Goal: Task Accomplishment & Management: Complete application form

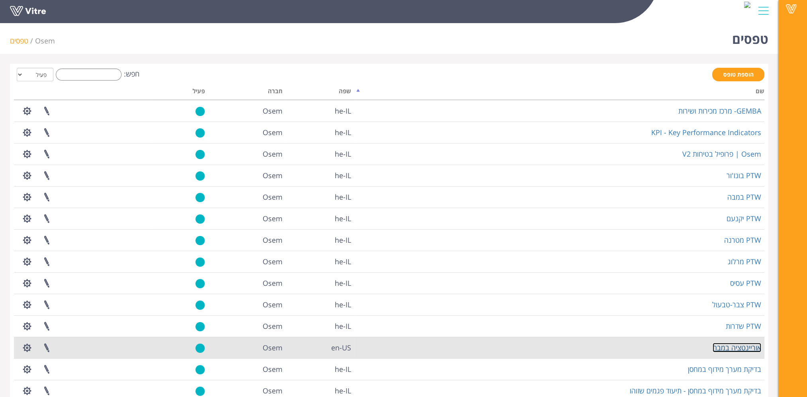
click at [739, 346] on link "אוריינטציה במבה" at bounding box center [737, 348] width 49 height 10
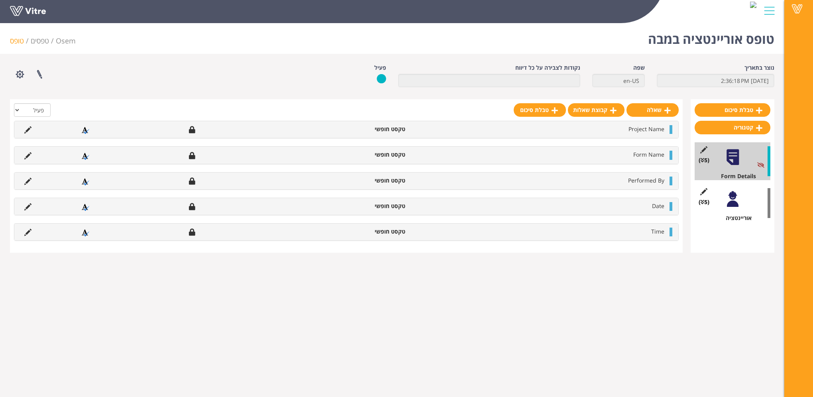
click at [734, 205] on div at bounding box center [733, 199] width 18 height 18
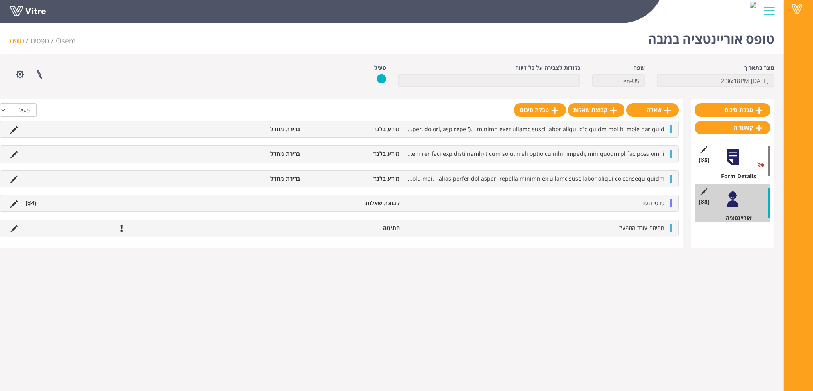
click at [735, 161] on div at bounding box center [733, 157] width 18 height 18
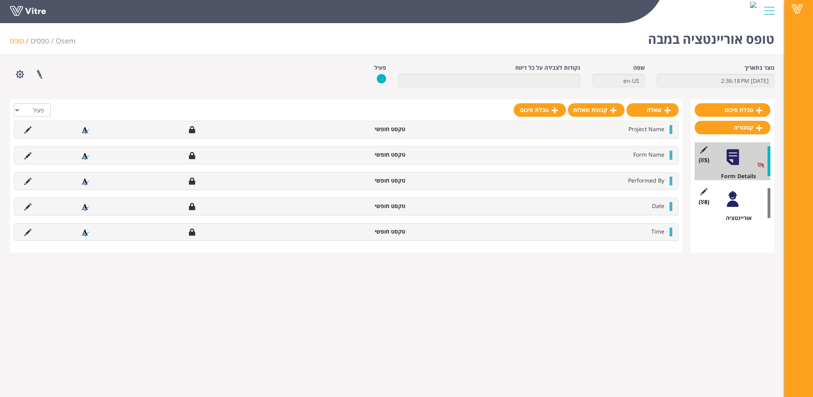
click at [731, 205] on div at bounding box center [733, 199] width 18 height 18
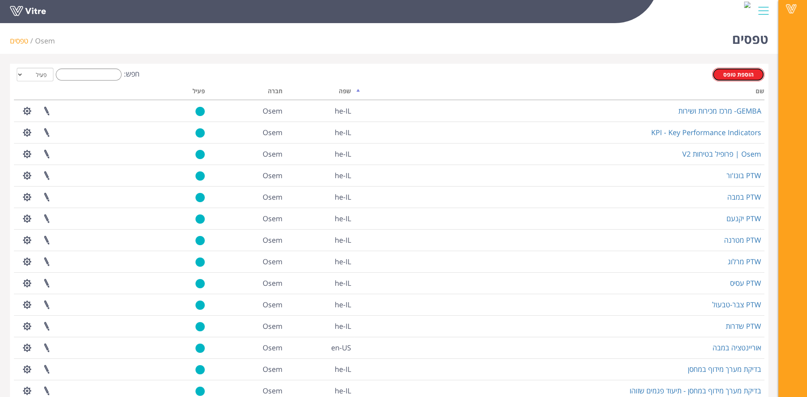
click at [741, 77] on span "הוספת טופס" at bounding box center [738, 75] width 30 height 8
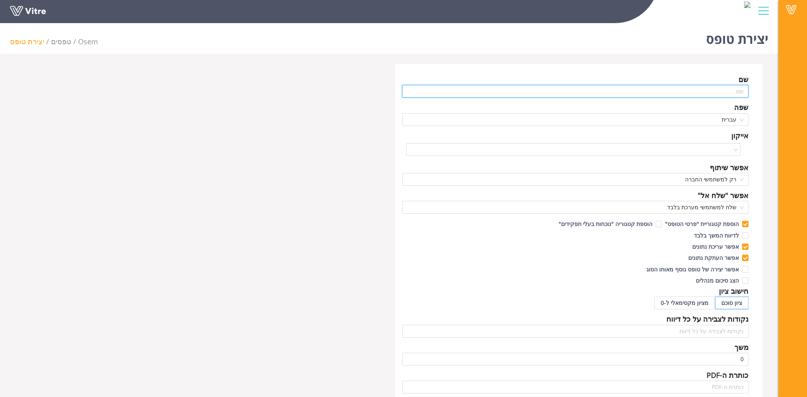
click at [697, 92] on input "text" at bounding box center [575, 91] width 347 height 13
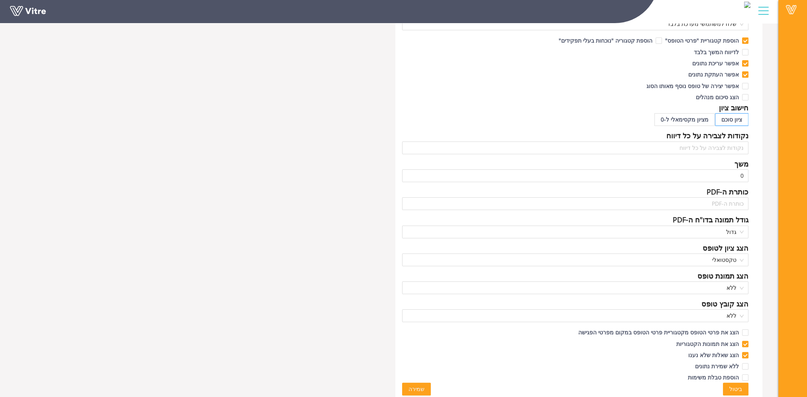
scroll to position [186, 0]
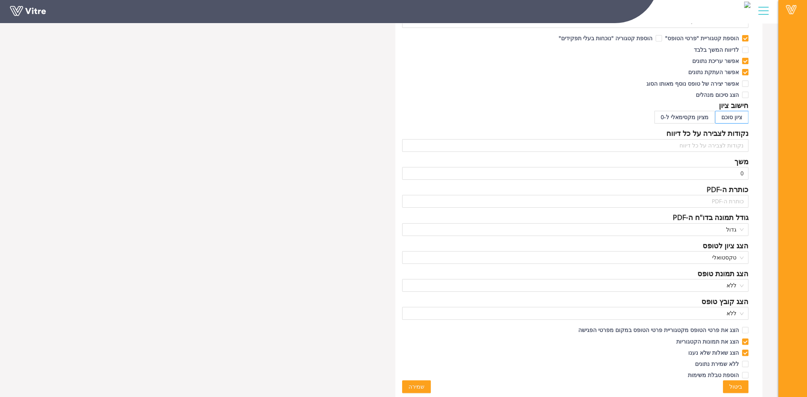
type input "אוריינטציה מטרנה"
click at [422, 387] on span "שמירה" at bounding box center [416, 386] width 16 height 9
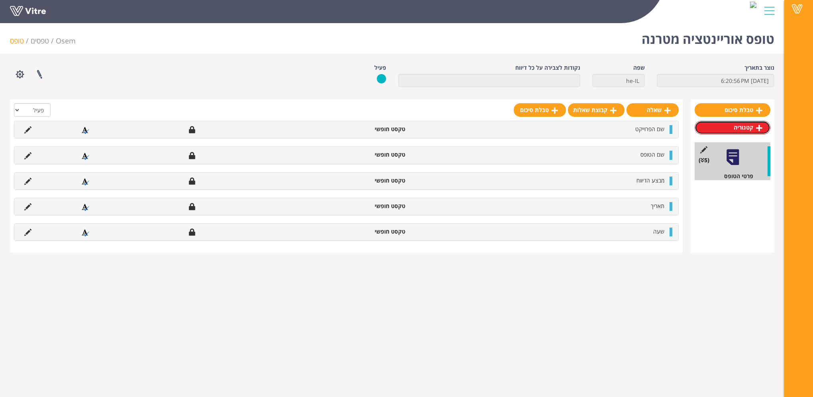
click at [757, 127] on icon at bounding box center [759, 127] width 6 height 7
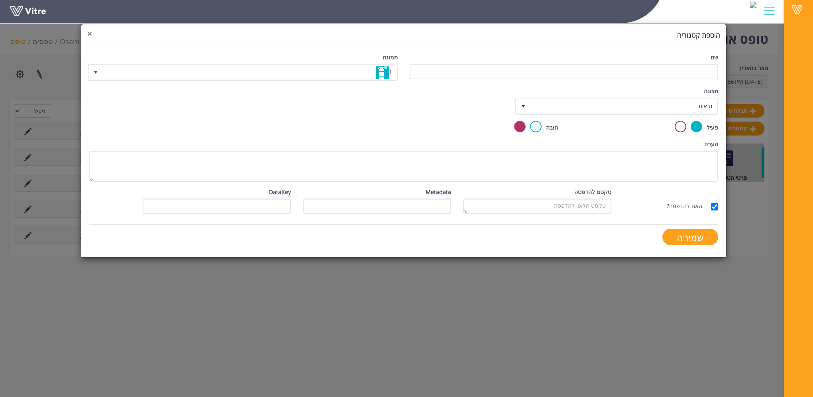
click at [89, 34] on span "×" at bounding box center [89, 33] width 5 height 11
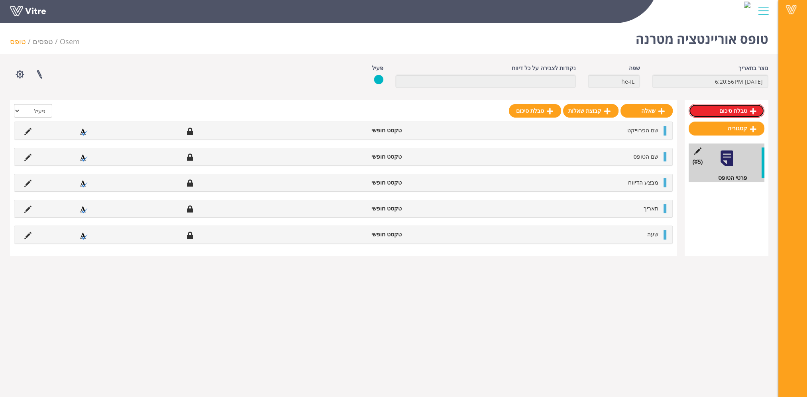
click at [750, 110] on icon at bounding box center [753, 111] width 6 height 7
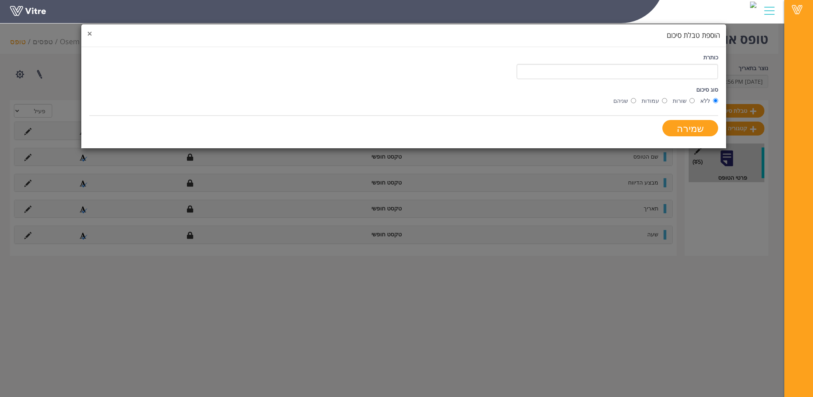
click at [87, 33] on span "×" at bounding box center [89, 33] width 5 height 11
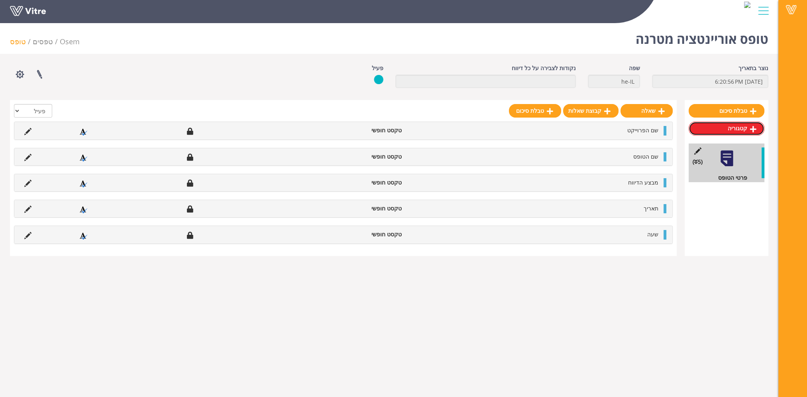
click at [735, 127] on link "קטגוריה" at bounding box center [727, 129] width 76 height 14
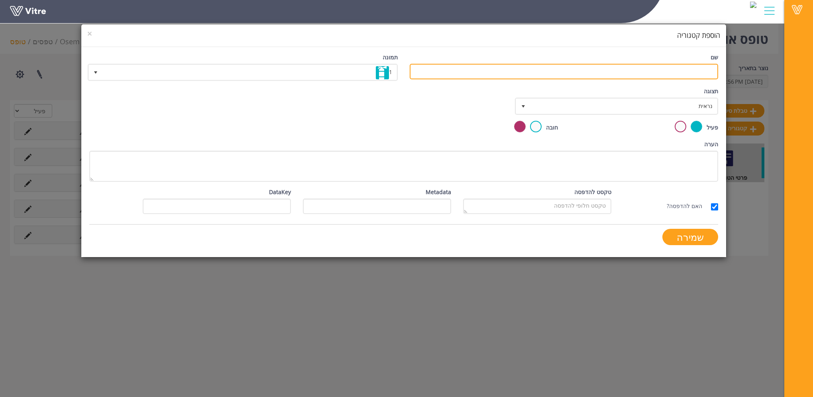
click at [669, 75] on input "שם" at bounding box center [564, 72] width 308 height 16
type input "אוריינטציה"
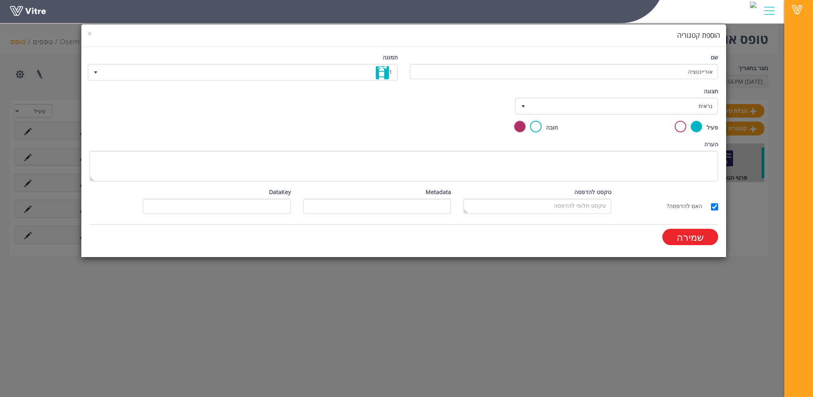
click at [693, 239] on input "שמירה" at bounding box center [690, 237] width 56 height 16
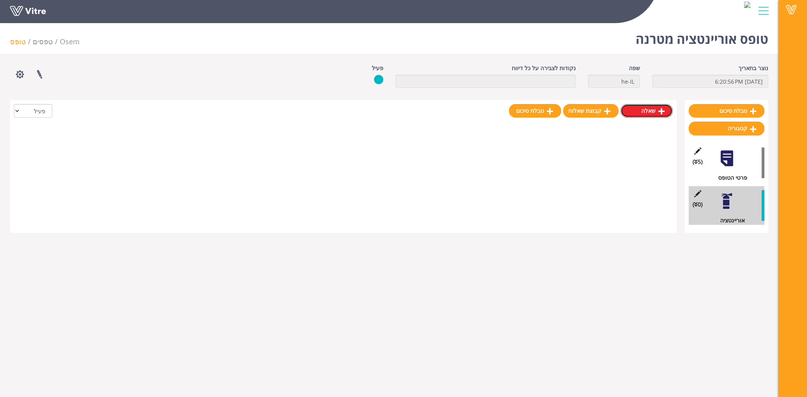
click at [650, 112] on link "שאלה" at bounding box center [647, 111] width 52 height 14
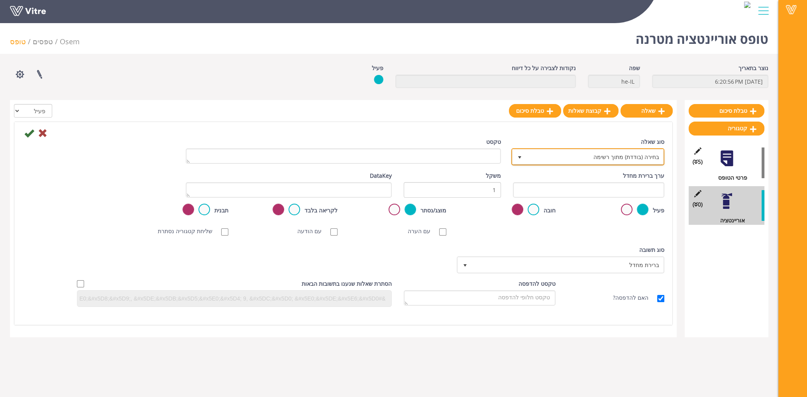
click at [595, 154] on span "בחירה (בודדת) מתוך רשימה" at bounding box center [594, 156] width 137 height 14
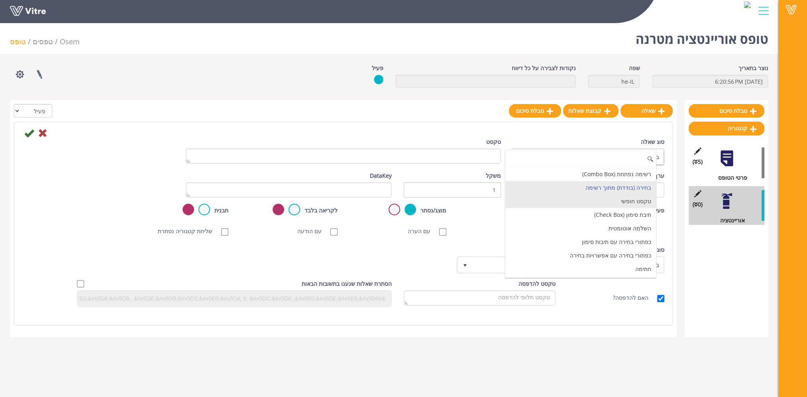
click at [614, 202] on li "טקסט חופשי" at bounding box center [580, 201] width 151 height 14
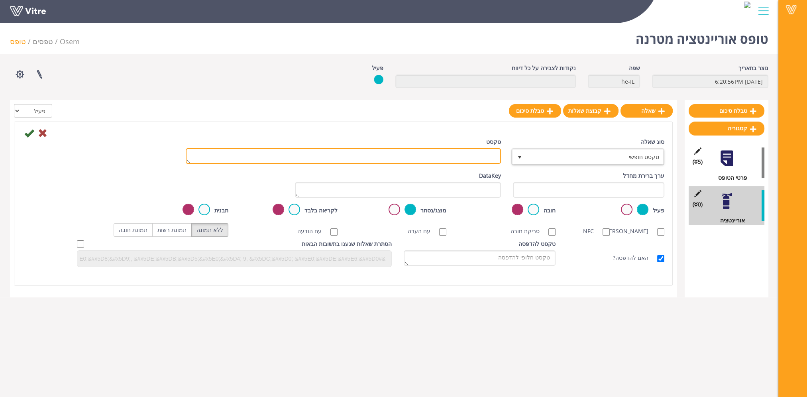
click at [485, 158] on textarea "טקסט" at bounding box center [343, 156] width 315 height 16
type textarea "חברה"
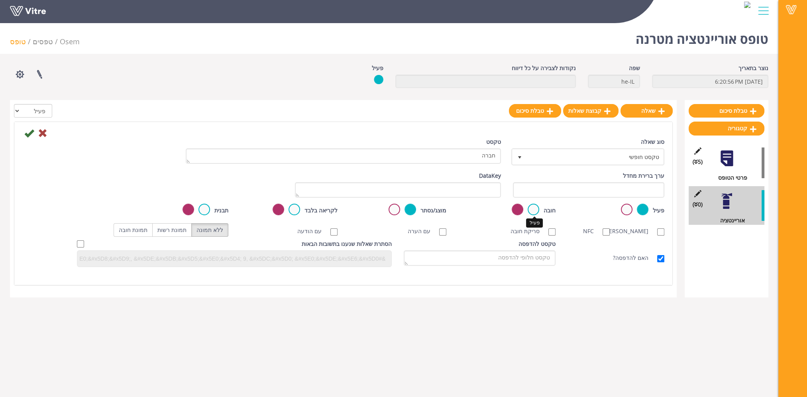
click at [533, 210] on label at bounding box center [534, 210] width 12 height 12
click at [0, 0] on input "radio" at bounding box center [0, 0] width 0 height 0
click at [27, 131] on icon at bounding box center [29, 133] width 10 height 10
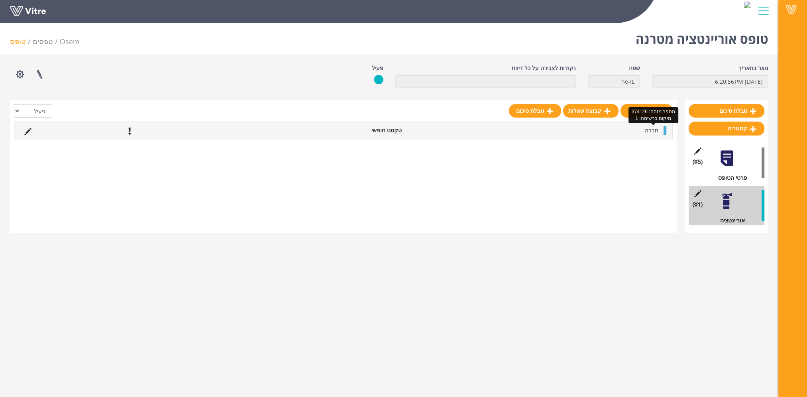
click at [647, 131] on span "חברה" at bounding box center [652, 130] width 14 height 8
click at [28, 132] on icon at bounding box center [27, 131] width 7 height 7
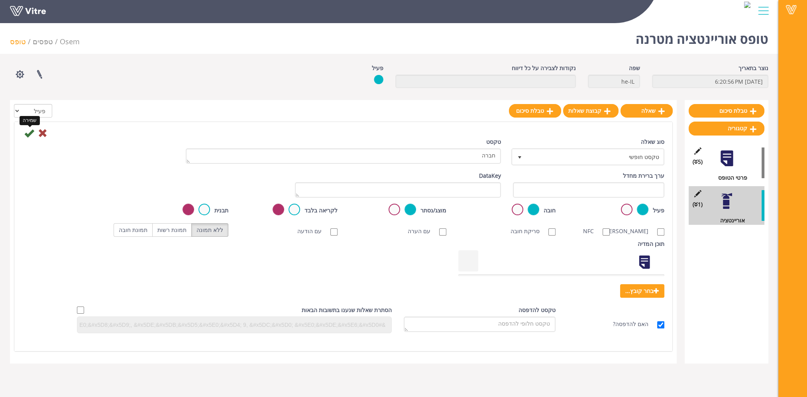
click at [30, 133] on icon at bounding box center [29, 133] width 10 height 10
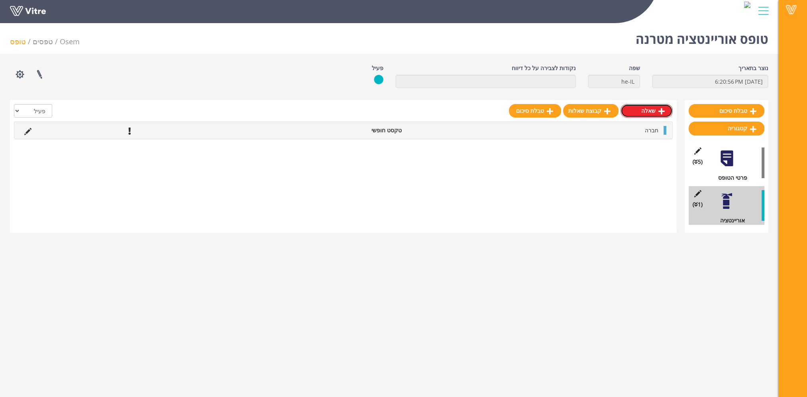
click at [650, 112] on link "שאלה" at bounding box center [647, 111] width 52 height 14
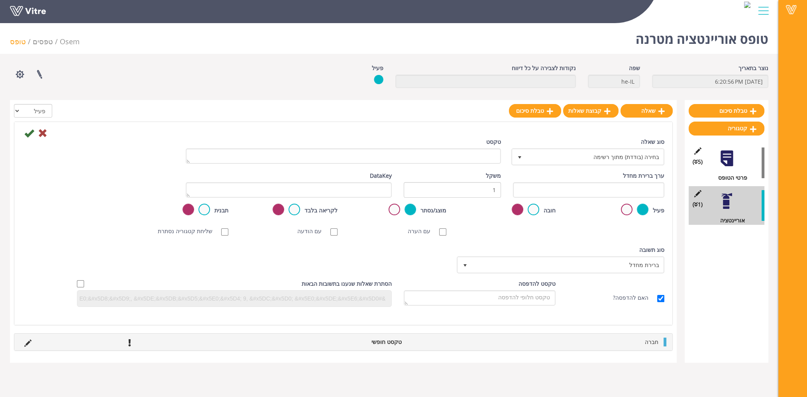
click at [741, 162] on div "(5 ) פרטי הטופס" at bounding box center [727, 162] width 76 height 39
click at [730, 163] on div at bounding box center [727, 158] width 18 height 18
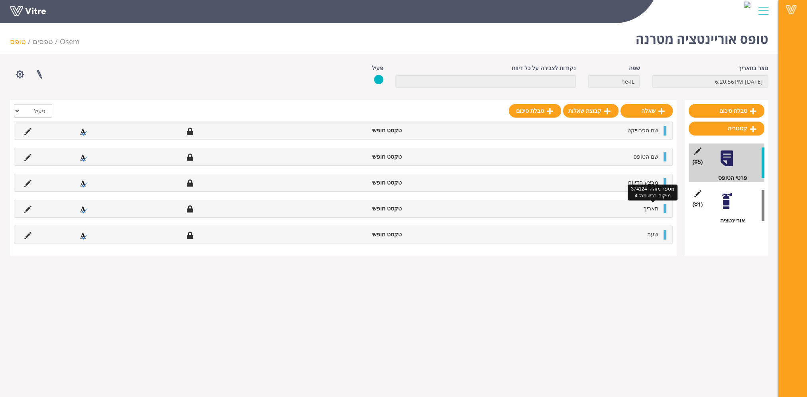
click at [648, 207] on span "תאריך" at bounding box center [651, 208] width 15 height 8
click at [725, 204] on div at bounding box center [727, 201] width 18 height 18
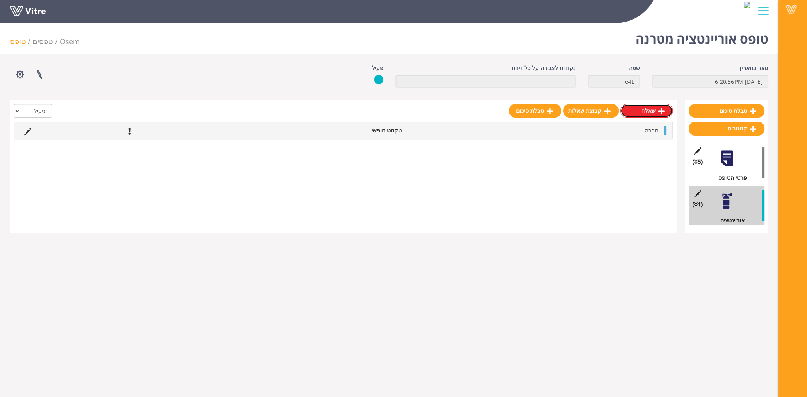
click at [656, 112] on link "שאלה" at bounding box center [647, 111] width 52 height 14
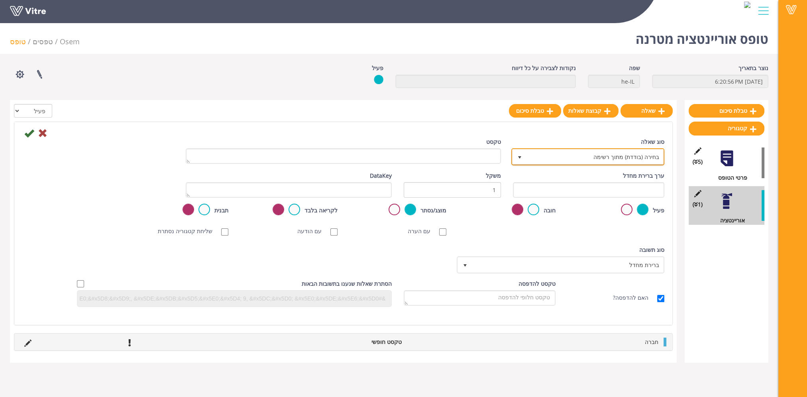
click at [582, 157] on span "בחירה (בודדת) מתוך רשימה" at bounding box center [594, 156] width 137 height 14
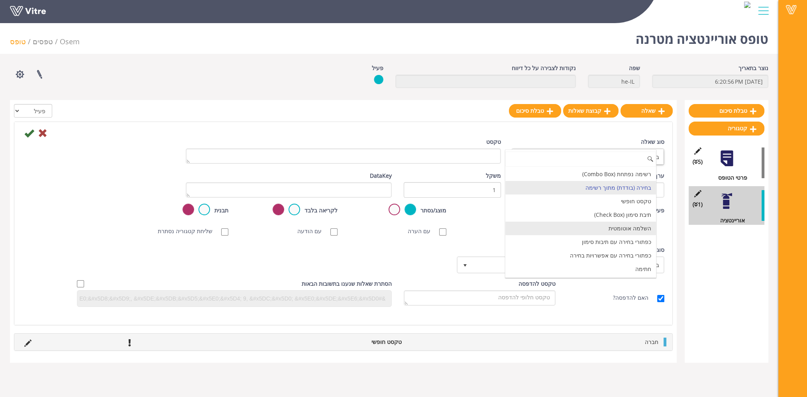
click at [621, 228] on li "השלמה אוטומטית" at bounding box center [580, 229] width 151 height 14
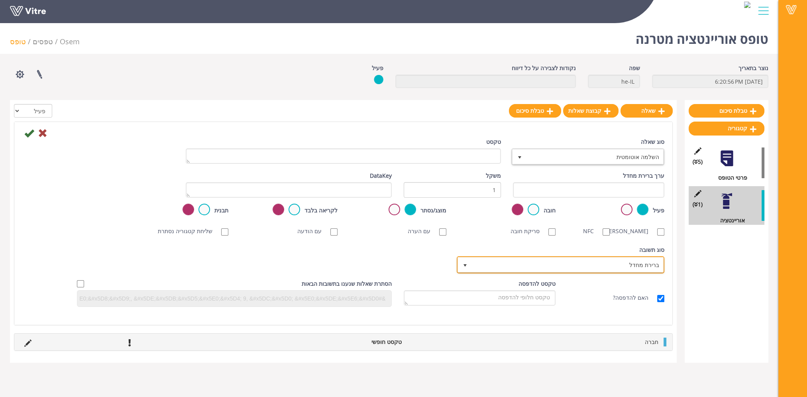
click at [610, 272] on span "ברירת מחדל" at bounding box center [568, 264] width 192 height 14
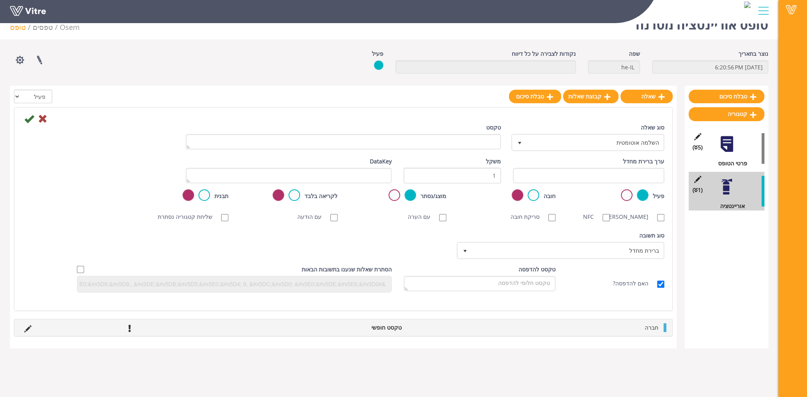
scroll to position [20, 0]
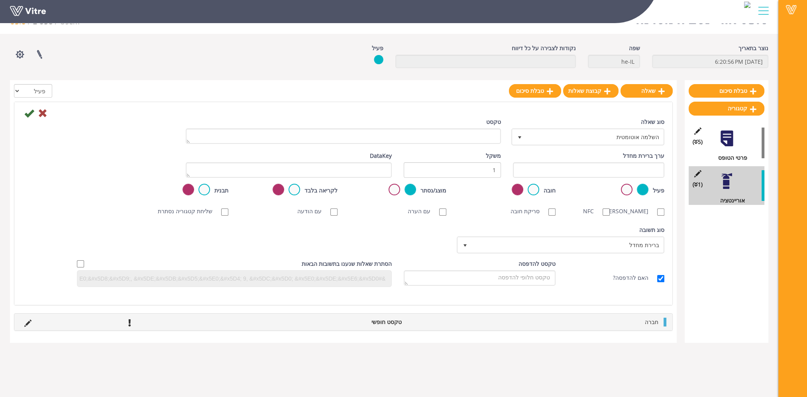
click at [596, 286] on div "האם להדפסה?" at bounding box center [616, 277] width 109 height 17
click at [626, 135] on span "השלמה אוטומטית" at bounding box center [594, 137] width 137 height 14
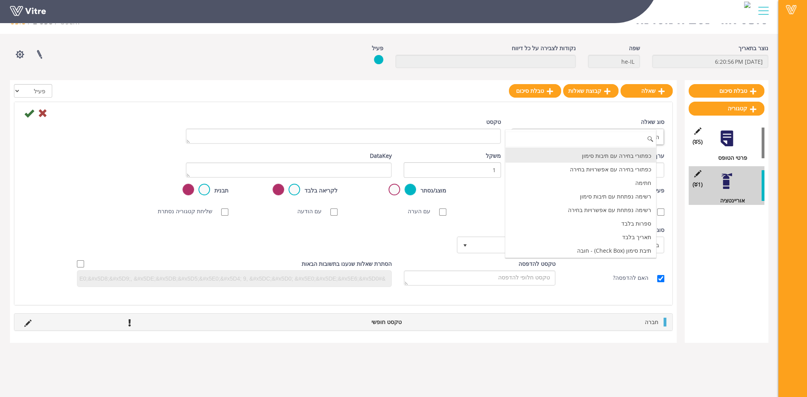
scroll to position [80, 0]
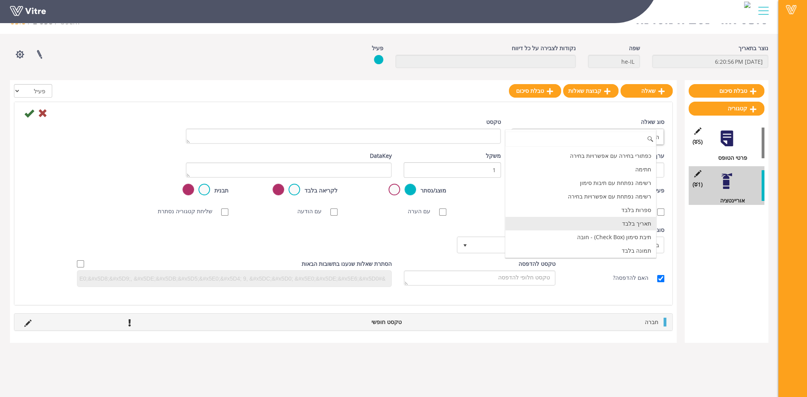
click at [631, 220] on li "תאריך בלבד" at bounding box center [580, 224] width 151 height 14
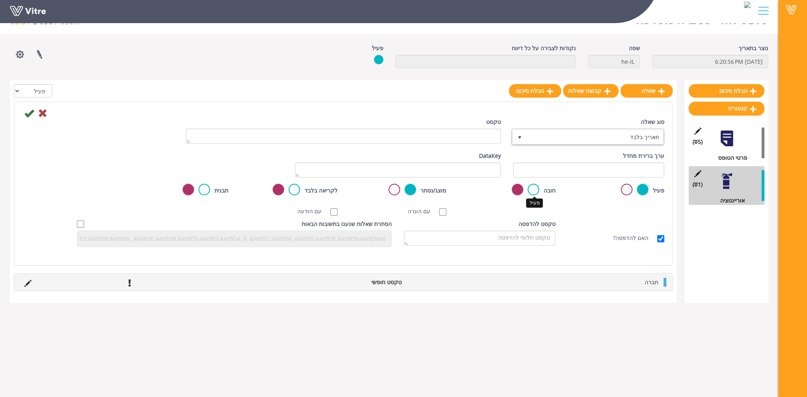
drag, startPoint x: 534, startPoint y: 188, endPoint x: 524, endPoint y: 188, distance: 9.6
click at [534, 187] on label at bounding box center [534, 190] width 12 height 12
click at [0, 0] on input "radio" at bounding box center [0, 0] width 0 height 0
click at [29, 113] on icon at bounding box center [29, 113] width 10 height 10
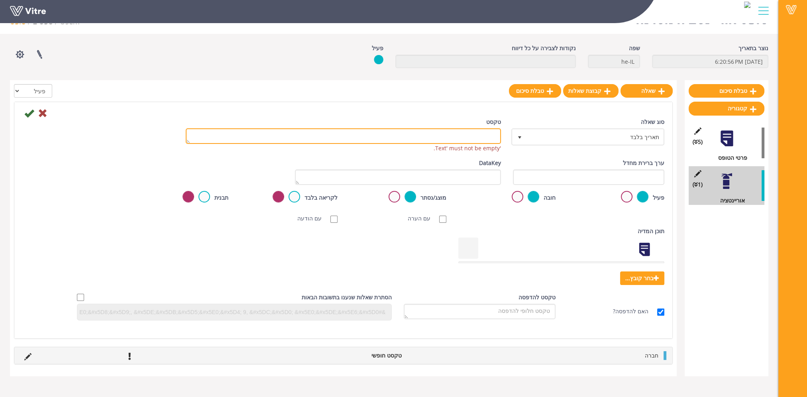
click at [481, 135] on textarea "טקסט" at bounding box center [343, 136] width 315 height 16
type textarea "תאריך"
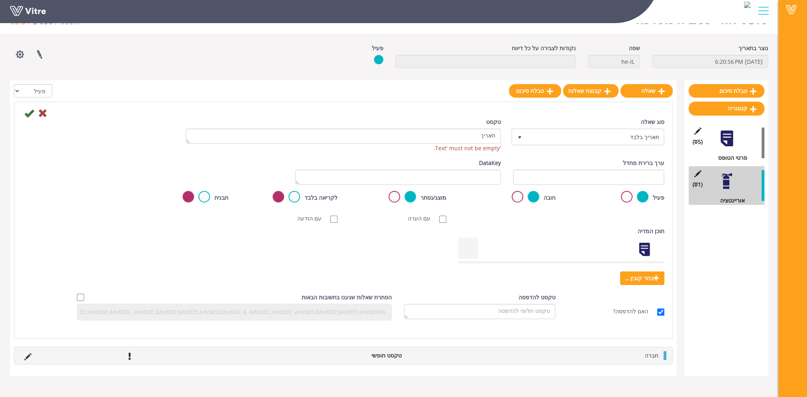
click at [27, 113] on icon at bounding box center [29, 113] width 10 height 10
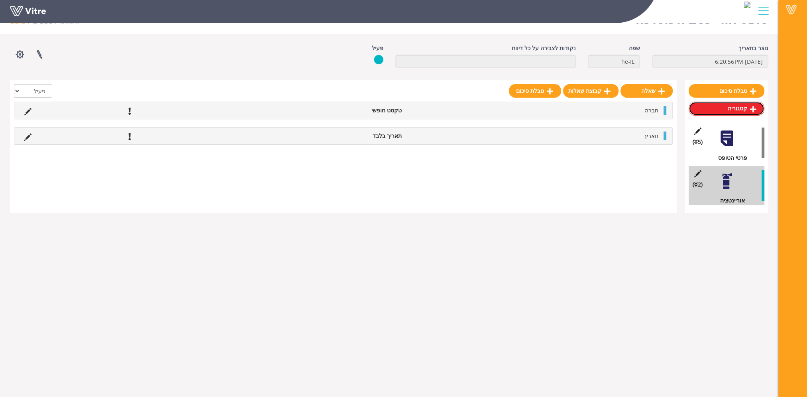
click at [743, 109] on link "קטגוריה" at bounding box center [727, 109] width 76 height 14
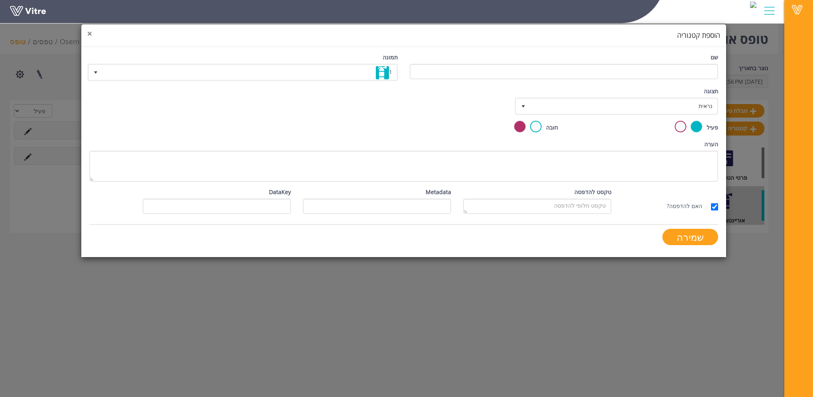
click at [90, 32] on span "×" at bounding box center [89, 33] width 5 height 11
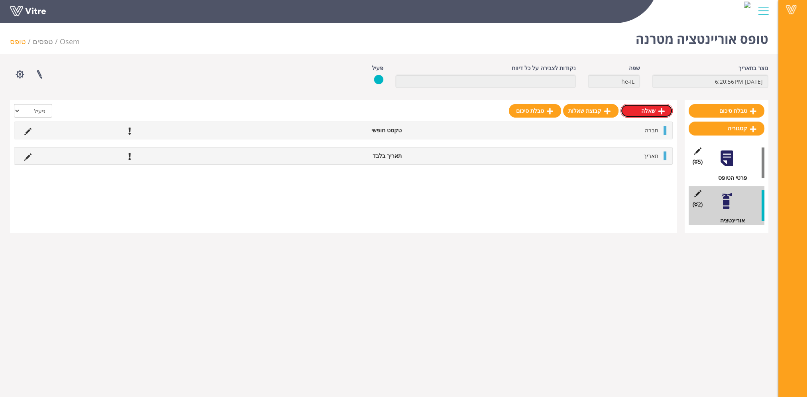
click at [656, 112] on link "שאלה" at bounding box center [647, 111] width 52 height 14
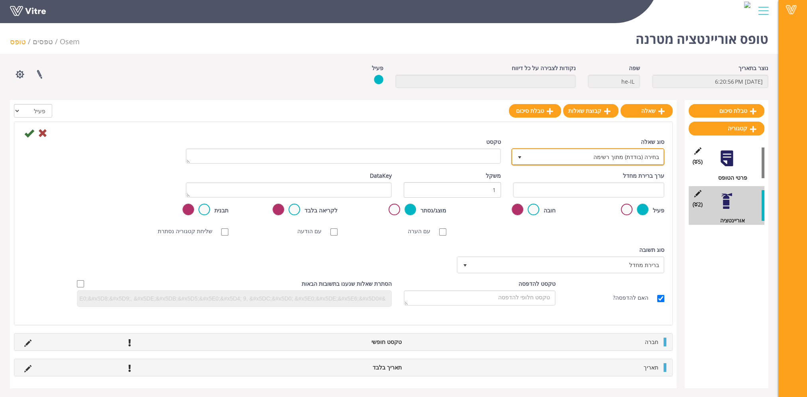
click at [590, 159] on span "בחירה (בודדת) מתוך רשימה" at bounding box center [594, 156] width 137 height 14
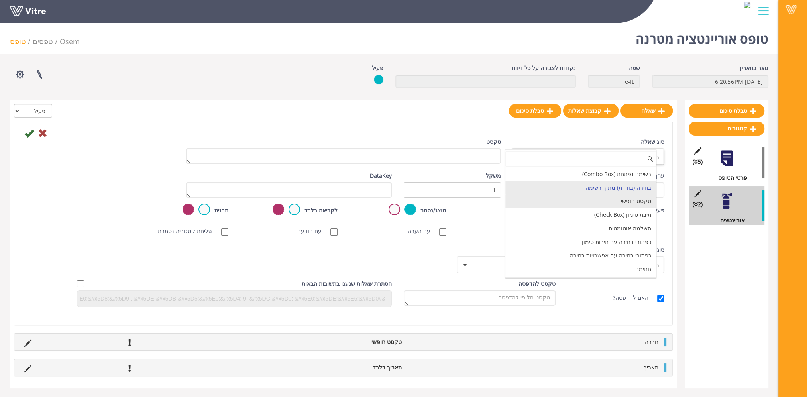
click at [599, 198] on li "טקסט חופשי" at bounding box center [580, 201] width 151 height 14
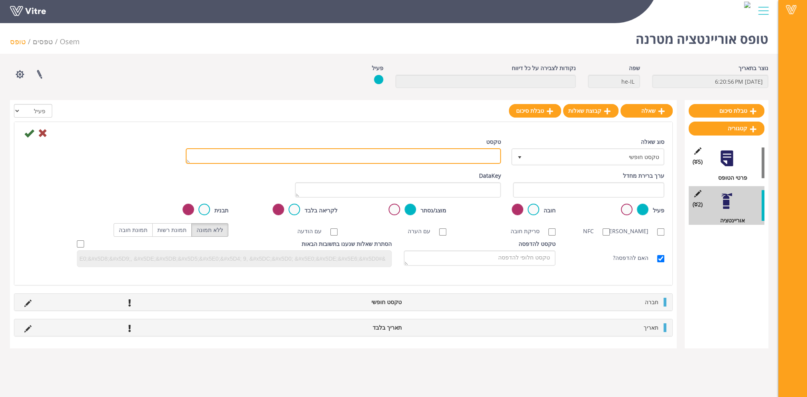
click at [480, 157] on textarea "טקסט" at bounding box center [343, 156] width 315 height 16
paste textarea "קבלן יקר ,  איכות, בטיחות, בריאות ואיכות הסביבה הינם חלק בלתי נפרד מפעילות יעי…"
type textarea "קבלן יקר ,  איכות, בטיחות, בריאות ואיכות הסביבה הינם חלק בלתי נפרד מפעילות יעי…"
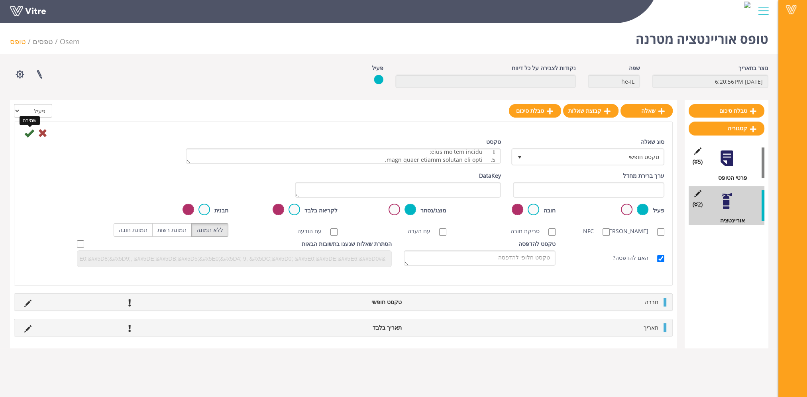
click at [29, 134] on icon at bounding box center [29, 133] width 10 height 10
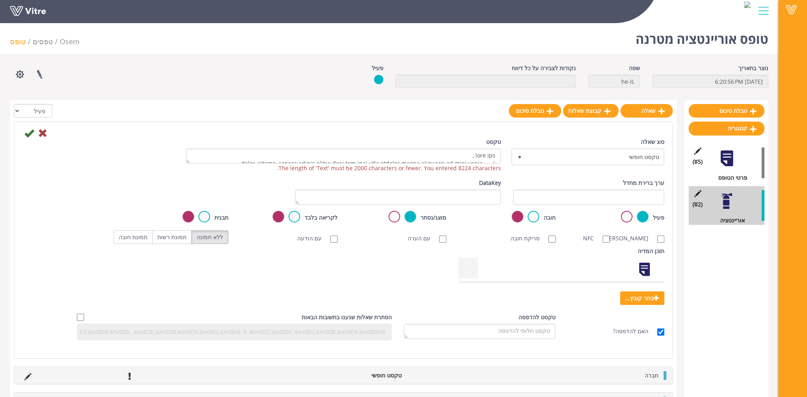
click at [43, 134] on icon at bounding box center [43, 133] width 10 height 10
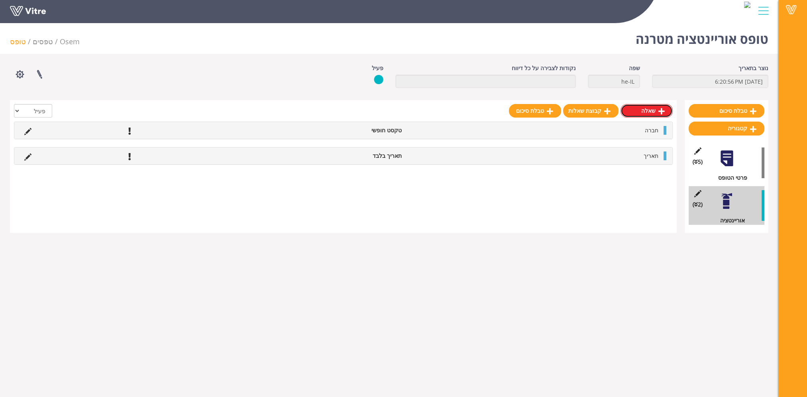
click at [637, 111] on link "שאלה" at bounding box center [647, 111] width 52 height 14
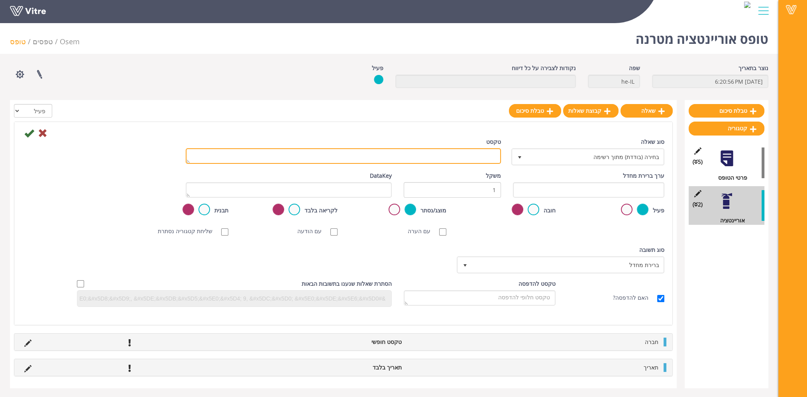
click at [463, 153] on textarea "טקסט" at bounding box center [343, 156] width 315 height 16
paste textarea "קבלן יקר ,  איכות, בטיחות, בריאות ואיכות הסביבה הינם חלק בלתי נפרד מפעילות יעי…"
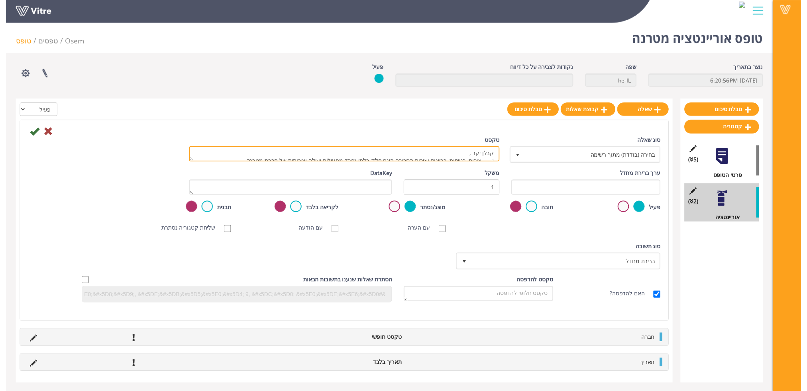
scroll to position [35, 0]
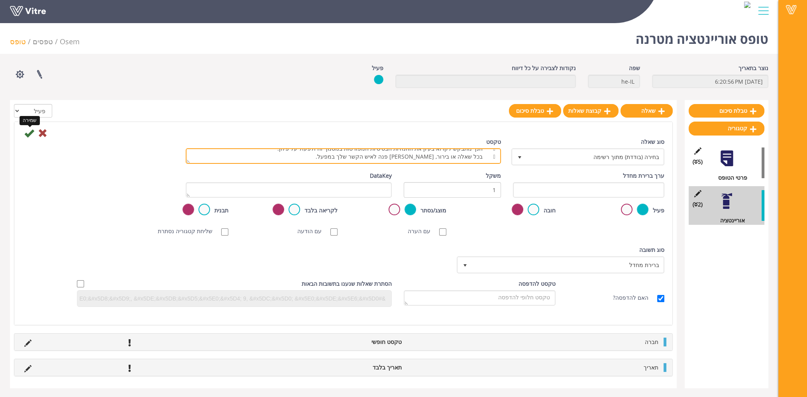
type textarea "קבלן יקר ,  איכות, בטיחות, בריאות ואיכות הסביבה הינם חלק בלתי נפרד מפעילות יעי…"
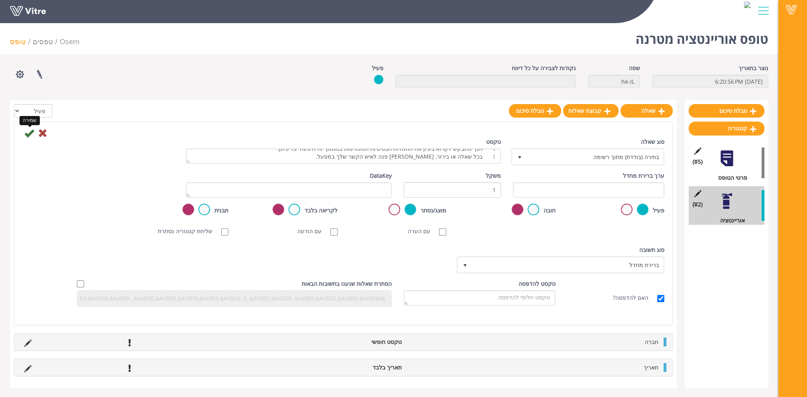
click at [29, 133] on icon at bounding box center [29, 133] width 10 height 10
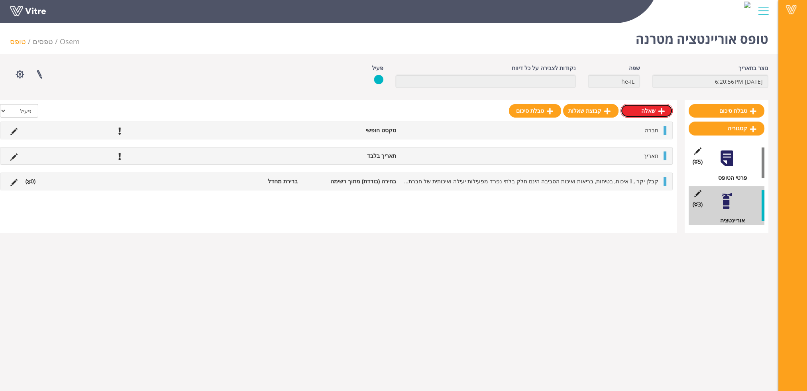
click at [654, 113] on link "שאלה" at bounding box center [647, 111] width 52 height 14
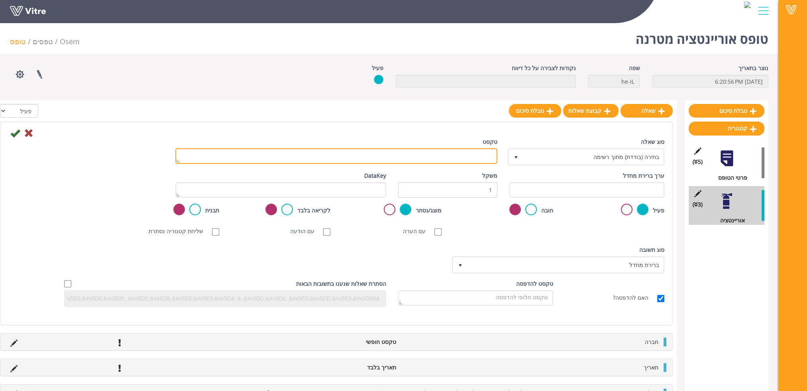
click at [464, 157] on textarea "טקסט" at bounding box center [336, 156] width 322 height 16
paste textarea "דגשים לעבודות קבלן:  אין להסתובב במקומות שבהם אתם לא עובדים ולא אמורים להיות, …"
type textarea "דגשים לעבודות קבלן:  אין להסתובב במקומות שבהם אתם לא עובדים ולא אמורים להיות, …"
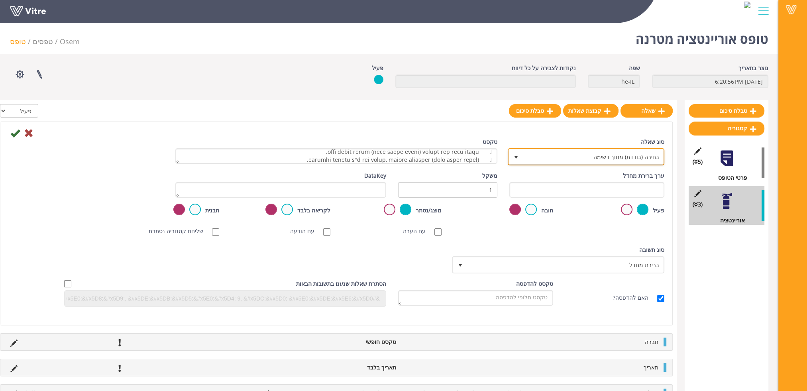
click at [603, 157] on span "בחירה (בודדת) מתוך רשימה" at bounding box center [593, 156] width 141 height 14
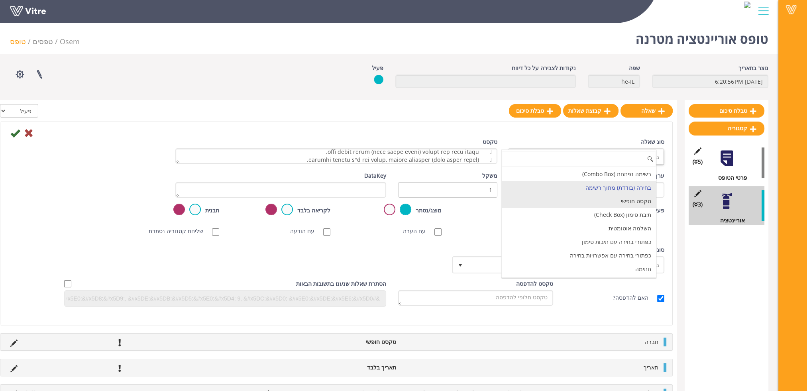
click at [613, 199] on li "טקסט חופשי" at bounding box center [579, 201] width 154 height 14
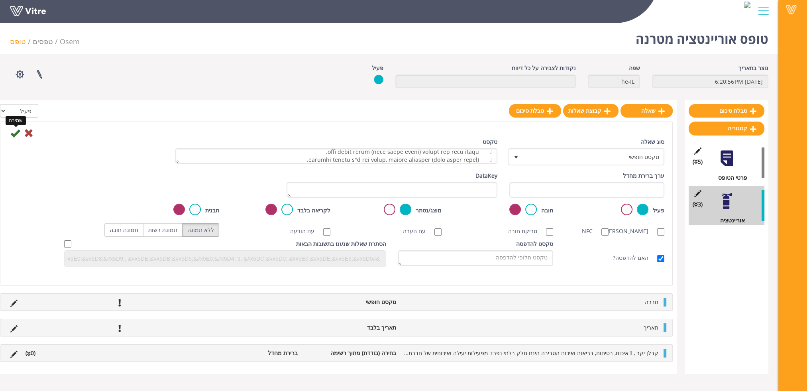
click at [14, 135] on icon at bounding box center [15, 133] width 10 height 10
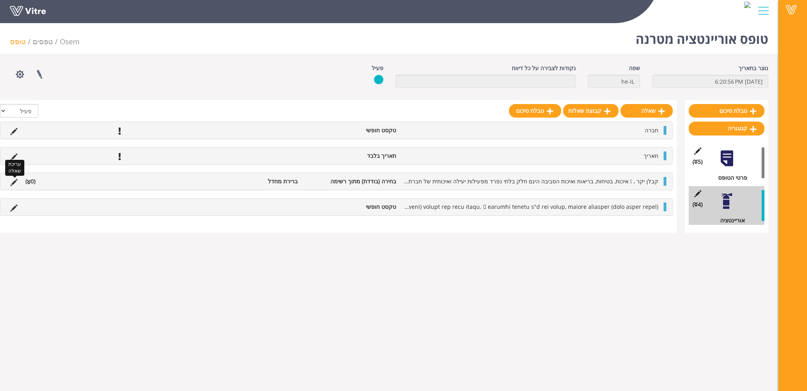
click at [12, 180] on icon at bounding box center [13, 182] width 7 height 7
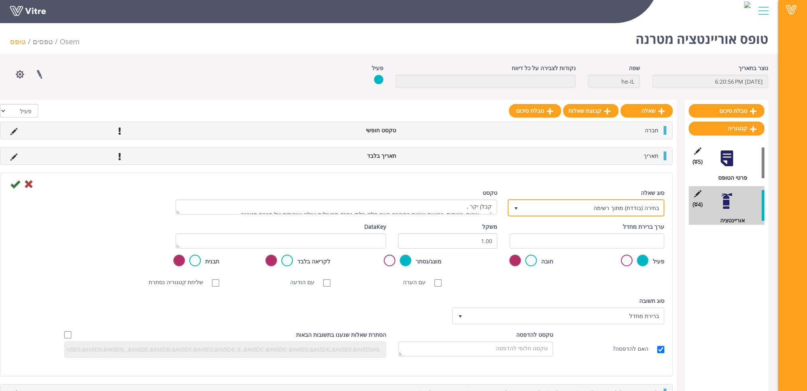
click at [604, 205] on span "בחירה (בודדת) מתוך רשימה" at bounding box center [593, 207] width 141 height 14
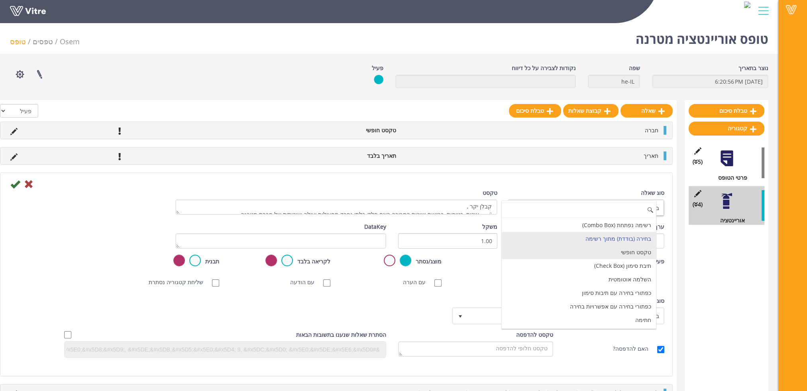
click at [606, 249] on li "טקסט חופשי" at bounding box center [579, 252] width 154 height 14
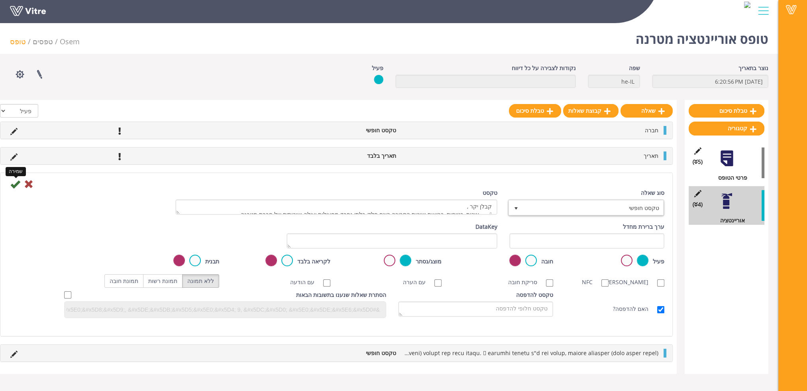
click at [14, 183] on icon at bounding box center [15, 184] width 10 height 10
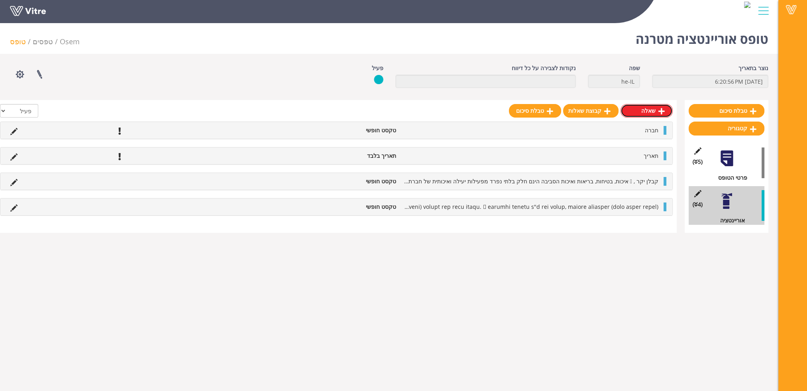
click at [648, 113] on link "שאלה" at bounding box center [647, 111] width 52 height 14
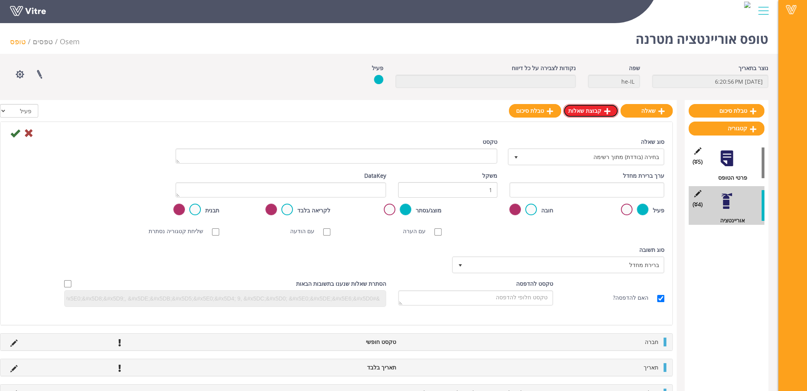
click at [601, 109] on link "קבוצת שאלות" at bounding box center [590, 111] width 55 height 14
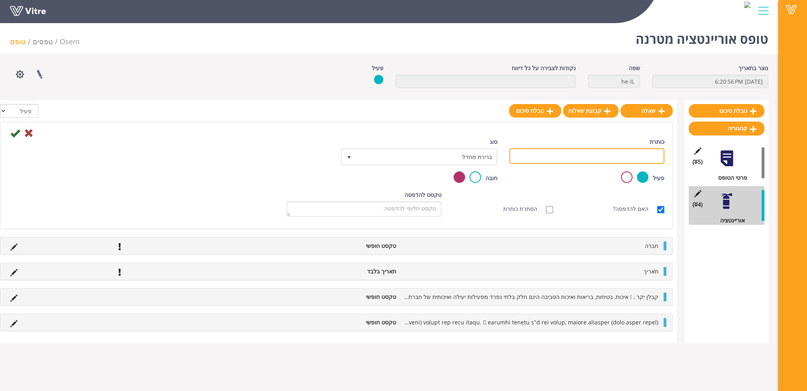
click at [601, 158] on input "כותרת" at bounding box center [586, 156] width 155 height 16
type input "היכרות"
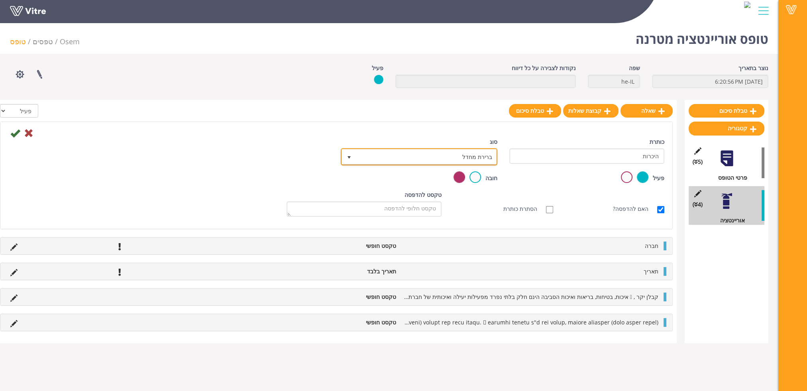
click at [449, 155] on span "ברירת מחדל" at bounding box center [426, 156] width 141 height 14
click at [283, 159] on div "כותרת היכרות סוג ברירת מחדל 0 קודים בחירה משתנה עריכת הגדרות תת-פעולה" at bounding box center [336, 154] width 668 height 34
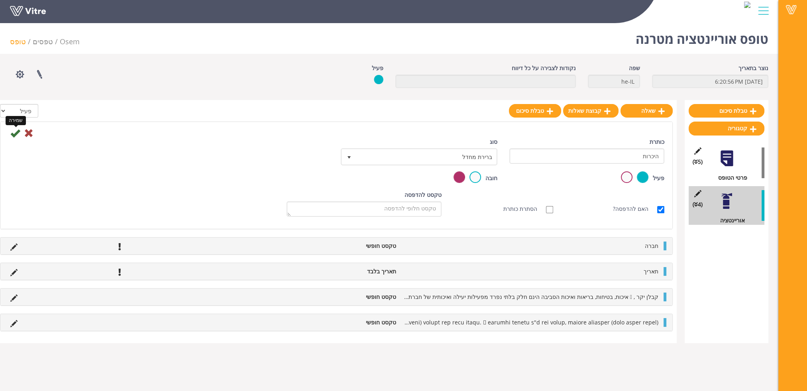
click at [16, 135] on icon at bounding box center [15, 133] width 10 height 10
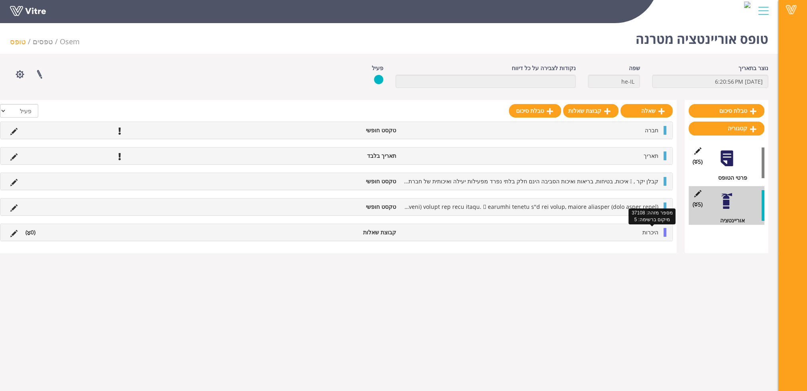
click at [651, 234] on span "היכרות" at bounding box center [650, 232] width 16 height 8
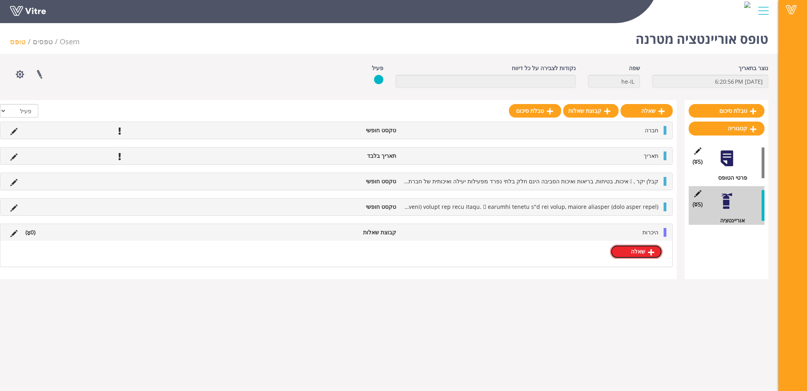
click at [649, 250] on icon at bounding box center [651, 252] width 6 height 7
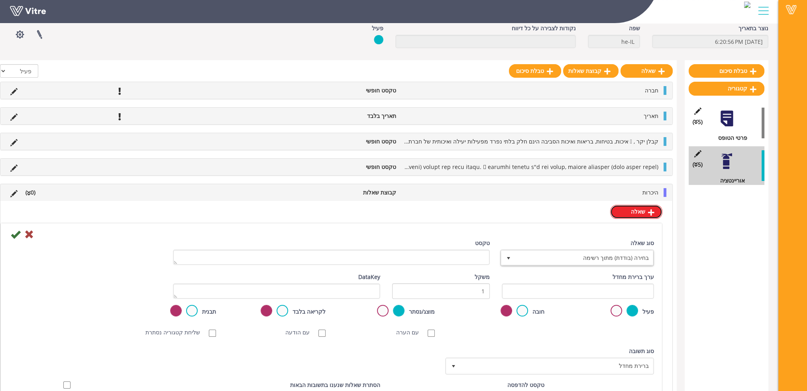
scroll to position [0, 0]
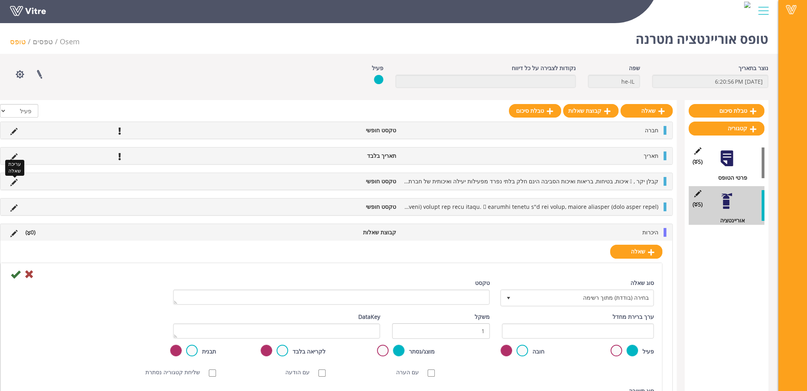
click at [16, 179] on icon at bounding box center [13, 182] width 7 height 7
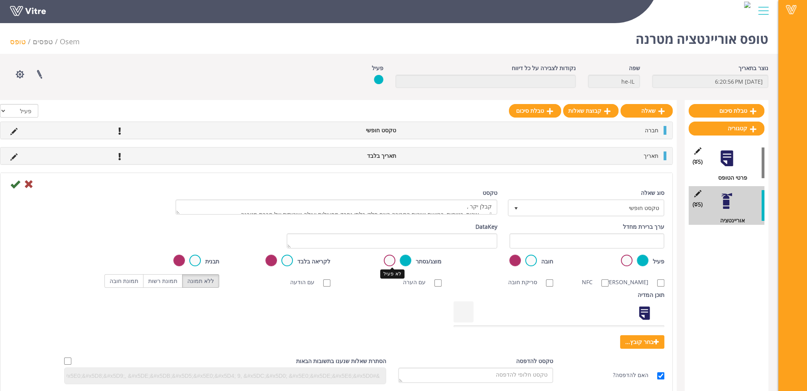
click at [392, 261] on label at bounding box center [390, 261] width 12 height 12
click at [0, 0] on input "radio" at bounding box center [0, 0] width 0 height 0
click at [14, 184] on icon at bounding box center [15, 184] width 10 height 10
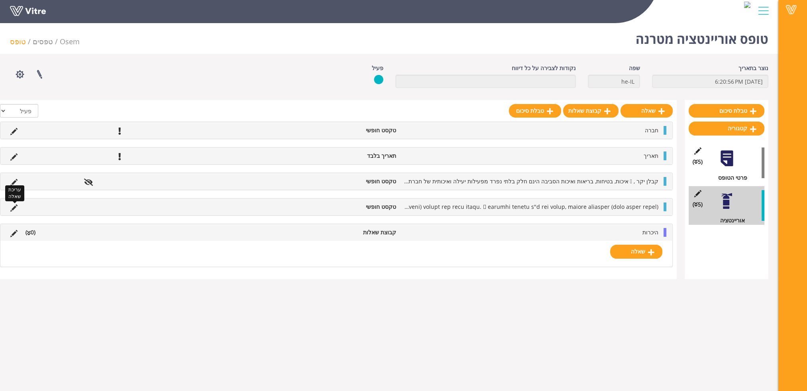
click at [13, 206] on icon at bounding box center [13, 207] width 7 height 7
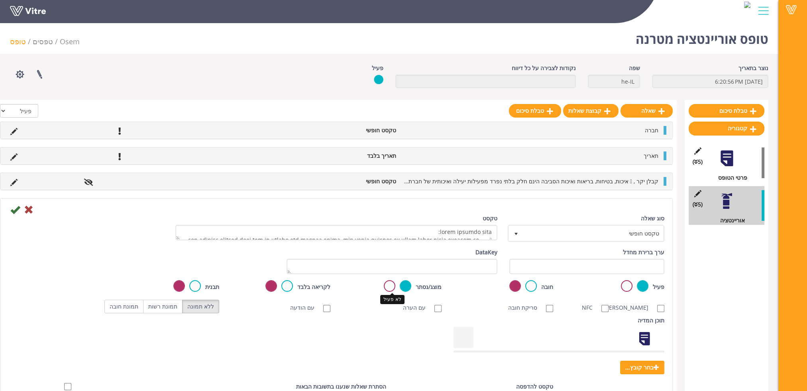
click at [391, 286] on label at bounding box center [390, 286] width 12 height 12
click at [0, 0] on input "radio" at bounding box center [0, 0] width 0 height 0
click at [14, 209] on icon at bounding box center [15, 210] width 10 height 10
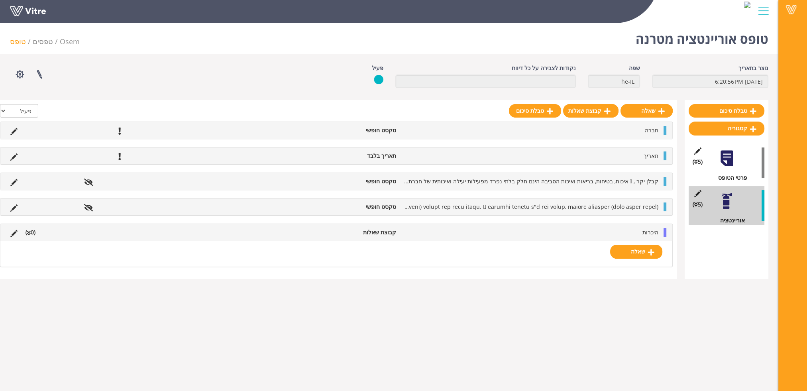
scroll to position [20, 0]
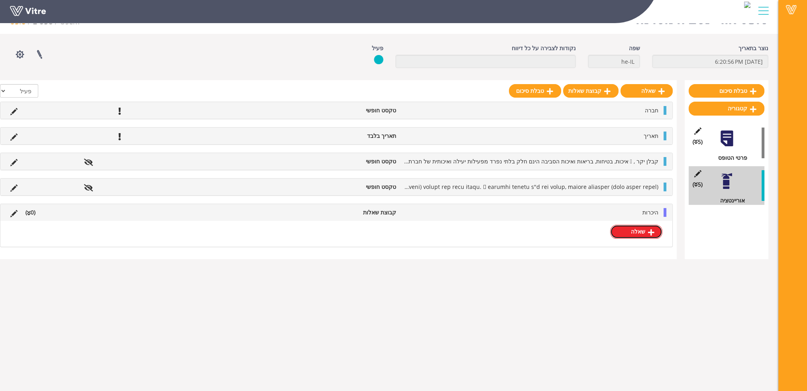
click at [647, 231] on link "שאלה" at bounding box center [636, 232] width 52 height 14
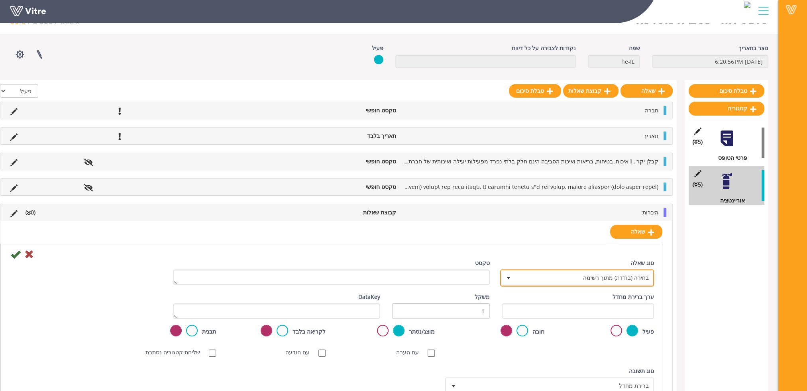
click at [550, 277] on span "בחירה (בודדת) מתוך רשימה" at bounding box center [584, 278] width 138 height 14
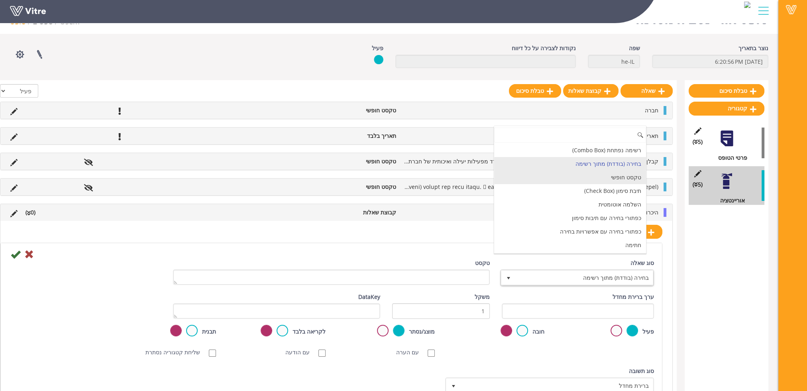
click at [599, 174] on li "טקסט חופשי" at bounding box center [570, 178] width 152 height 14
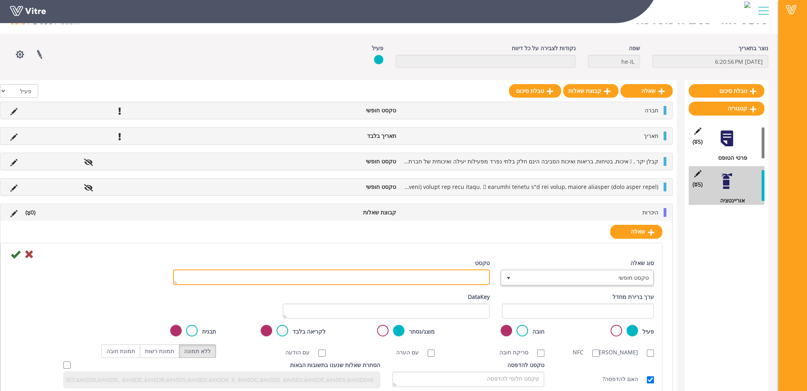
click at [454, 273] on textarea "טקסט" at bounding box center [331, 277] width 317 height 16
paste textarea " איכות, בטיחות, בריאות ואיכות הסביבה הינם חלק בלתי נפרד מפעילות יעילה ואיכותית…"
type textarea " איכות, בטיחות, בריאות ואיכות הסביבה הינם חלק בלתי נפרד מפעילות יעילה ואיכותית…"
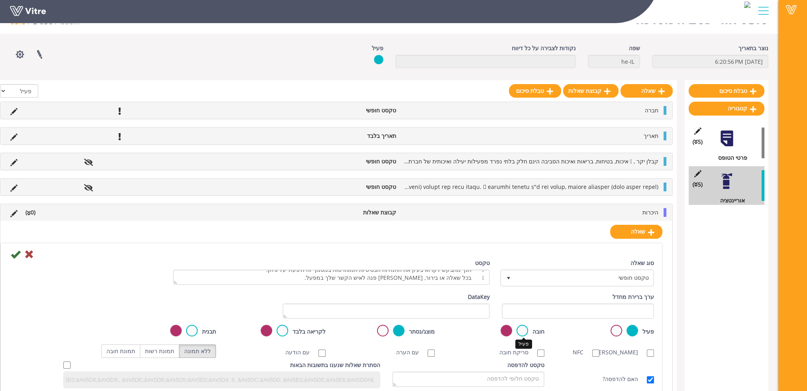
click at [521, 331] on label at bounding box center [522, 331] width 12 height 12
click at [0, 0] on input "radio" at bounding box center [0, 0] width 0 height 0
click at [16, 253] on icon at bounding box center [16, 254] width 10 height 10
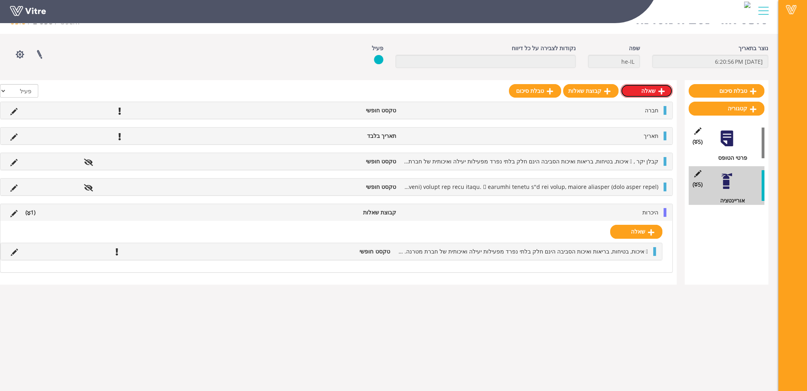
click at [650, 92] on link "שאלה" at bounding box center [647, 91] width 52 height 14
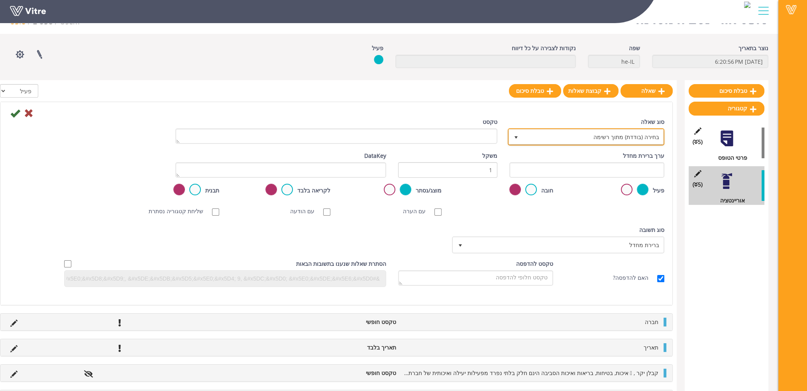
click at [588, 132] on span "בחירה (בודדת) מתוך רשימה" at bounding box center [593, 137] width 141 height 14
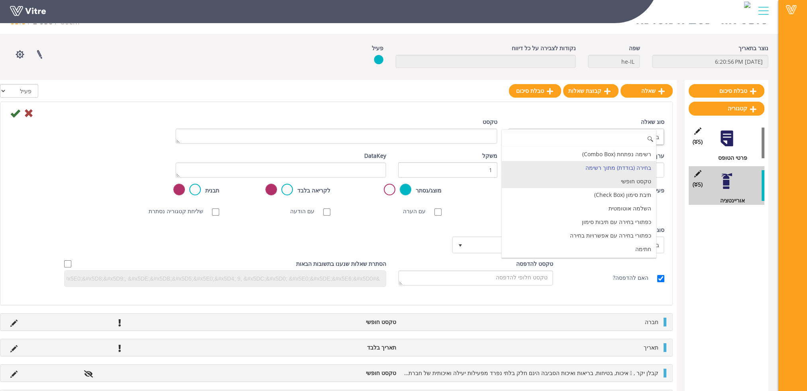
click at [600, 182] on li "טקסט חופשי" at bounding box center [579, 182] width 154 height 14
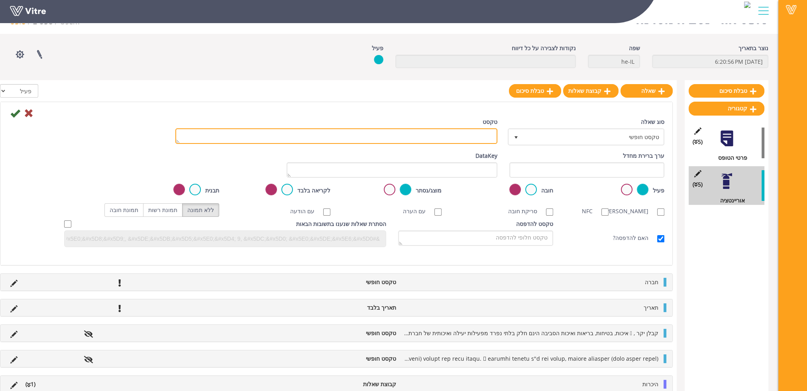
click at [475, 136] on textarea "טקסט" at bounding box center [336, 136] width 322 height 16
type textarea "דגשים לעבודות קבלן"
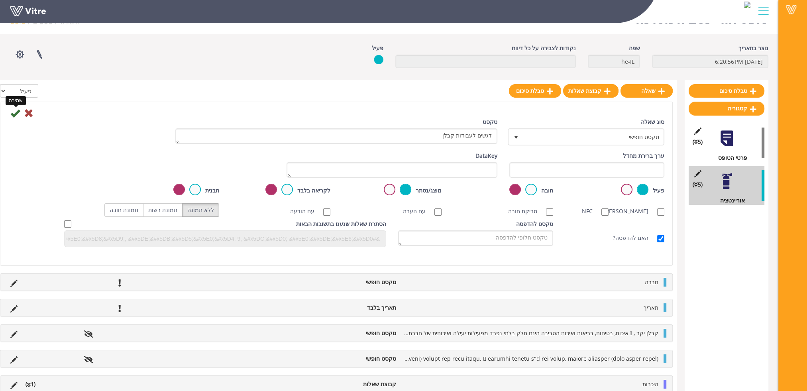
click at [14, 115] on icon at bounding box center [15, 113] width 10 height 10
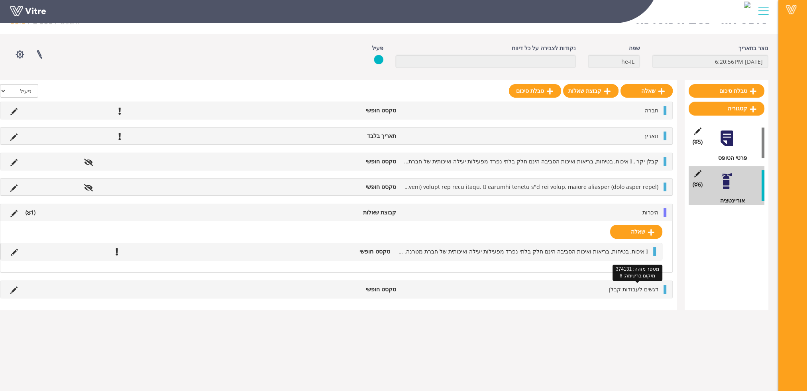
click at [646, 289] on span "דגשים לעבודות קבלן" at bounding box center [633, 289] width 49 height 8
click at [634, 230] on link "שאלה" at bounding box center [636, 232] width 52 height 14
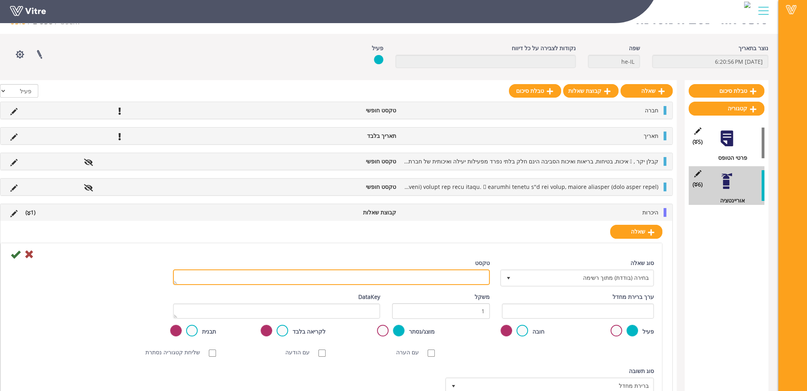
click at [454, 273] on textarea "טקסט" at bounding box center [331, 277] width 317 height 16
paste textarea " אין להסתובב במקומות שבהם אתם לא עובדים ולא אמורים להיות, אין לעבור מחסומים או…"
type textarea " אין להסתובב במקומות שבהם אתם לא עובדים ולא אמורים להיות, אין לעבור מחסומים או…"
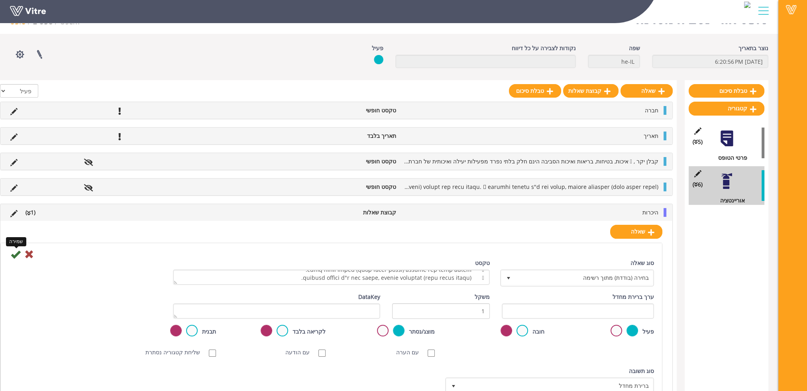
click at [15, 253] on icon at bounding box center [16, 254] width 10 height 10
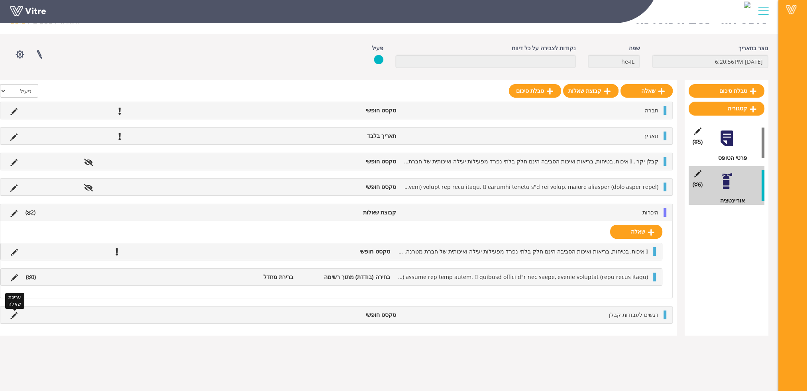
click at [14, 314] on icon at bounding box center [13, 315] width 7 height 7
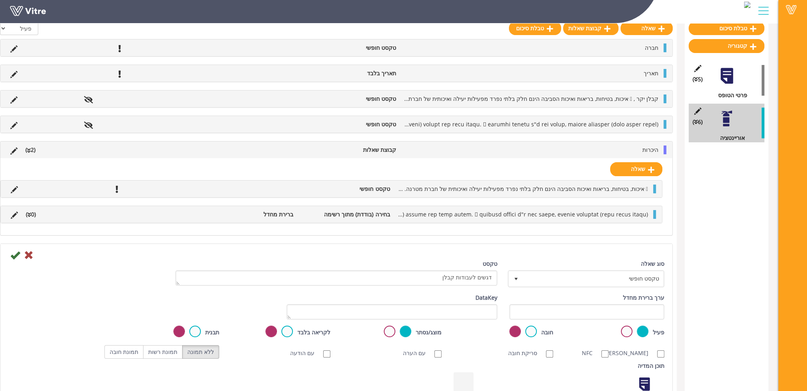
scroll to position [100, 0]
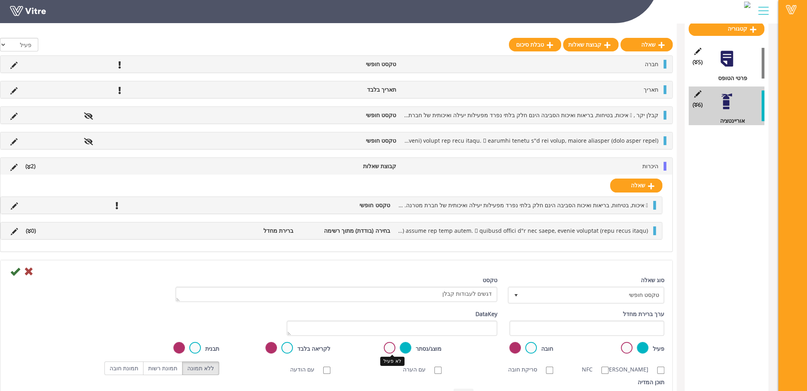
click at [388, 346] on label at bounding box center [390, 348] width 12 height 12
click at [0, 0] on input "radio" at bounding box center [0, 0] width 0 height 0
click at [16, 269] on icon at bounding box center [15, 272] width 10 height 10
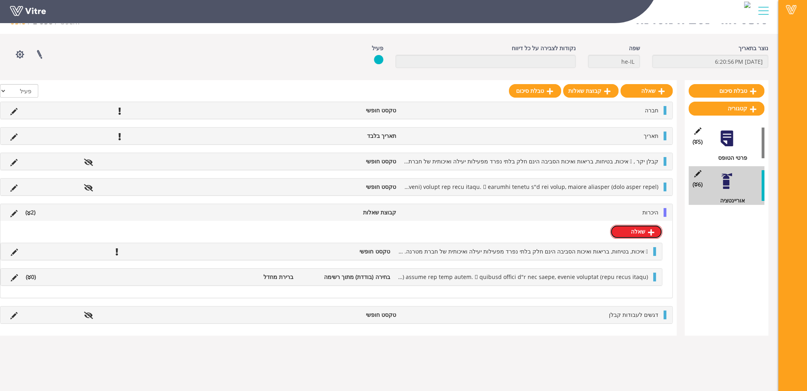
click at [645, 231] on link "שאלה" at bounding box center [636, 232] width 52 height 14
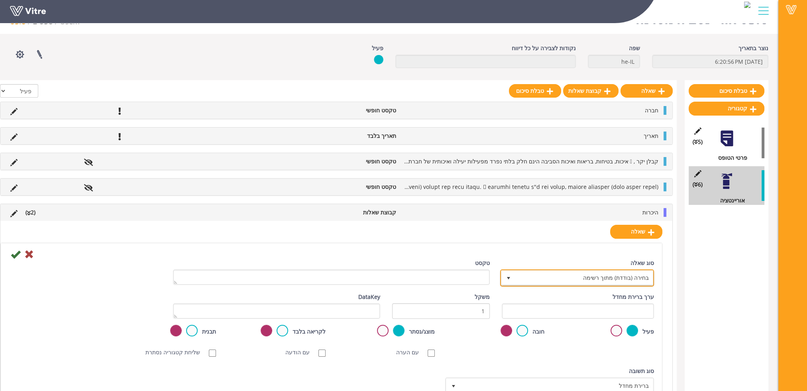
click at [540, 279] on span "בחירה (בודדת) מתוך רשימה" at bounding box center [584, 278] width 138 height 14
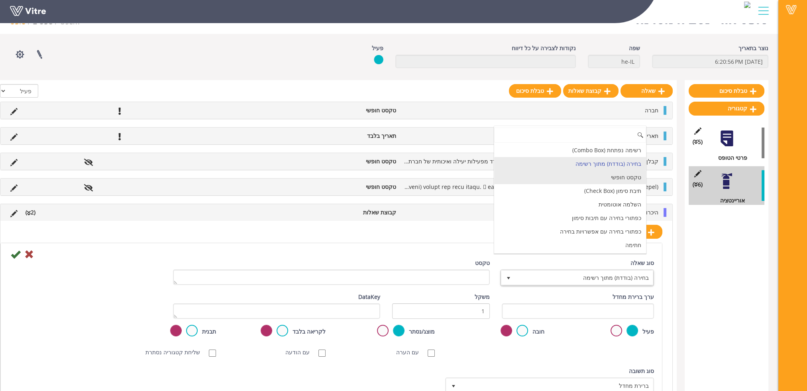
click at [592, 178] on li "טקסט חופשי" at bounding box center [570, 178] width 152 height 14
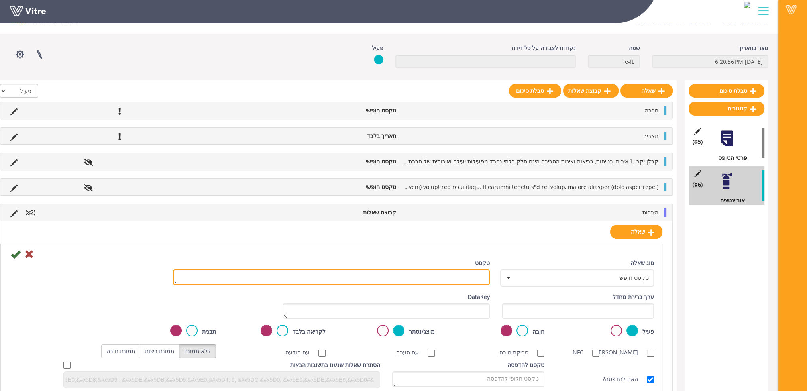
click at [464, 271] on textarea "טקסט" at bounding box center [331, 277] width 317 height 16
paste textarea "ניהול סיכונים  אין להתחיל עבודה כלשהיא במפעל ללא ביצוע ניהול סיכונים ע"י נציג …"
type textarea "ניהול סיכונים  אין להתחיל עבודה כלשהיא במפעל ללא ביצוע ניהול סיכונים ע"י נציג …"
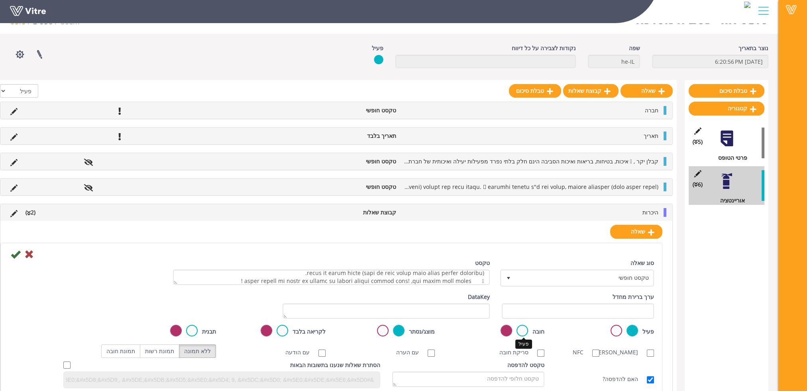
click at [523, 330] on label at bounding box center [522, 331] width 12 height 12
click at [0, 0] on input "radio" at bounding box center [0, 0] width 0 height 0
click at [14, 252] on icon at bounding box center [16, 254] width 10 height 10
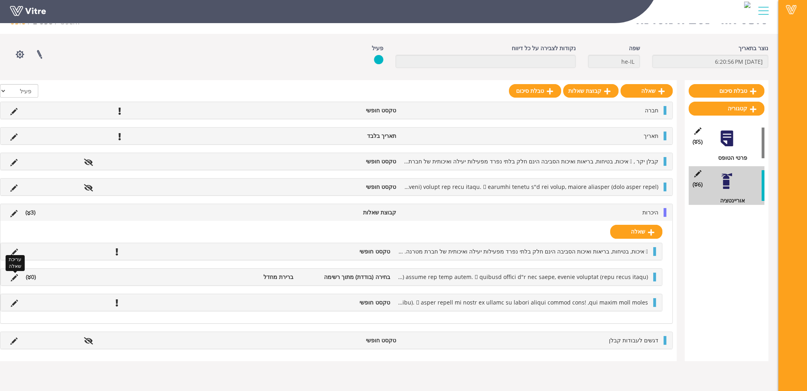
click at [18, 276] on li "עריכת שאלה" at bounding box center [14, 277] width 15 height 9
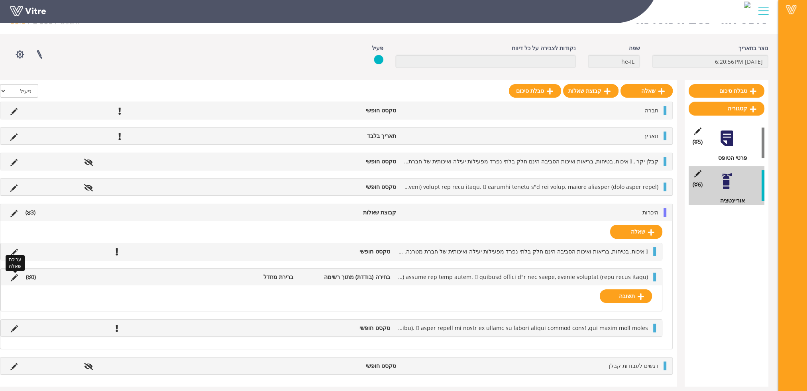
click at [14, 274] on icon at bounding box center [14, 277] width 7 height 7
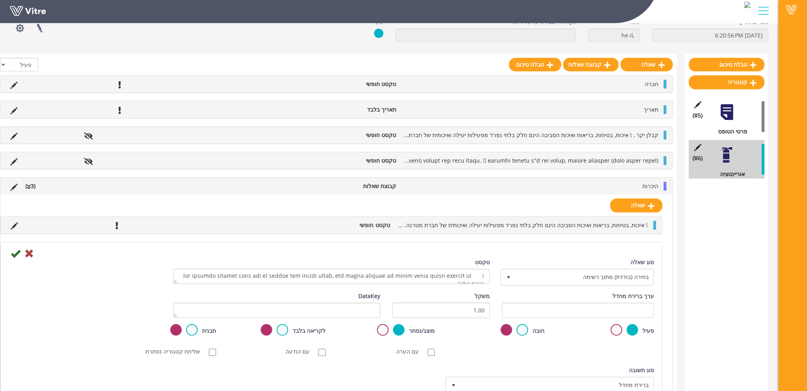
scroll to position [60, 0]
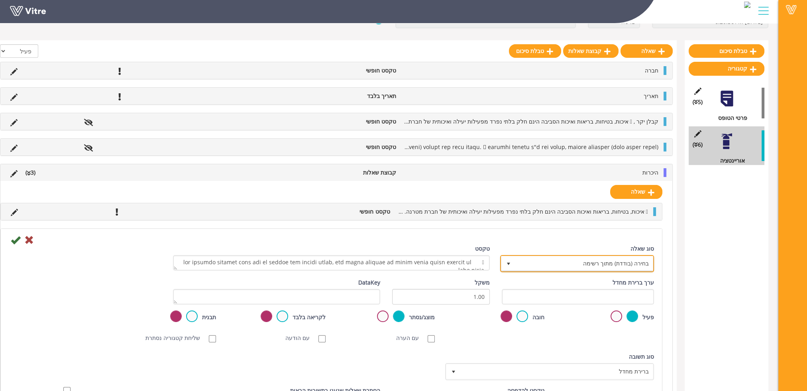
click at [575, 261] on span "בחירה (בודדת) מתוך רשימה" at bounding box center [584, 263] width 138 height 14
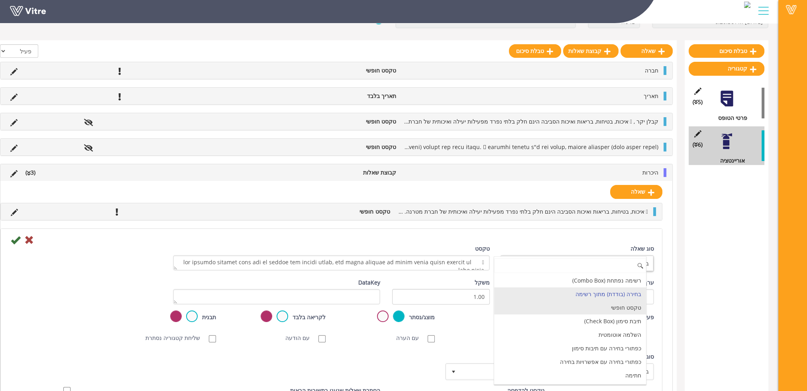
click at [580, 302] on li "טקסט חופשי" at bounding box center [570, 308] width 152 height 14
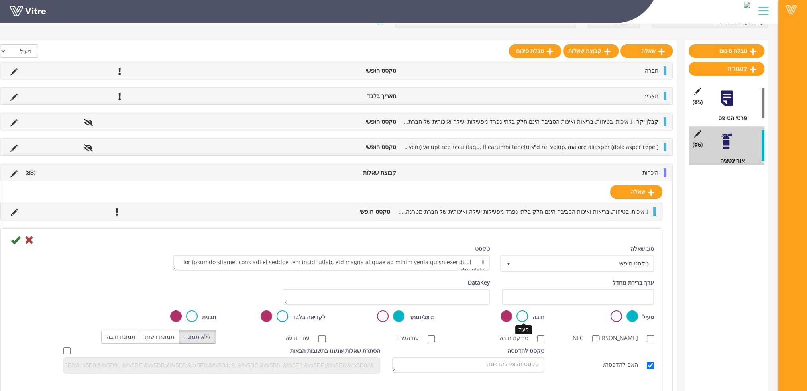
click at [522, 316] on label at bounding box center [522, 316] width 12 height 12
click at [0, 0] on input "radio" at bounding box center [0, 0] width 0 height 0
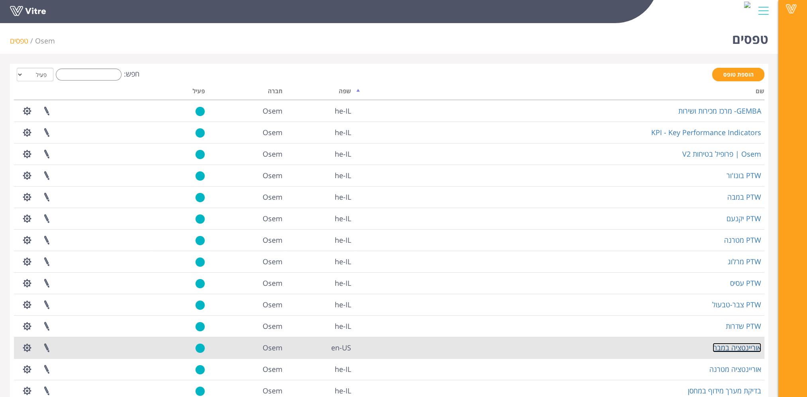
click at [738, 350] on link "אוריינטציה במבה" at bounding box center [737, 348] width 49 height 10
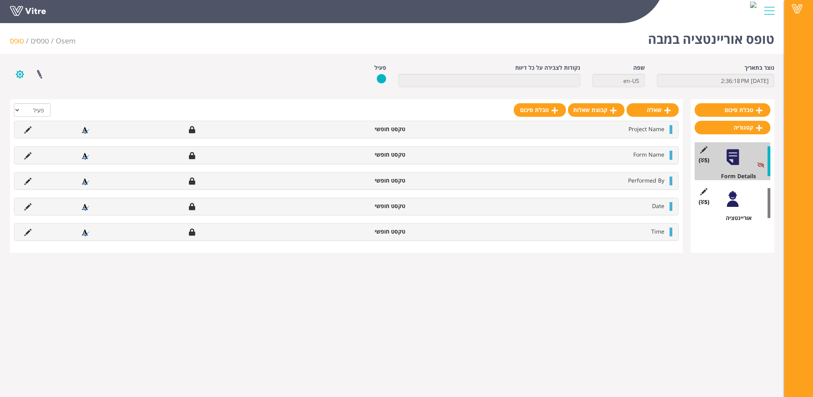
click at [22, 72] on button "button" at bounding box center [20, 74] width 20 height 21
click at [56, 107] on link "הגדרת משתמשים" at bounding box center [41, 103] width 63 height 10
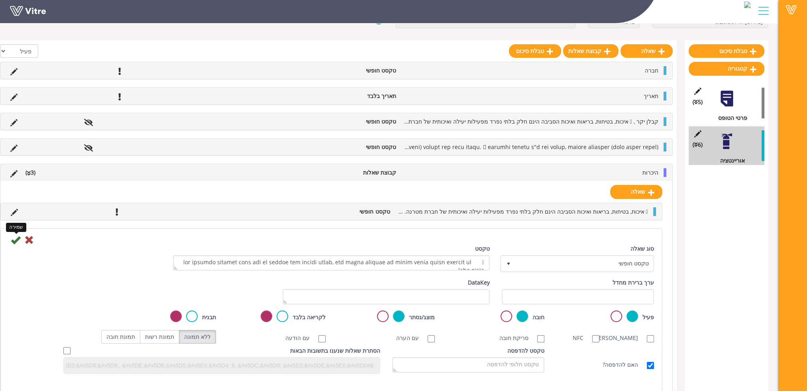
click at [16, 241] on icon at bounding box center [16, 240] width 10 height 10
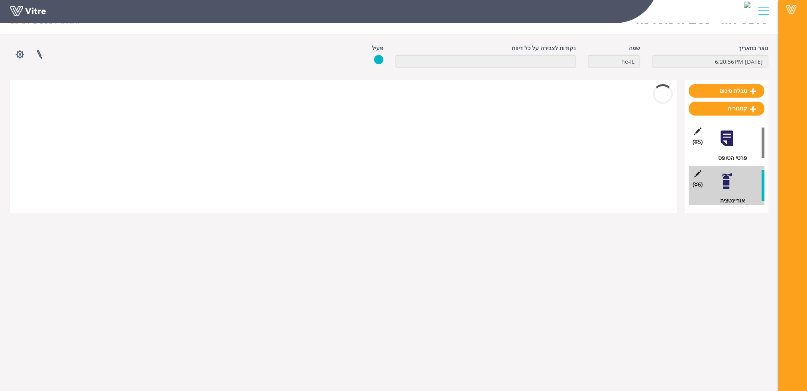
scroll to position [20, 0]
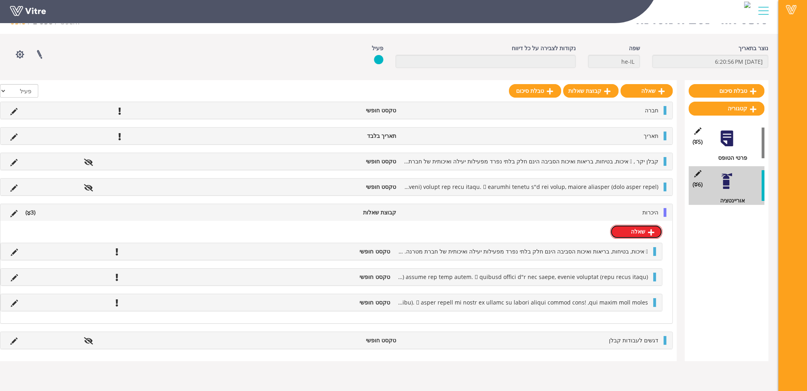
click at [652, 230] on icon at bounding box center [651, 232] width 6 height 7
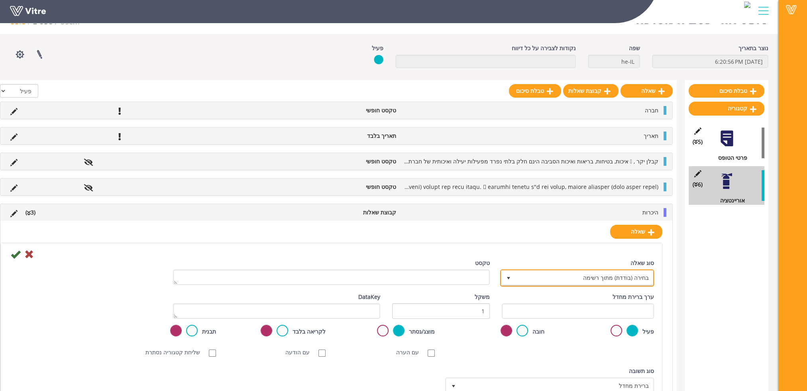
click at [592, 277] on span "בחירה (בודדת) מתוך רשימה" at bounding box center [584, 278] width 138 height 14
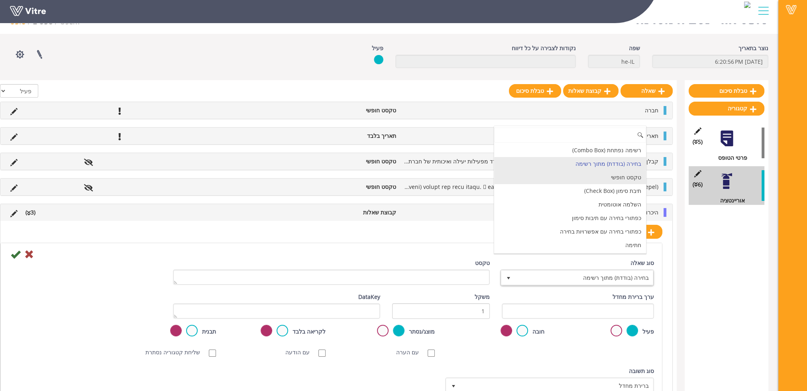
click at [607, 179] on li "טקסט חופשי" at bounding box center [570, 178] width 152 height 14
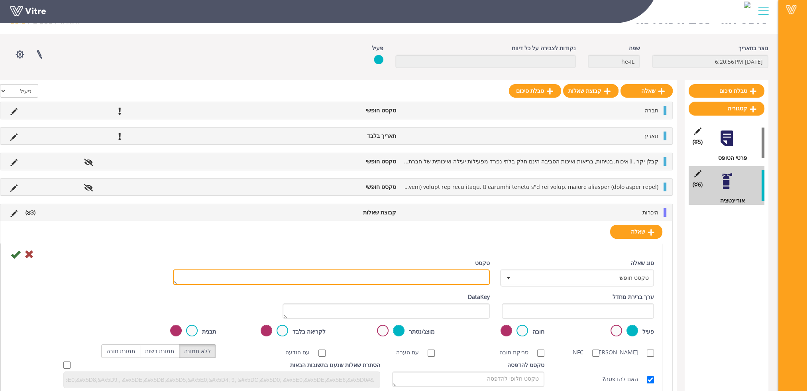
click at [461, 269] on textarea "טקסט" at bounding box center [331, 277] width 317 height 16
paste textarea "כלי רכב תפעוליים והולכי רגל כל המפעל מוגדר כשטח תפעולי, ז"א שיש בו תנועה ערה של…"
type textarea "כלי רכב תפעוליים והולכי רגל כל המפעל מוגדר כשטח תפעולי, ז"א שיש בו תנועה ערה של…"
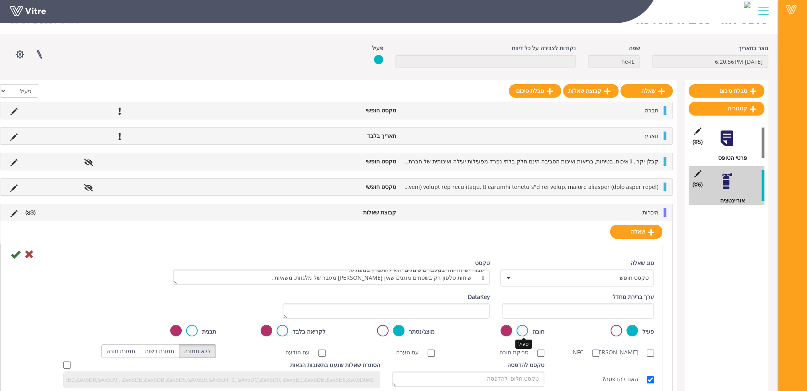
click at [524, 328] on label at bounding box center [522, 331] width 12 height 12
click at [0, 0] on input "radio" at bounding box center [0, 0] width 0 height 0
click at [17, 253] on icon at bounding box center [16, 254] width 10 height 10
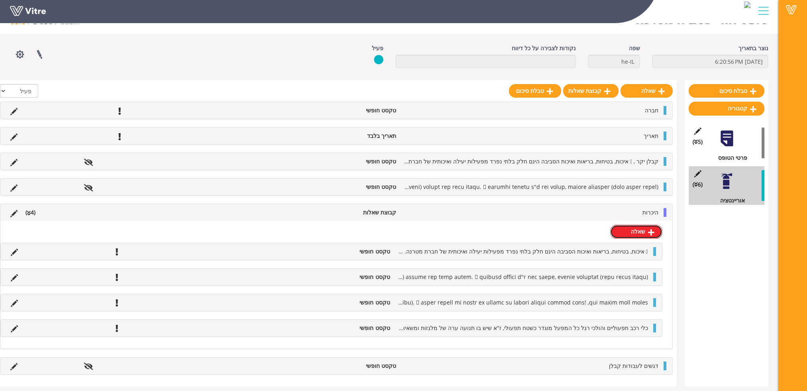
click at [646, 230] on link "שאלה" at bounding box center [636, 232] width 52 height 14
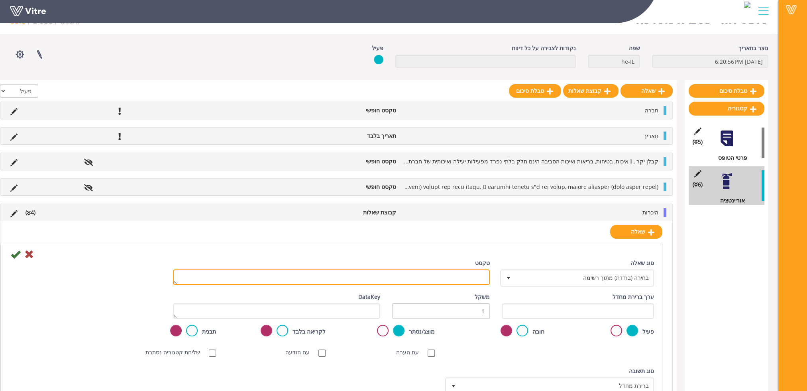
click at [461, 274] on textarea "טקסט" at bounding box center [331, 277] width 317 height 16
paste textarea "החלקות ונפילות ומעידות באתר יש מפגעים וסוגים שונים של משטחי דריכה, לכן בזמן הלי…"
type textarea "החלקות ונפילות ומעידות באתר יש מפגעים וסוגים שונים של משטחי דריכה, לכן בזמן הלי…"
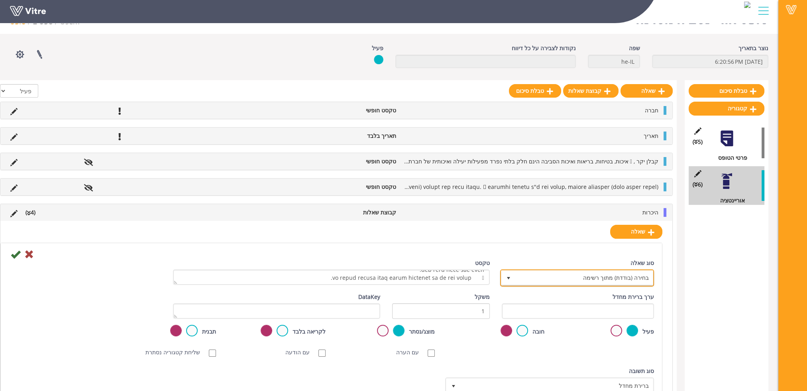
click at [531, 277] on span "בחירה (בודדת) מתוך רשימה" at bounding box center [584, 278] width 138 height 14
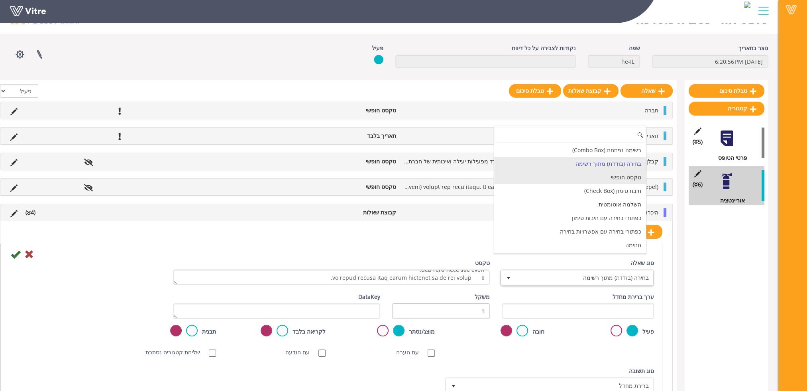
click at [612, 177] on li "טקסט חופשי" at bounding box center [570, 178] width 152 height 14
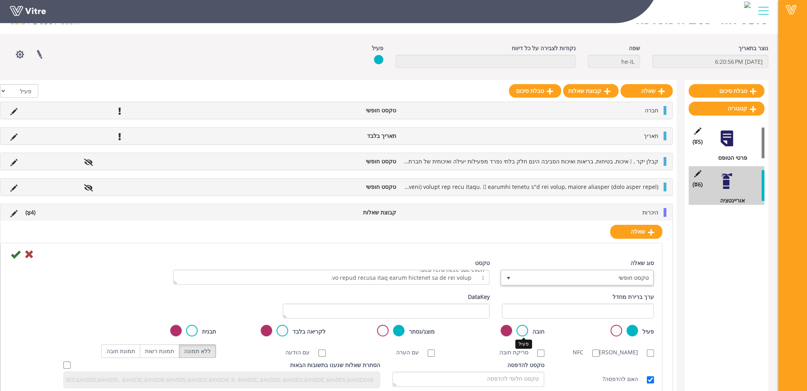
click at [521, 327] on label at bounding box center [522, 331] width 12 height 12
click at [0, 0] on input "radio" at bounding box center [0, 0] width 0 height 0
click at [17, 254] on icon at bounding box center [16, 254] width 10 height 10
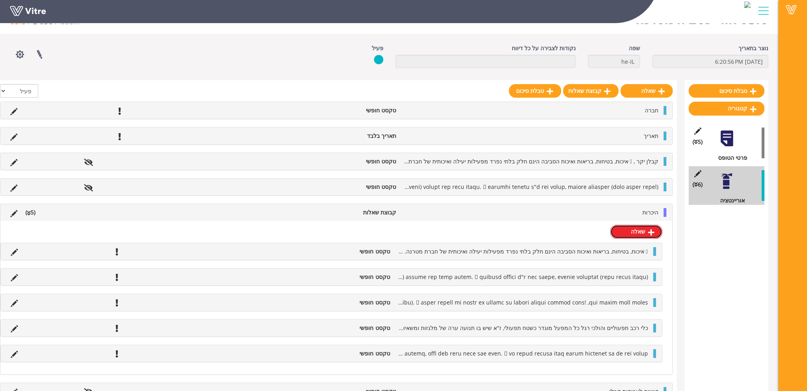
click at [641, 230] on link "שאלה" at bounding box center [636, 232] width 52 height 14
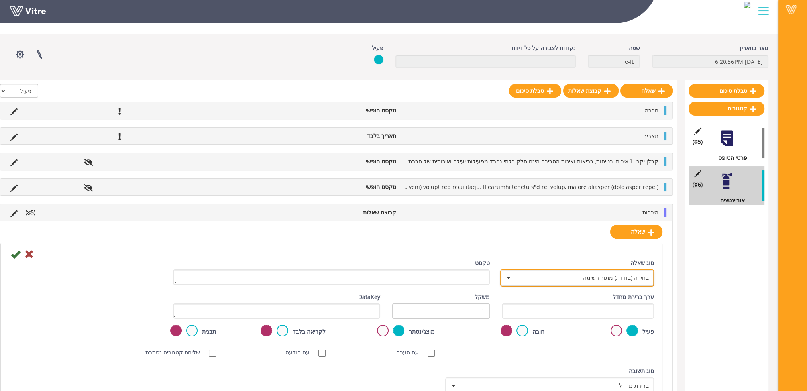
click at [606, 274] on span "בחירה (בודדת) מתוך רשימה" at bounding box center [584, 278] width 138 height 14
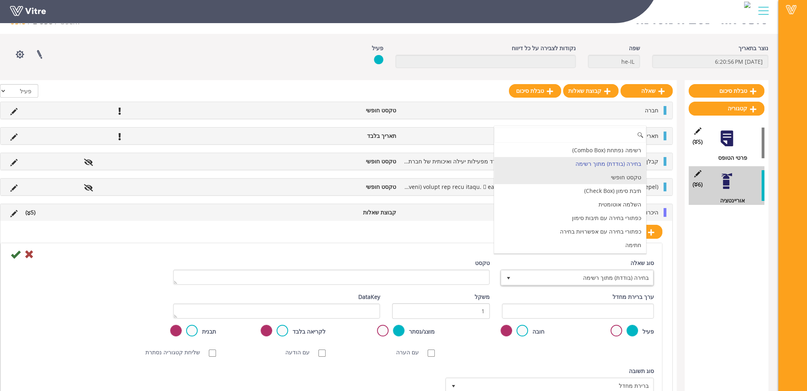
click at [615, 177] on li "טקסט חופשי" at bounding box center [570, 178] width 152 height 14
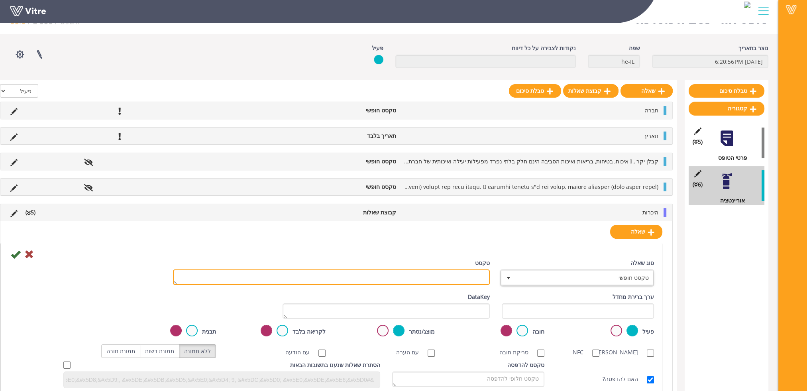
click at [450, 277] on textarea "טקסט" at bounding box center [331, 277] width 317 height 16
paste textarea "בטיחות מכונות  אין לגעת במכונות באתר, כולל מכונות ייצור, אריזה, מלגזות וכו' לל…"
type textarea "בטיחות מכונות  אין לגעת במכונות באתר, כולל מכונות ייצור, אריזה, מלגזות וכו' לל…"
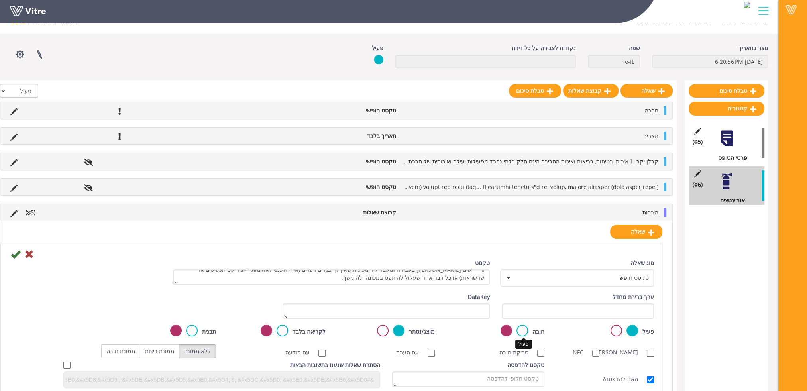
click at [525, 328] on label at bounding box center [522, 331] width 12 height 12
click at [0, 0] on input "radio" at bounding box center [0, 0] width 0 height 0
click at [14, 252] on icon at bounding box center [16, 254] width 10 height 10
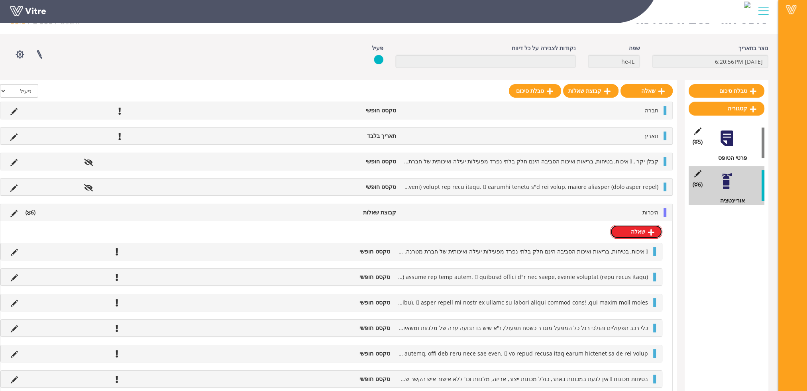
click at [642, 233] on link "שאלה" at bounding box center [636, 232] width 52 height 14
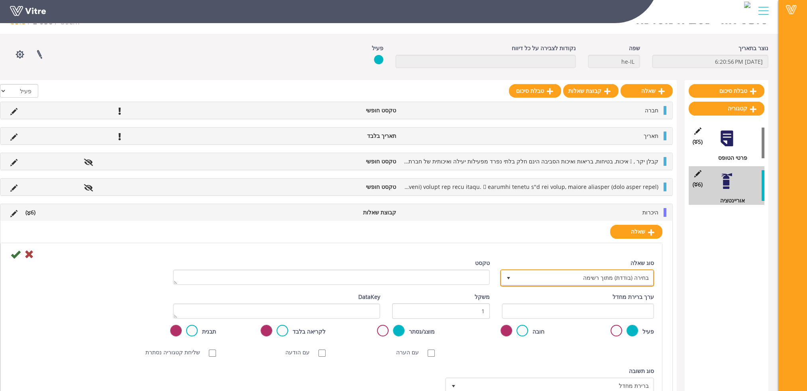
click at [576, 275] on span "בחירה (בודדת) מתוך רשימה" at bounding box center [584, 278] width 138 height 14
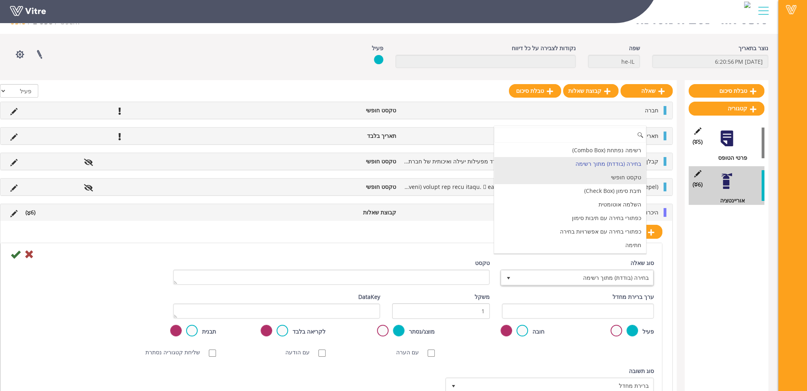
click at [619, 179] on li "טקסט חופשי" at bounding box center [570, 178] width 152 height 14
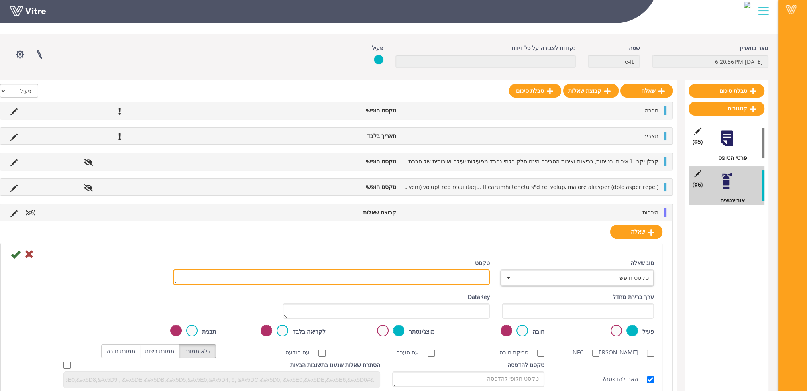
click at [461, 273] on textarea "טקסט" at bounding box center [331, 277] width 317 height 16
paste textarea "כשירות עובדים  עובדים באתר חייבים להיות בעלי תעודת זהות ישראלית, או בעלי רישיו…"
type textarea "כשירות עובדים  עובדים באתר חייבים להיות בעלי תעודת זהות ישראלית, או בעלי רישיו…"
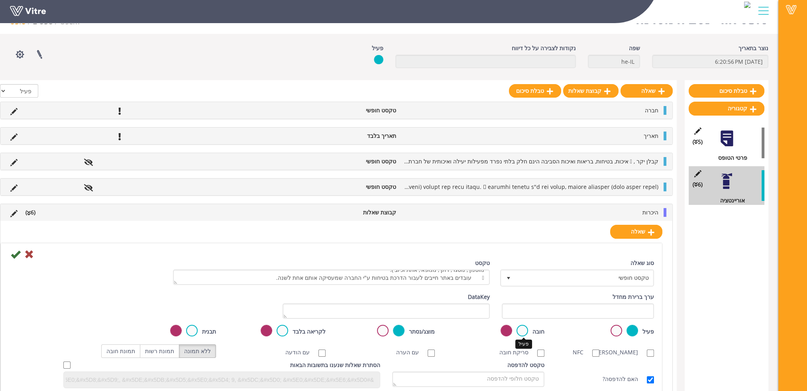
click at [523, 328] on label at bounding box center [522, 331] width 12 height 12
click at [0, 0] on input "radio" at bounding box center [0, 0] width 0 height 0
click at [16, 252] on icon at bounding box center [16, 254] width 10 height 10
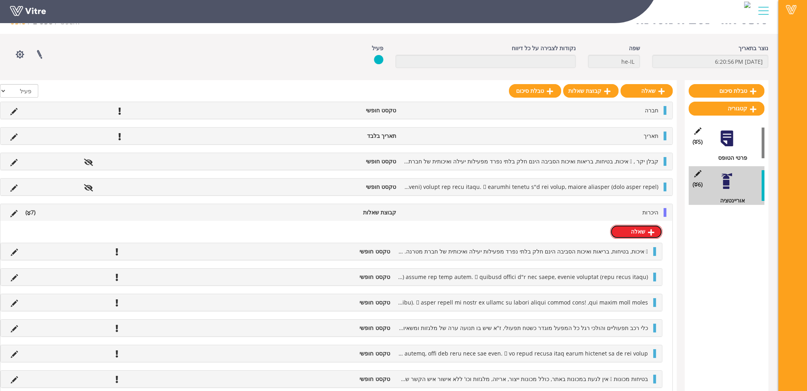
click at [644, 230] on link "שאלה" at bounding box center [636, 232] width 52 height 14
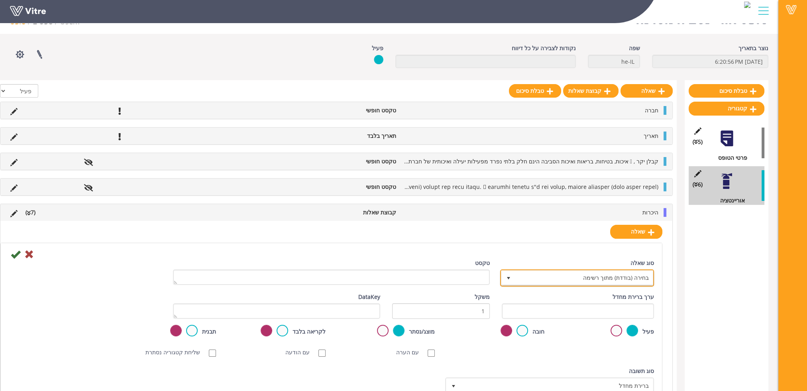
click at [535, 271] on span "בחירה (בודדת) מתוך רשימה" at bounding box center [584, 278] width 138 height 14
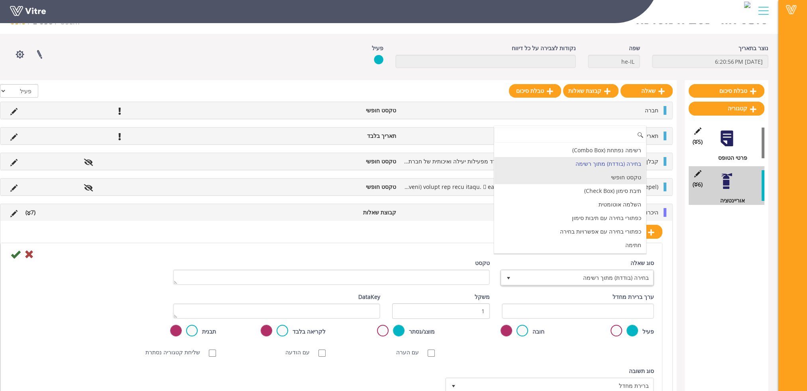
click at [583, 175] on li "טקסט חופשי" at bounding box center [570, 178] width 152 height 14
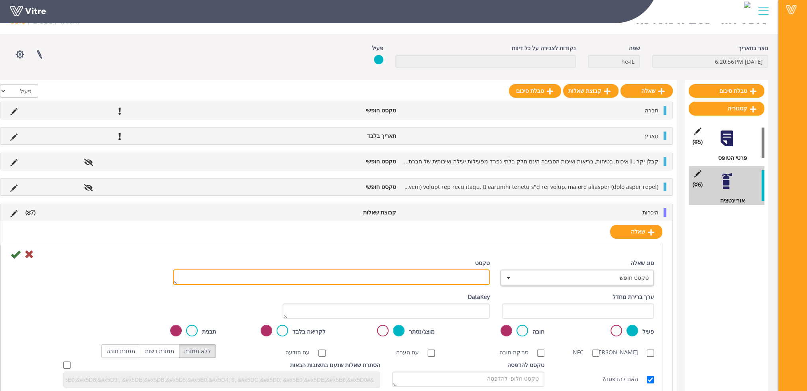
click at [445, 274] on textarea "טקסט" at bounding box center [331, 277] width 317 height 16
paste textarea "כשירות הציוד וציוד המיגון והתאמתו לעבודה  הציוד והאביזרים [PERSON_NAME] משתמשי…"
type textarea "כשירות הציוד וציוד המיגון והתאמתו לעבודה  הציוד והאביזרים בהם משתמשים העובדים …"
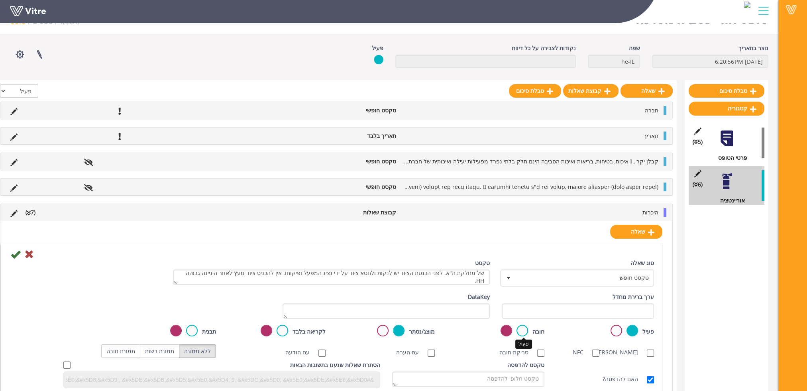
click at [519, 328] on label at bounding box center [522, 331] width 12 height 12
click at [0, 0] on input "radio" at bounding box center [0, 0] width 0 height 0
click at [16, 252] on icon at bounding box center [16, 254] width 10 height 10
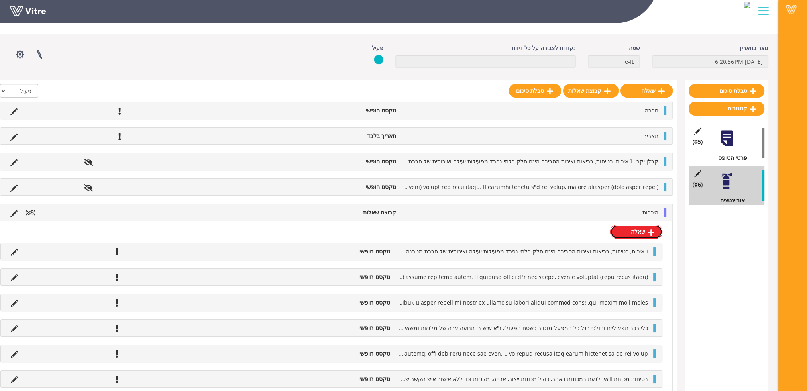
click at [636, 232] on link "שאלה" at bounding box center [636, 232] width 52 height 14
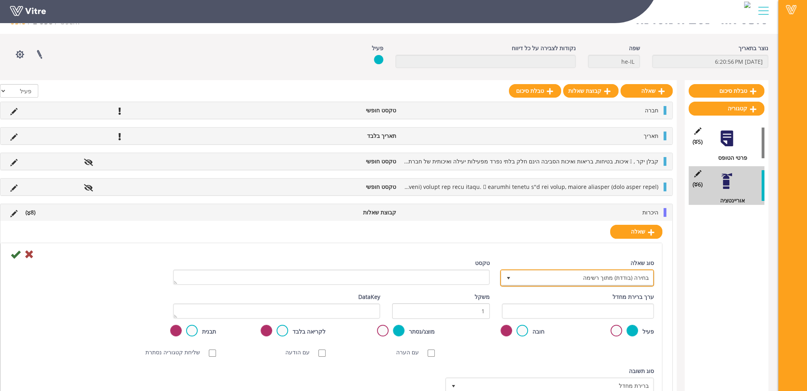
click at [596, 280] on span "בחירה (בודדת) מתוך רשימה" at bounding box center [584, 278] width 138 height 14
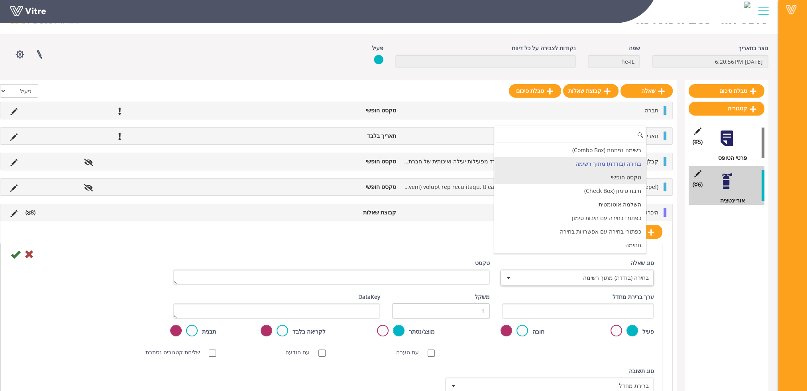
click at [609, 177] on li "טקסט חופשי" at bounding box center [570, 178] width 152 height 14
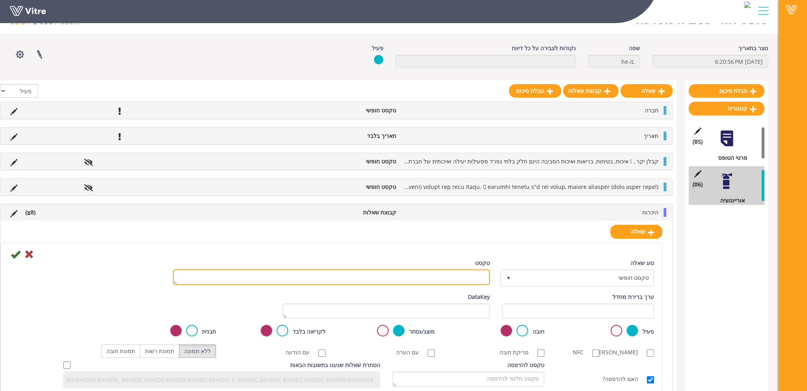
click at [473, 273] on textarea "טקסט" at bounding box center [331, 277] width 317 height 16
paste textarea "שמירה על איכות במהלך העבודה  אין לאחסן כלי עבודה ישירות על הרצפה או על מדרך (ב…"
type textarea "שמירה על איכות במהלך העבודה  אין לאחסן כלי עבודה ישירות על הרצפה או על מדרך (ב…"
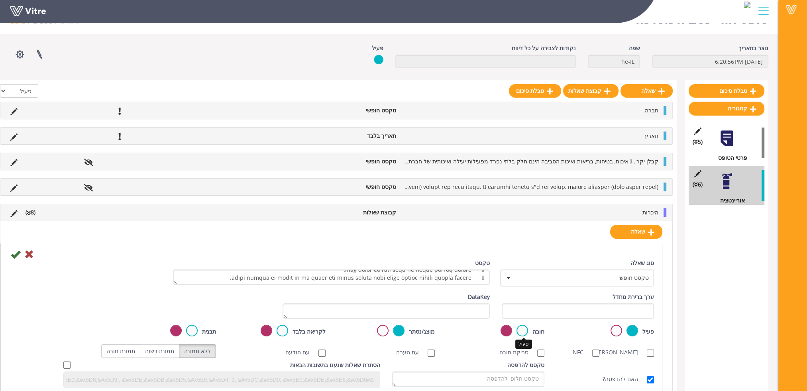
click at [525, 328] on label at bounding box center [522, 331] width 12 height 12
click at [0, 0] on input "radio" at bounding box center [0, 0] width 0 height 0
click at [14, 253] on icon at bounding box center [16, 254] width 10 height 10
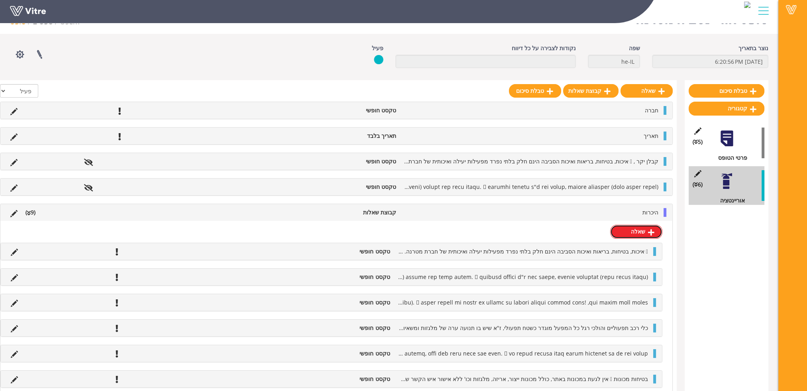
click at [637, 230] on link "שאלה" at bounding box center [636, 232] width 52 height 14
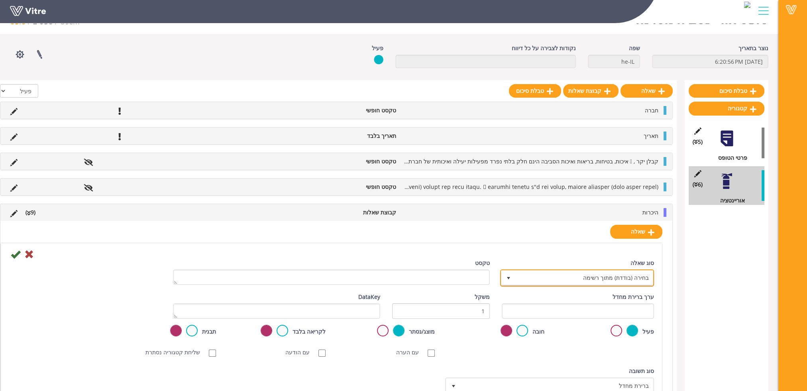
click at [607, 279] on span "בחירה (בודדת) מתוך רשימה" at bounding box center [584, 278] width 138 height 14
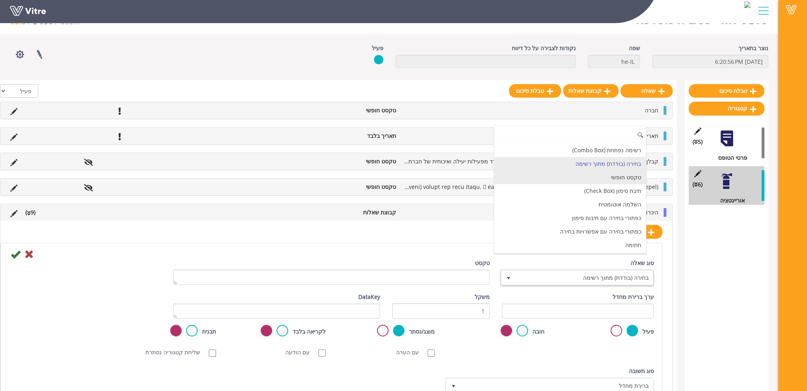
click at [625, 179] on li "טקסט חופשי" at bounding box center [570, 178] width 152 height 14
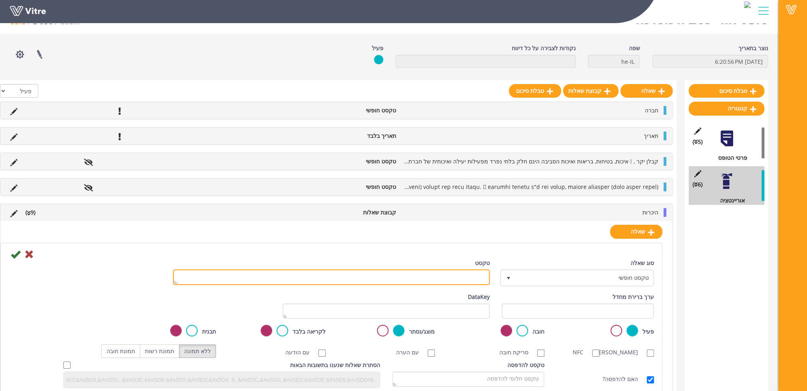
click at [469, 272] on textarea "טקסט" at bounding box center [331, 277] width 317 height 16
paste textarea "פסולת  במפעל מטרנה יש הפרדה של פסולות לצורך מחזור ושמירה על הסביבה. לכן, יש לה…"
type textarea "פסולת  במפעל מטרנה יש הפרדה של פסולות לצורך מחזור ושמירה על הסביבה. לכן, יש לה…"
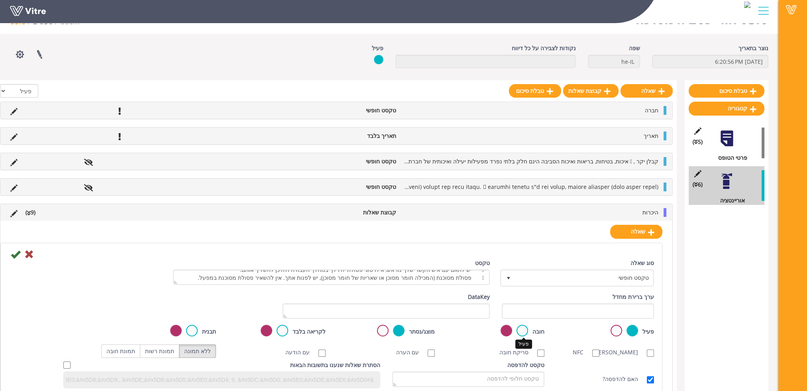
click at [523, 328] on label at bounding box center [522, 331] width 12 height 12
click at [0, 0] on input "radio" at bounding box center [0, 0] width 0 height 0
click at [13, 251] on icon at bounding box center [16, 254] width 10 height 10
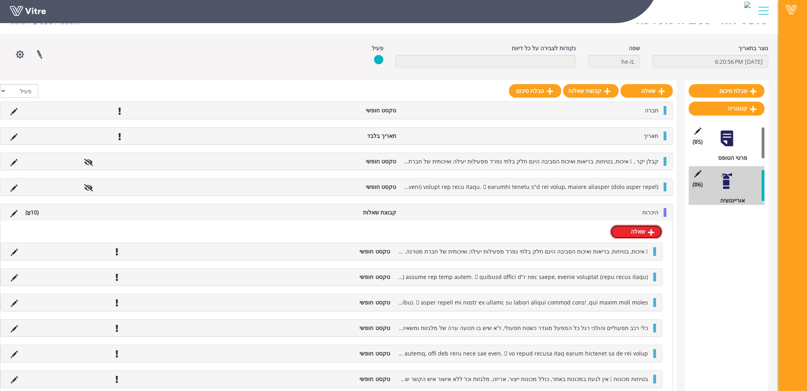
click at [632, 228] on link "שאלה" at bounding box center [636, 232] width 52 height 14
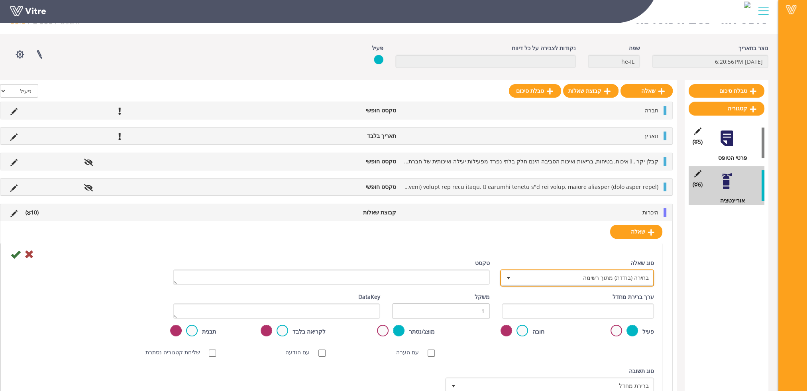
click at [605, 276] on span "בחירה (בודדת) מתוך רשימה" at bounding box center [584, 278] width 138 height 14
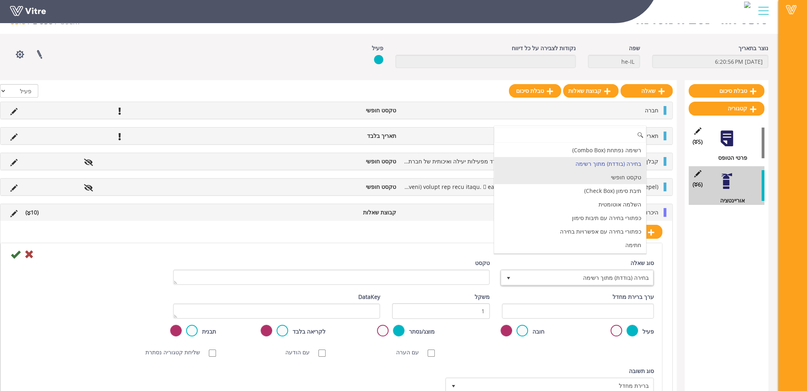
click at [623, 178] on li "טקסט חופשי" at bounding box center [570, 178] width 152 height 14
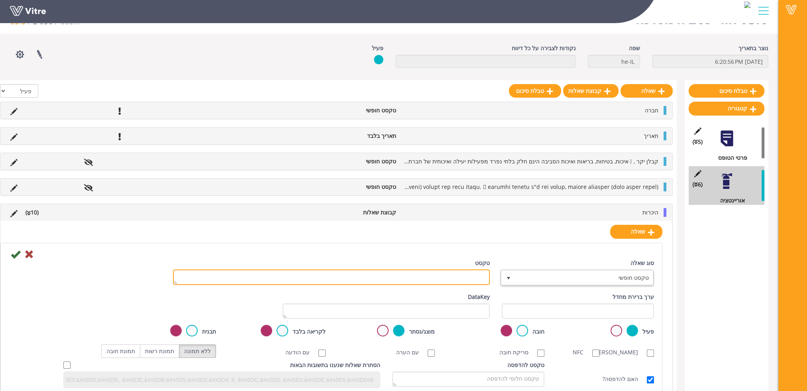
click at [472, 278] on textarea "טקסט" at bounding box center [331, 277] width 317 height 16
paste textarea "אכילה ועישון בשטח המפעל  חל איסור מוחלט לעשן בכל שטח המפעל למעט בפינת העישון ש…"
type textarea "אכילה ועישון בשטח המפעל  חל איסור מוחלט לעשן בכל שטח המפעל למעט בפינת העישון ש…"
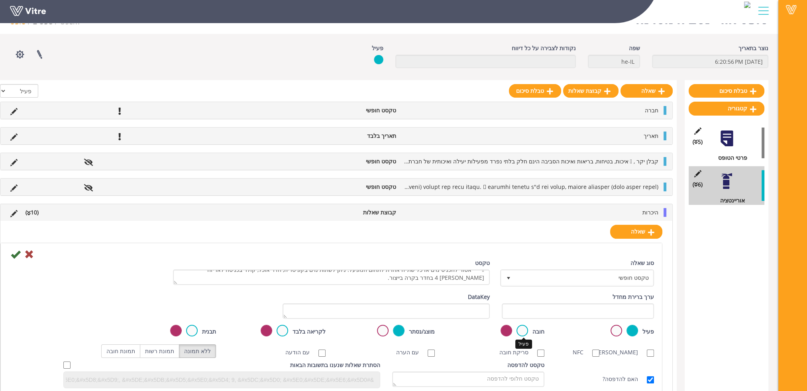
click at [522, 330] on label at bounding box center [522, 331] width 12 height 12
click at [0, 0] on input "radio" at bounding box center [0, 0] width 0 height 0
click at [14, 253] on icon at bounding box center [16, 254] width 10 height 10
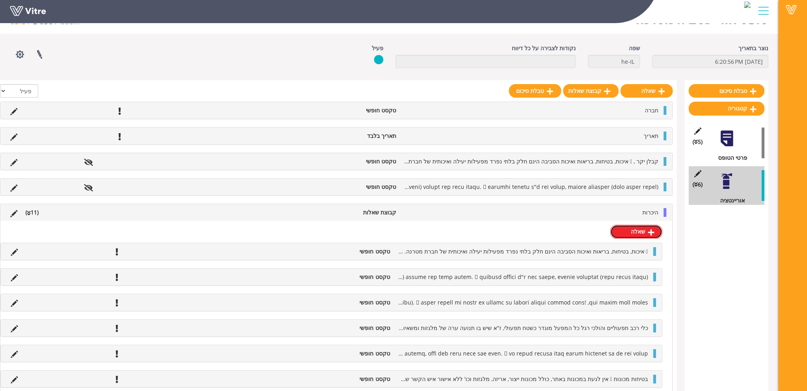
click at [638, 232] on link "שאלה" at bounding box center [636, 232] width 52 height 14
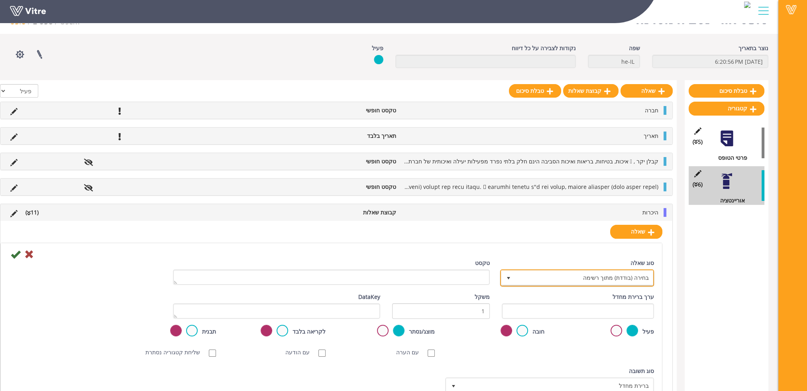
click at [602, 279] on span "בחירה (בודדת) מתוך רשימה" at bounding box center [584, 278] width 138 height 14
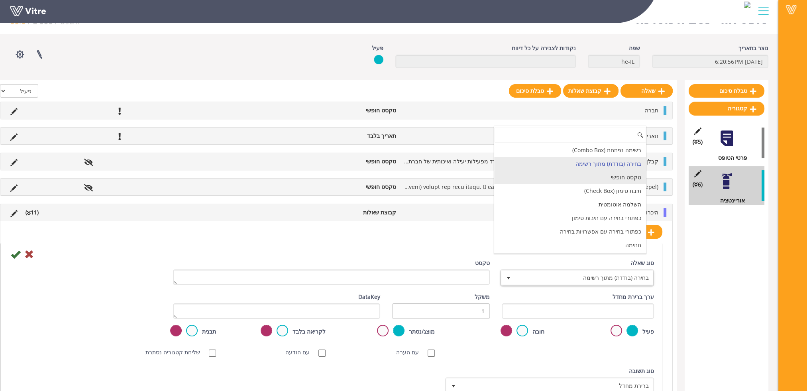
click at [621, 177] on li "טקסט חופשי" at bounding box center [570, 178] width 152 height 14
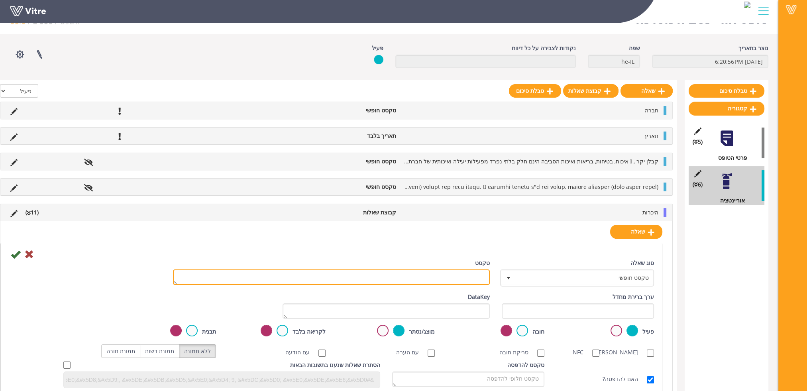
click at [475, 275] on textarea "טקסט" at bounding box center [331, 277] width 317 height 16
paste textarea "היגיינה אישית  העובד מצהיר בחתימתו כי אינו נשא של מחלה זיהומית. במידה ויש ספק …"
type textarea "היגיינה אישית  העובד מצהיר בחתימתו כי אינו נשא של מחלה זיהומית. במידה ויש ספק …"
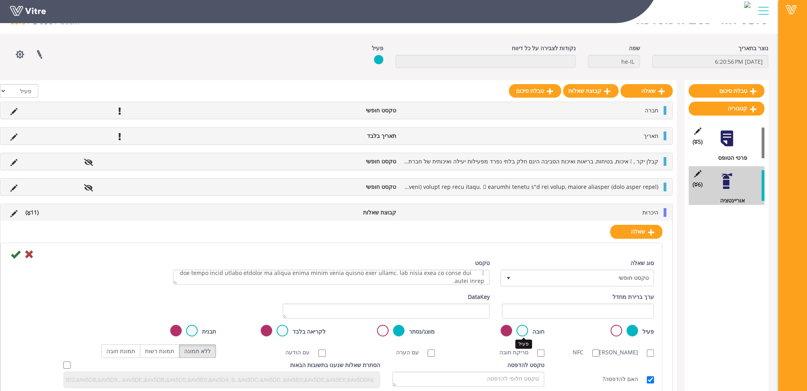
click at [521, 331] on label at bounding box center [522, 331] width 12 height 12
click at [0, 0] on input "radio" at bounding box center [0, 0] width 0 height 0
click at [17, 254] on icon at bounding box center [16, 254] width 10 height 10
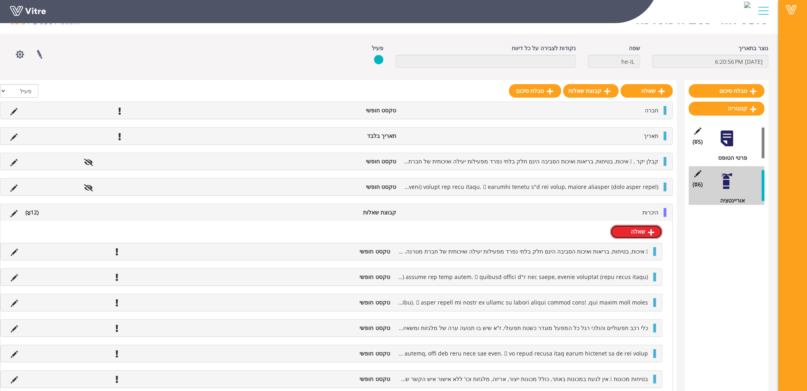
click at [638, 231] on link "שאלה" at bounding box center [636, 232] width 52 height 14
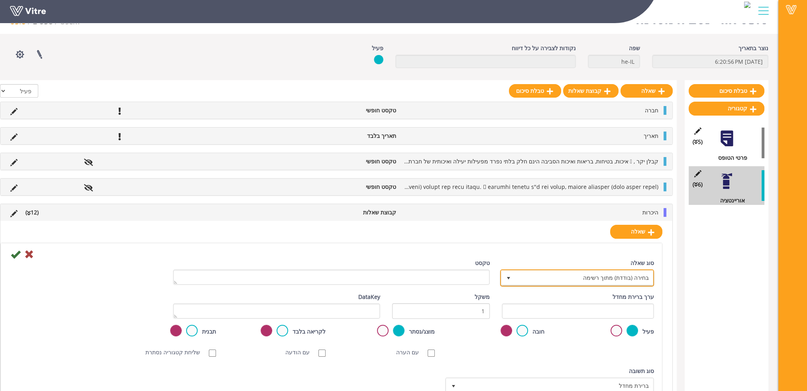
click at [609, 273] on span "בחירה (בודדת) מתוך רשימה" at bounding box center [584, 278] width 138 height 14
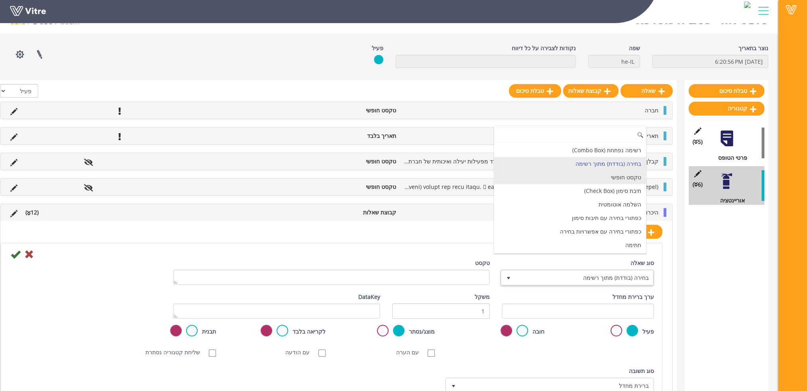
click at [620, 174] on li "טקסט חופשי" at bounding box center [570, 178] width 152 height 14
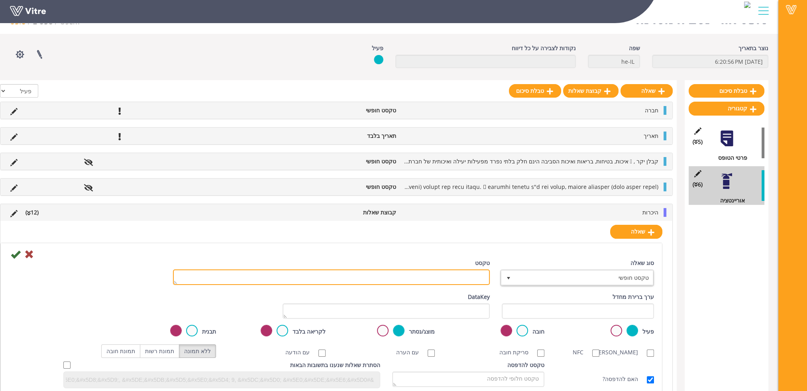
click at [469, 278] on textarea "טקסט" at bounding box center [331, 277] width 317 height 16
paste textarea "חירום במקרה שבו מושמעת הוראת פינוי באמצעות מערכת הכריזה של המפעל או קולות אזעקה…"
type textarea "חירום במקרה שבו מושמעת הוראת פינוי באמצעות מערכת הכריזה של המפעל או קולות אזעקה…"
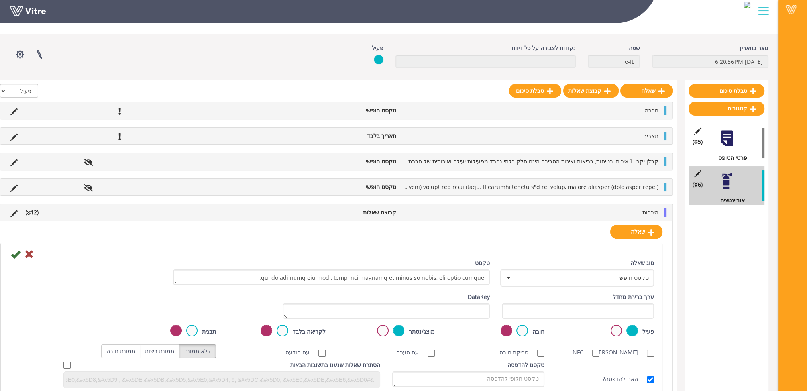
click at [520, 326] on label at bounding box center [522, 331] width 12 height 12
click at [0, 0] on input "radio" at bounding box center [0, 0] width 0 height 0
click at [13, 252] on icon at bounding box center [16, 254] width 10 height 10
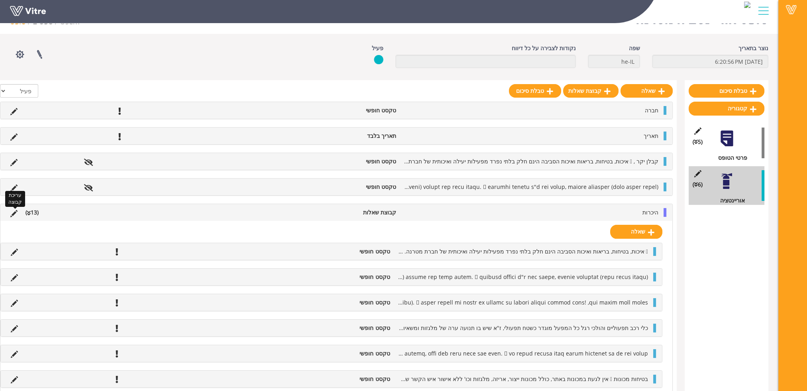
click at [16, 212] on icon at bounding box center [13, 213] width 7 height 7
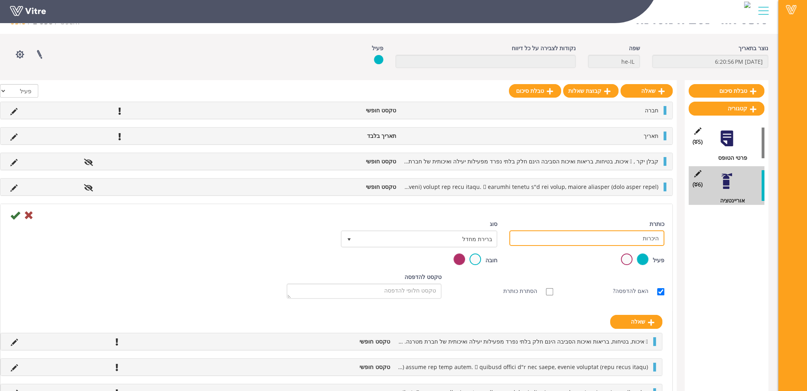
drag, startPoint x: 632, startPoint y: 239, endPoint x: 719, endPoint y: 240, distance: 86.5
click at [711, 240] on div "טבלת סיכום קטגוריה (5 ) פרטי הטופס (6 ) אוריינטציה שאלה קבוצת שאלות טבלת סיכום …" at bounding box center [389, 393] width 758 height 626
type input "אוריינטציה"
click at [473, 258] on label at bounding box center [475, 259] width 12 height 12
click at [0, 0] on input "radio" at bounding box center [0, 0] width 0 height 0
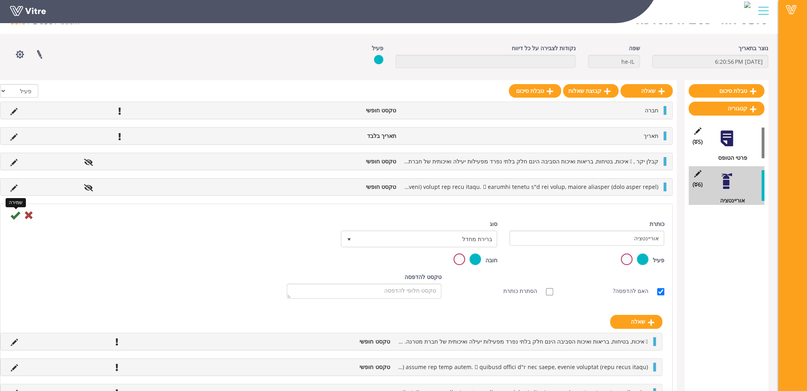
click at [13, 214] on icon at bounding box center [15, 215] width 10 height 10
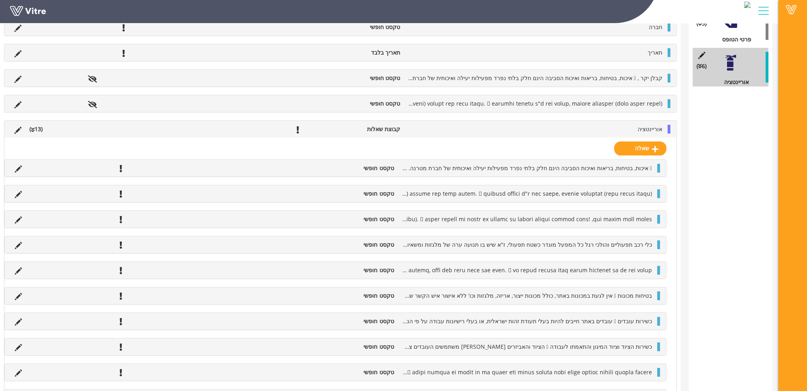
scroll to position [90, -4]
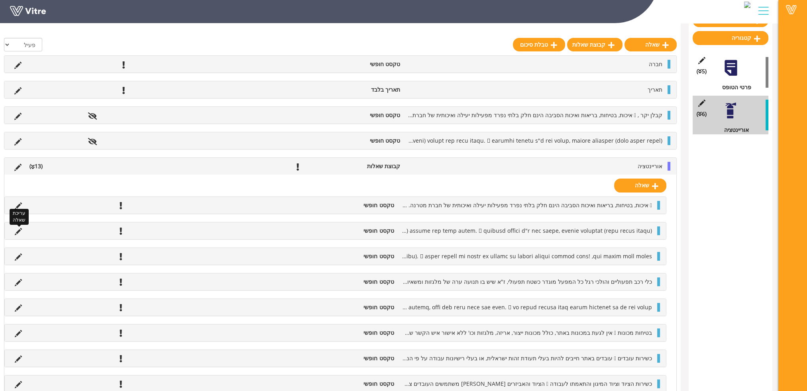
click at [20, 230] on icon at bounding box center [18, 231] width 7 height 7
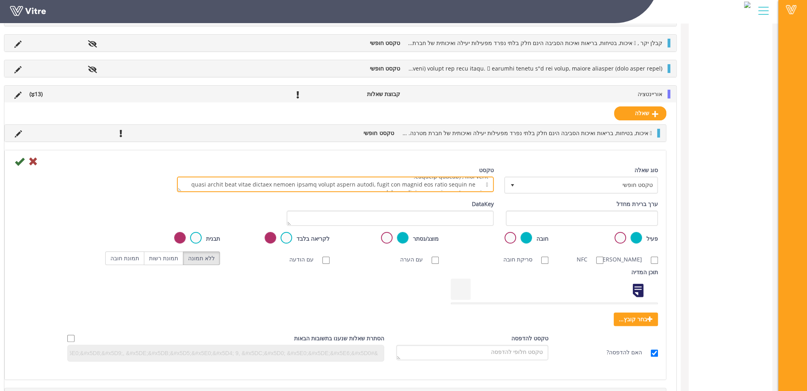
scroll to position [0, 0]
drag, startPoint x: 303, startPoint y: 181, endPoint x: 525, endPoint y: 151, distance: 223.6
click at [525, 151] on div "סוג שאלה טקסט חופשי 5 טקסט ערך ברירת מחדל משקל DataKey פעיל חובה מוצג/נסתר לקרי…" at bounding box center [335, 264] width 661 height 229
paste textarea "דגשים לעבודות קבלן:"
type textarea "דגשים לעבודות קבלן:  אין להסתובב במקומות שבהם אתם לא עובדים ולא אמורים להיות, …"
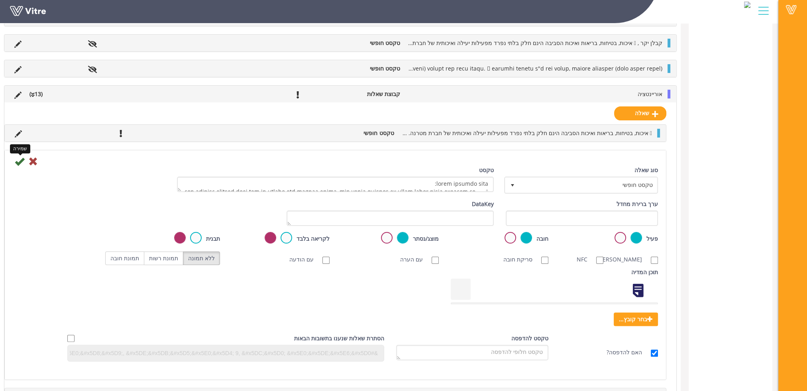
click at [19, 159] on icon at bounding box center [20, 162] width 10 height 10
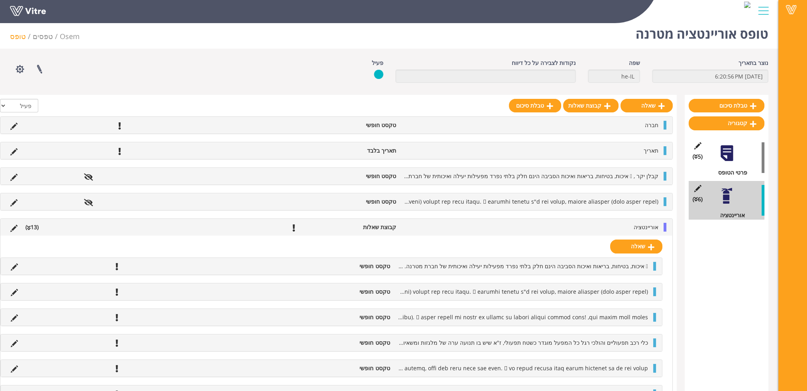
scroll to position [3, 0]
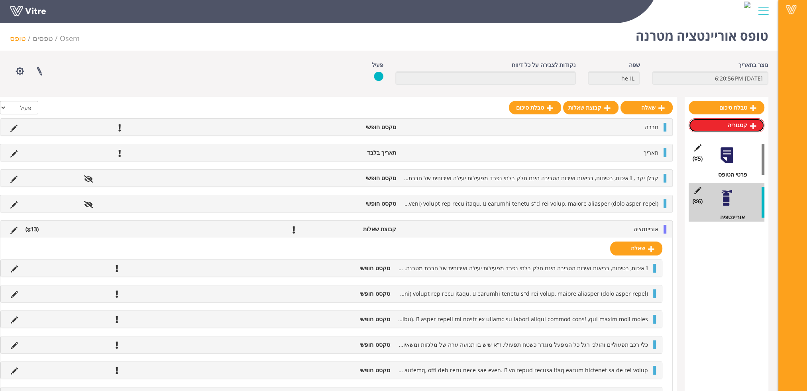
click at [740, 126] on link "קטגוריה" at bounding box center [727, 125] width 76 height 14
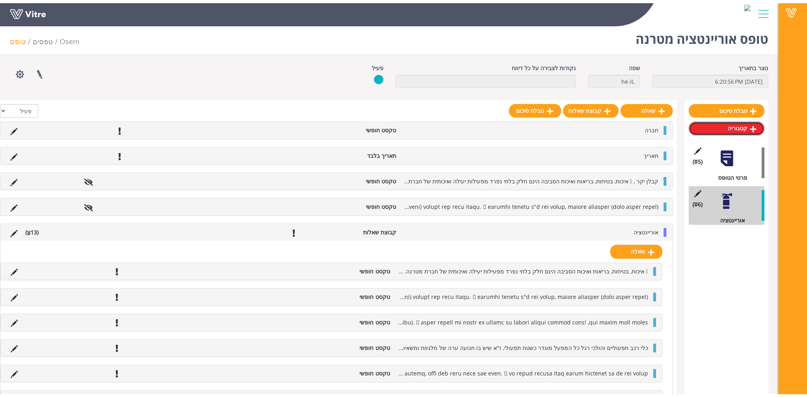
scroll to position [0, 0]
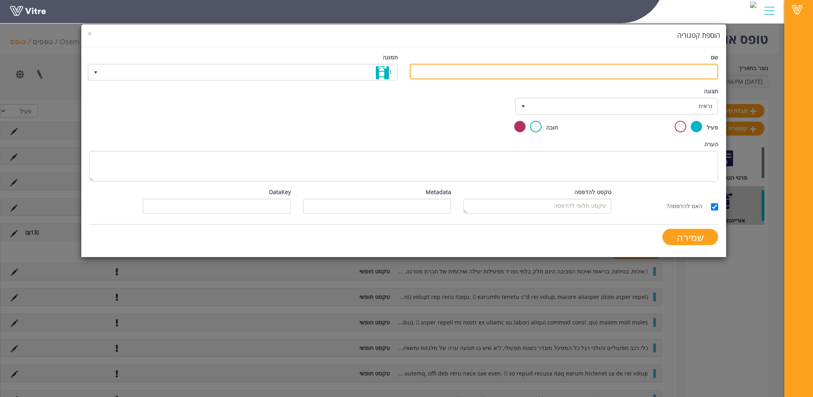
click at [642, 71] on input "שם" at bounding box center [564, 72] width 308 height 16
type input "חתימה"
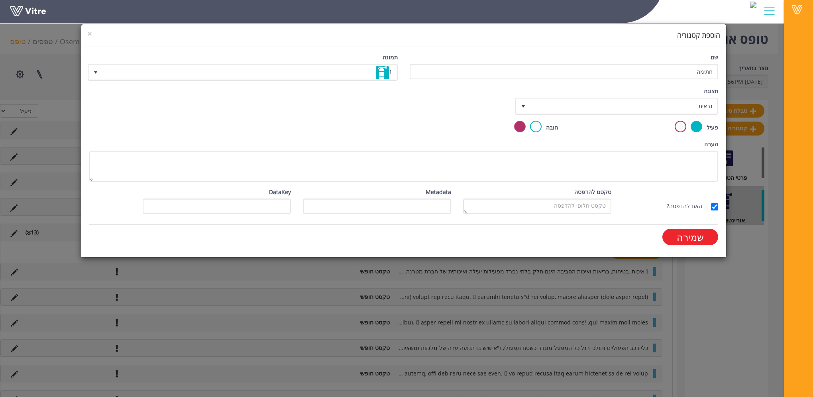
click at [680, 234] on input "שמירה" at bounding box center [690, 237] width 56 height 16
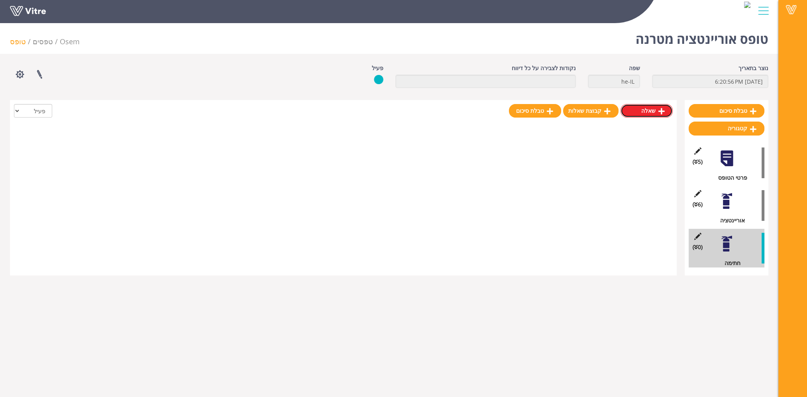
click at [647, 113] on link "שאלה" at bounding box center [647, 111] width 52 height 14
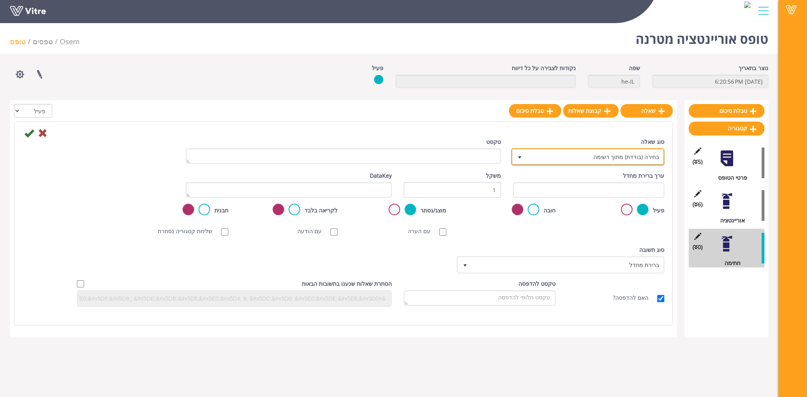
click at [622, 155] on span "בחירה (בודדת) מתוך רשימה" at bounding box center [594, 156] width 137 height 14
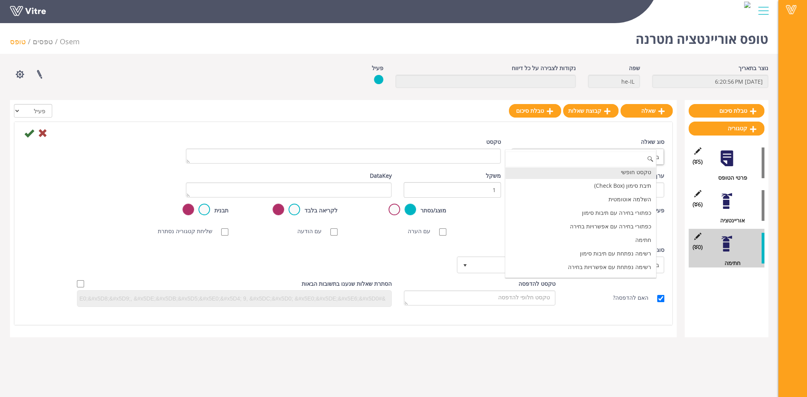
scroll to position [40, 0]
click at [632, 226] on li "חתימה" at bounding box center [580, 229] width 151 height 14
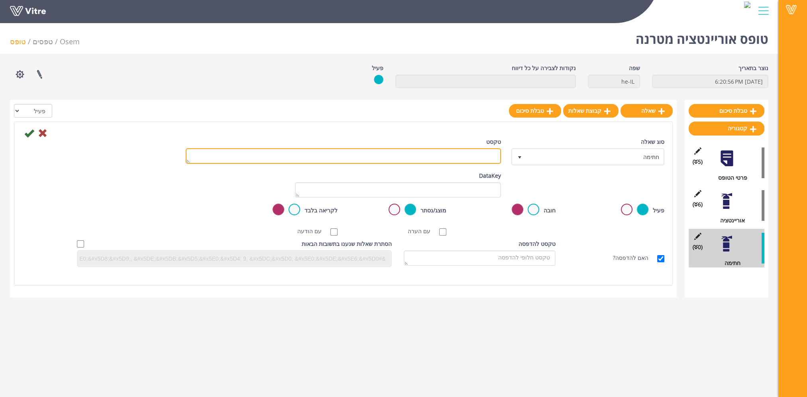
click at [481, 153] on textarea "טקסט" at bounding box center [343, 156] width 315 height 16
paste textarea "אנחנו החתומים למטה מחברת:_________________ מצהירים בזאת כי תודרכנו, קראנו והבנו…"
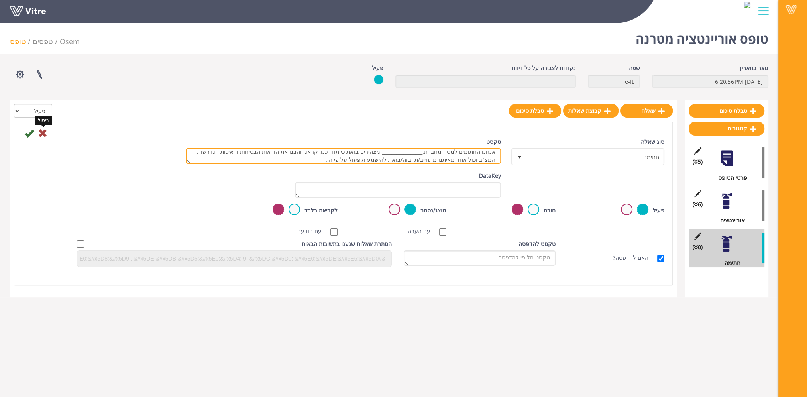
type textarea "אנחנו החתומים למטה מחברת:_________________ מצהירים בזאת כי תודרכנו, קראנו והבנו…"
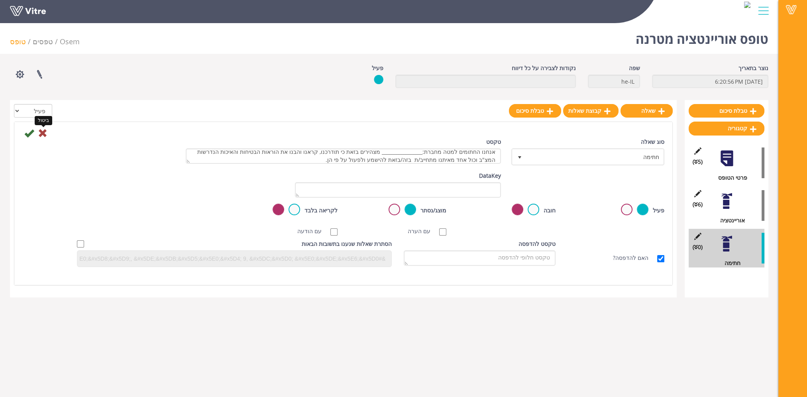
click at [44, 132] on icon at bounding box center [43, 133] width 10 height 10
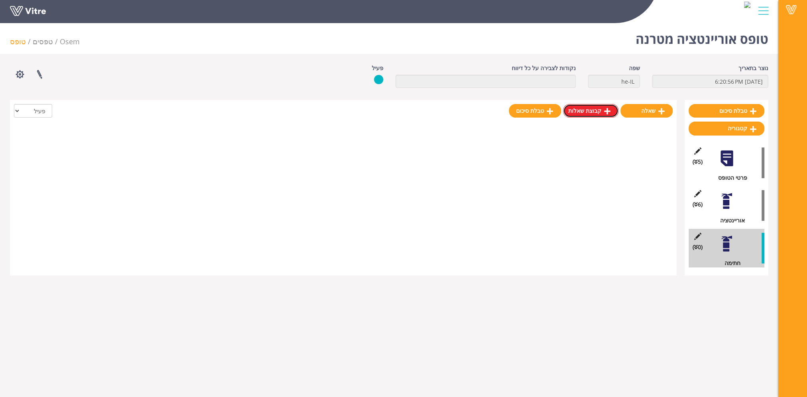
click at [601, 112] on link "קבוצת שאלות" at bounding box center [590, 111] width 55 height 14
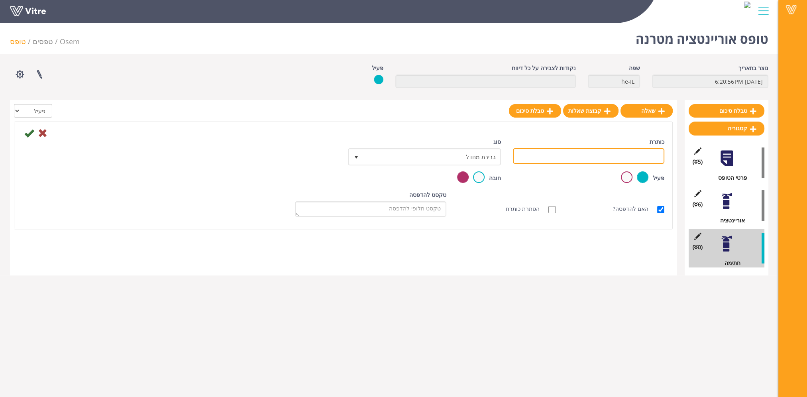
click at [593, 151] on input "כותרת" at bounding box center [588, 156] width 151 height 16
paste input "אנחנו החתומים למטה מחברת:_________________ מצהירים בזאת כי תודרכנו, קראנו והבנו…"
type input "אנחנו החתומים למטה מחברת:_________________ מצהירים בזאת כי תודרכנו, קראנו והבנו…"
click at [475, 176] on label at bounding box center [479, 177] width 12 height 12
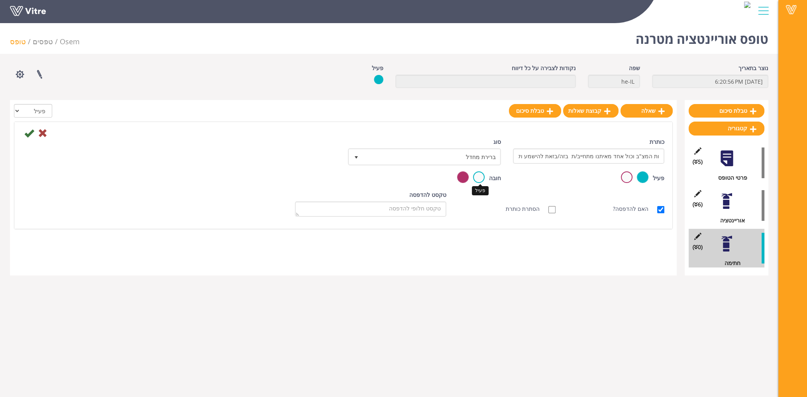
click at [0, 0] on input "radio" at bounding box center [0, 0] width 0 height 0
click at [30, 134] on icon at bounding box center [29, 133] width 10 height 10
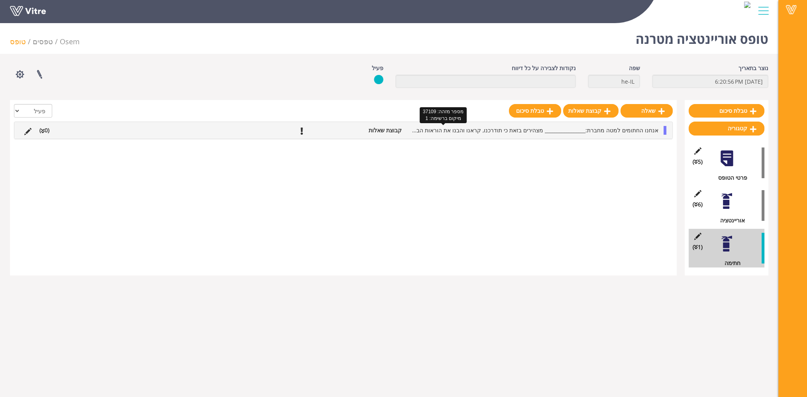
click at [647, 130] on span "אנחנו החתומים למטה מחברת:_________________ מצהירים בזאת כי תודרכנו, קראנו והבנו…" at bounding box center [424, 130] width 468 height 8
click at [647, 150] on link "שאלה" at bounding box center [636, 150] width 52 height 14
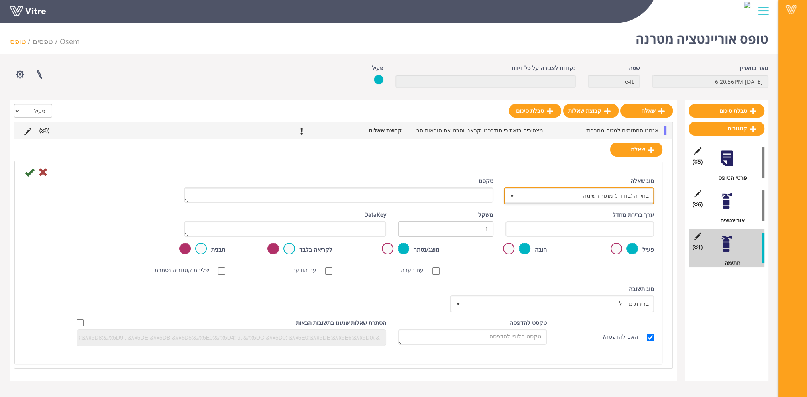
click at [630, 192] on span "בחירה (בודדת) מתוך רשימה" at bounding box center [586, 196] width 135 height 14
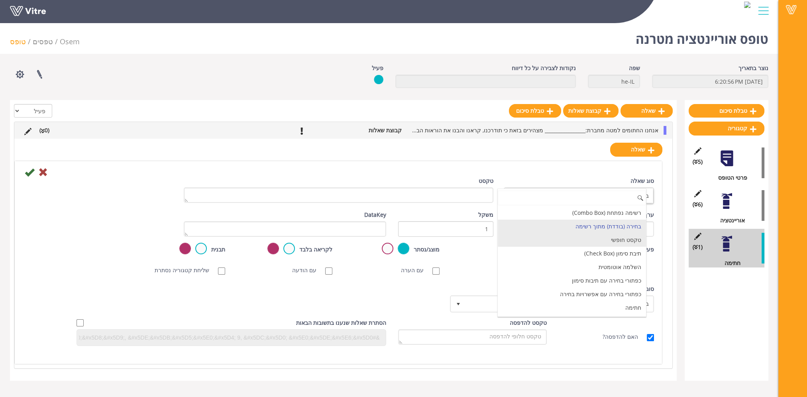
click at [619, 239] on li "טקסט חופשי" at bounding box center [572, 240] width 148 height 14
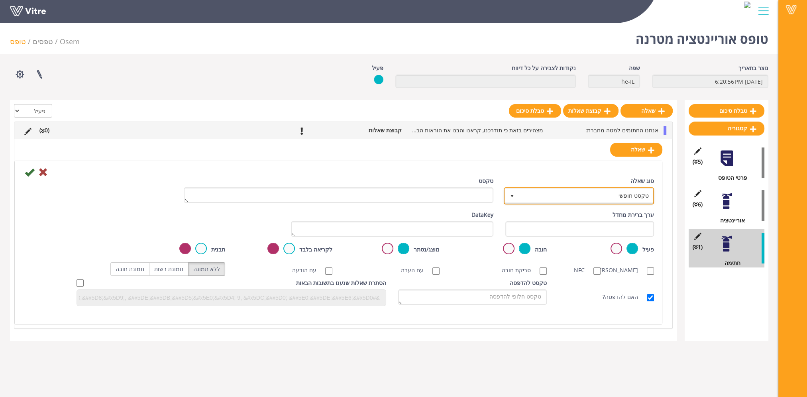
click at [568, 194] on span "טקסט חופשי" at bounding box center [586, 196] width 135 height 14
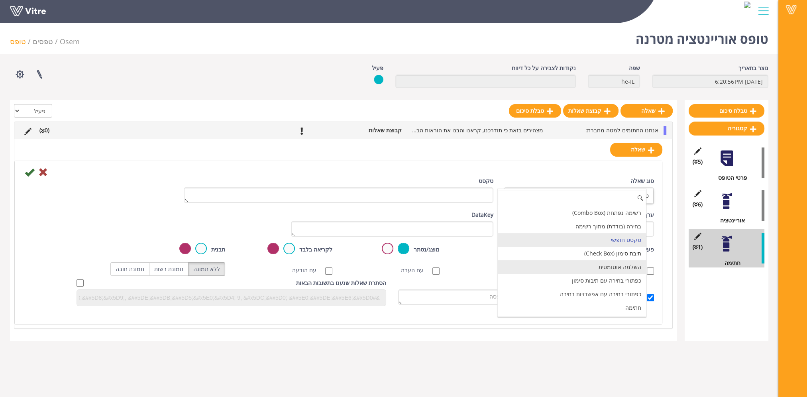
click at [623, 265] on li "השלמה אוטומטית" at bounding box center [572, 267] width 148 height 14
type input "1"
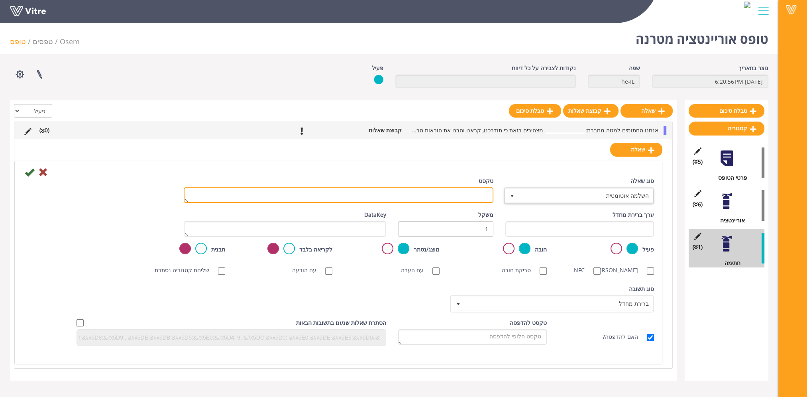
click at [479, 197] on textarea "טקסט" at bounding box center [339, 195] width 310 height 16
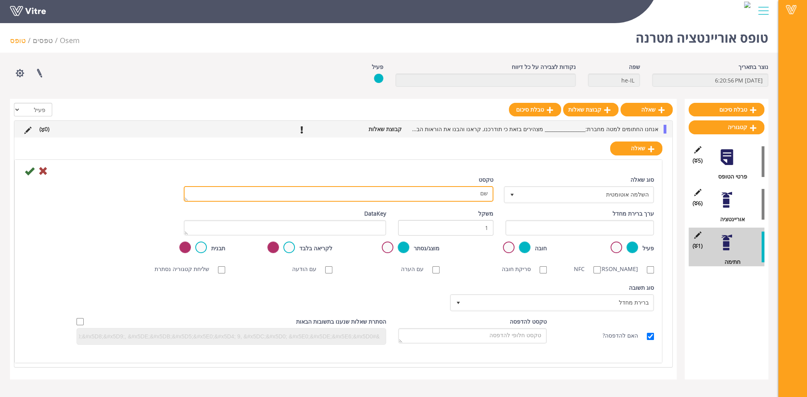
scroll to position [20, 0]
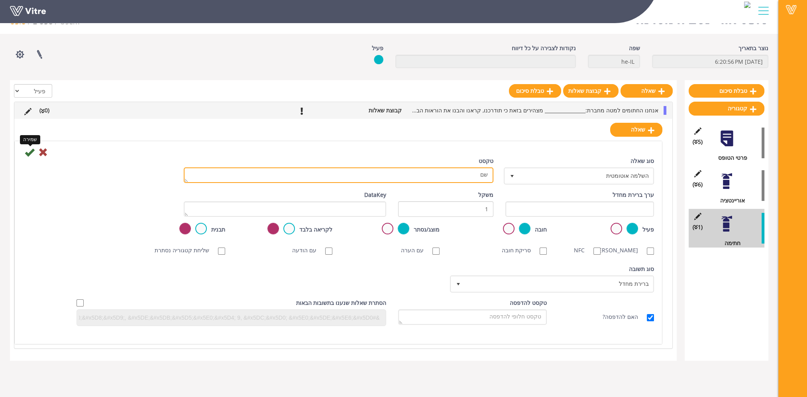
type textarea "שם"
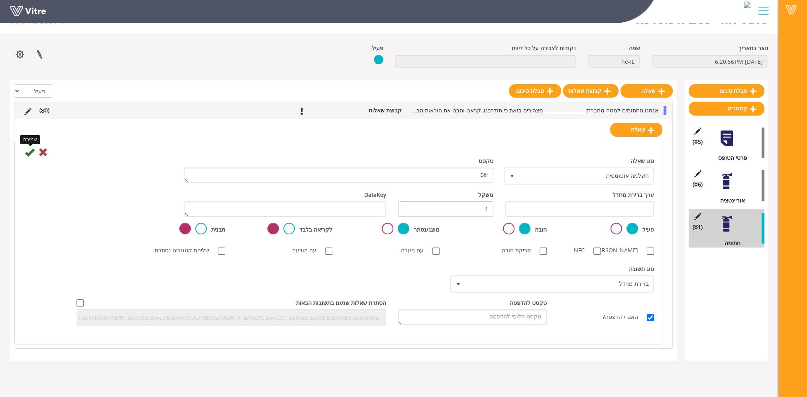
click at [27, 152] on icon at bounding box center [30, 152] width 10 height 10
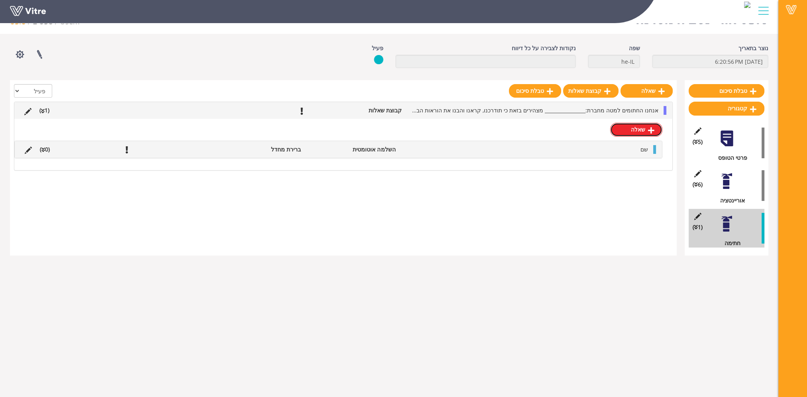
click at [645, 129] on link "שאלה" at bounding box center [636, 130] width 52 height 14
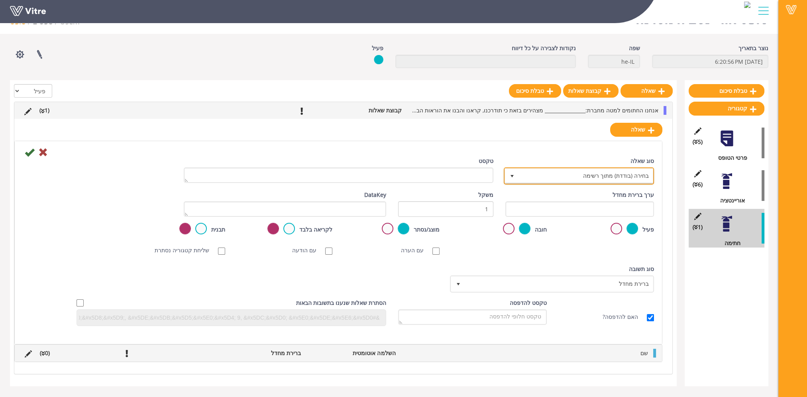
click at [624, 175] on span "בחירה (בודדת) מתוך רשימה" at bounding box center [586, 176] width 135 height 14
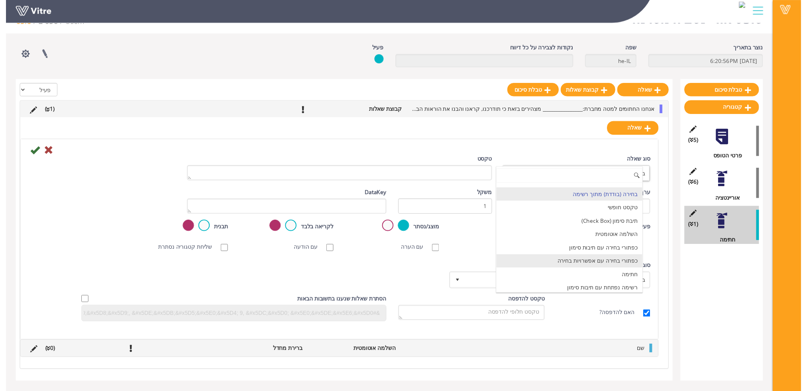
scroll to position [0, 0]
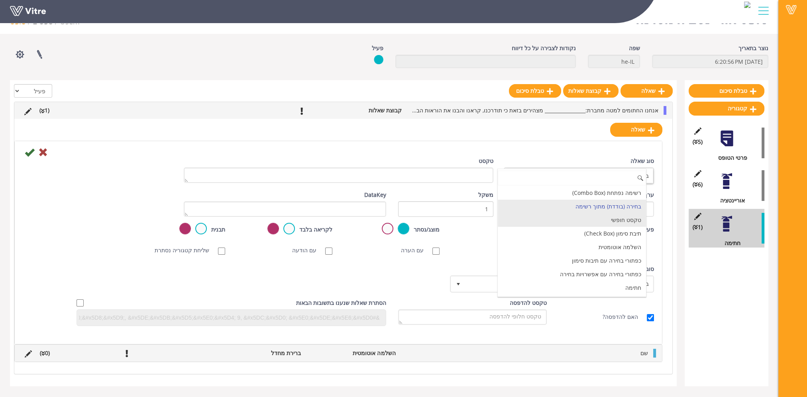
click at [611, 220] on li "טקסט חופשי" at bounding box center [572, 220] width 148 height 14
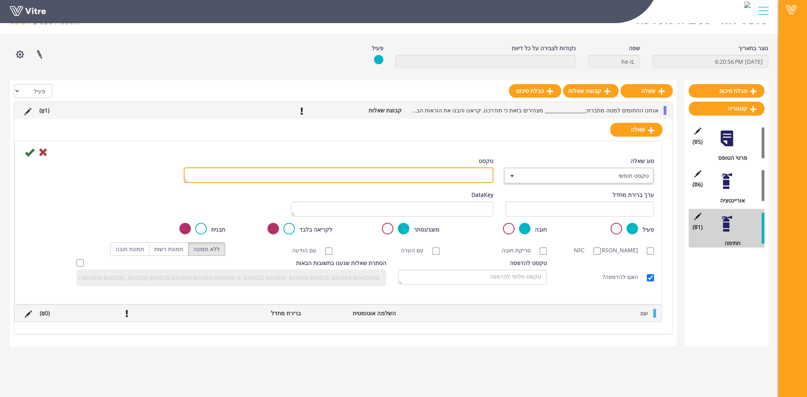
click at [479, 174] on textarea "טקסט" at bounding box center [339, 175] width 310 height 16
type textarea "תעודת זהות"
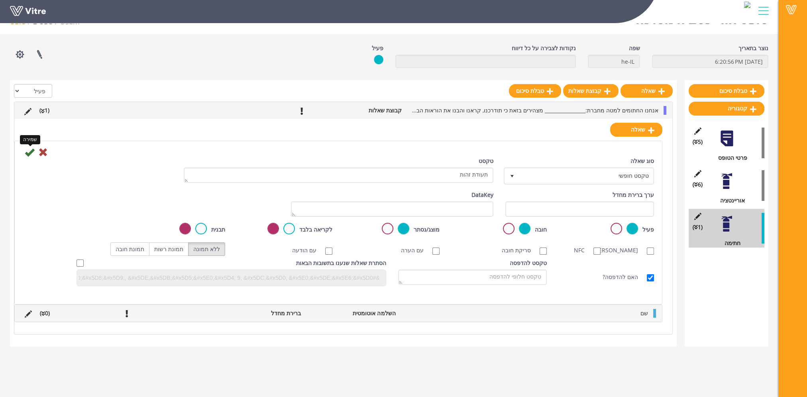
click at [27, 153] on icon at bounding box center [30, 152] width 10 height 10
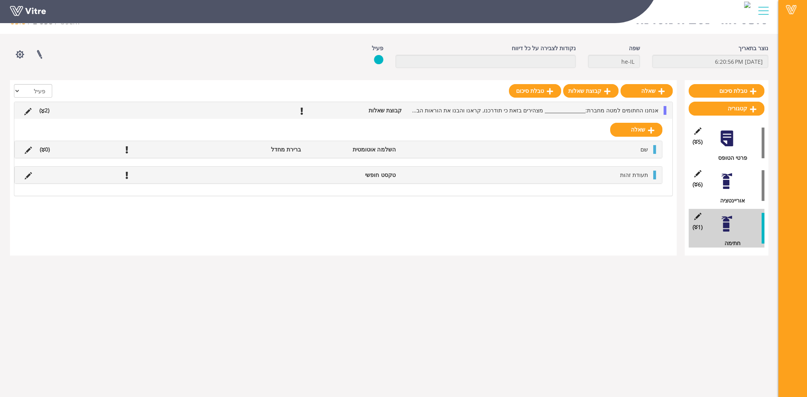
click at [723, 182] on div at bounding box center [727, 181] width 18 height 18
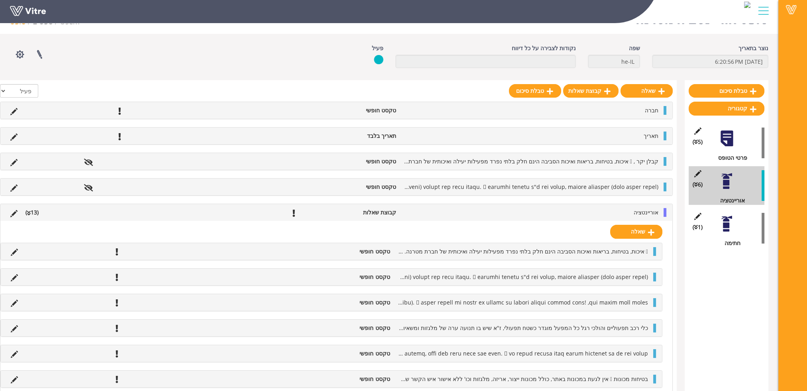
click at [726, 228] on div at bounding box center [727, 224] width 18 height 18
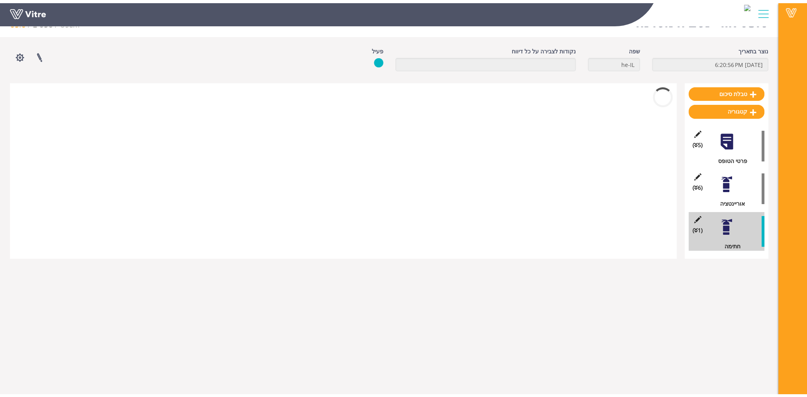
scroll to position [20, 0]
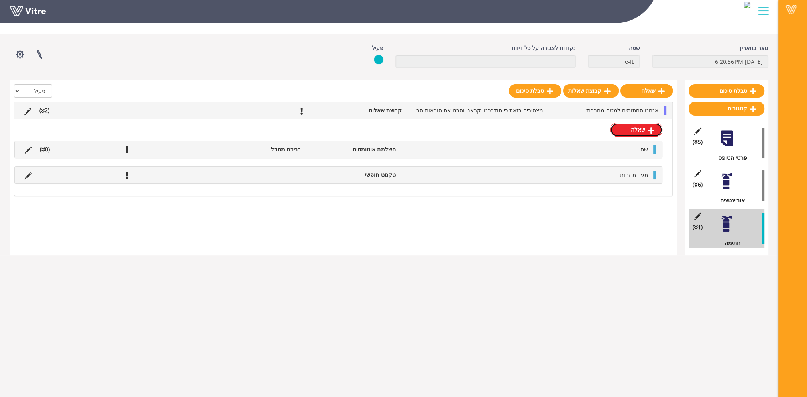
click at [648, 130] on link "שאלה" at bounding box center [636, 130] width 52 height 14
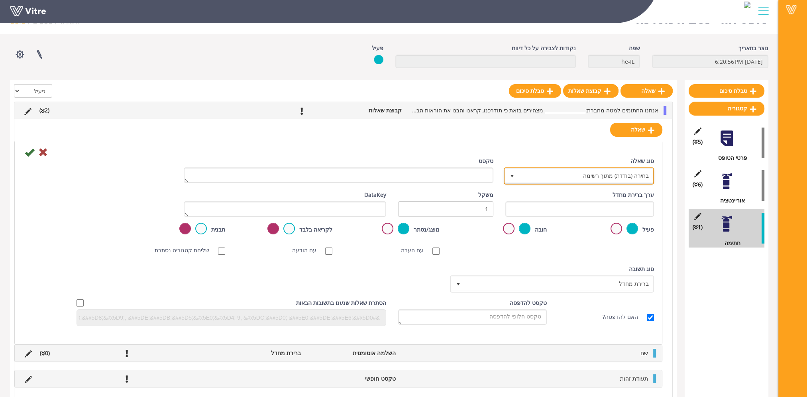
click at [624, 179] on span "בחירה (בודדת) מתוך רשימה" at bounding box center [586, 176] width 135 height 14
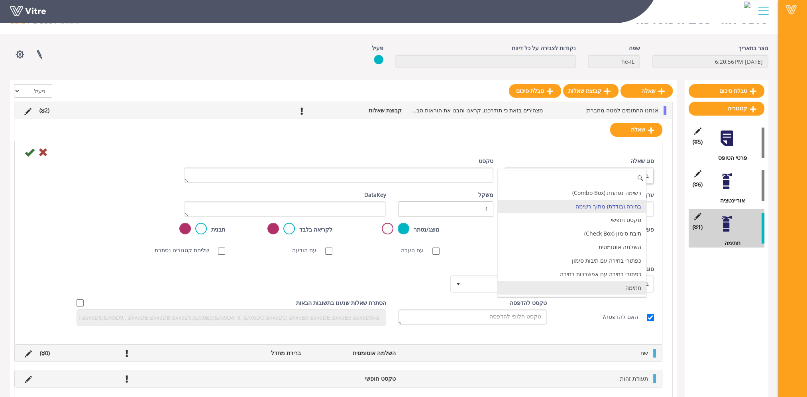
click at [619, 283] on li "חתימה" at bounding box center [572, 288] width 148 height 14
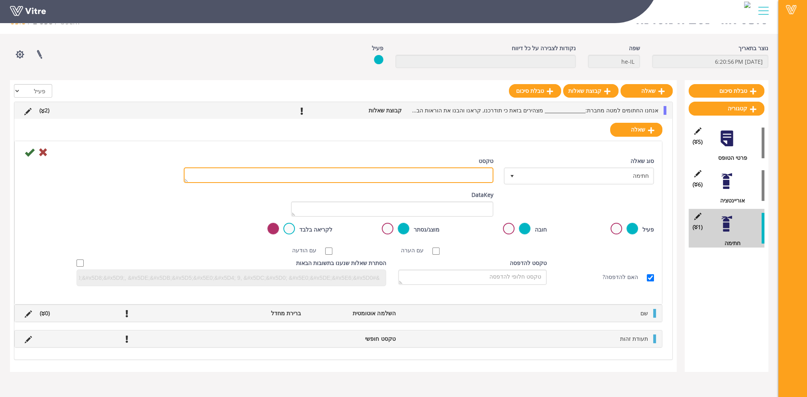
click at [471, 173] on textarea "טקסט" at bounding box center [339, 175] width 310 height 16
type textarea "חתימה"
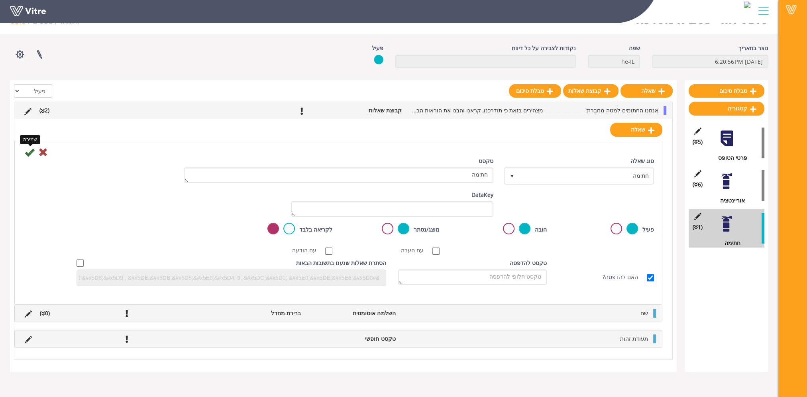
click at [30, 153] on icon at bounding box center [30, 152] width 10 height 10
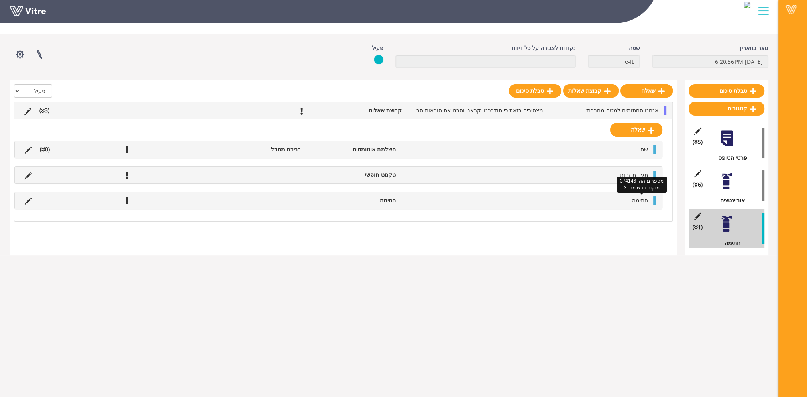
click at [638, 201] on span "חתימה" at bounding box center [640, 200] width 16 height 8
click at [735, 106] on link "קטגוריה" at bounding box center [727, 109] width 76 height 14
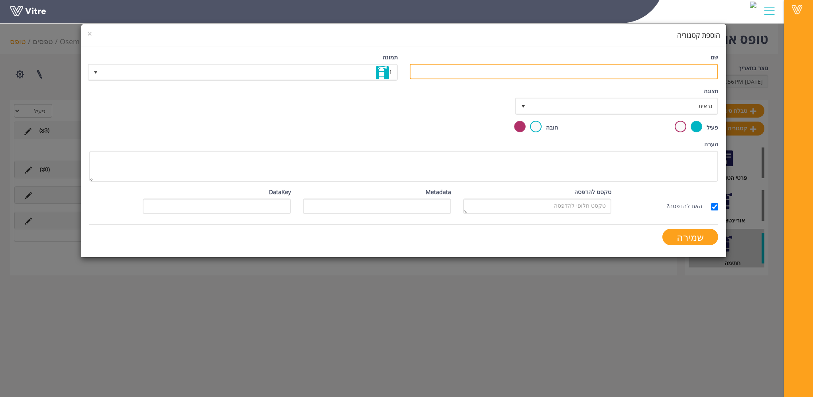
click at [672, 69] on input "שם" at bounding box center [564, 72] width 308 height 16
type input "מדריך"
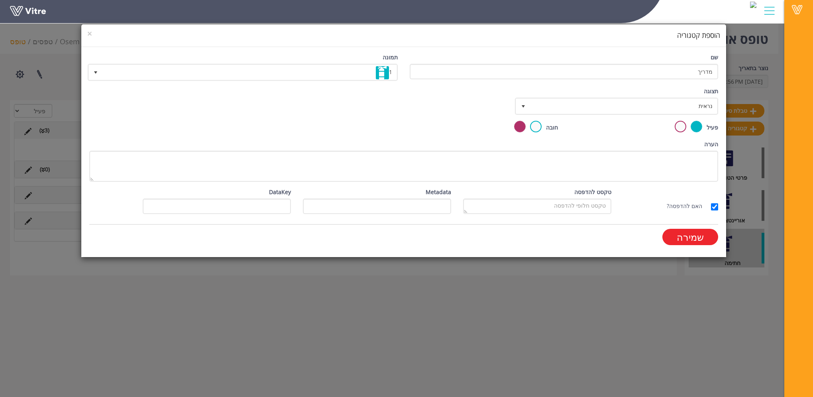
click at [694, 241] on input "שמירה" at bounding box center [690, 237] width 56 height 16
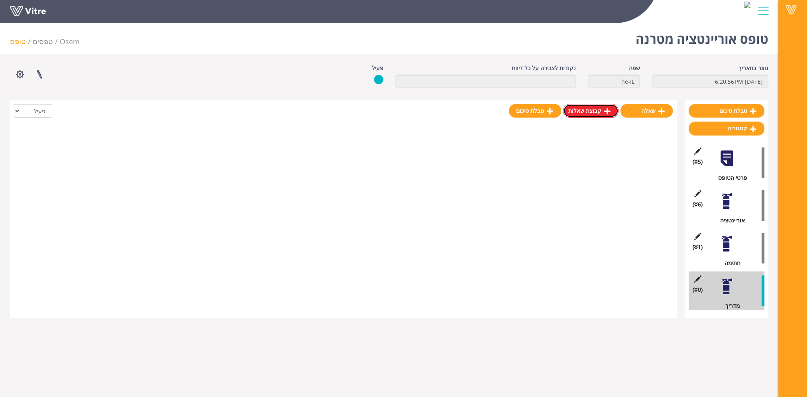
click at [596, 113] on link "קבוצת שאלות" at bounding box center [590, 111] width 55 height 14
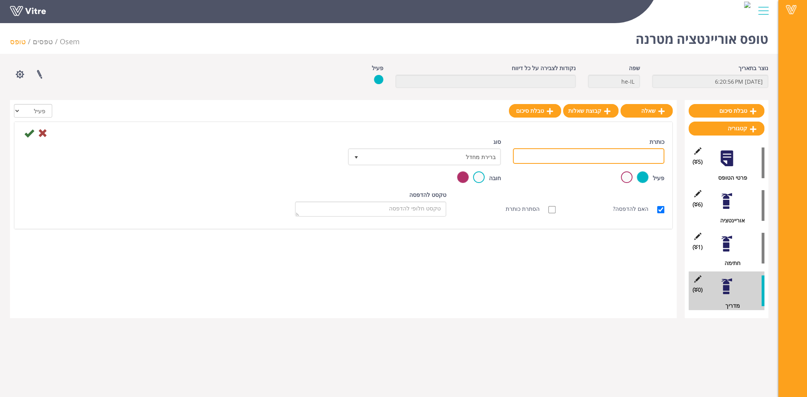
click at [644, 151] on input "כותרת" at bounding box center [588, 156] width 151 height 16
type input "מדריך"
click at [481, 178] on label at bounding box center [479, 177] width 12 height 12
click at [0, 0] on input "radio" at bounding box center [0, 0] width 0 height 0
click at [28, 132] on icon at bounding box center [29, 133] width 10 height 10
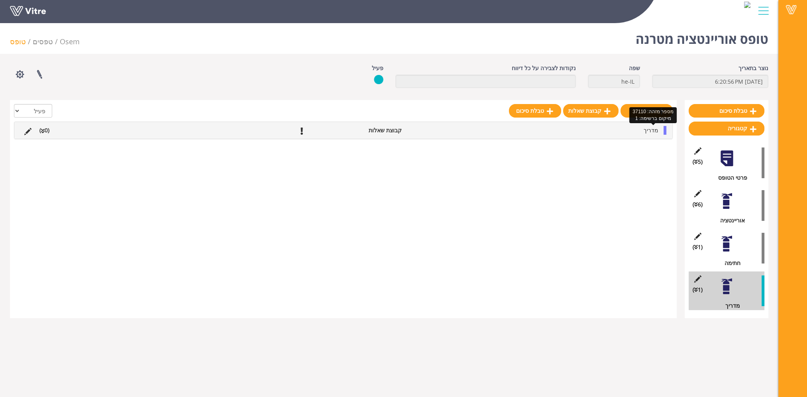
click at [650, 129] on span "מדריך" at bounding box center [651, 130] width 15 height 8
click at [648, 150] on link "שאלה" at bounding box center [636, 150] width 52 height 14
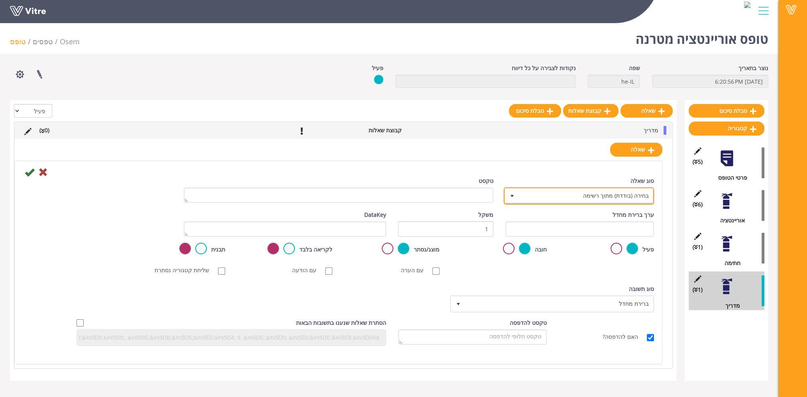
click at [622, 197] on span "בחירה (בודדת) מתוך רשימה" at bounding box center [586, 196] width 135 height 14
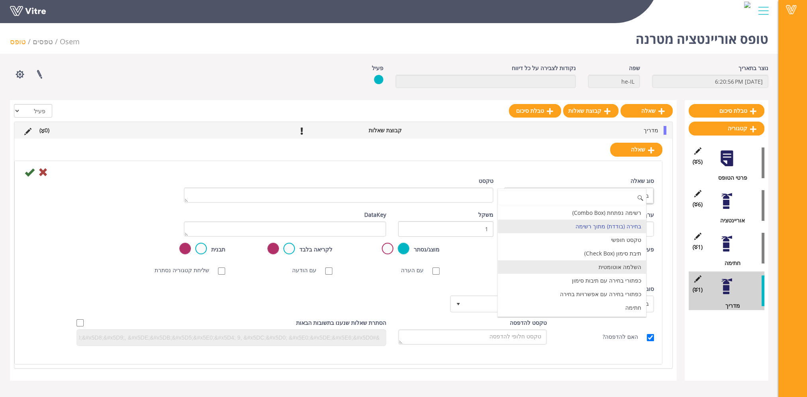
click at [618, 267] on li "השלמה אוטומטית" at bounding box center [572, 267] width 148 height 14
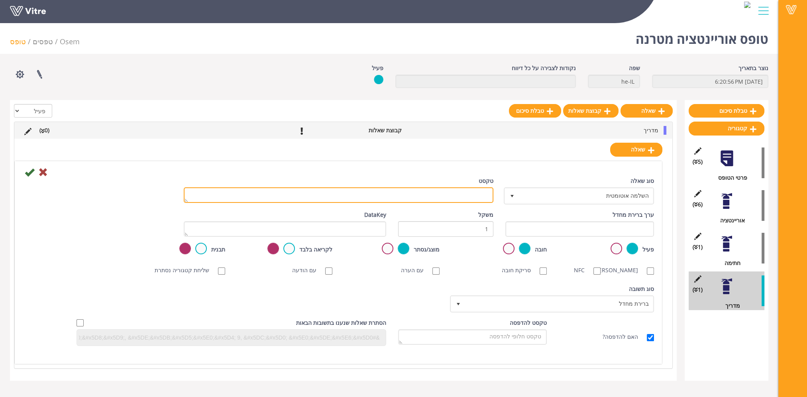
click at [459, 197] on textarea "טקסט" at bounding box center [339, 195] width 310 height 16
type textarea "שם"
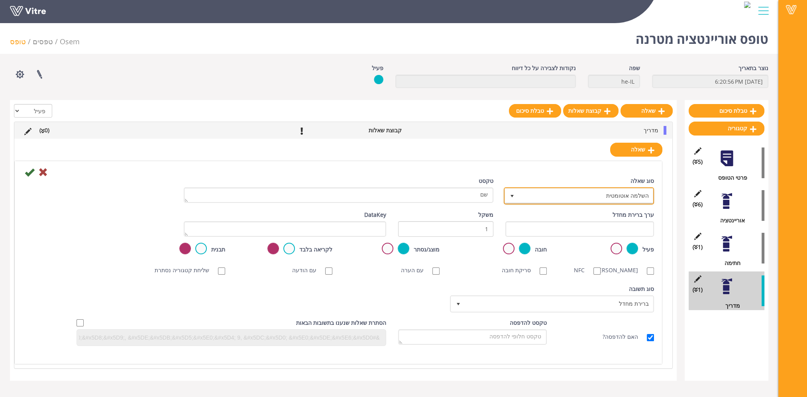
click at [613, 193] on span "השלמה אוטומטית" at bounding box center [586, 196] width 135 height 14
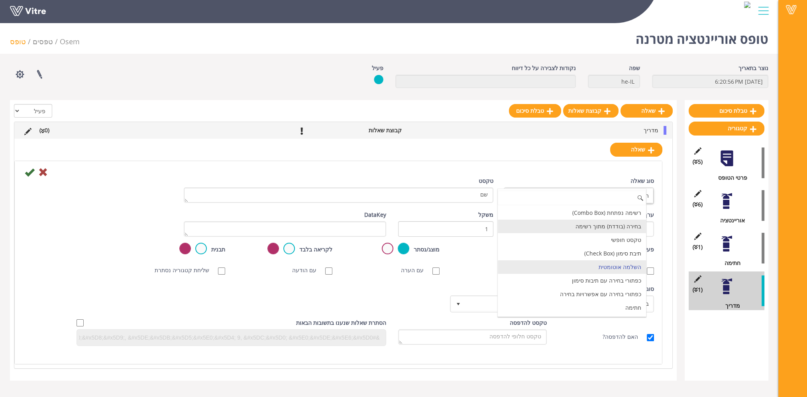
click at [604, 226] on li "בחירה (בודדת) מתוך רשימה" at bounding box center [572, 227] width 148 height 14
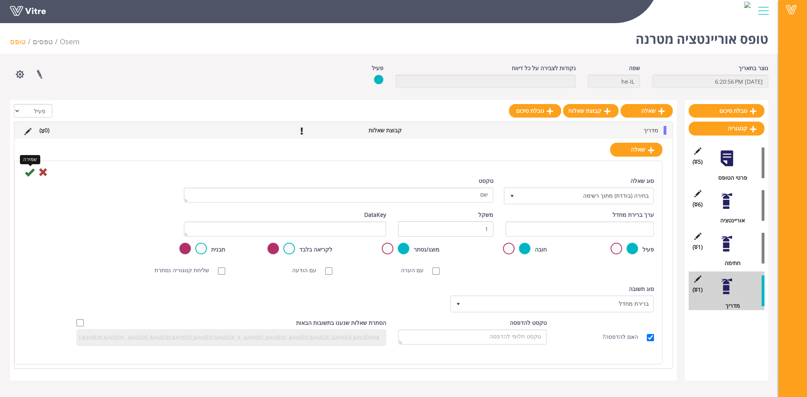
click at [27, 174] on icon at bounding box center [30, 172] width 10 height 10
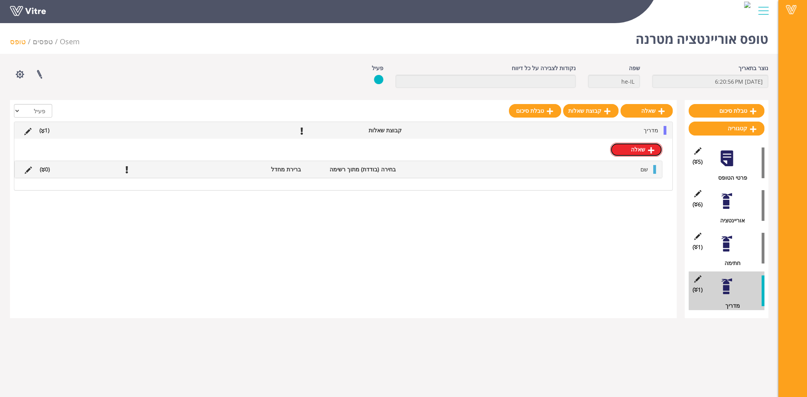
click at [636, 149] on link "שאלה" at bounding box center [636, 150] width 52 height 14
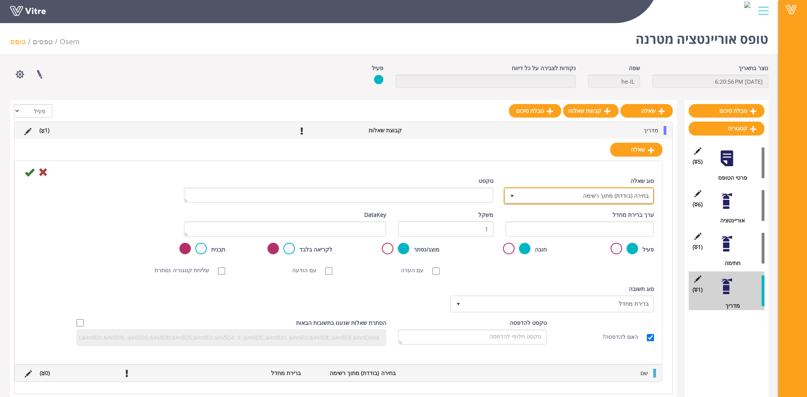
click at [628, 194] on span "בחירה (בודדת) מתוך רשימה" at bounding box center [586, 196] width 135 height 14
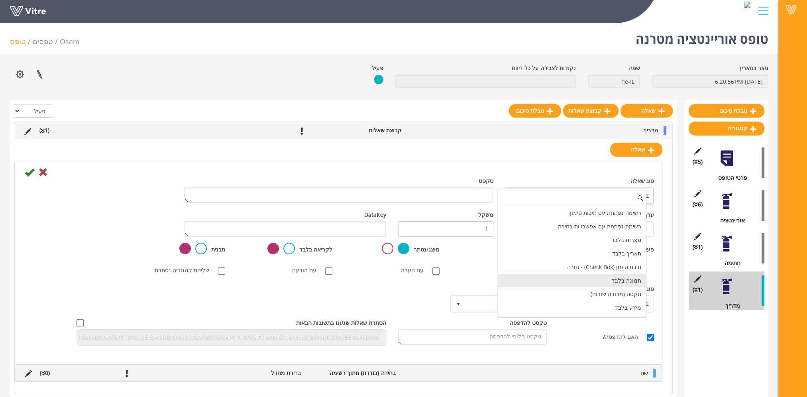
scroll to position [120, 0]
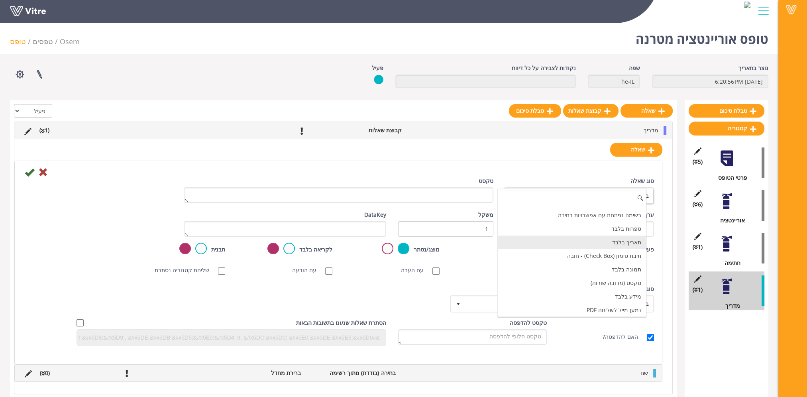
click at [618, 242] on li "תאריך בלבד" at bounding box center [572, 243] width 148 height 14
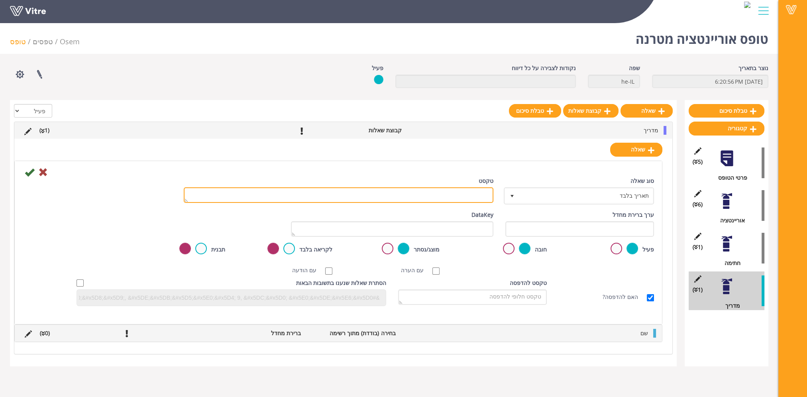
click at [478, 194] on textarea "טקסט" at bounding box center [339, 195] width 310 height 16
type textarea "תאריך"
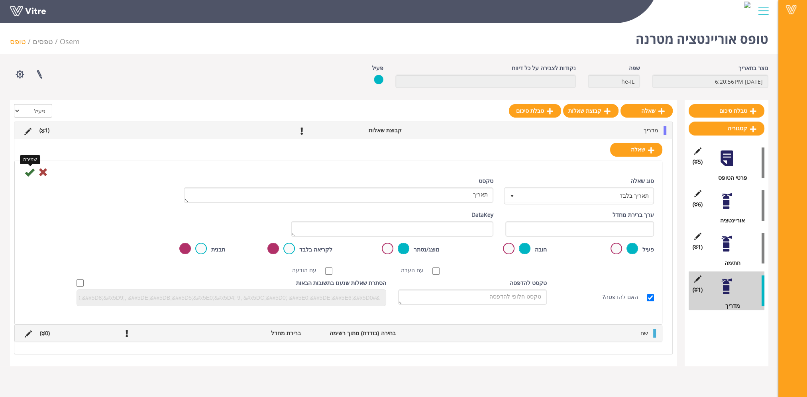
click at [27, 171] on icon at bounding box center [30, 172] width 10 height 10
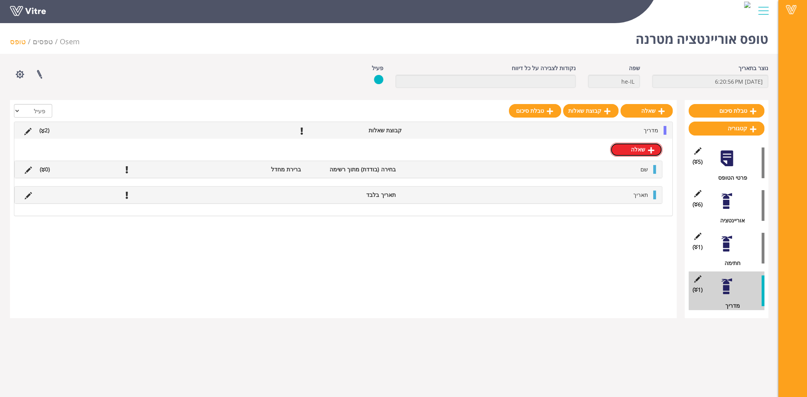
click at [639, 151] on link "שאלה" at bounding box center [636, 150] width 52 height 14
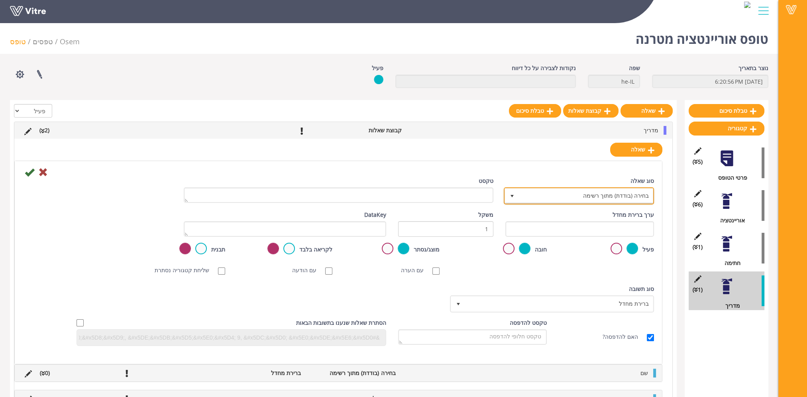
click at [643, 195] on span "בחירה (בודדת) מתוך רשימה" at bounding box center [586, 196] width 135 height 14
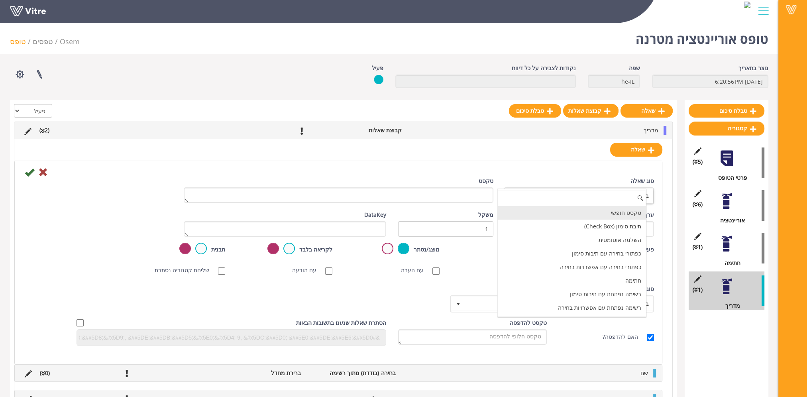
scroll to position [40, 0]
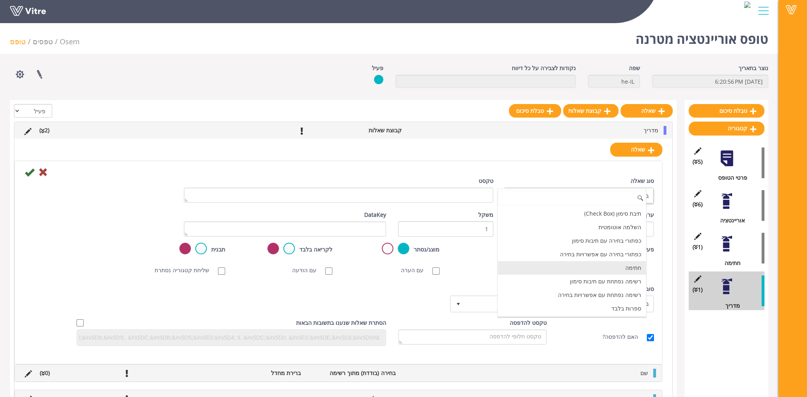
click at [628, 266] on li "חתימה" at bounding box center [572, 268] width 148 height 14
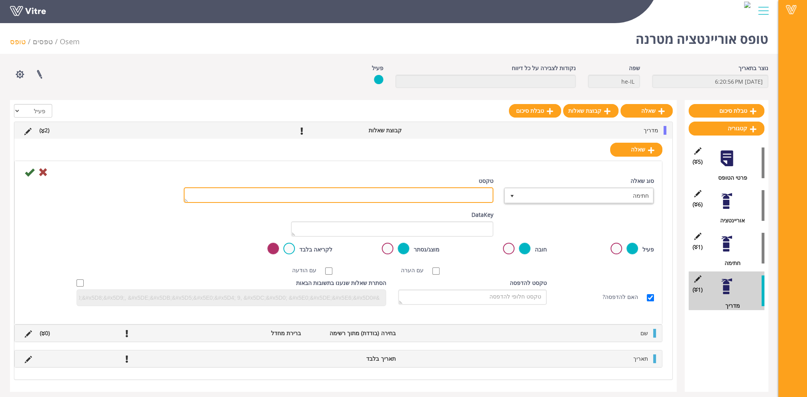
click at [471, 196] on textarea "טקסט" at bounding box center [339, 195] width 310 height 16
type textarea "חתימה"
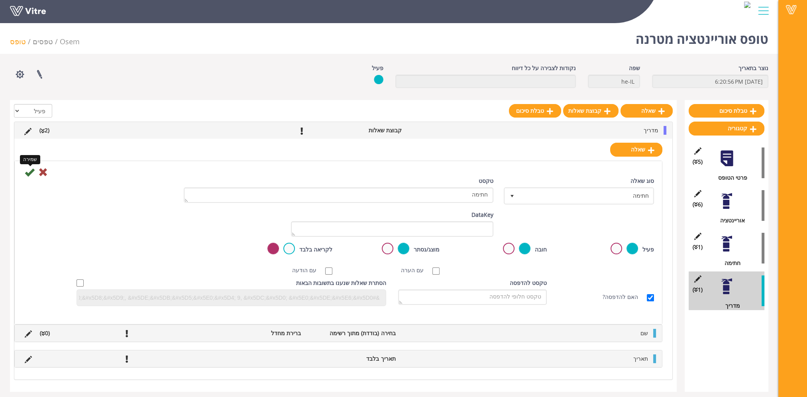
click at [29, 172] on icon at bounding box center [30, 172] width 10 height 10
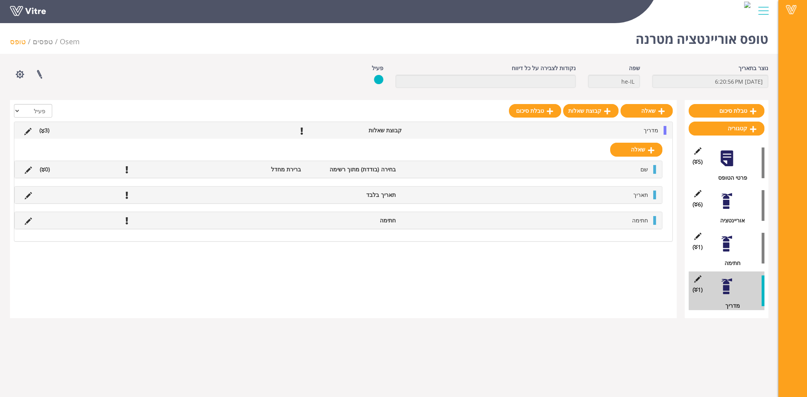
click at [727, 245] on div at bounding box center [727, 244] width 18 height 18
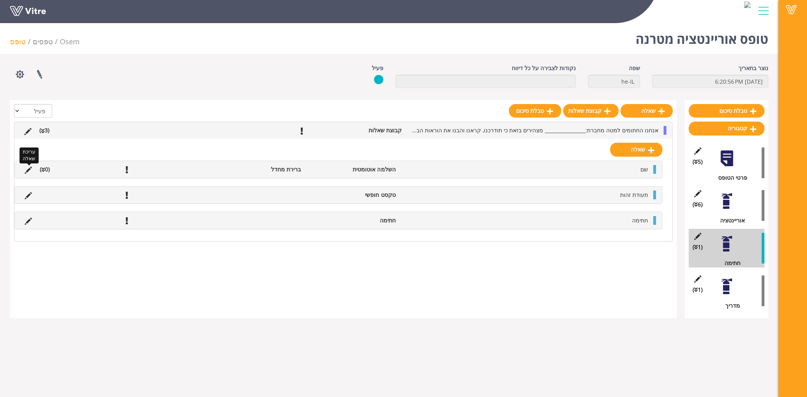
click at [29, 168] on icon at bounding box center [28, 170] width 7 height 7
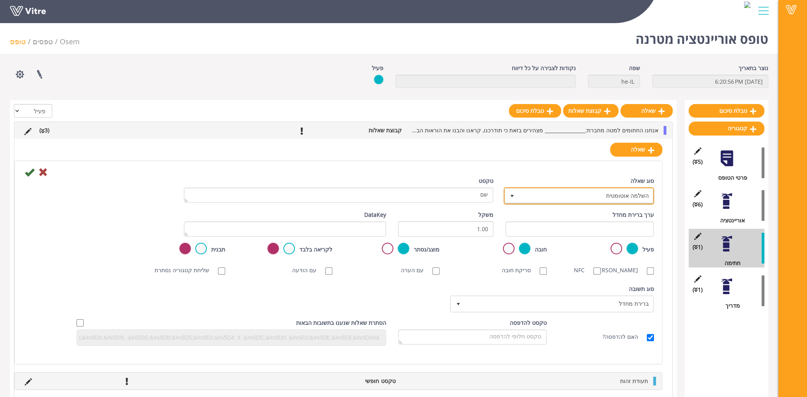
click at [581, 198] on span "השלמה אוטומטית" at bounding box center [586, 196] width 135 height 14
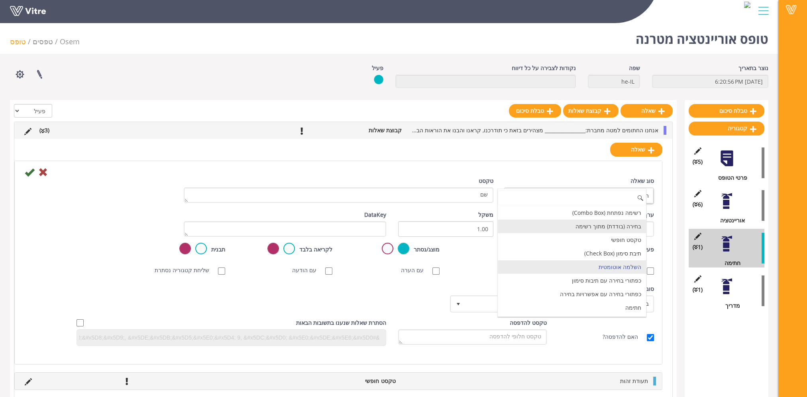
click at [611, 229] on li "בחירה (בודדת) מתוך רשימה" at bounding box center [572, 227] width 148 height 14
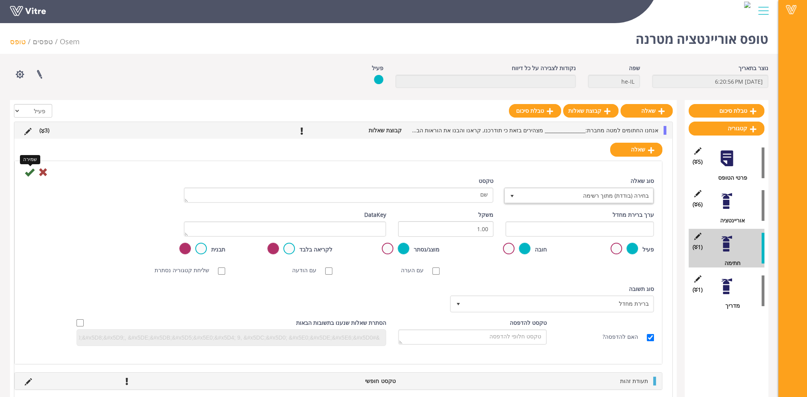
click at [29, 172] on icon at bounding box center [30, 172] width 10 height 10
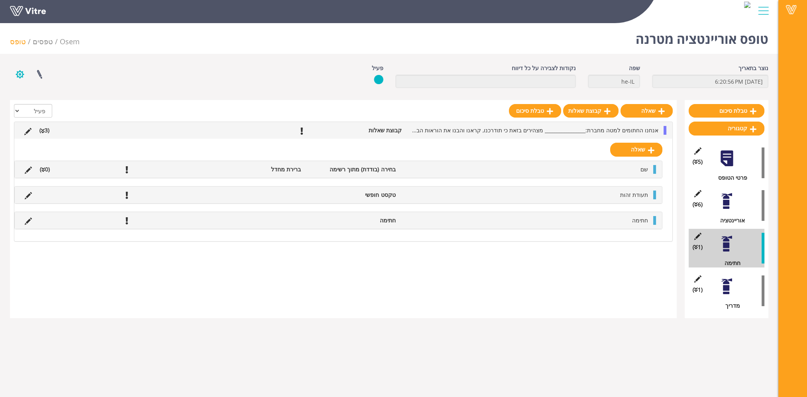
click at [21, 75] on button "button" at bounding box center [20, 74] width 20 height 21
click at [54, 105] on link "הגדרת משתמשים" at bounding box center [41, 103] width 63 height 10
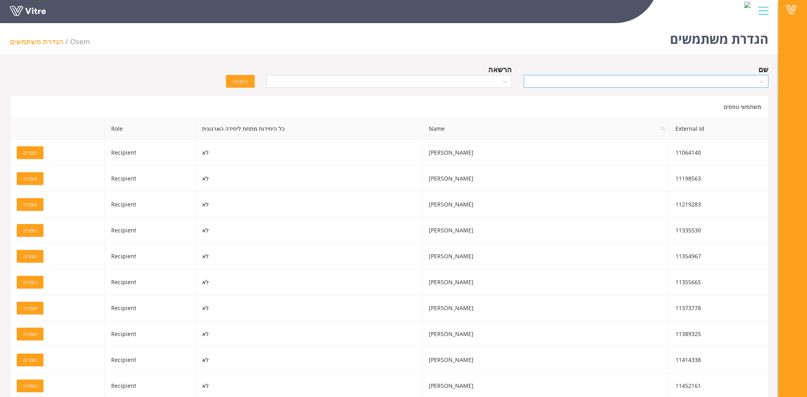
click at [672, 77] on input "search" at bounding box center [643, 81] width 230 height 12
type input "[PERSON_NAME]"
click at [691, 91] on div "[PERSON_NAME]" at bounding box center [645, 97] width 245 height 13
click at [460, 80] on input "search" at bounding box center [386, 81] width 230 height 12
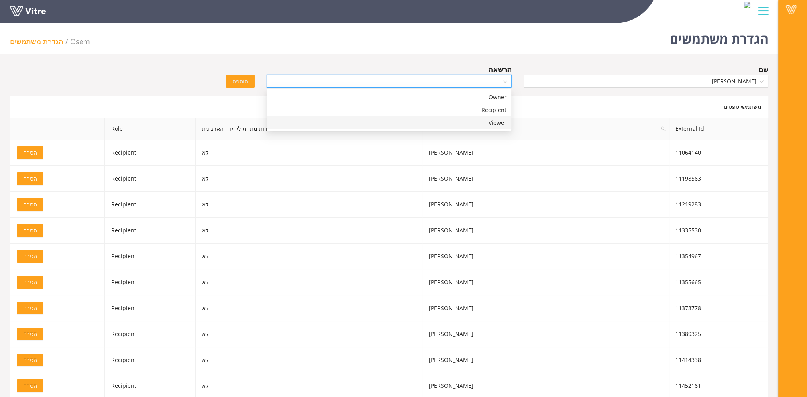
click at [465, 122] on div "Viewer" at bounding box center [388, 122] width 235 height 9
click at [250, 85] on button "הוספה" at bounding box center [240, 81] width 29 height 13
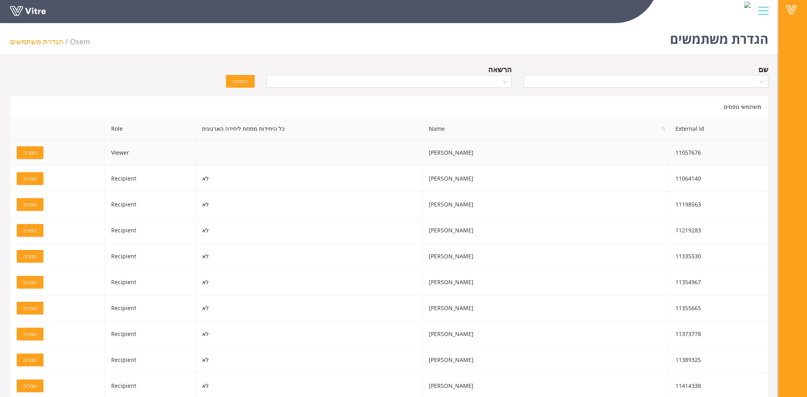
click at [32, 150] on span "הסרה" at bounding box center [30, 152] width 14 height 9
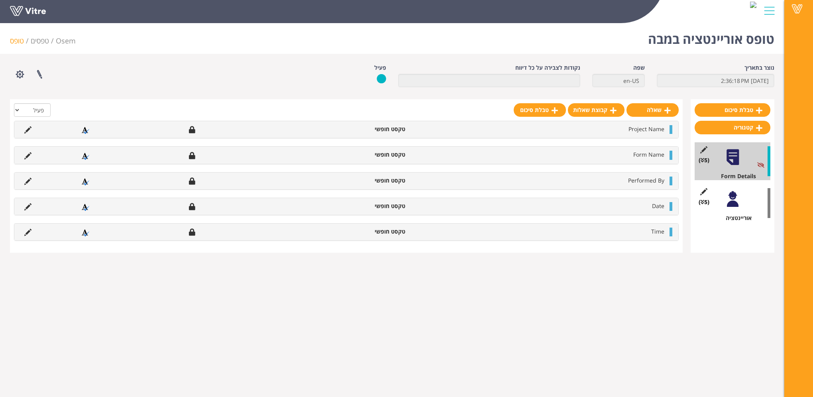
click at [730, 194] on div at bounding box center [733, 199] width 18 height 18
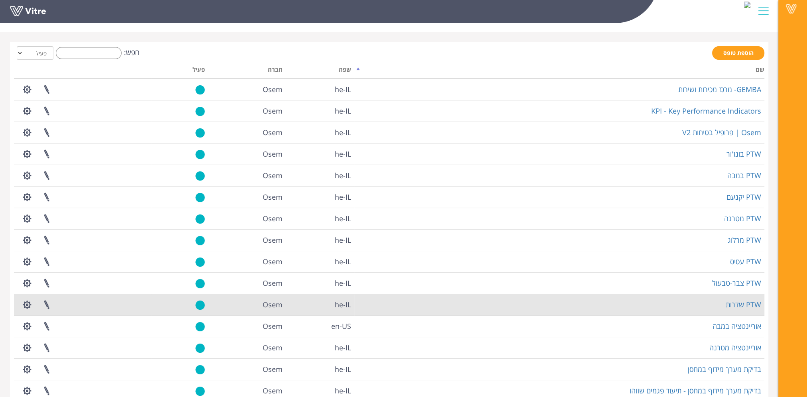
scroll to position [62, 0]
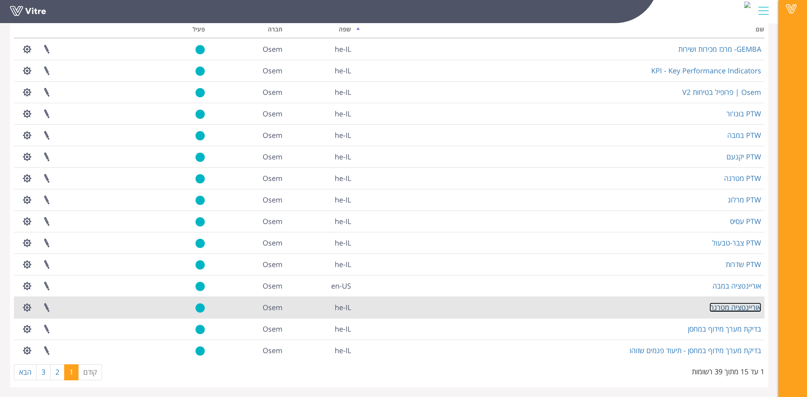
click at [744, 304] on link "אוריינטציה מטרנה" at bounding box center [735, 307] width 52 height 10
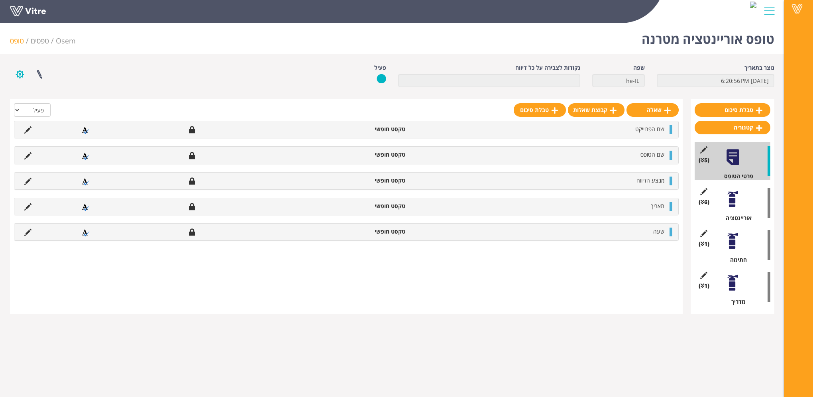
click at [22, 73] on button "button" at bounding box center [20, 74] width 20 height 21
click at [44, 104] on link "הגדרת משתמשים" at bounding box center [41, 103] width 63 height 10
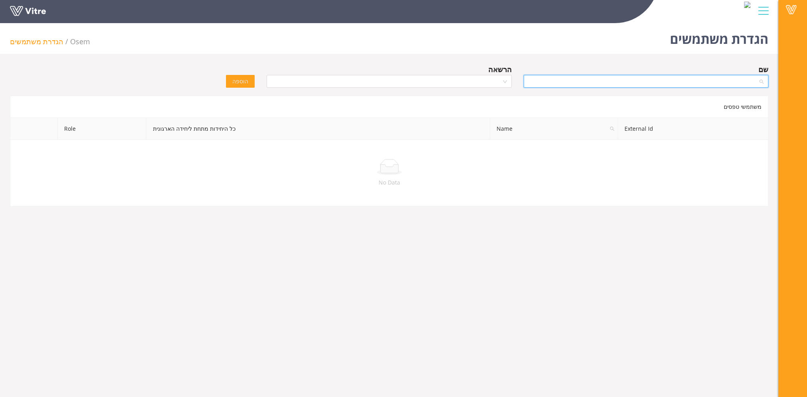
click at [703, 83] on input "search" at bounding box center [643, 81] width 230 height 12
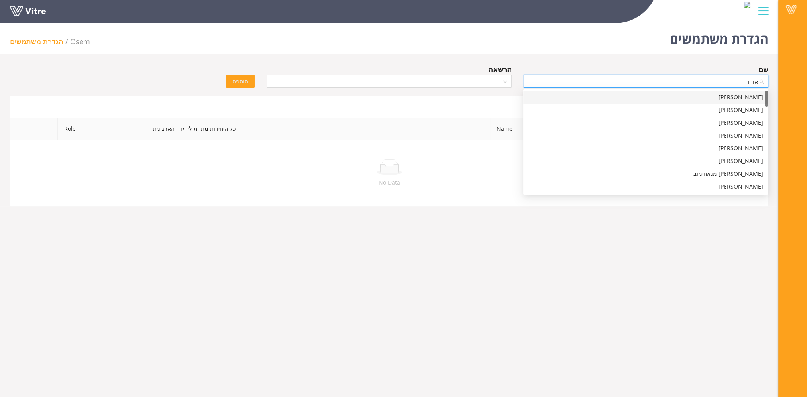
type input "[PERSON_NAME]"
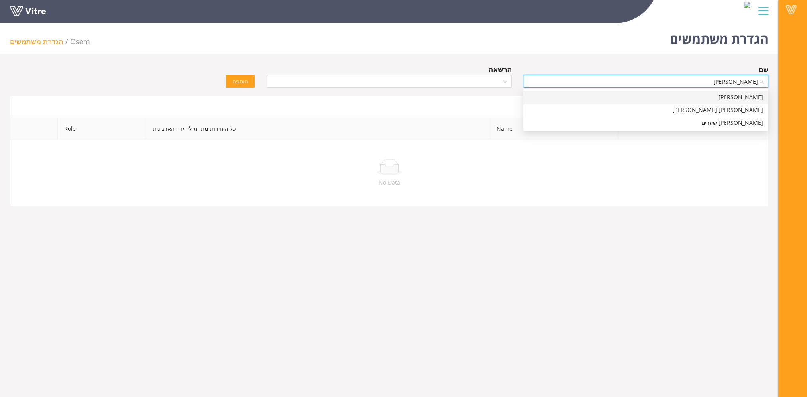
click at [719, 98] on div "[PERSON_NAME]" at bounding box center [645, 97] width 235 height 9
click at [501, 82] on input "search" at bounding box center [386, 81] width 230 height 12
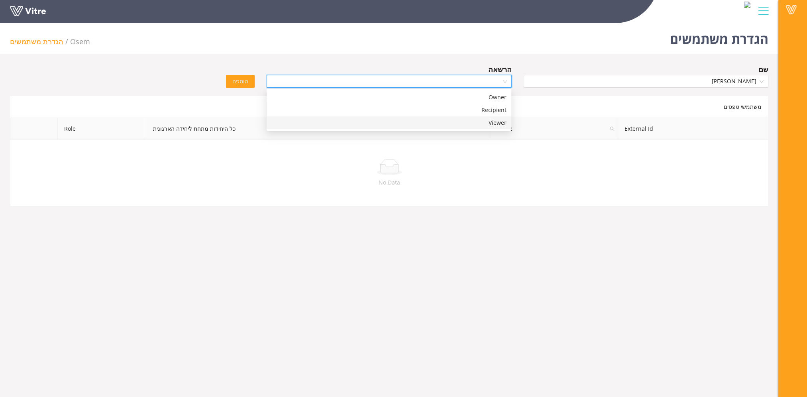
click at [489, 124] on div "Viewer" at bounding box center [388, 122] width 235 height 9
click at [245, 79] on span "הוספה" at bounding box center [240, 81] width 16 height 9
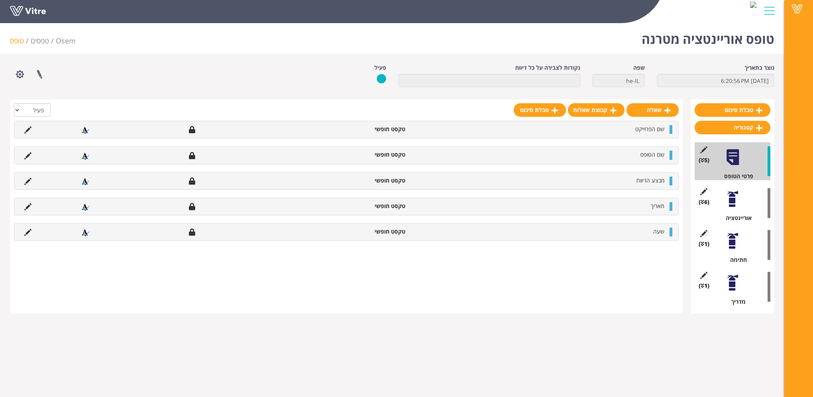
click at [733, 199] on div at bounding box center [733, 199] width 18 height 18
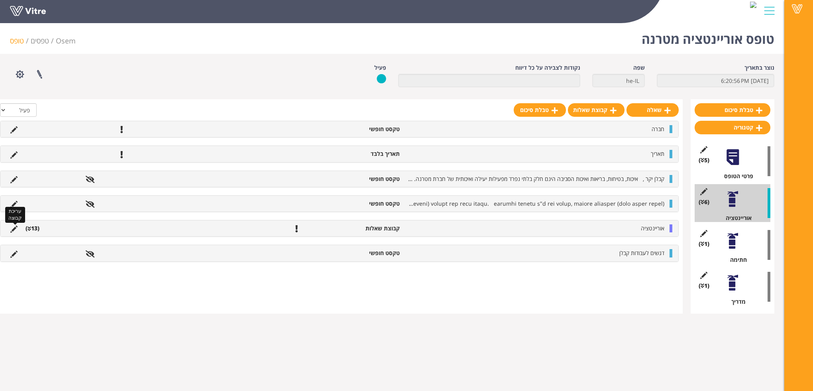
click at [13, 227] on icon at bounding box center [13, 229] width 7 height 7
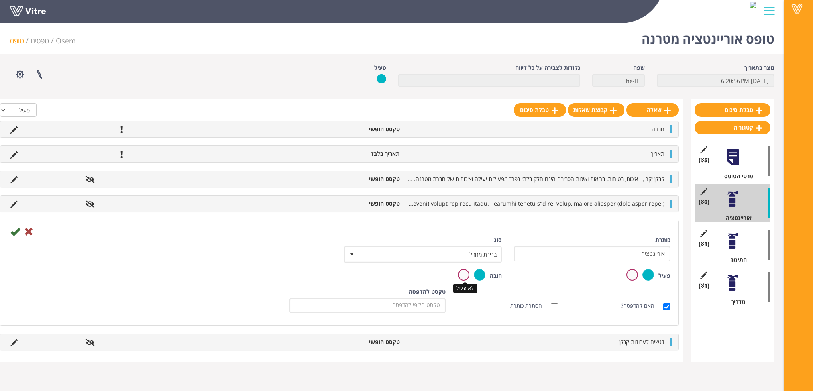
click at [469, 275] on label at bounding box center [464, 275] width 12 height 12
click at [0, 0] on input "radio" at bounding box center [0, 0] width 0 height 0
click at [16, 230] on icon at bounding box center [15, 232] width 10 height 10
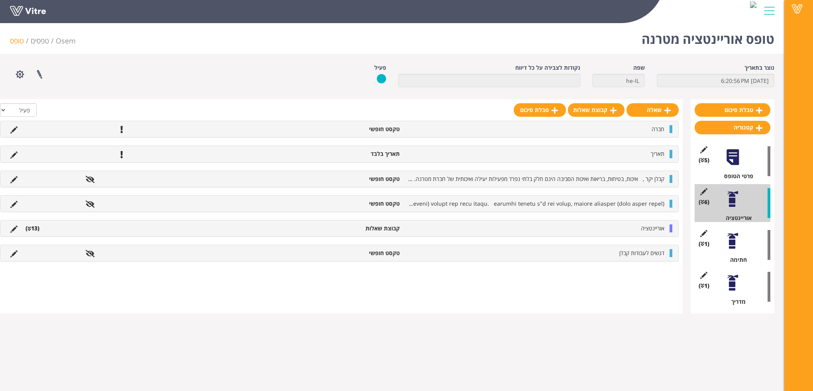
click at [32, 229] on li "(13 )" at bounding box center [33, 228] width 22 height 8
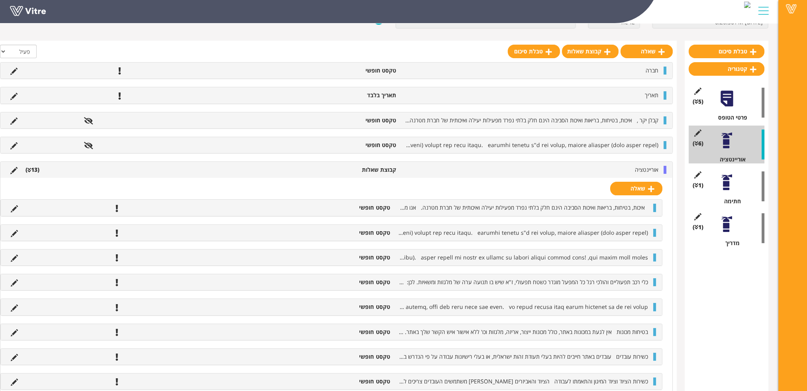
scroll to position [80, 0]
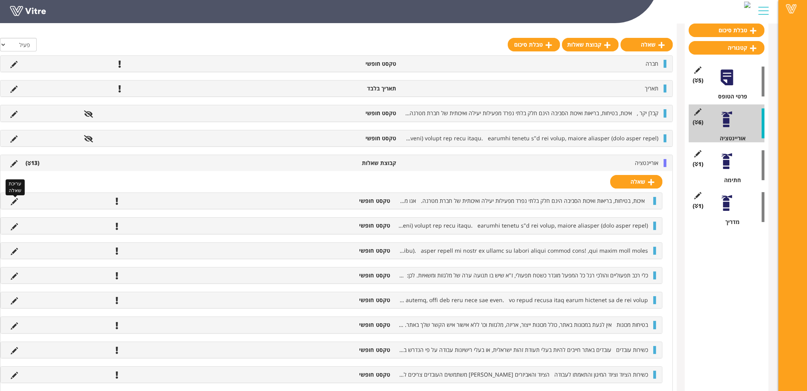
click at [14, 201] on icon at bounding box center [14, 201] width 7 height 7
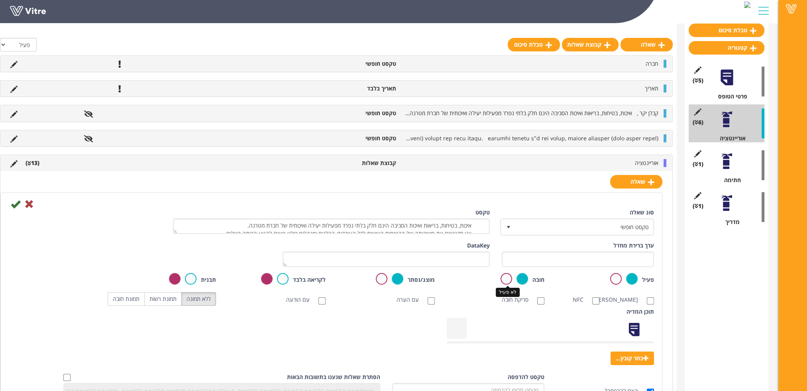
click at [503, 277] on label at bounding box center [507, 279] width 12 height 12
click at [0, 0] on input "radio" at bounding box center [0, 0] width 0 height 0
click at [15, 203] on icon at bounding box center [16, 204] width 10 height 10
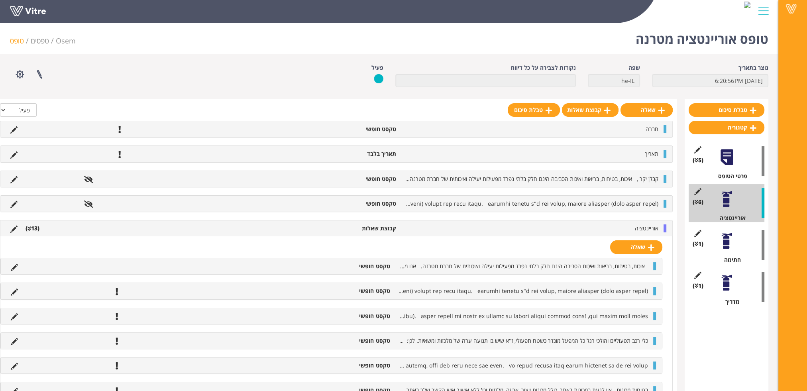
scroll to position [40, 0]
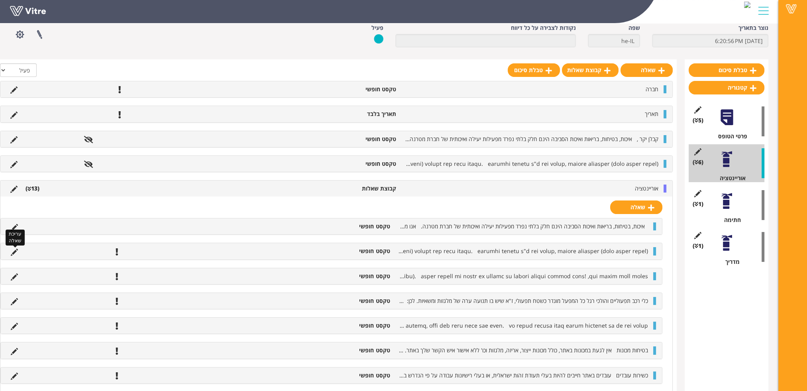
click at [14, 250] on icon at bounding box center [14, 252] width 7 height 7
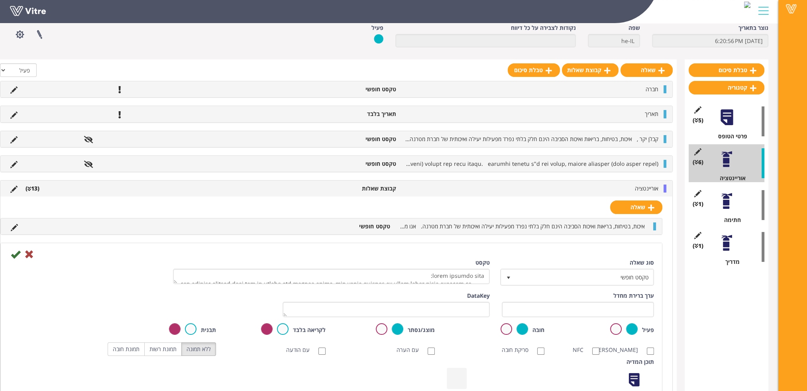
click at [507, 330] on label at bounding box center [507, 329] width 12 height 12
click at [0, 0] on input "radio" at bounding box center [0, 0] width 0 height 0
click at [14, 255] on icon at bounding box center [16, 254] width 10 height 10
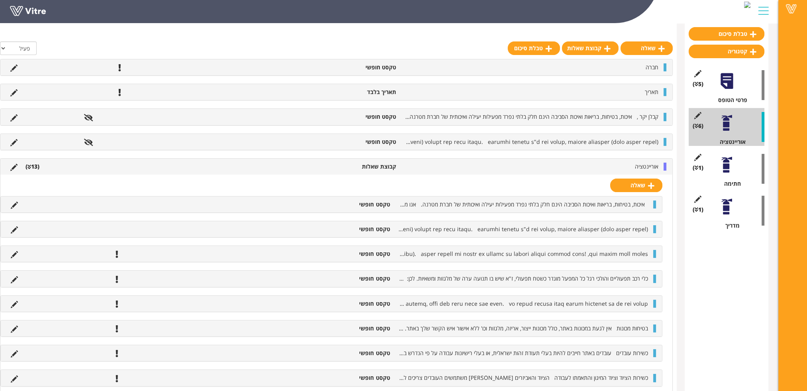
scroll to position [80, 0]
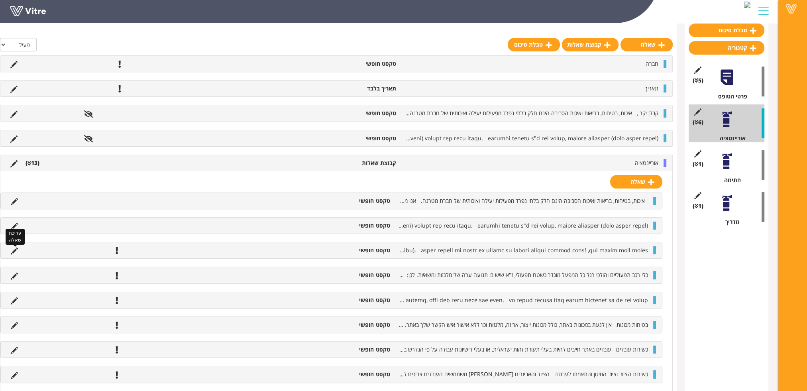
click at [14, 249] on icon at bounding box center [14, 250] width 7 height 7
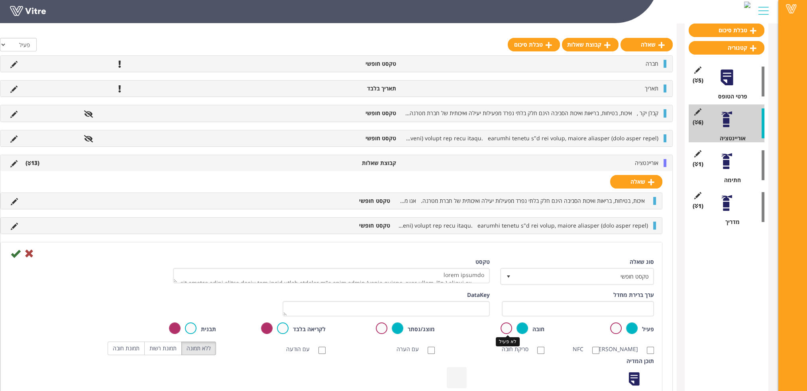
click at [507, 330] on label at bounding box center [507, 328] width 12 height 12
click at [0, 0] on input "radio" at bounding box center [0, 0] width 0 height 0
click at [15, 253] on icon at bounding box center [16, 254] width 10 height 10
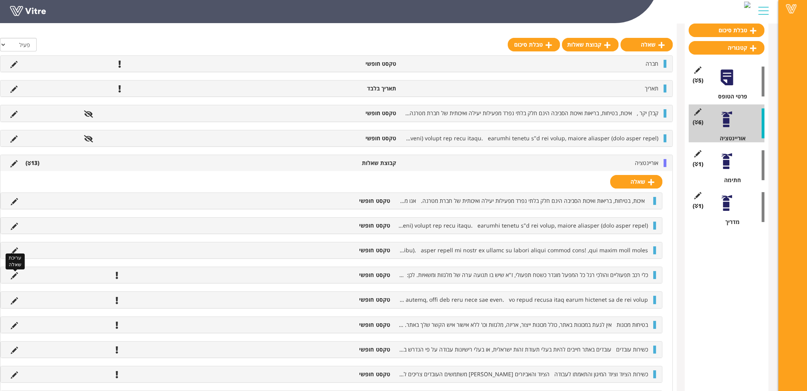
click at [14, 274] on icon at bounding box center [14, 275] width 7 height 7
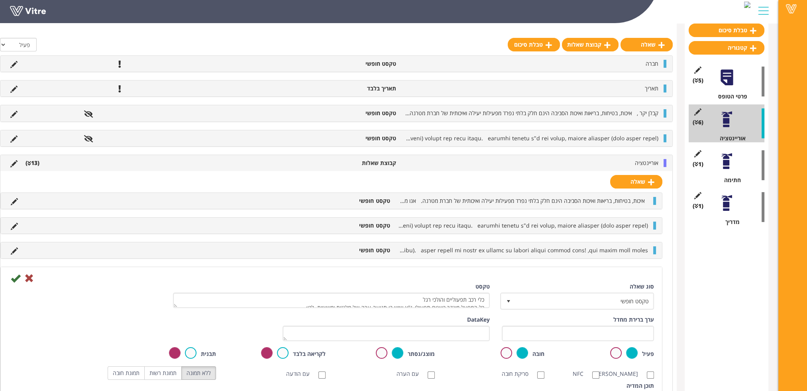
click at [504, 351] on label at bounding box center [507, 353] width 12 height 12
click at [0, 0] on input "radio" at bounding box center [0, 0] width 0 height 0
click at [14, 277] on icon at bounding box center [16, 278] width 10 height 10
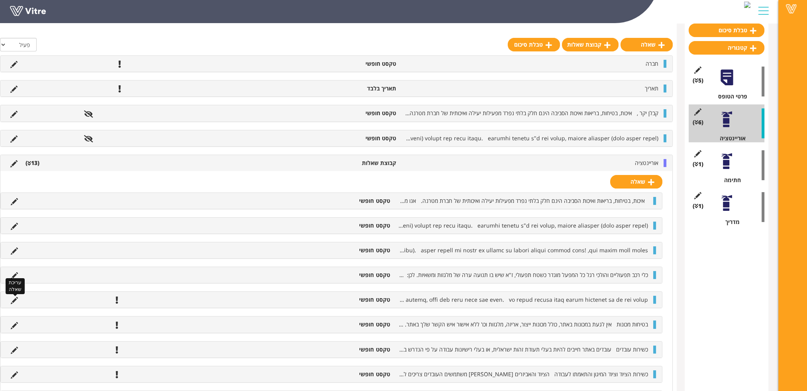
click at [14, 299] on icon at bounding box center [14, 300] width 7 height 7
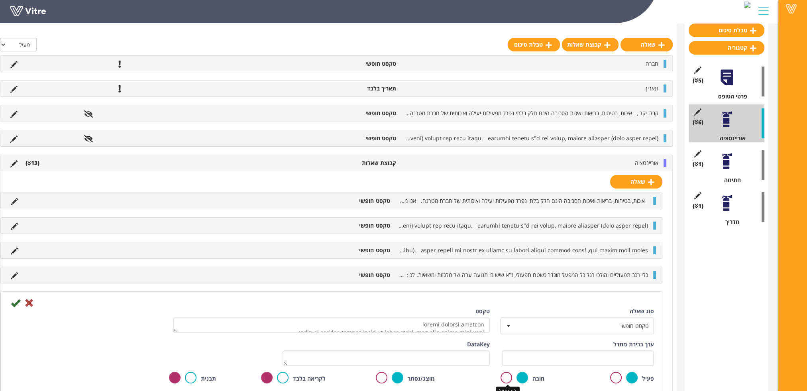
click at [505, 376] on label at bounding box center [507, 378] width 12 height 12
click at [0, 0] on input "radio" at bounding box center [0, 0] width 0 height 0
click at [13, 302] on icon at bounding box center [16, 303] width 10 height 10
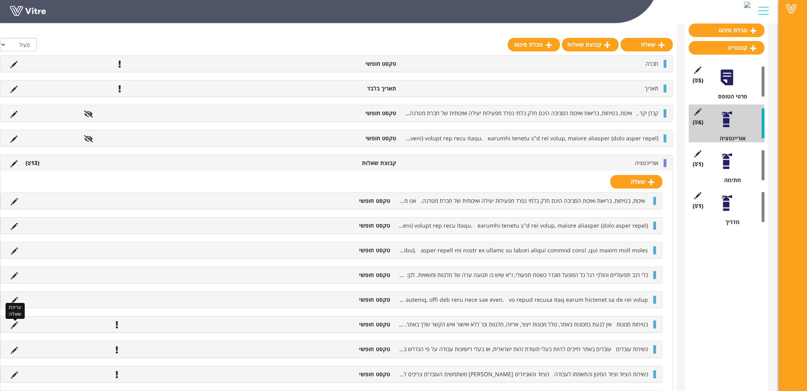
click at [16, 322] on icon at bounding box center [14, 325] width 7 height 7
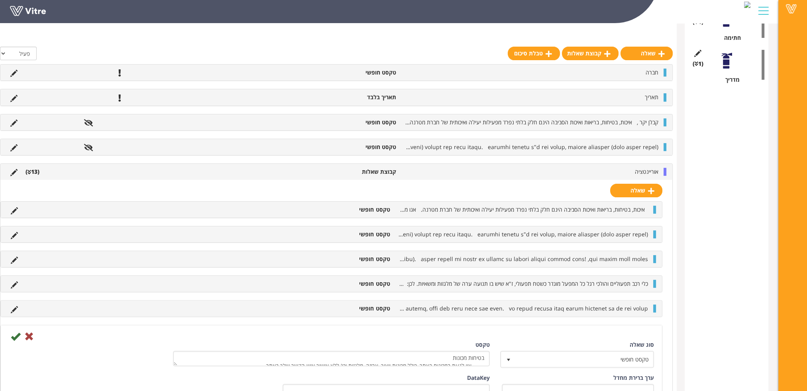
scroll to position [279, 0]
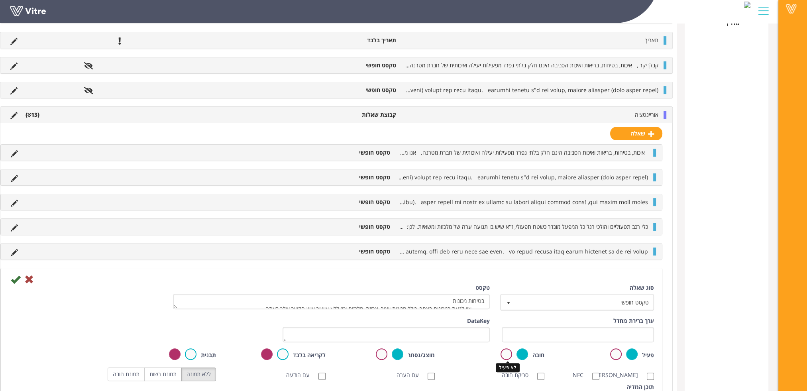
click at [503, 353] on label at bounding box center [507, 354] width 12 height 12
click at [0, 0] on input "radio" at bounding box center [0, 0] width 0 height 0
click at [16, 278] on icon at bounding box center [16, 280] width 10 height 10
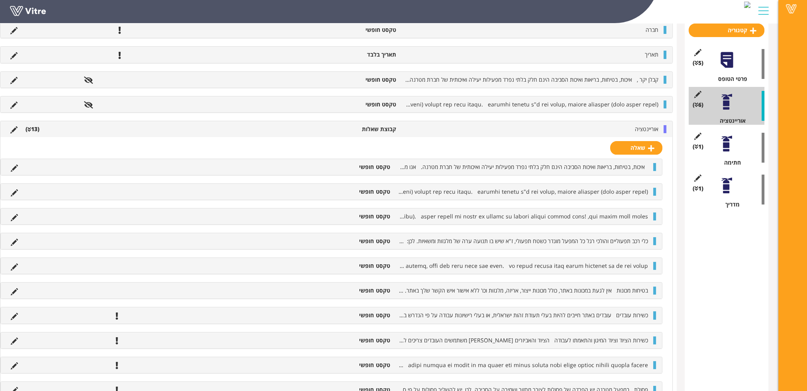
scroll to position [120, 0]
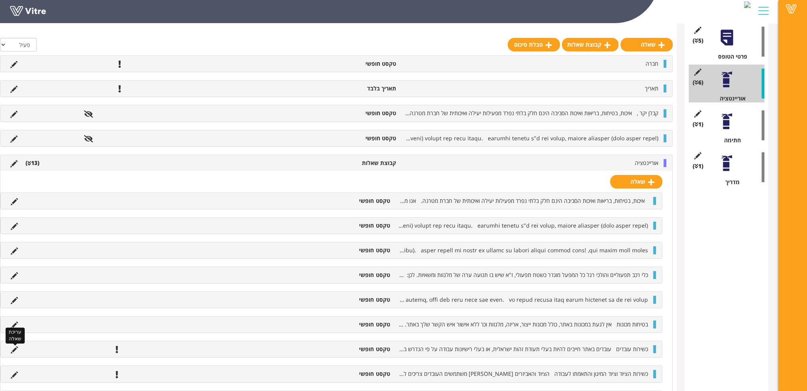
click at [14, 348] on icon at bounding box center [14, 349] width 7 height 7
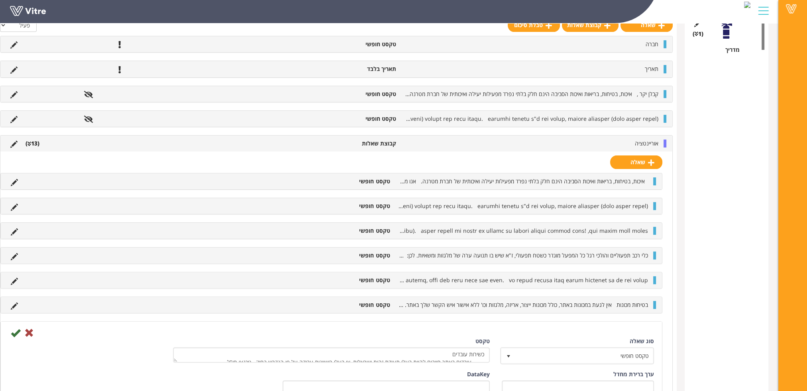
scroll to position [359, 0]
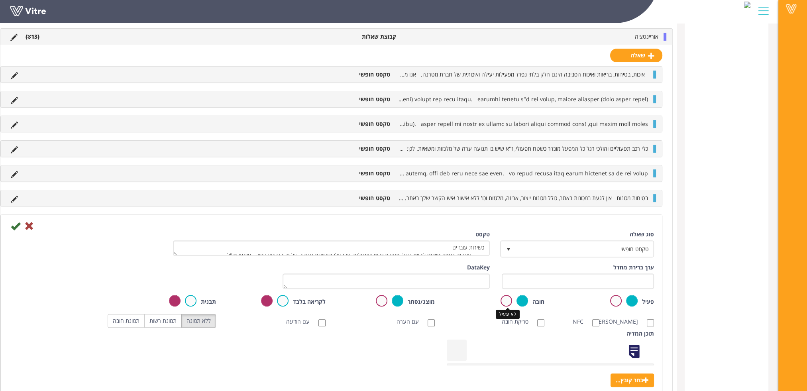
click at [507, 301] on label at bounding box center [507, 301] width 12 height 12
click at [0, 0] on input "radio" at bounding box center [0, 0] width 0 height 0
click at [14, 224] on icon at bounding box center [16, 226] width 10 height 10
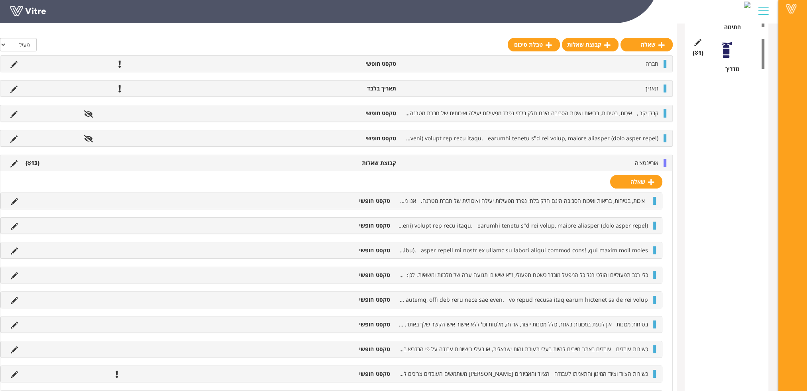
scroll to position [239, 0]
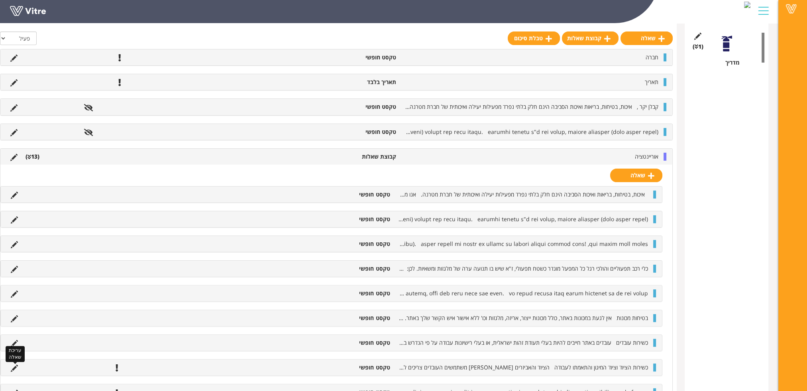
click at [15, 365] on icon at bounding box center [14, 368] width 7 height 7
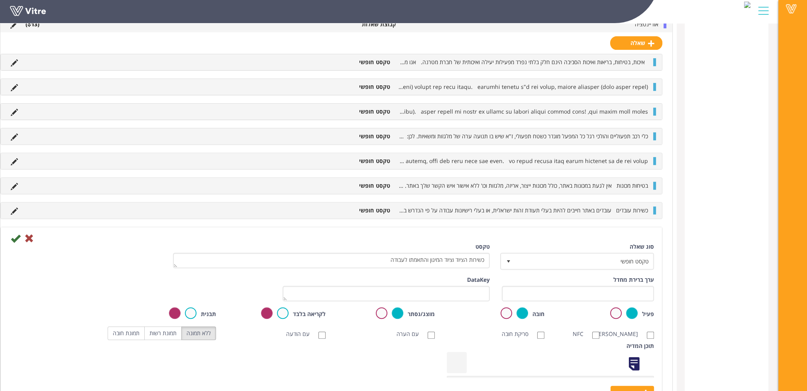
scroll to position [399, 0]
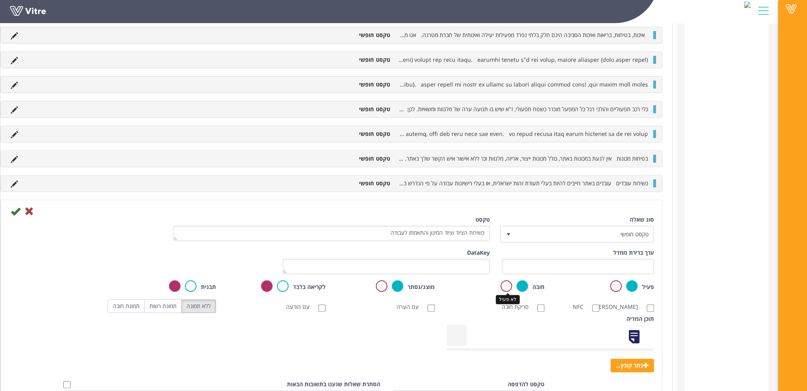
click at [504, 284] on label at bounding box center [507, 286] width 12 height 12
click at [0, 0] on input "radio" at bounding box center [0, 0] width 0 height 0
click at [13, 210] on icon at bounding box center [16, 211] width 10 height 10
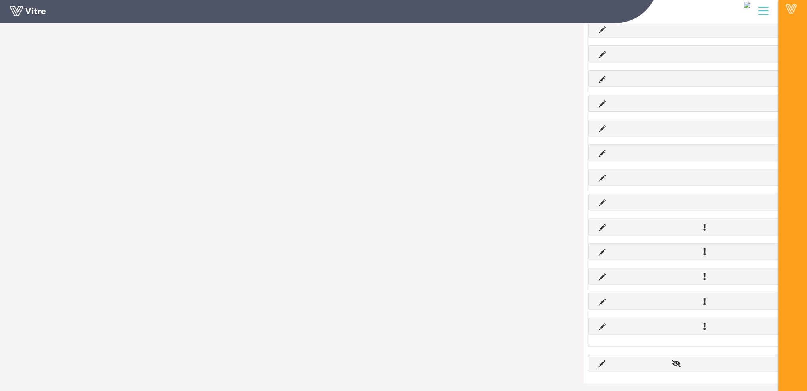
scroll to position [391, -4]
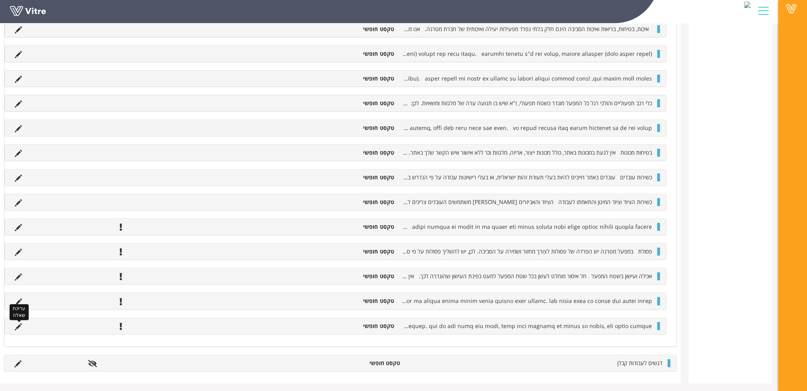
click at [19, 325] on icon at bounding box center [18, 326] width 7 height 7
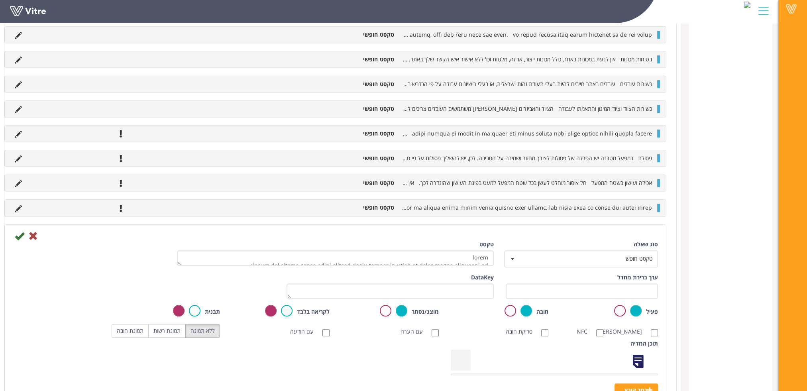
scroll to position [511, -4]
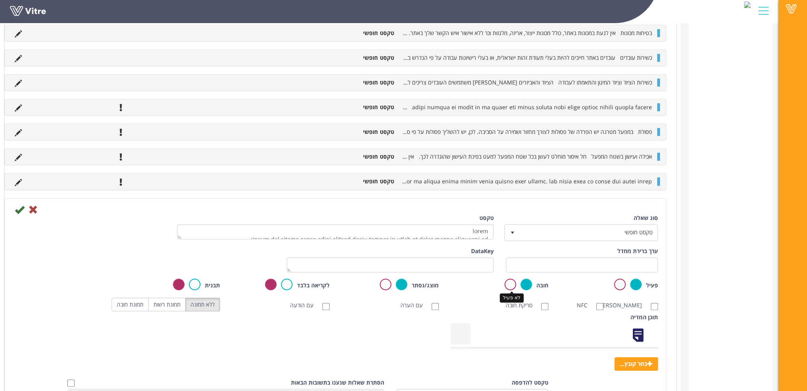
click at [506, 281] on label at bounding box center [511, 285] width 12 height 12
click at [0, 0] on input "radio" at bounding box center [0, 0] width 0 height 0
click at [16, 207] on icon at bounding box center [20, 210] width 10 height 10
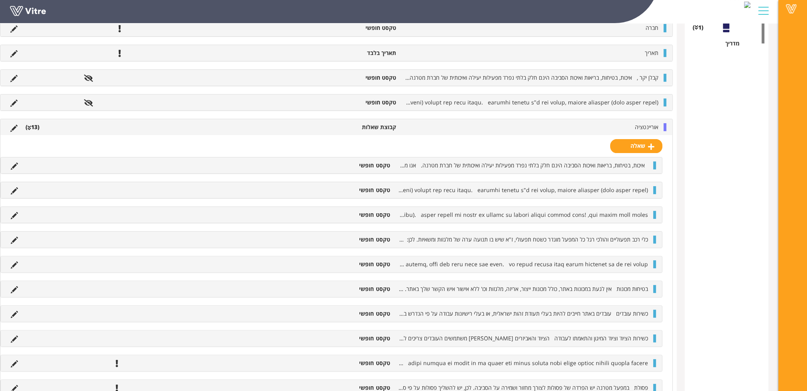
scroll to position [319, 0]
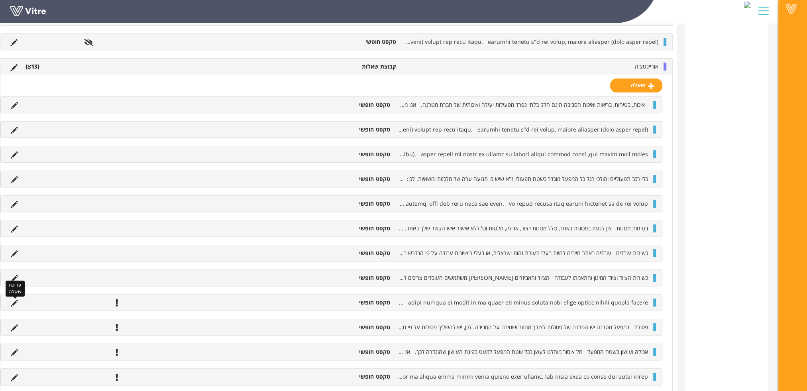
click at [15, 301] on icon at bounding box center [14, 303] width 7 height 7
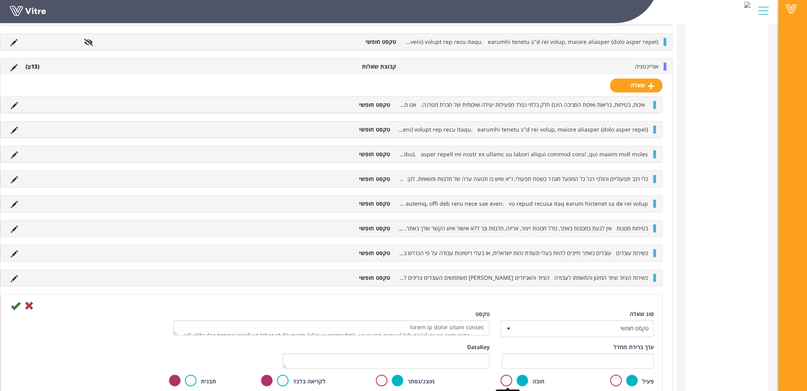
click at [507, 379] on label at bounding box center [507, 381] width 12 height 12
click at [0, 0] on input "radio" at bounding box center [0, 0] width 0 height 0
click at [16, 304] on icon at bounding box center [16, 306] width 10 height 10
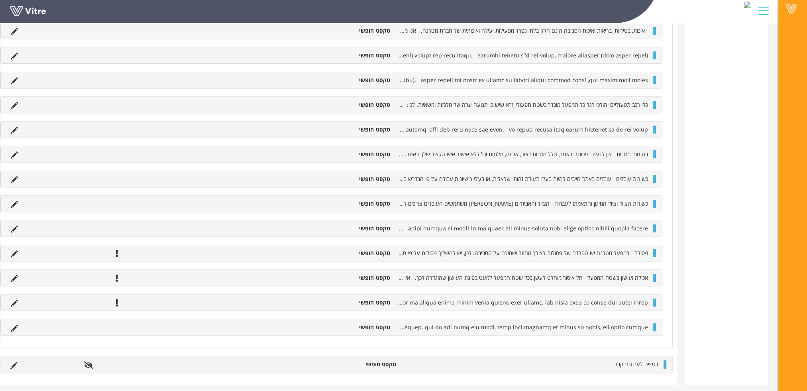
scroll to position [402, 0]
click at [16, 249] on icon at bounding box center [14, 252] width 7 height 7
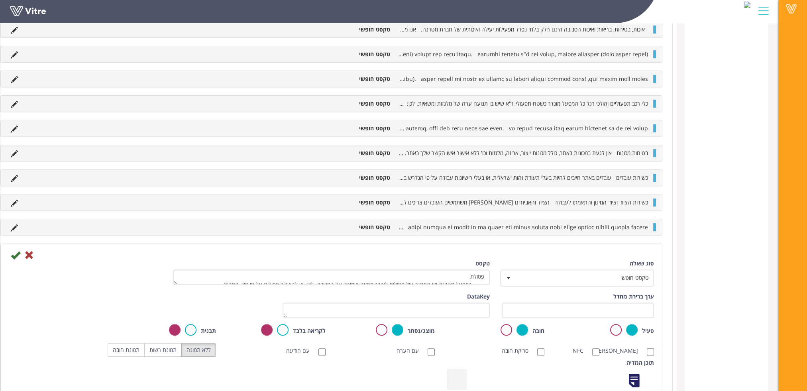
click at [507, 330] on label at bounding box center [507, 330] width 12 height 12
click at [0, 0] on input "radio" at bounding box center [0, 0] width 0 height 0
click at [16, 250] on icon at bounding box center [16, 255] width 10 height 10
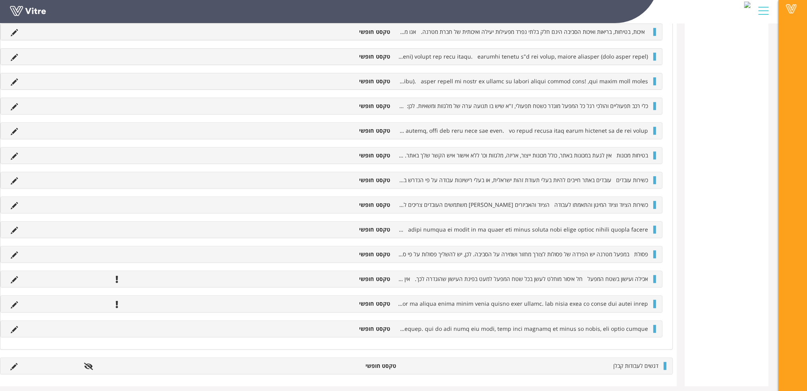
scroll to position [399, 0]
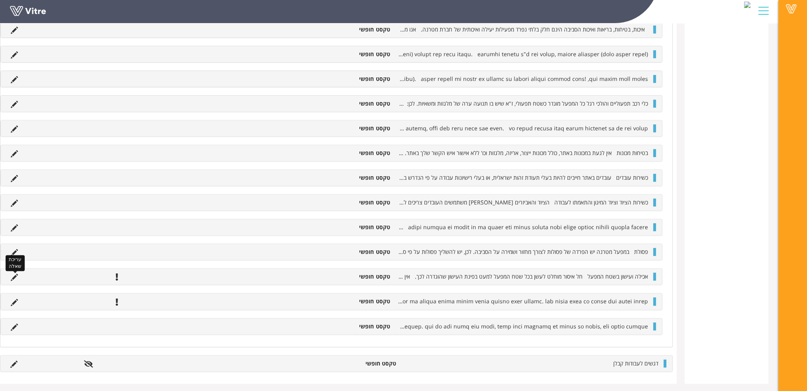
click at [13, 274] on icon at bounding box center [14, 277] width 7 height 7
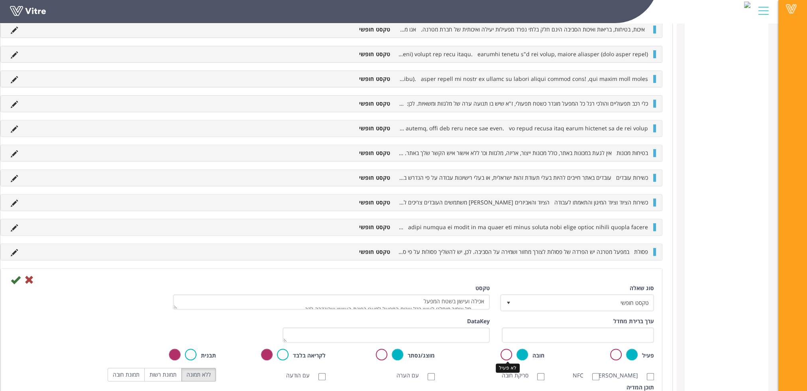
click at [504, 357] on label at bounding box center [507, 355] width 12 height 12
click at [0, 0] on input "radio" at bounding box center [0, 0] width 0 height 0
click at [14, 276] on icon at bounding box center [16, 280] width 10 height 10
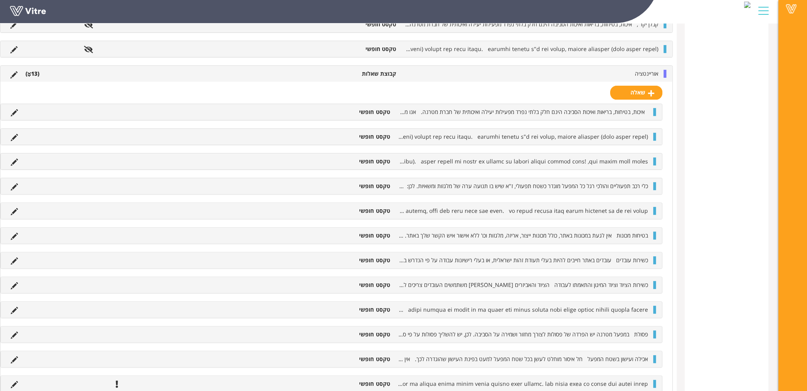
scroll to position [399, 0]
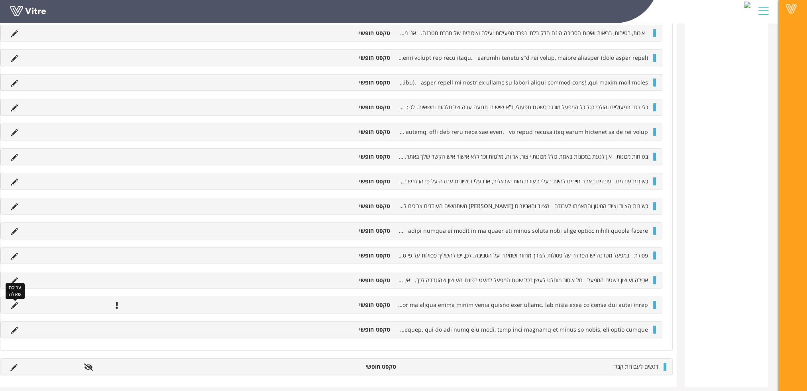
click at [14, 303] on icon at bounding box center [14, 305] width 7 height 7
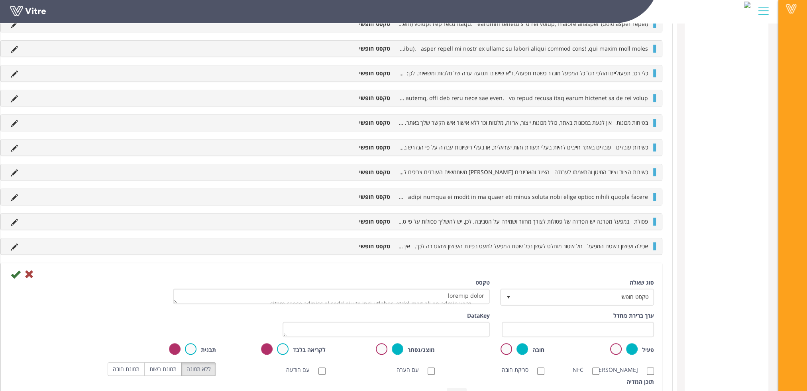
scroll to position [478, 0]
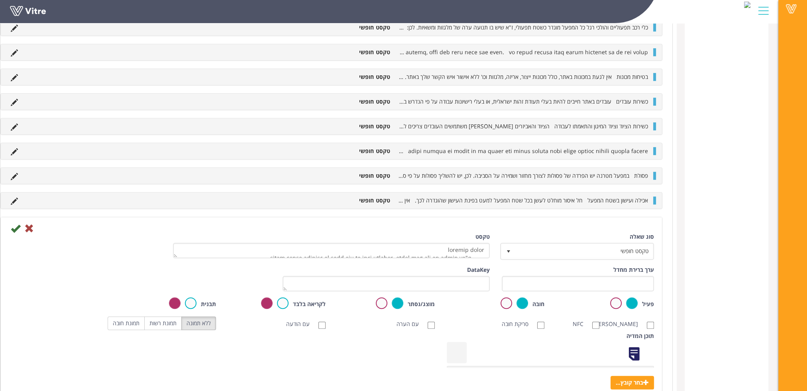
click at [505, 303] on label at bounding box center [507, 303] width 12 height 12
click at [0, 0] on input "radio" at bounding box center [0, 0] width 0 height 0
click at [18, 228] on icon at bounding box center [16, 229] width 10 height 10
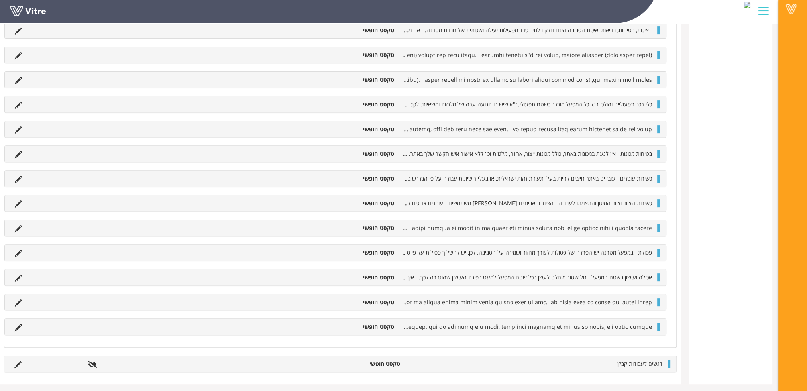
scroll to position [406, -4]
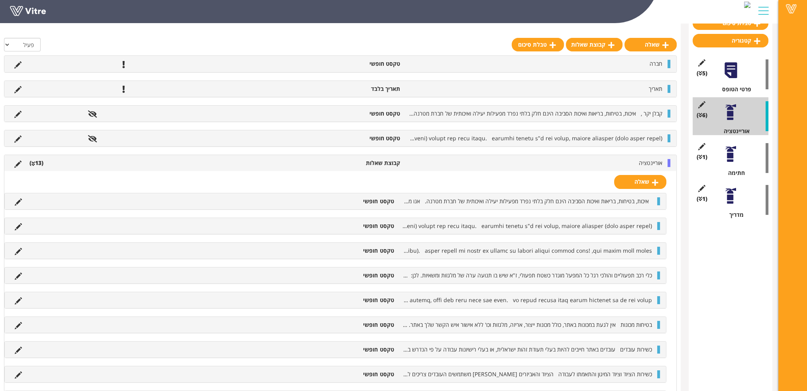
click at [733, 162] on div at bounding box center [731, 154] width 18 height 18
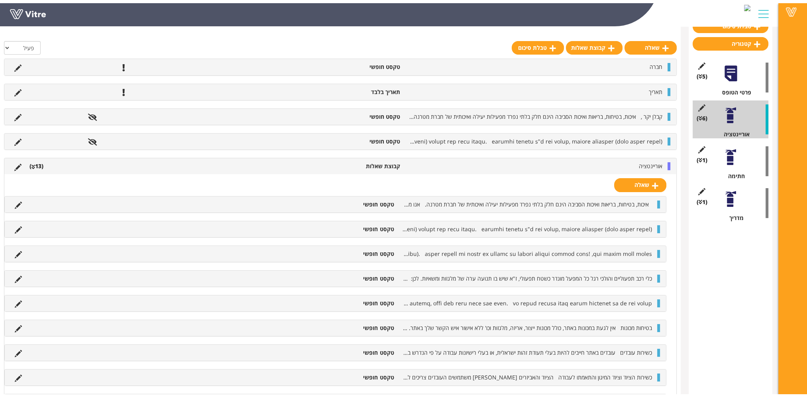
scroll to position [0, 0]
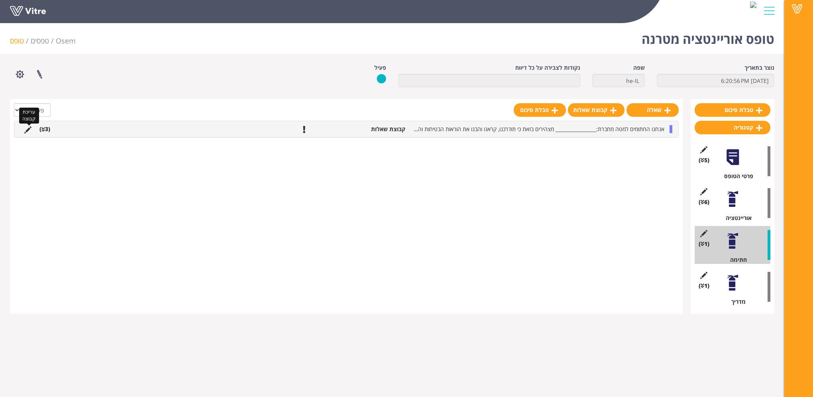
click at [26, 130] on icon at bounding box center [27, 129] width 7 height 7
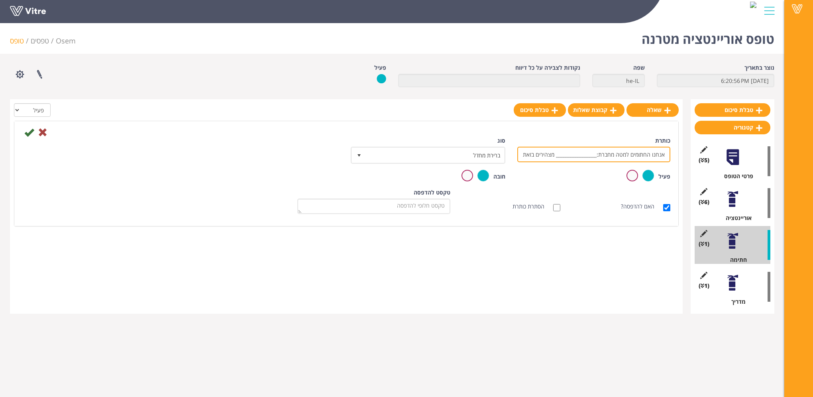
drag, startPoint x: 553, startPoint y: 155, endPoint x: 599, endPoint y: 154, distance: 46.2
click at [599, 154] on input "אנחנו החתומים למטה מחברת:_________________ מצהירים בזאת כי תודרכנו, קראנו והבנו…" at bounding box center [593, 155] width 153 height 16
type input "אנחנו החתומים למטה מצהירים בזאת כי תודרכנו, קראנו והבנו את הוראות הבטיחות והאיכ…"
click at [465, 171] on label at bounding box center [467, 176] width 12 height 12
click at [0, 0] on input "radio" at bounding box center [0, 0] width 0 height 0
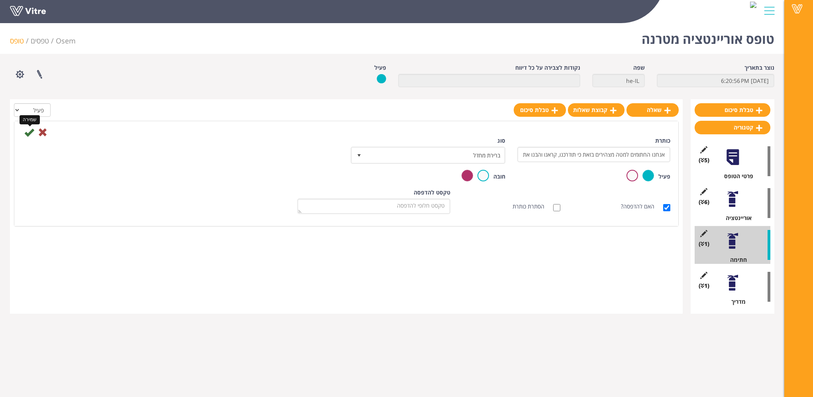
click at [28, 131] on icon at bounding box center [29, 133] width 10 height 10
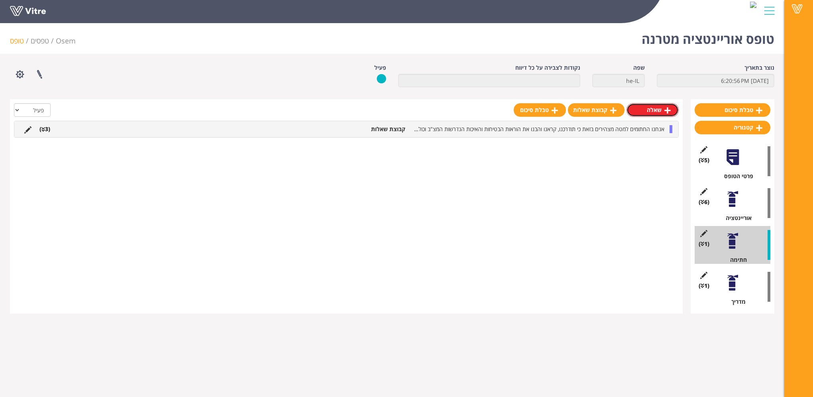
click at [648, 108] on link "שאלה" at bounding box center [652, 110] width 52 height 14
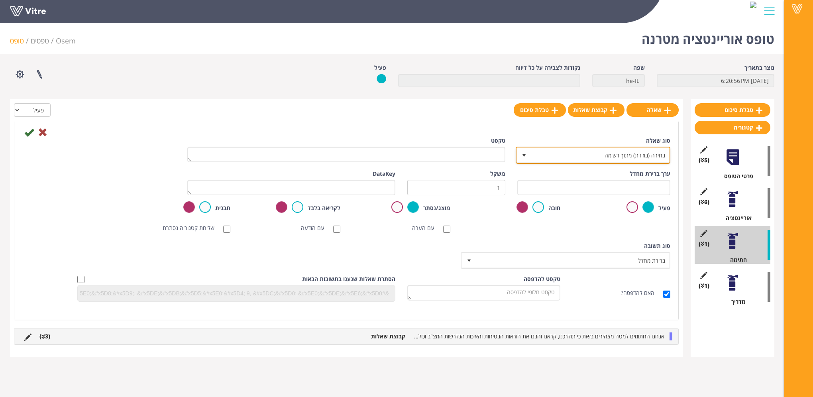
click at [633, 156] on span "בחירה (בודדת) מתוך רשימה" at bounding box center [600, 155] width 139 height 14
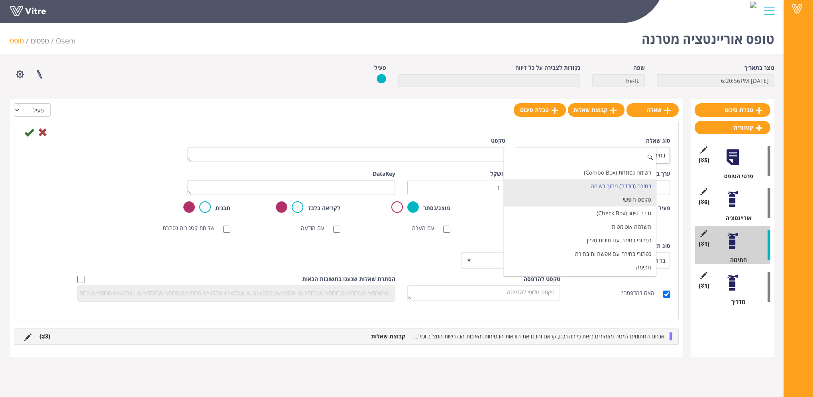
click at [628, 197] on li "טקסט חופשי" at bounding box center [580, 200] width 153 height 14
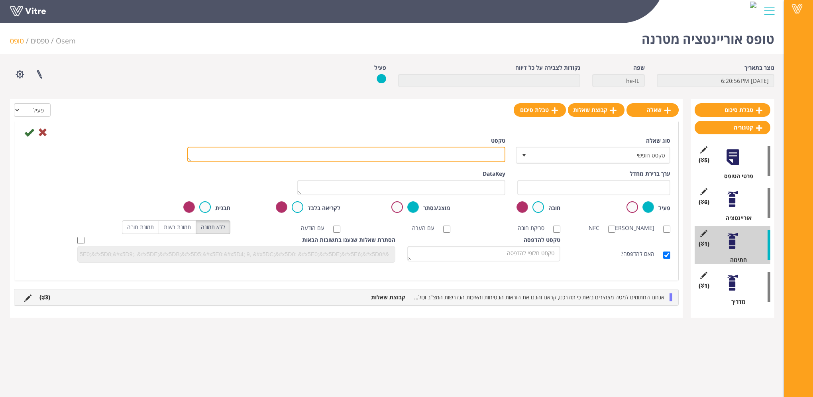
click at [487, 152] on textarea "טקסט" at bounding box center [346, 155] width 318 height 16
type textarea "חברה"
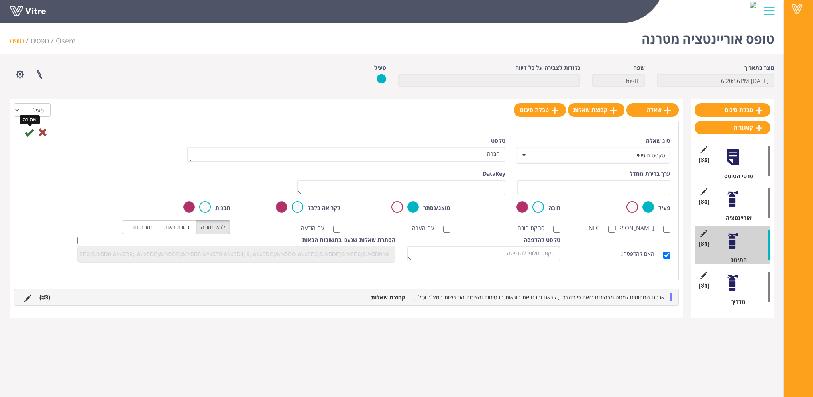
click at [29, 132] on icon at bounding box center [29, 133] width 10 height 10
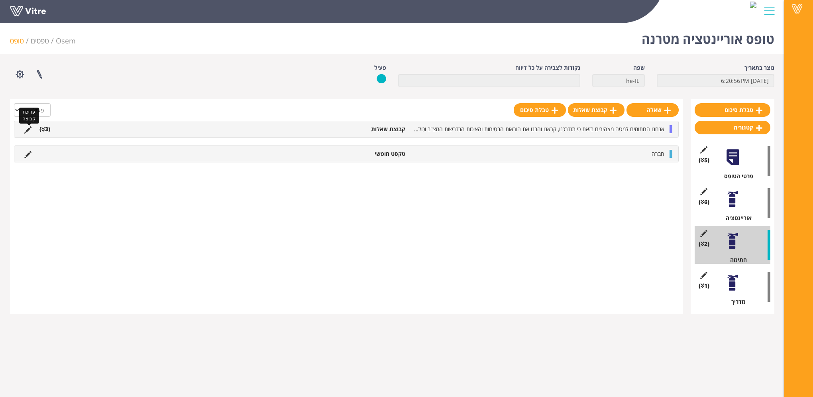
click at [30, 128] on icon at bounding box center [27, 129] width 7 height 7
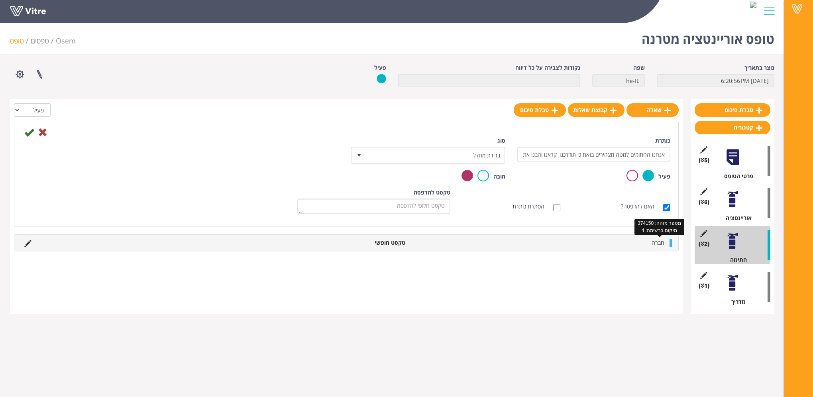
click at [654, 240] on span "חברה" at bounding box center [658, 243] width 13 height 8
click at [41, 132] on icon at bounding box center [43, 133] width 10 height 10
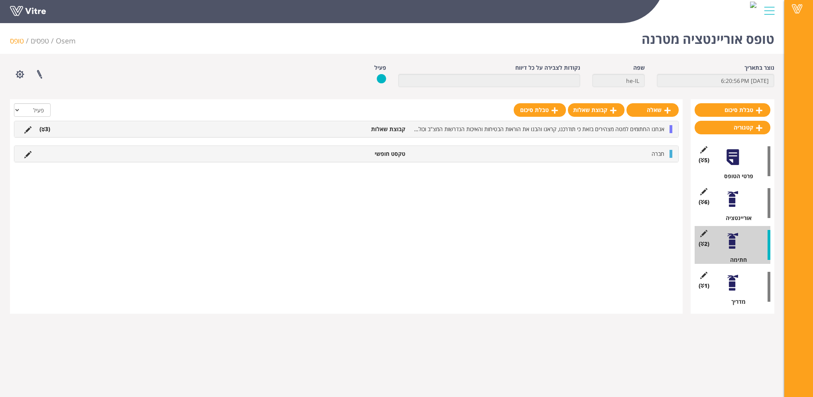
click at [45, 130] on icon at bounding box center [43, 130] width 4 height 6
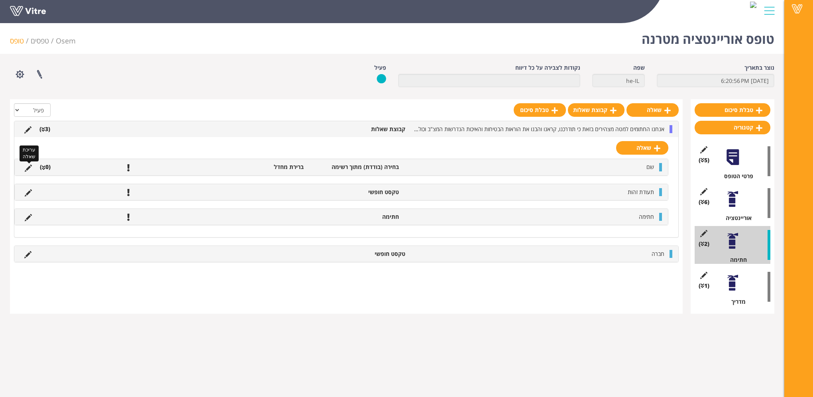
click at [26, 167] on icon at bounding box center [28, 168] width 7 height 7
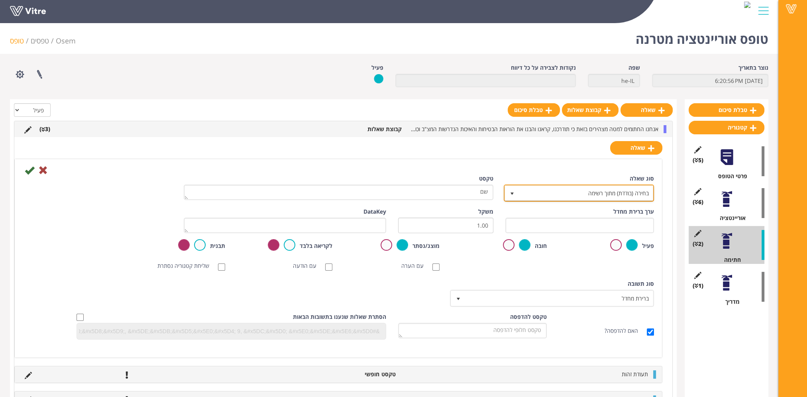
click at [558, 191] on span "בחירה (בודדת) מתוך רשימה" at bounding box center [586, 193] width 135 height 14
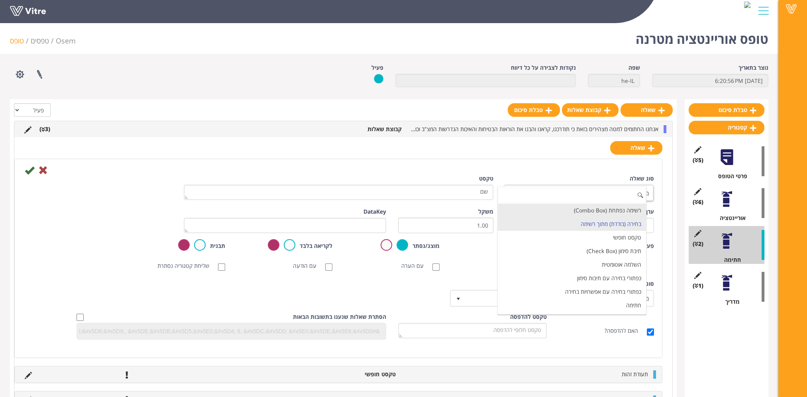
click at [564, 210] on li "רשימה נפתחת (Combo Box)" at bounding box center [572, 211] width 148 height 14
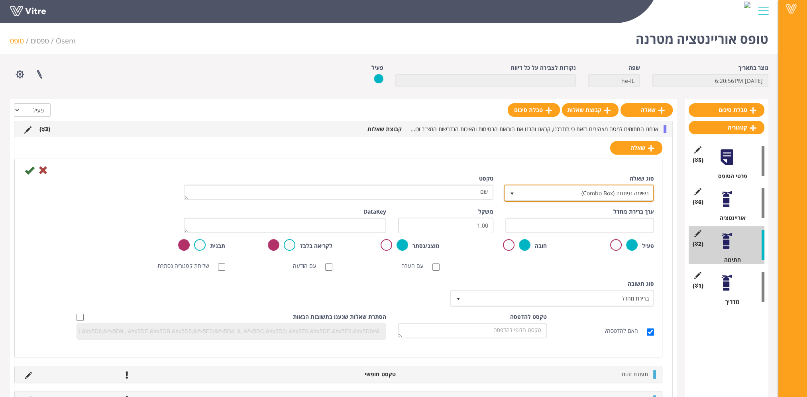
click at [559, 191] on span "רשימה נפתחת (Combo Box)" at bounding box center [586, 193] width 135 height 14
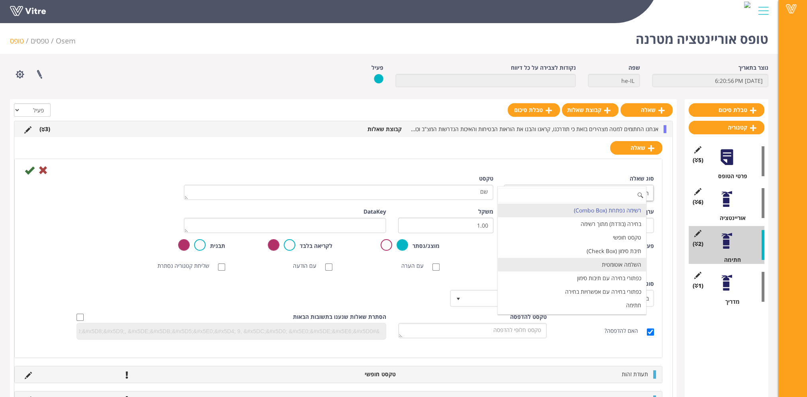
click at [583, 260] on li "השלמה אוטומטית" at bounding box center [572, 265] width 148 height 14
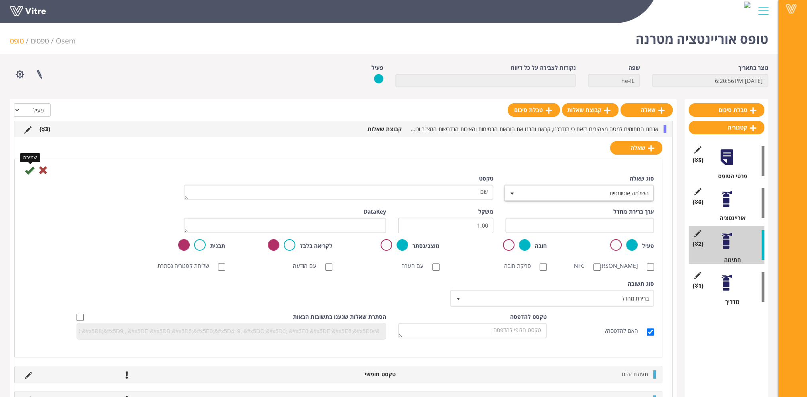
click at [29, 169] on icon at bounding box center [30, 170] width 10 height 10
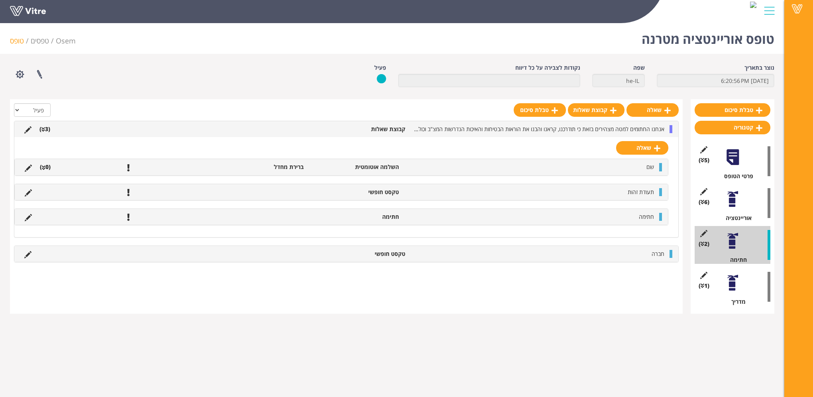
click at [730, 284] on div at bounding box center [733, 283] width 18 height 18
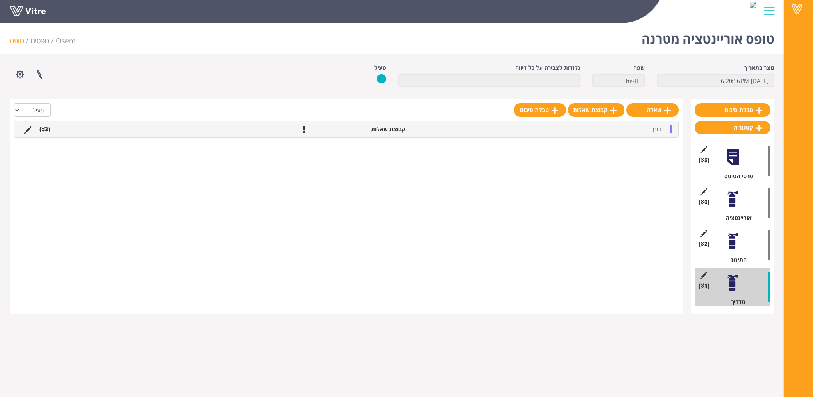
click at [43, 127] on icon at bounding box center [43, 130] width 4 height 6
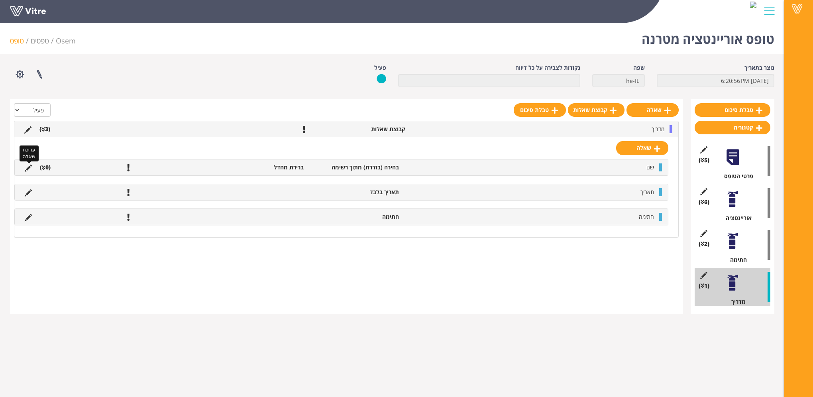
click at [27, 166] on icon at bounding box center [28, 168] width 7 height 7
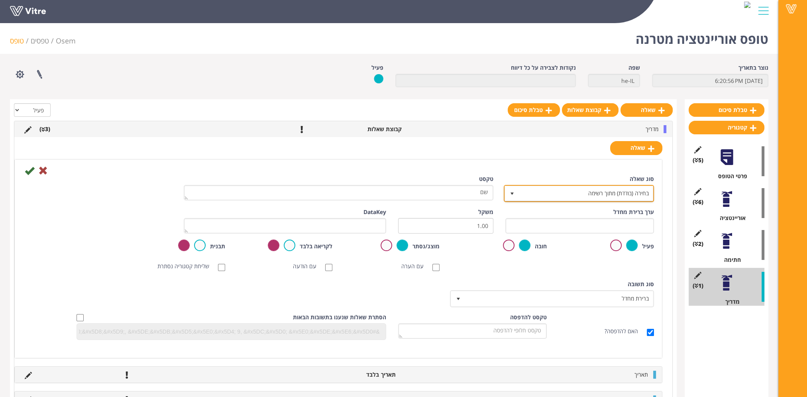
click at [613, 195] on span "בחירה (בודדת) מתוך רשימה" at bounding box center [586, 193] width 135 height 14
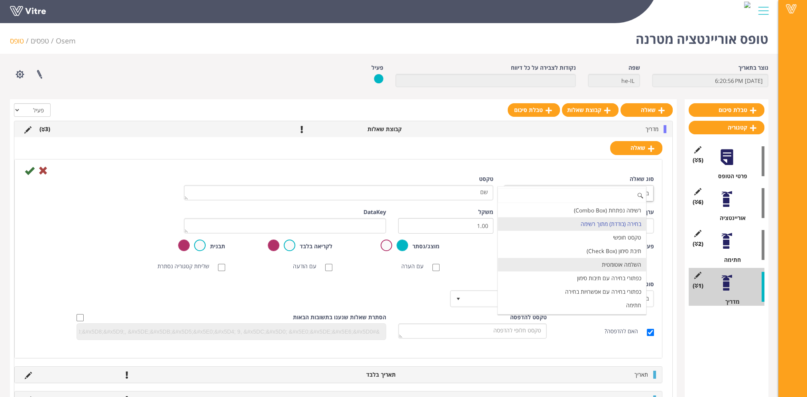
click at [620, 261] on li "השלמה אוטומטית" at bounding box center [572, 265] width 148 height 14
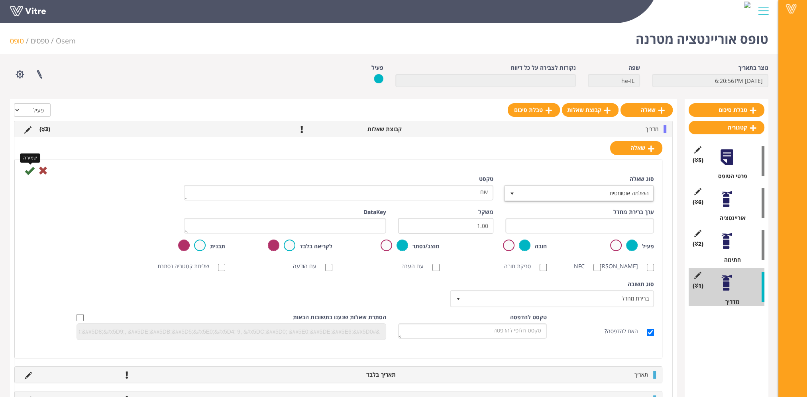
click at [29, 170] on icon at bounding box center [30, 171] width 10 height 10
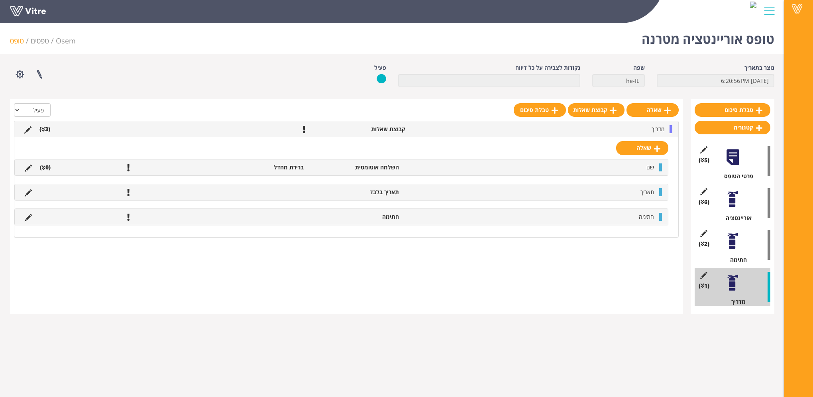
click at [44, 166] on icon at bounding box center [44, 168] width 4 height 6
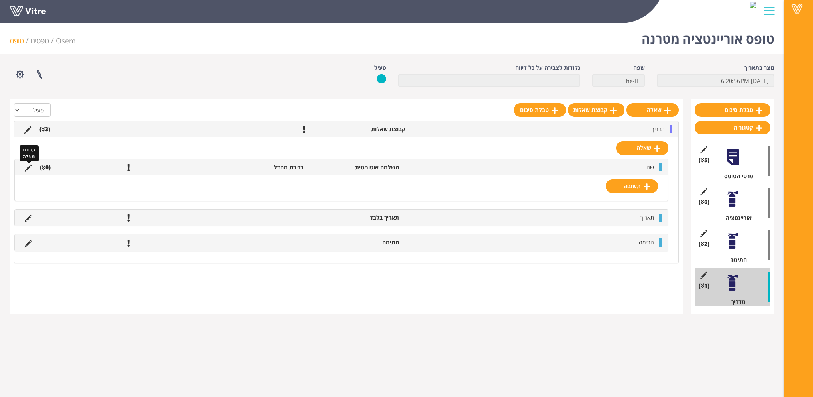
click at [27, 167] on icon at bounding box center [28, 168] width 7 height 7
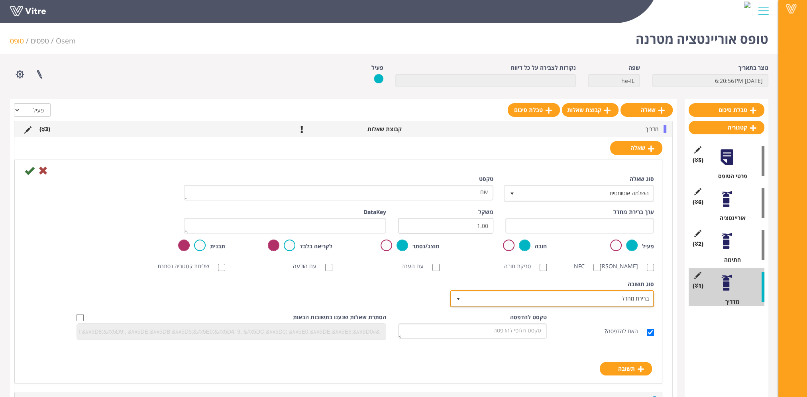
click at [588, 299] on span "ברירת מחדל" at bounding box center [559, 298] width 188 height 14
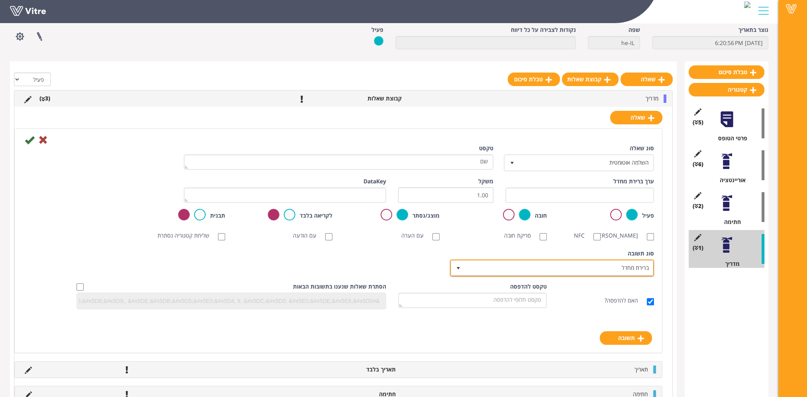
scroll to position [77, 0]
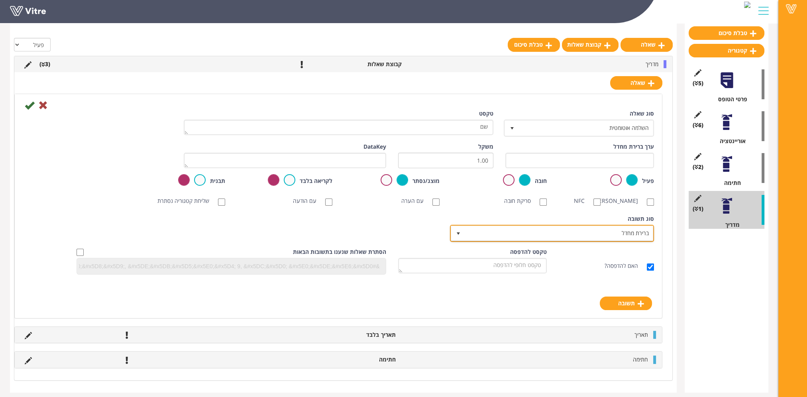
click at [607, 240] on span "ברירת מחדל" at bounding box center [559, 233] width 188 height 14
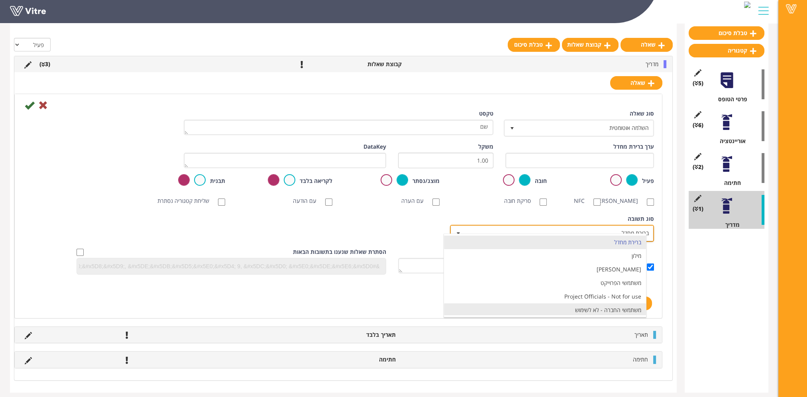
scroll to position [14, 0]
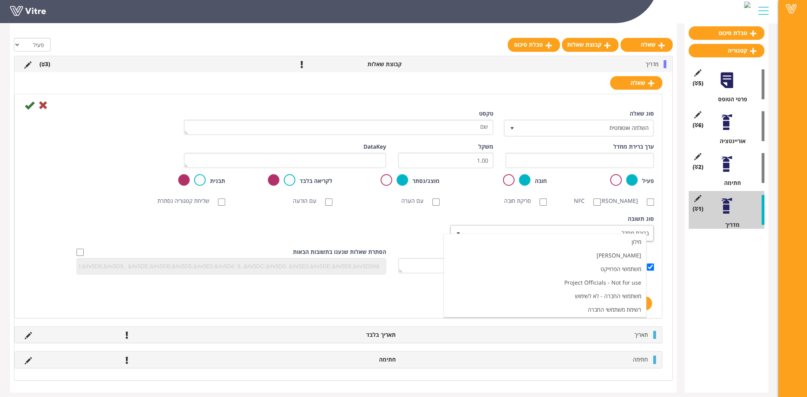
click at [410, 232] on div "סוג תשובה ברירת מחדל 0 סוג תשובה ברירת מחדל 0 מודול בחירה שאלה זו תקבע את נושא …" at bounding box center [338, 231] width 643 height 33
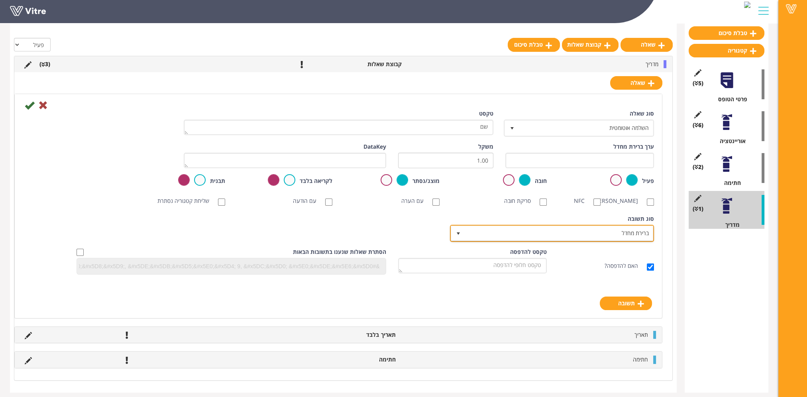
click at [509, 240] on span "ברירת מחדל" at bounding box center [559, 233] width 188 height 14
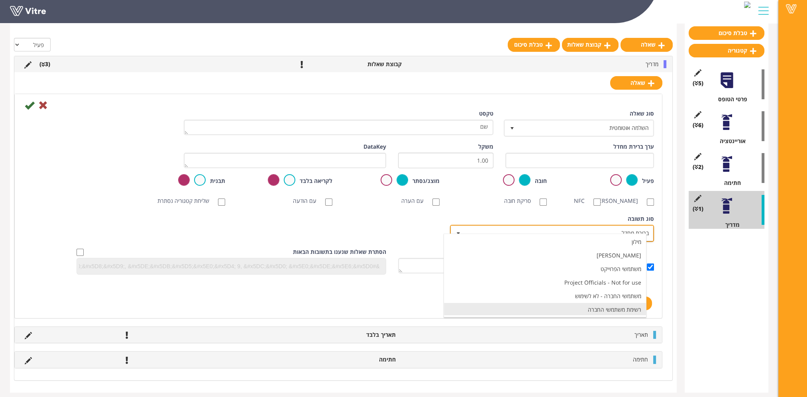
click at [571, 303] on li "רשימת משתמשי החברה" at bounding box center [545, 310] width 202 height 14
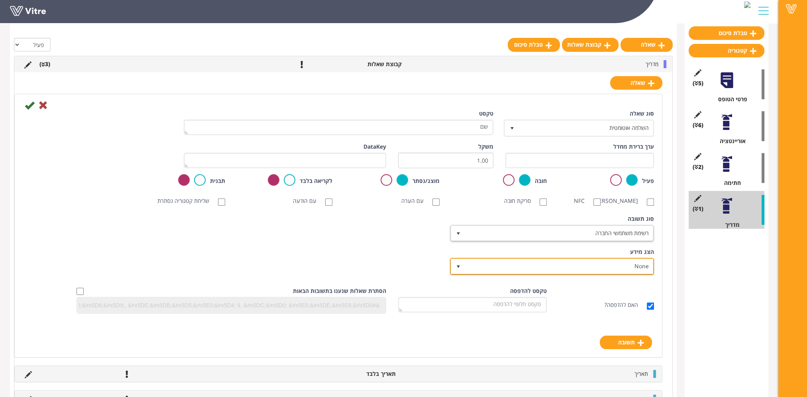
click at [584, 268] on span "None" at bounding box center [559, 266] width 188 height 14
click at [400, 259] on div "הצג מידע None 0 תעודות והכשרות MODE4 ואדם כשיר הדרכה שנתית קבלנים לא רלוונטי נה…" at bounding box center [338, 264] width 643 height 33
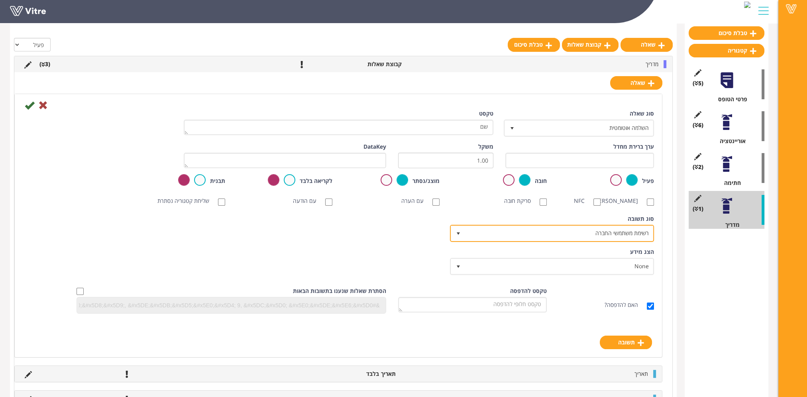
click at [549, 240] on span "רשימת משתמשי החברה" at bounding box center [559, 233] width 188 height 14
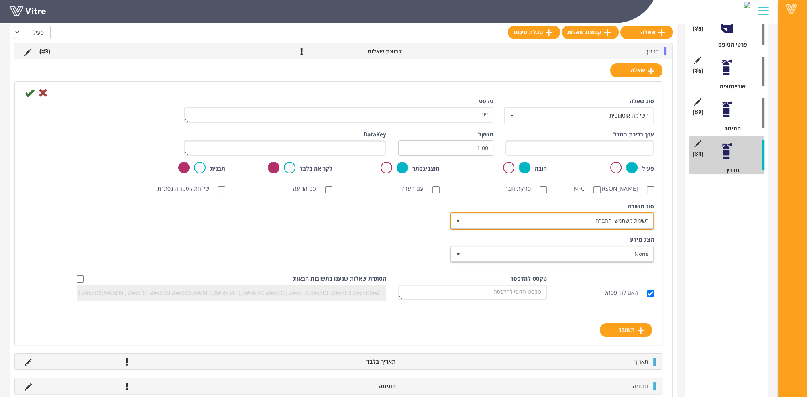
scroll to position [157, 0]
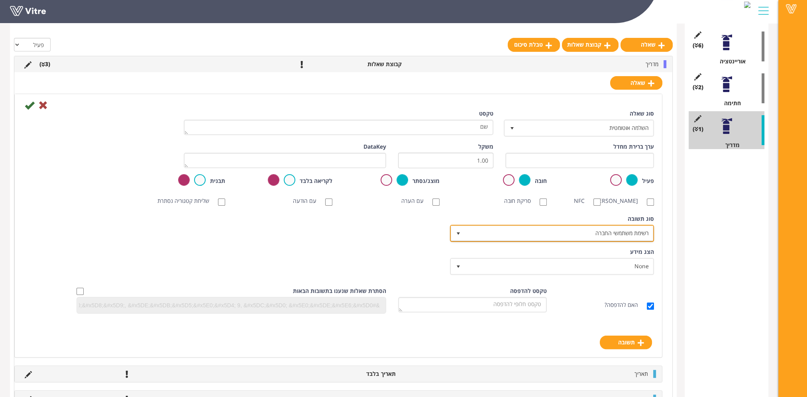
click at [596, 240] on span "רשימת משתמשי החברה" at bounding box center [559, 233] width 188 height 14
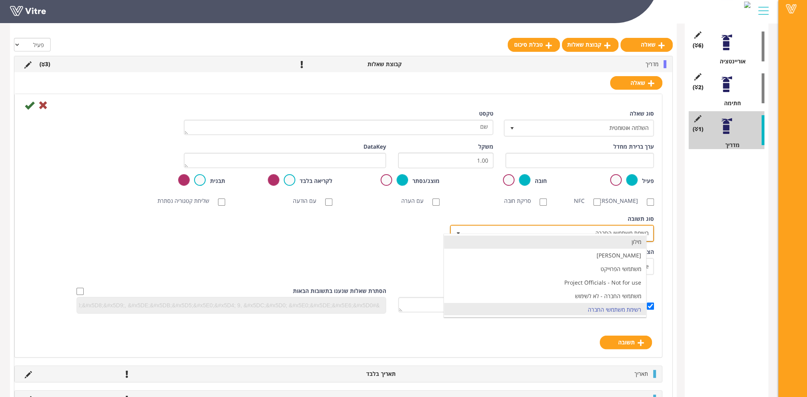
click at [604, 246] on li "מילון" at bounding box center [545, 242] width 202 height 14
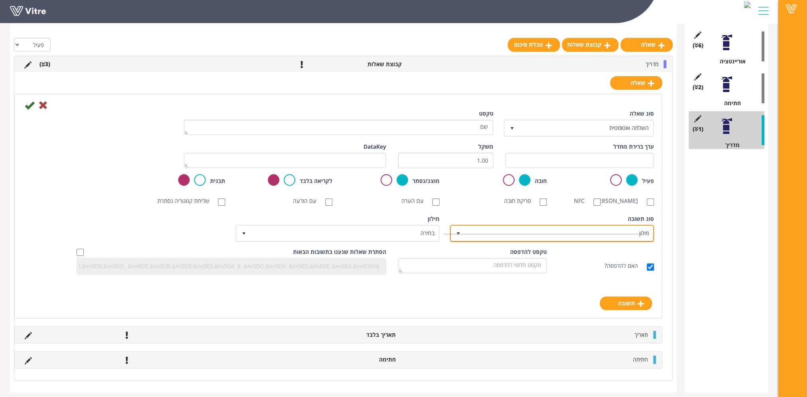
scroll to position [14, 0]
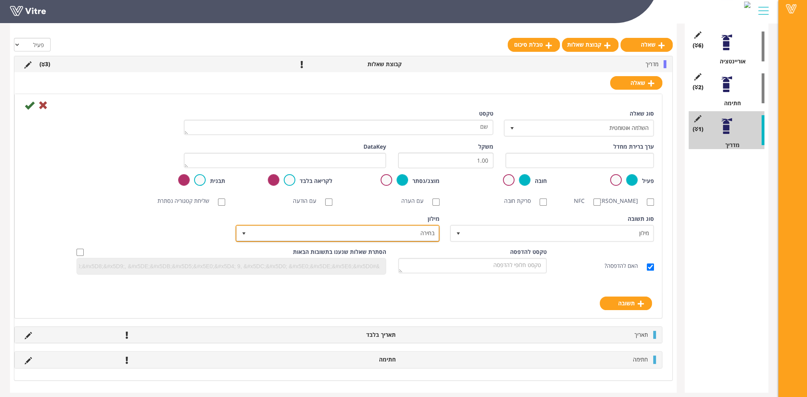
click at [415, 240] on span "בחירה" at bounding box center [345, 233] width 188 height 14
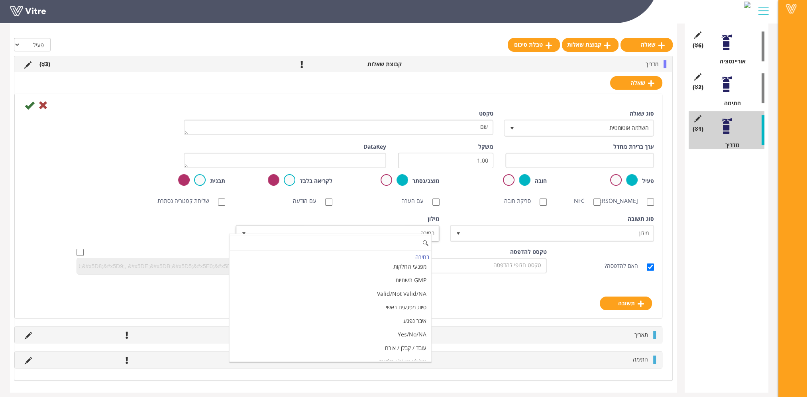
scroll to position [120, 0]
click at [414, 351] on li "עובד / קבלן / אורח" at bounding box center [331, 353] width 202 height 14
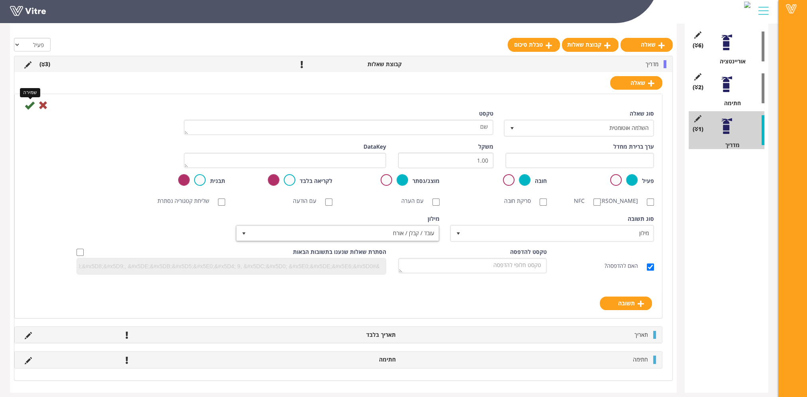
click at [31, 107] on icon at bounding box center [30, 105] width 10 height 10
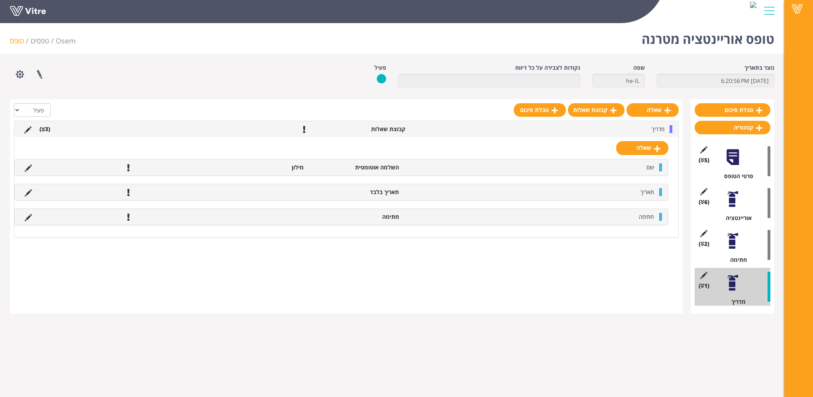
click at [731, 241] on div at bounding box center [733, 241] width 18 height 18
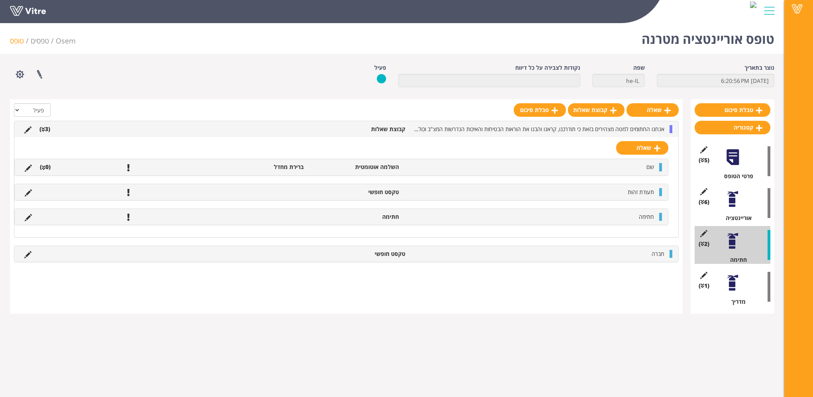
click at [46, 166] on li "(0 )" at bounding box center [45, 167] width 19 height 8
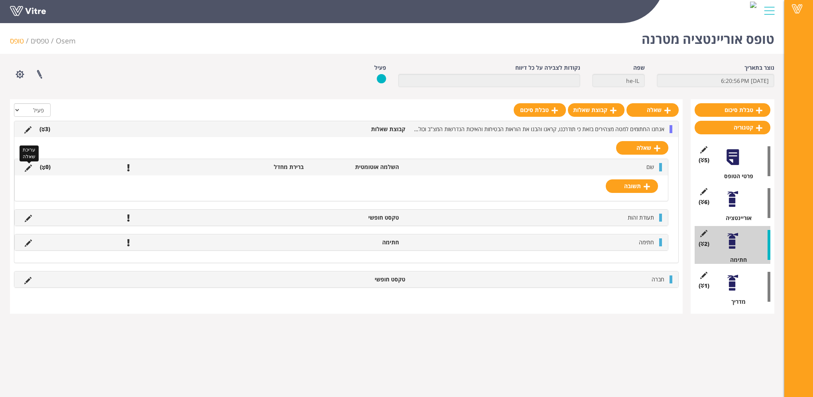
click at [29, 166] on icon at bounding box center [28, 168] width 7 height 7
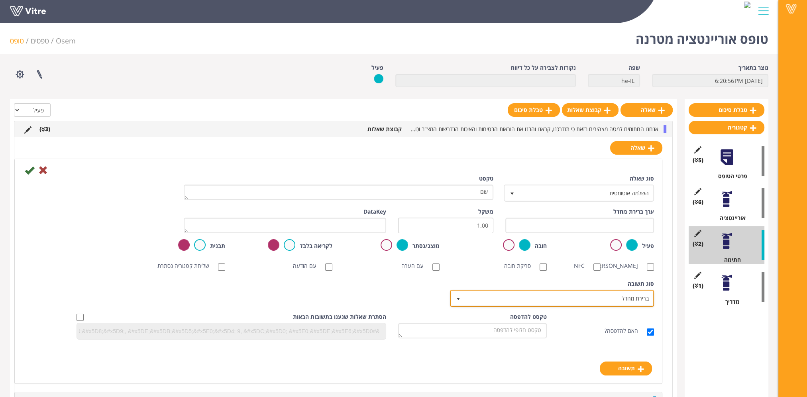
click at [590, 305] on span "ברירת מחדל" at bounding box center [559, 298] width 188 height 14
click at [622, 305] on span "ברירת מחדל" at bounding box center [559, 298] width 188 height 14
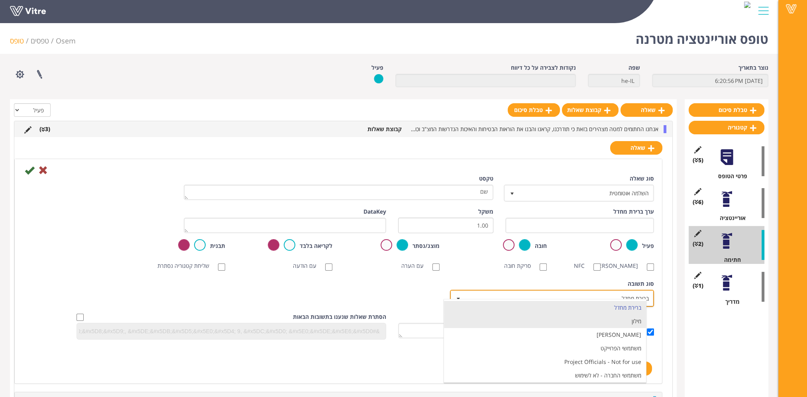
click at [631, 321] on li "מילון" at bounding box center [545, 321] width 202 height 14
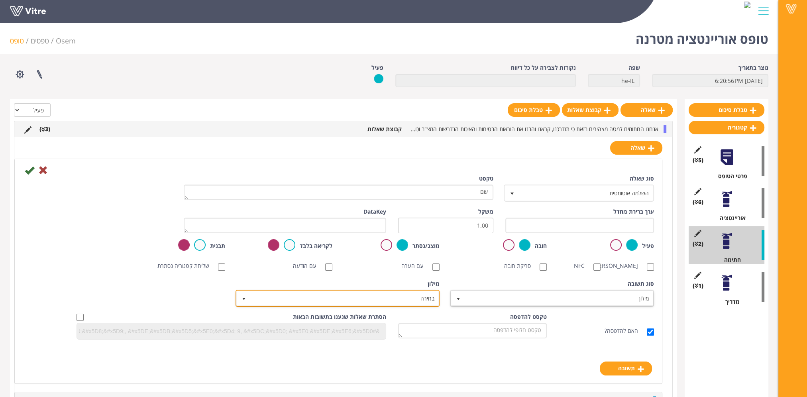
click at [412, 301] on span "בחירה" at bounding box center [345, 298] width 188 height 14
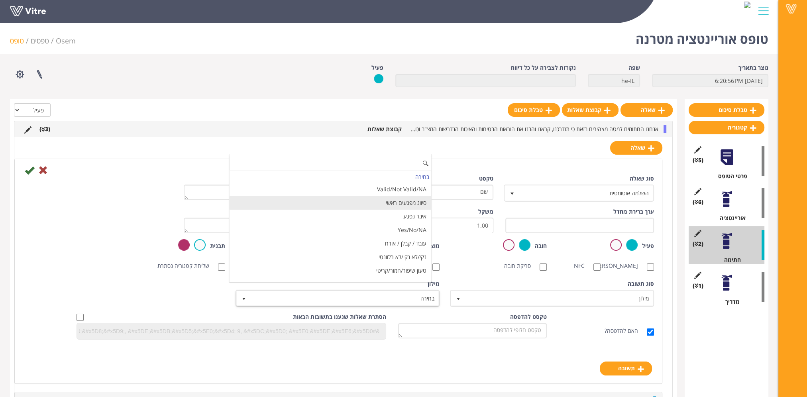
scroll to position [159, 0]
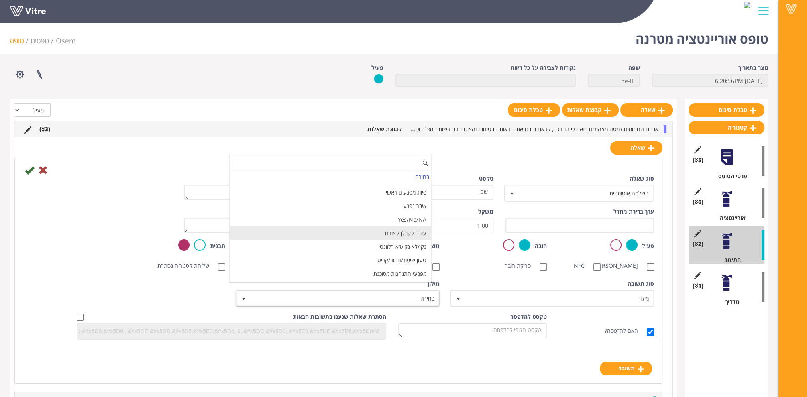
click at [393, 233] on li "עובד / קבלן / אורח" at bounding box center [331, 233] width 202 height 14
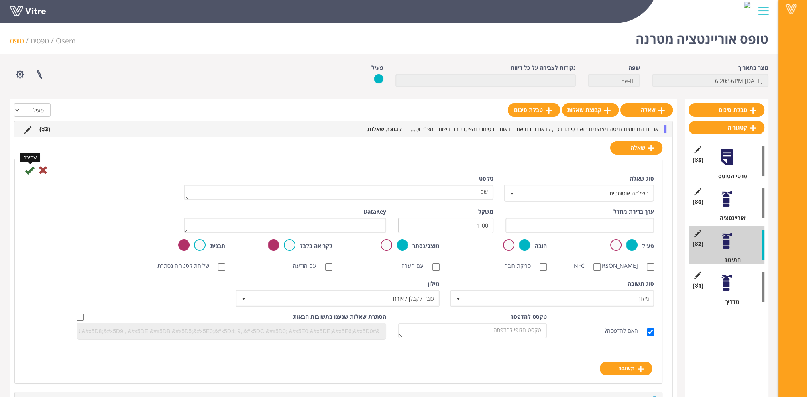
click at [27, 171] on icon at bounding box center [30, 170] width 10 height 10
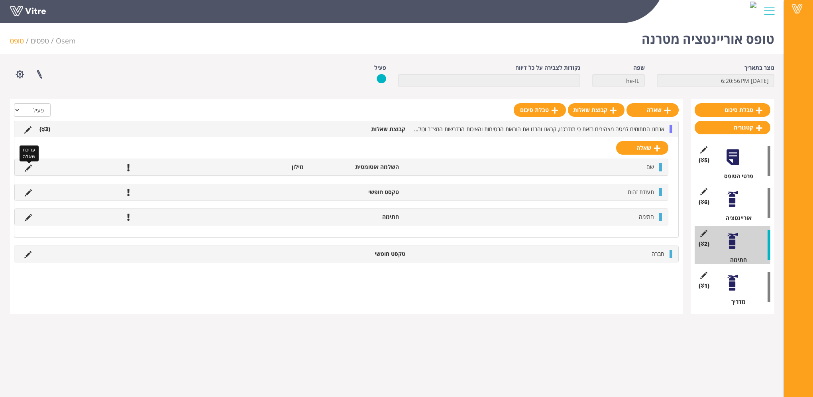
click at [27, 167] on icon at bounding box center [28, 168] width 7 height 7
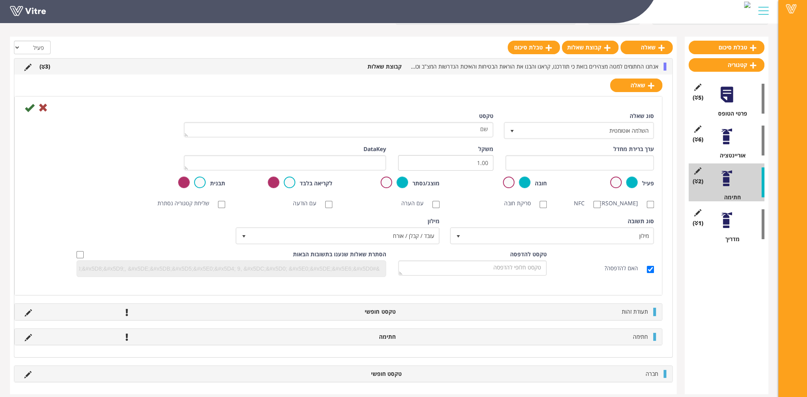
scroll to position [76, 0]
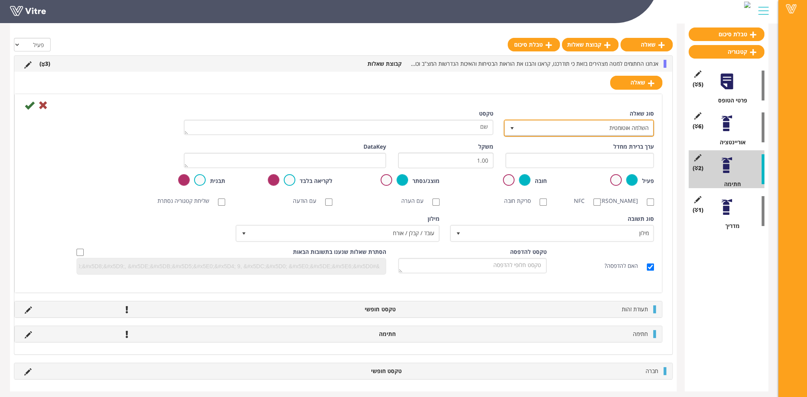
click at [579, 131] on span "השלמה אוטומטית" at bounding box center [586, 128] width 135 height 14
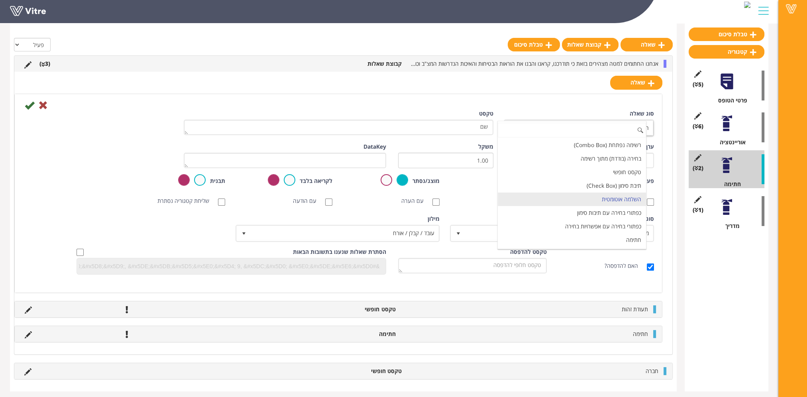
click at [580, 127] on input at bounding box center [572, 130] width 148 height 15
click at [436, 106] on div at bounding box center [338, 105] width 643 height 10
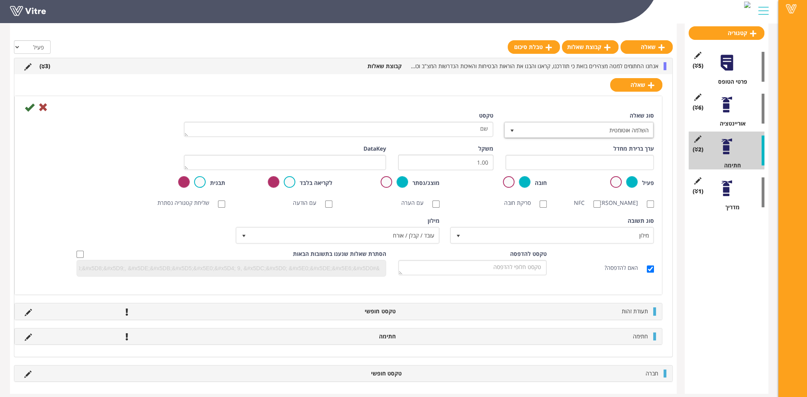
scroll to position [97, 0]
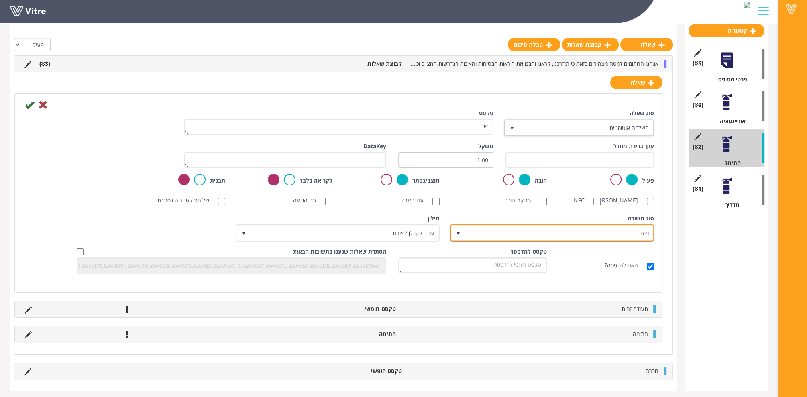
click at [540, 238] on span "מילון" at bounding box center [559, 233] width 188 height 14
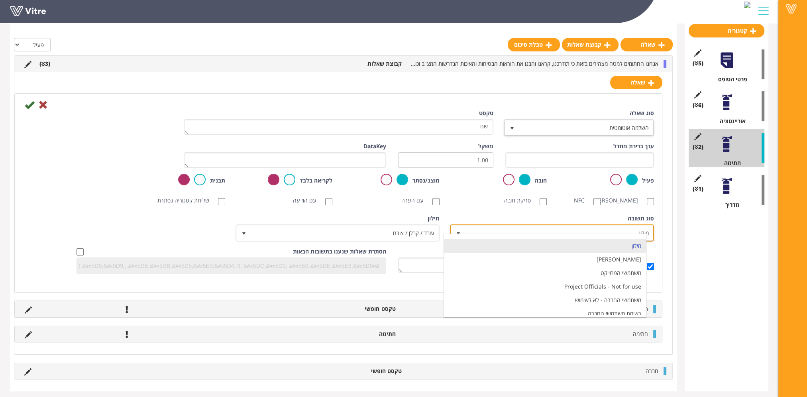
scroll to position [14, 0]
click at [581, 308] on li "רשימת משתמשי החברה" at bounding box center [545, 310] width 202 height 14
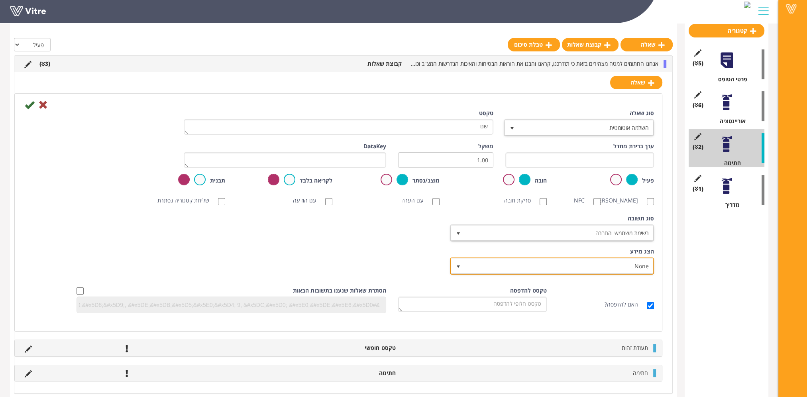
click at [543, 273] on span "None" at bounding box center [559, 266] width 188 height 14
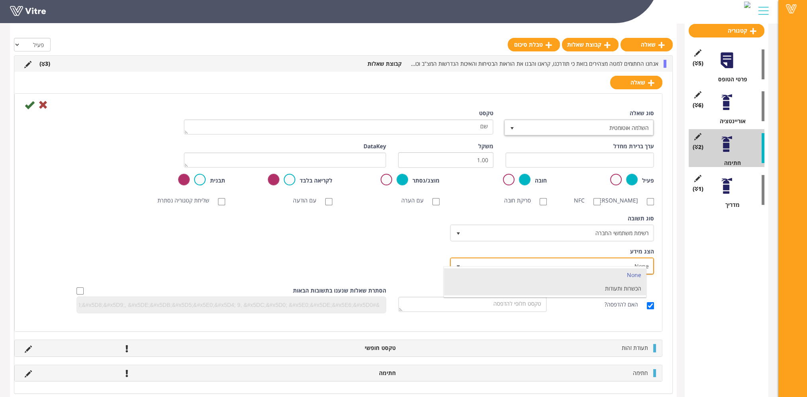
click at [548, 287] on li "הכשרות ותעודות" at bounding box center [545, 289] width 202 height 14
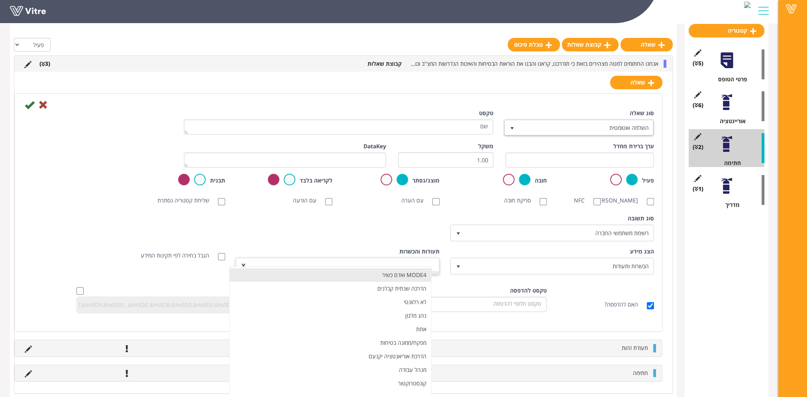
click at [382, 271] on div "סוג שאלה השלמה אוטומטית 11 טקסט שם ערך ברירת מחדל משקל 1.00 DataKey פעיל חובה מ…" at bounding box center [338, 214] width 631 height 210
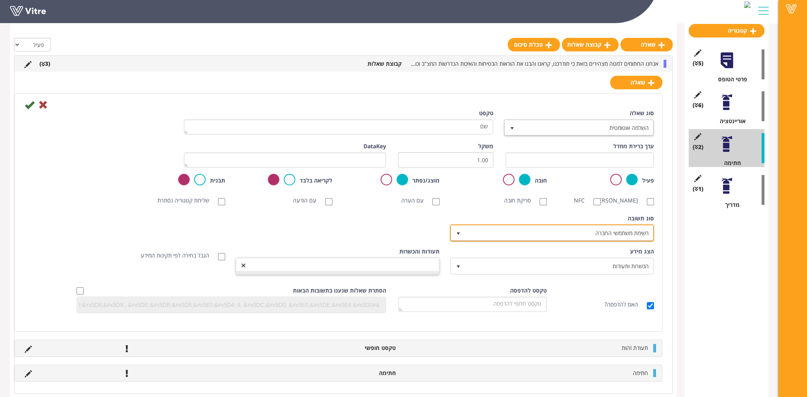
click at [588, 236] on span "רשימת משתמשי החברה" at bounding box center [559, 233] width 188 height 14
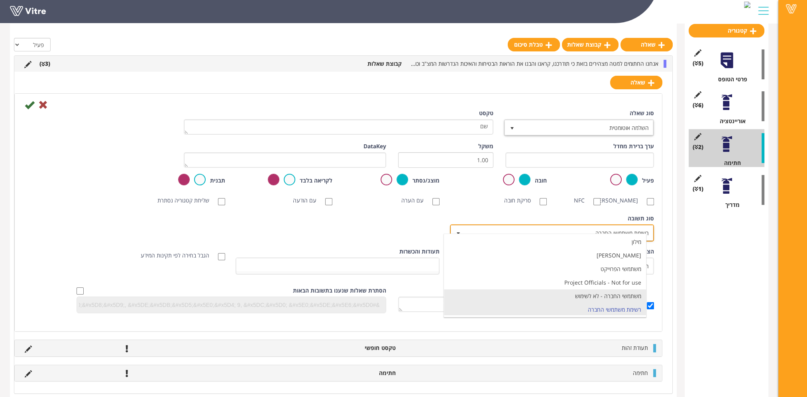
click at [599, 293] on li "משתמשי החברה - לא לשימוש" at bounding box center [545, 296] width 202 height 14
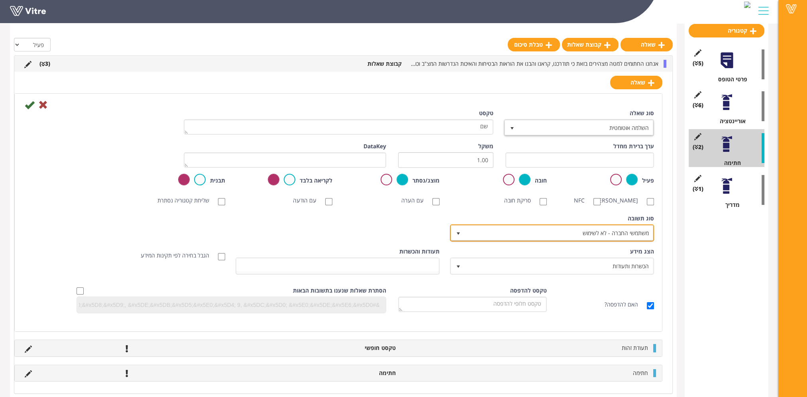
click at [598, 240] on span "משתמשי החברה - לא לשימוש" at bounding box center [559, 233] width 188 height 14
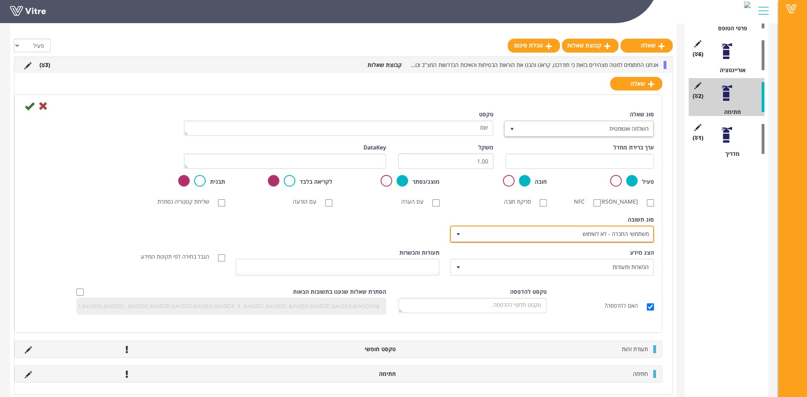
scroll to position [149, 0]
click at [593, 240] on span "משתמשי החברה - לא לשימוש" at bounding box center [559, 233] width 188 height 14
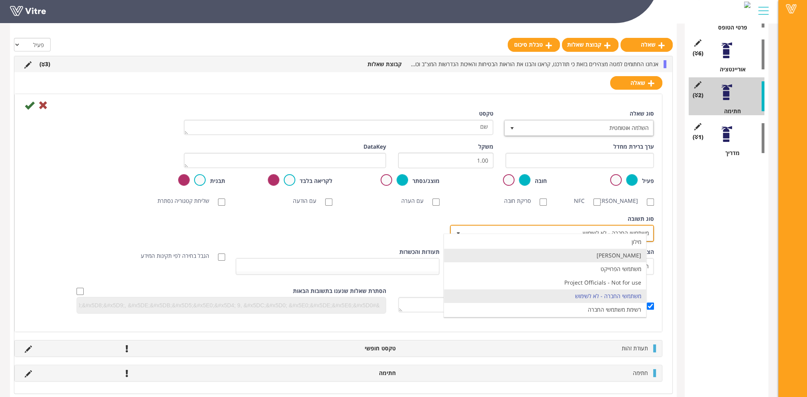
click at [612, 255] on li "[PERSON_NAME]" at bounding box center [545, 256] width 202 height 14
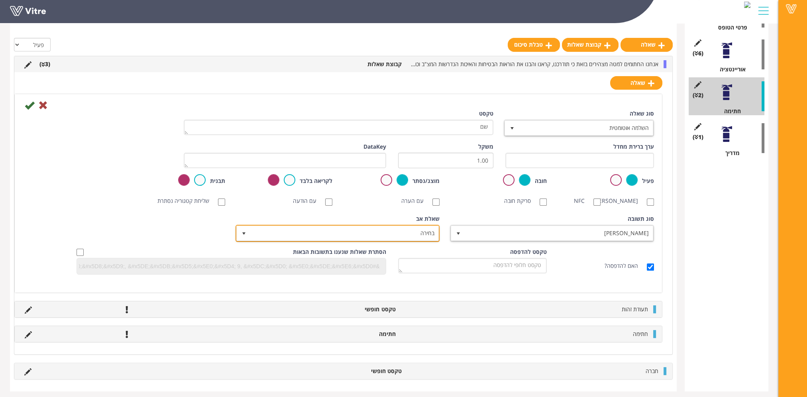
click at [425, 240] on span "בחירה" at bounding box center [345, 233] width 188 height 14
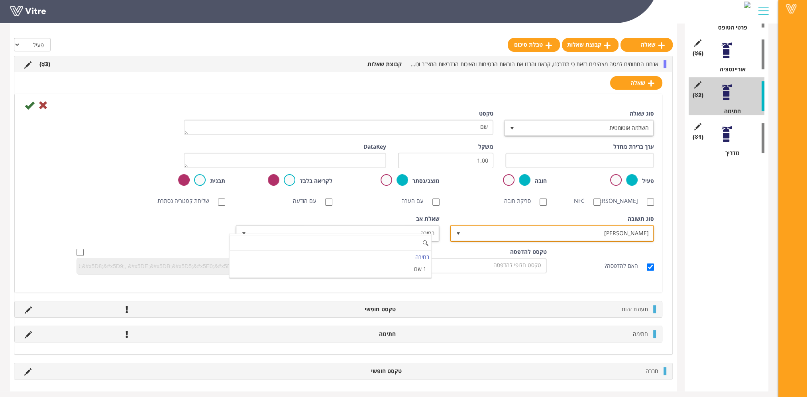
click at [524, 238] on span "[PERSON_NAME]" at bounding box center [559, 233] width 188 height 14
click at [0, 0] on div "ברירת מחדל מילון מילון בן משתמשי הפרוייקט Project Officials - Not for use משתמש…" at bounding box center [0, 0] width 0 height 0
drag, startPoint x: 524, startPoint y: 238, endPoint x: 548, endPoint y: 239, distance: 24.7
click at [548, 239] on span "[PERSON_NAME]" at bounding box center [559, 233] width 188 height 14
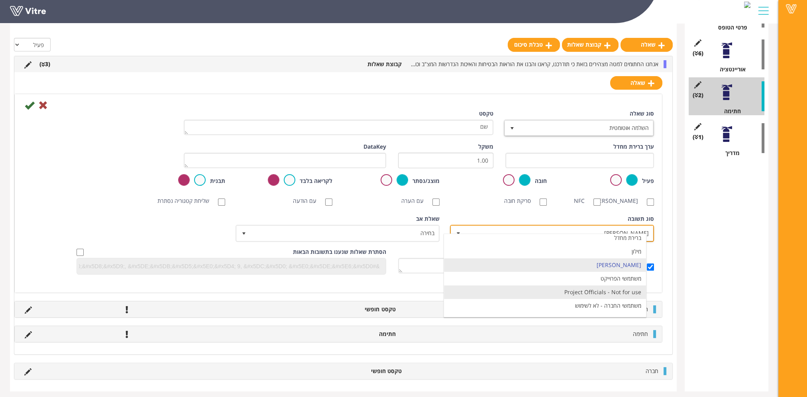
scroll to position [0, 0]
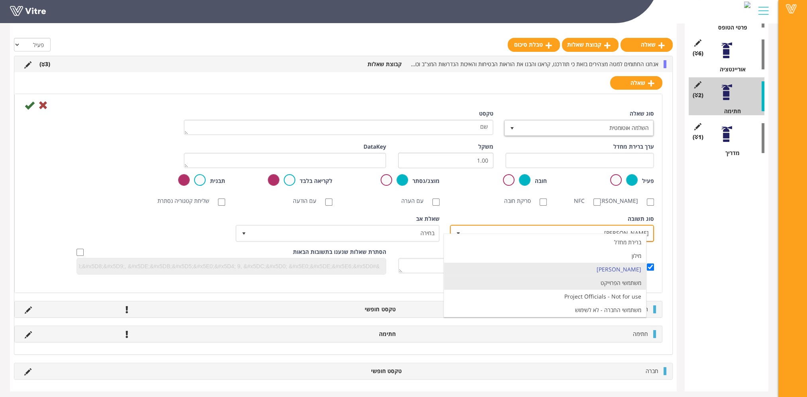
click at [619, 283] on li "משתמשי הפרוייקט" at bounding box center [545, 283] width 202 height 14
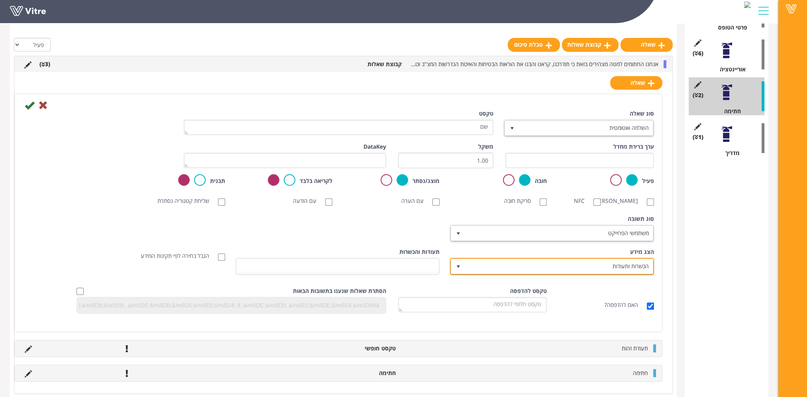
click at [581, 272] on span "הכשרות ותעודות" at bounding box center [559, 266] width 188 height 14
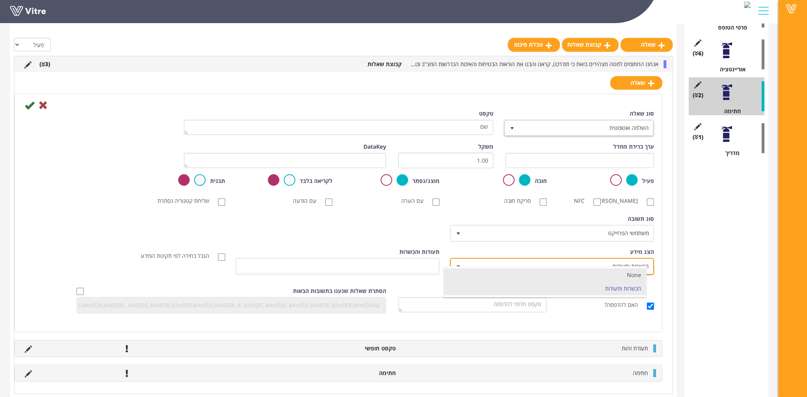
click at [595, 271] on li "None" at bounding box center [545, 275] width 202 height 14
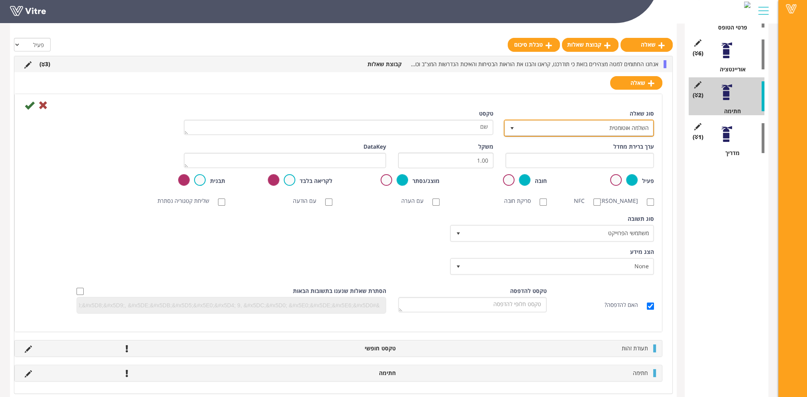
click at [605, 123] on span "השלמה אוטומטית" at bounding box center [586, 128] width 135 height 14
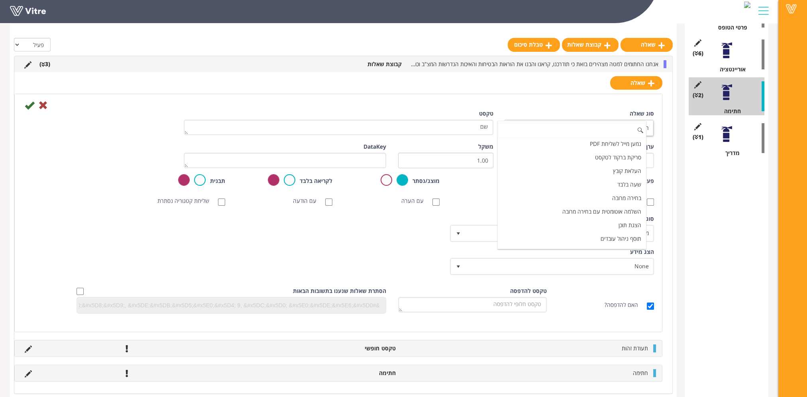
scroll to position [226, 0]
click at [610, 224] on li "תוסף ניהול עובדים" at bounding box center [572, 231] width 148 height 14
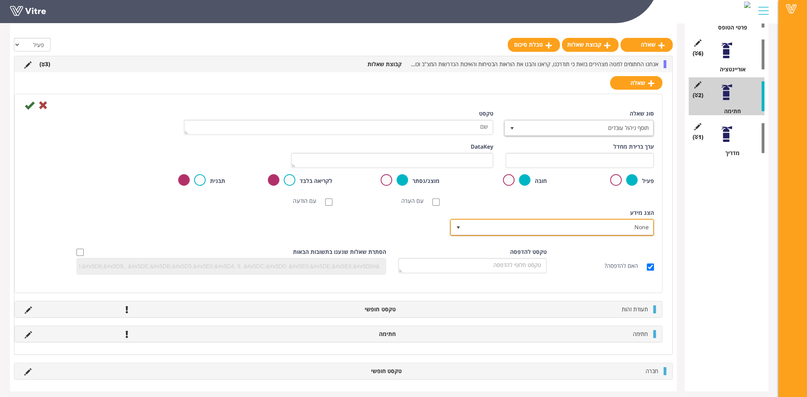
click at [610, 224] on span "None" at bounding box center [559, 227] width 188 height 14
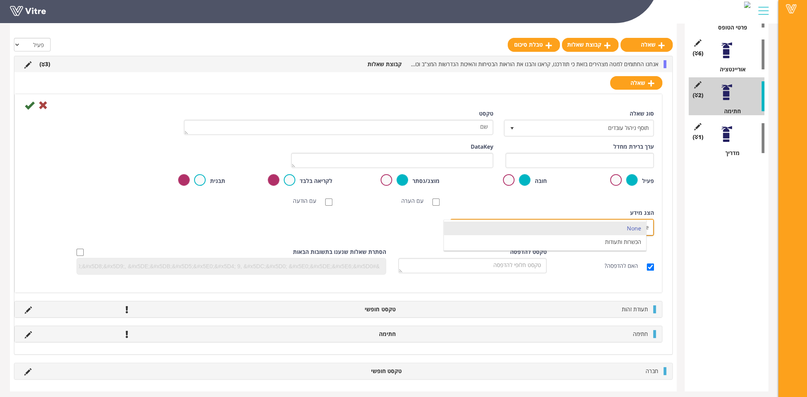
click at [610, 224] on li "None" at bounding box center [545, 229] width 202 height 14
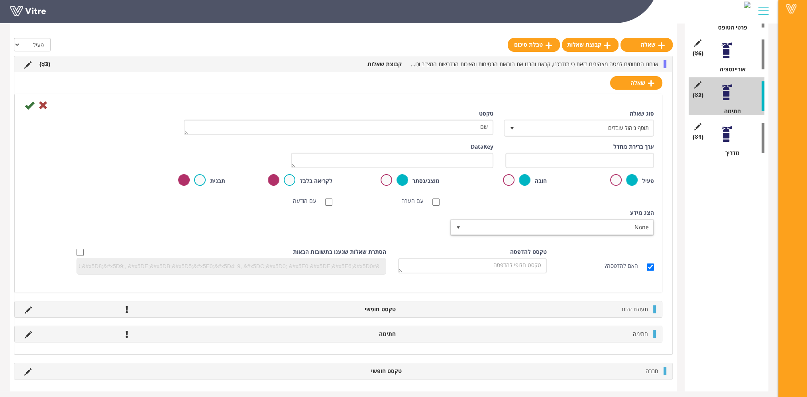
click at [607, 212] on div "הצג מידע None 0" at bounding box center [553, 222] width 202 height 27
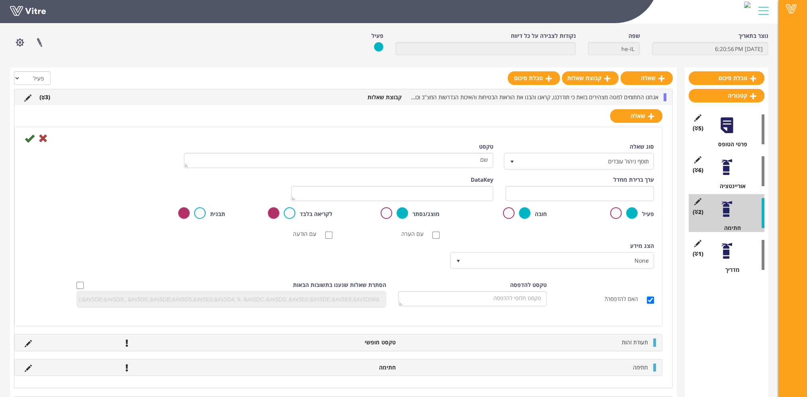
scroll to position [29, 0]
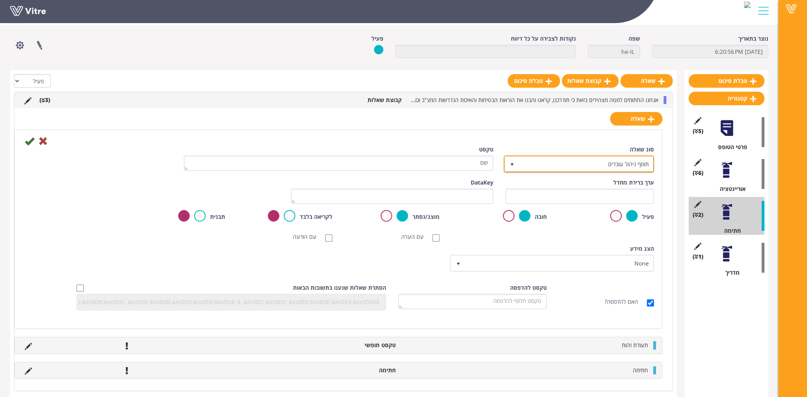
click at [622, 165] on span "תוסף ניהול עובדים" at bounding box center [586, 164] width 135 height 14
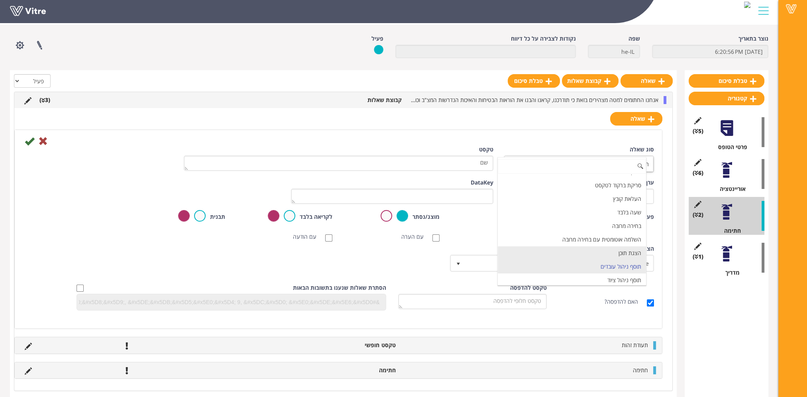
scroll to position [0, 0]
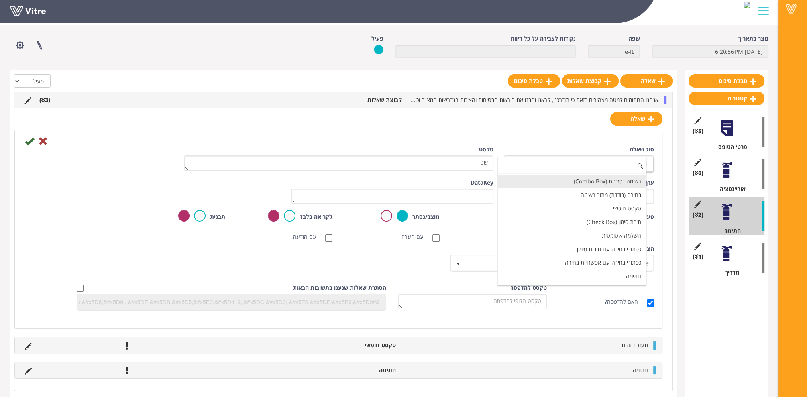
click at [620, 182] on li "רשימה נפתחת (Combo Box)" at bounding box center [572, 182] width 148 height 14
type input "1"
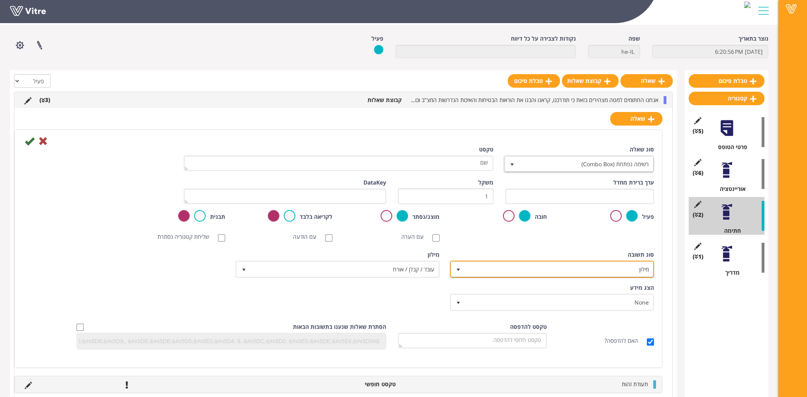
click at [607, 267] on span "מילון" at bounding box center [559, 269] width 188 height 14
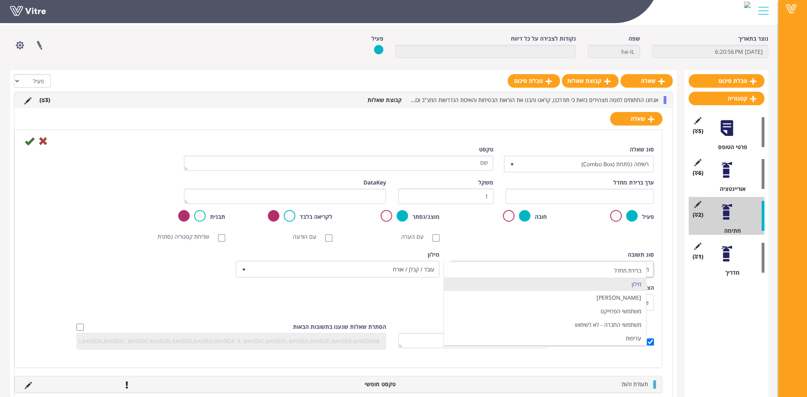
click at [587, 247] on div "סוג שאלה רשימה נפתחת (Combo Box) 2 טקסט שם ערך ברירת מחדל משקל 1 DataKey פעיל ח…" at bounding box center [338, 250] width 631 height 210
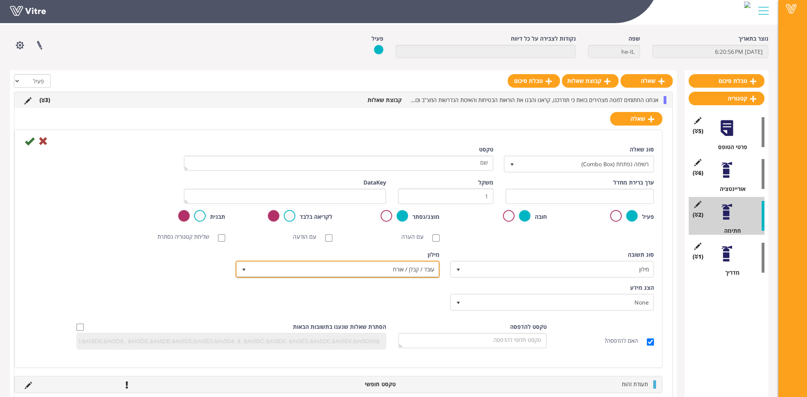
click at [421, 269] on span "עובד / קבלן / אורח" at bounding box center [345, 269] width 188 height 14
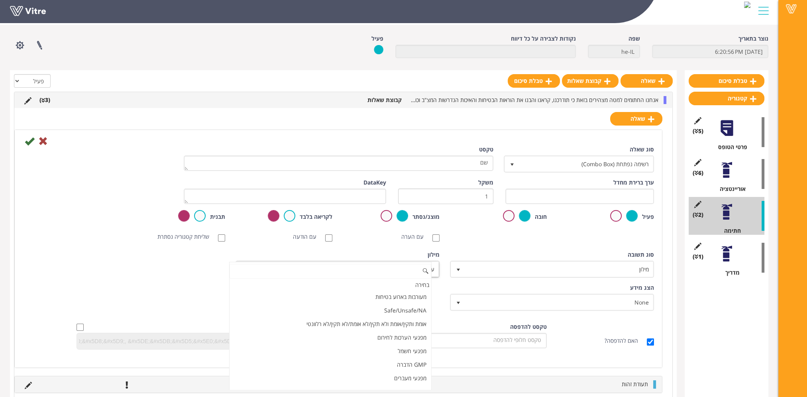
scroll to position [116, 0]
click at [526, 248] on div "סוג שאלה רשימה נפתחת (Combo Box) 2 טקסט שם ערך ברירת מחדל משקל 1 DataKey פעיל ח…" at bounding box center [338, 250] width 631 height 210
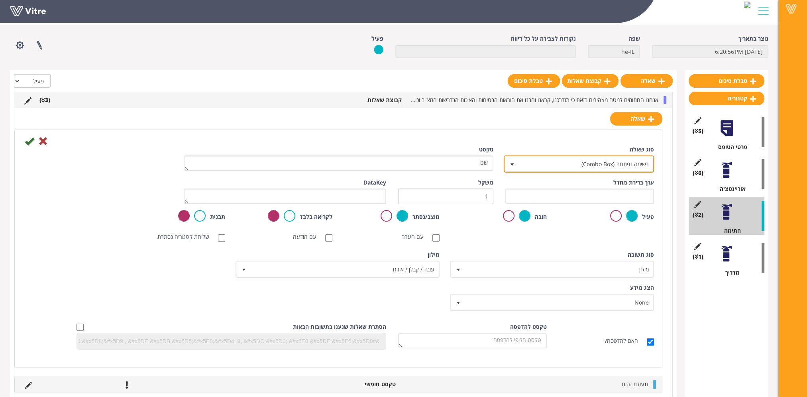
click at [615, 160] on span "רשימה נפתחת (Combo Box)" at bounding box center [586, 164] width 135 height 14
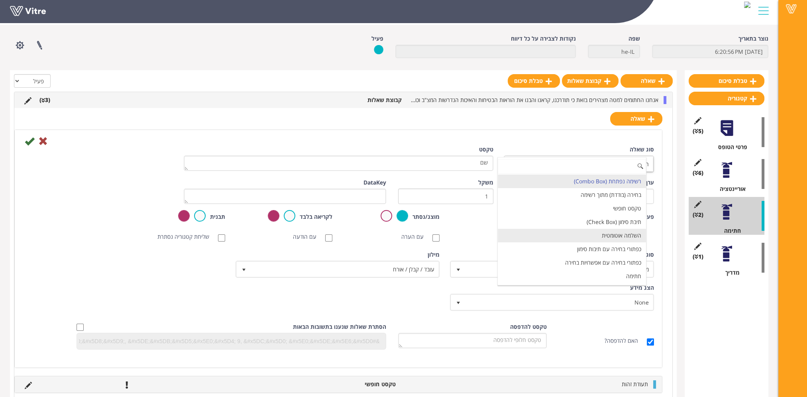
click at [614, 231] on li "השלמה אוטומטית" at bounding box center [572, 236] width 148 height 14
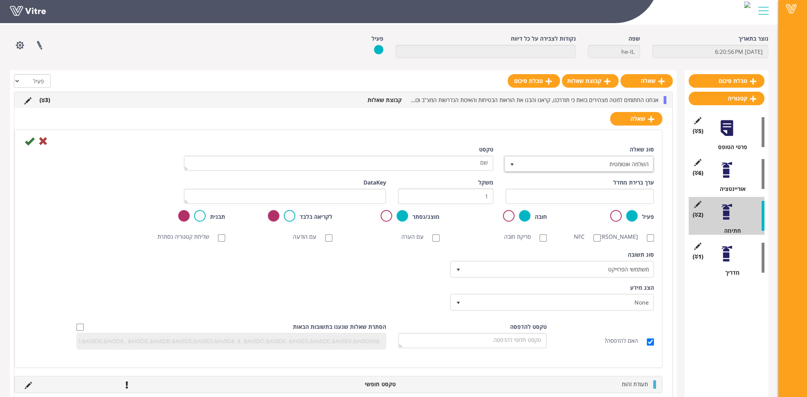
click at [699, 325] on div "טבלת סיכום קטגוריה (5 ) פרטי הטופס (6 ) אוריינטציה (2 ) חתימה (1 ) מדריך" at bounding box center [727, 268] width 84 height 397
click at [640, 276] on span "משתמשי הפרוייקט" at bounding box center [559, 269] width 188 height 14
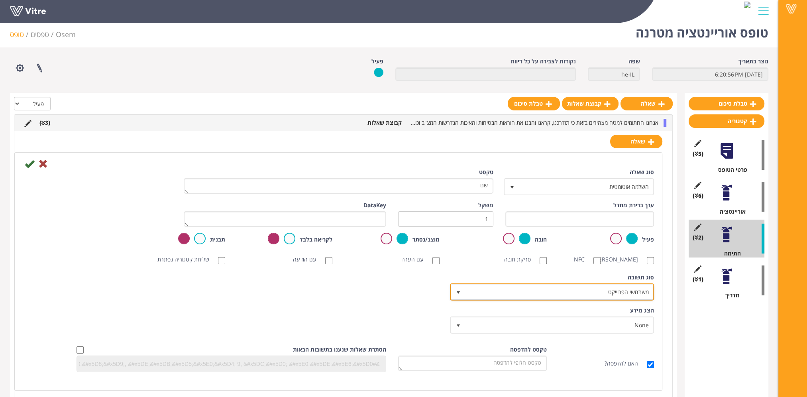
scroll to position [0, 0]
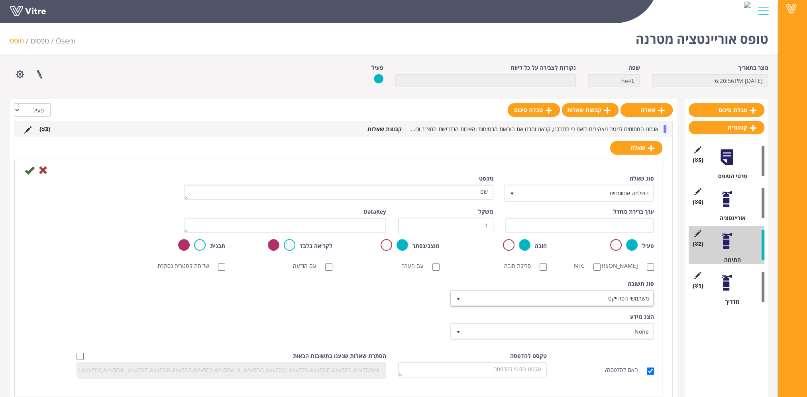
click at [599, 281] on div "סוג שאלה השלמה אוטומטית 11 טקסט שם ערך ברירת מחדל משקל 1 DataKey פעיל חובה מוצג…" at bounding box center [338, 280] width 631 height 210
click at [44, 172] on icon at bounding box center [43, 170] width 10 height 10
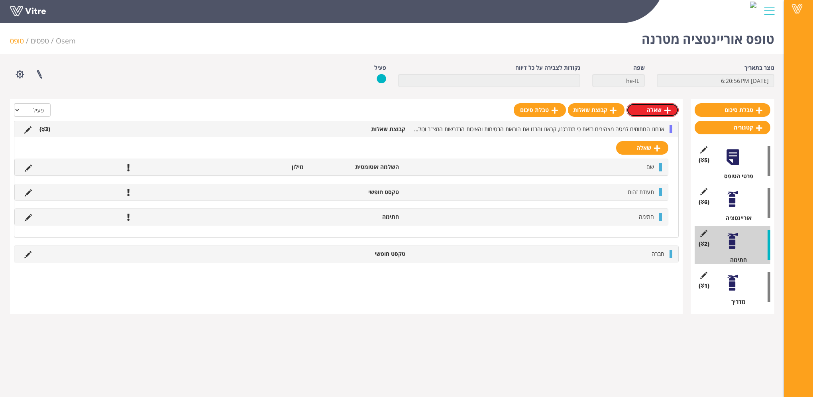
click at [656, 111] on link "שאלה" at bounding box center [652, 110] width 52 height 14
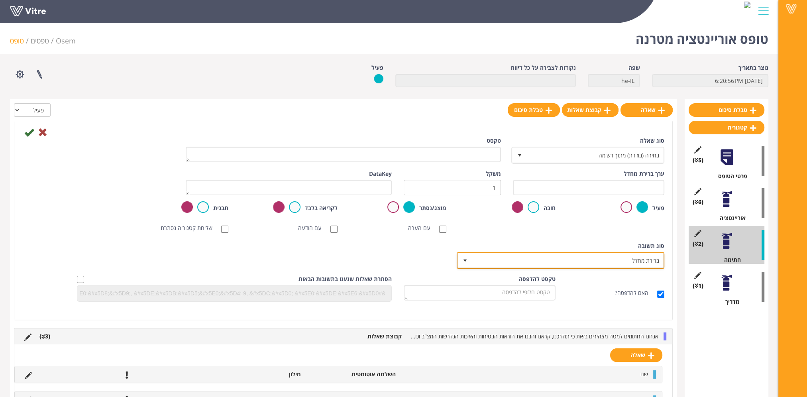
click at [615, 259] on span "ברירת מחדל" at bounding box center [568, 260] width 192 height 14
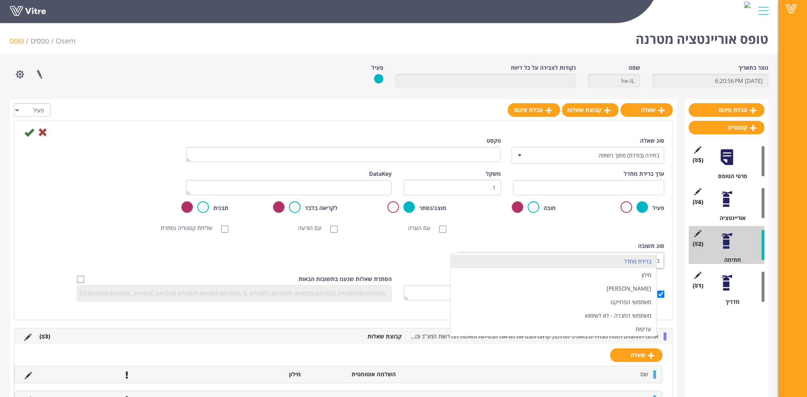
click at [603, 225] on div "סריקת ברקוד NFC סריקת חובה עם הערה עם הודעה שליחת קטגוריה נסתרת ללא תמונה תמונת…" at bounding box center [343, 228] width 654 height 16
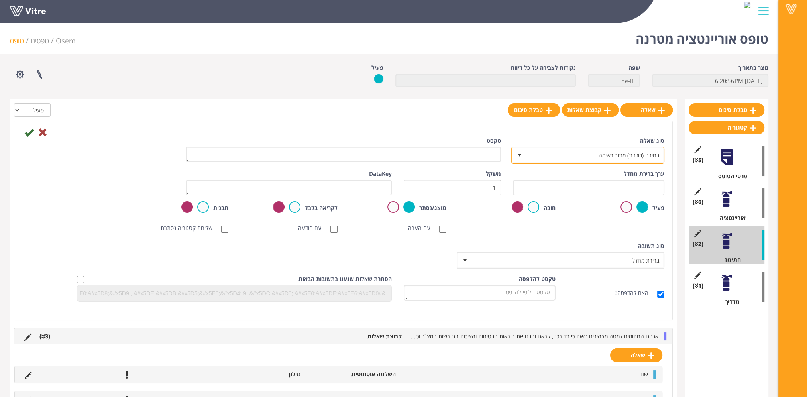
click at [612, 153] on span "בחירה (בודדת) מתוך רשימה" at bounding box center [594, 155] width 137 height 14
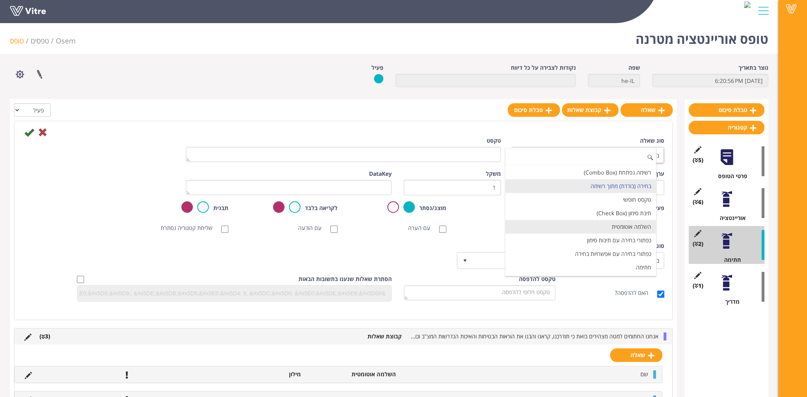
click at [624, 224] on li "השלמה אוטומטית" at bounding box center [580, 227] width 151 height 14
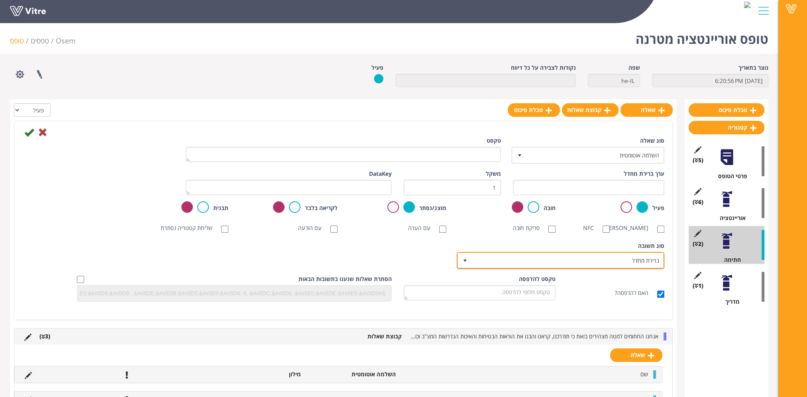
click at [626, 267] on span "ברירת מחדל" at bounding box center [568, 260] width 192 height 14
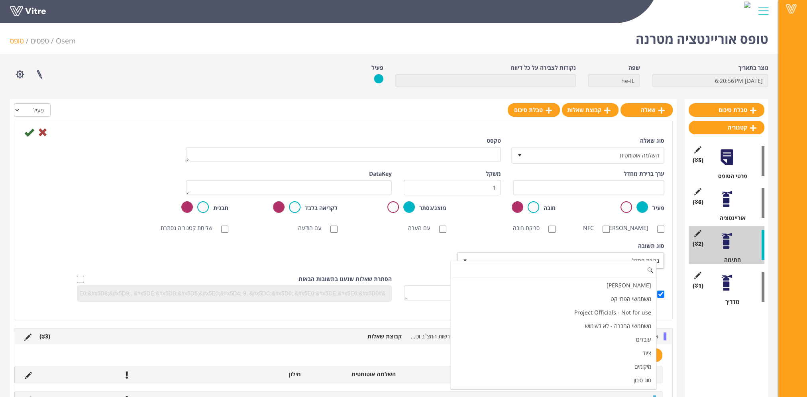
scroll to position [40, 0]
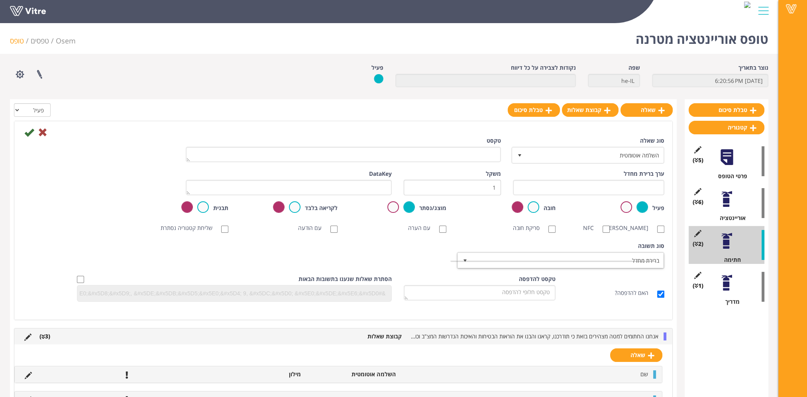
click at [593, 244] on div "סוג שאלה השלמה אוטומטית 11 טקסט ערך ברירת מחדל משקל 1 DataKey פעיל חובה מוצג/נס…" at bounding box center [343, 222] width 642 height 171
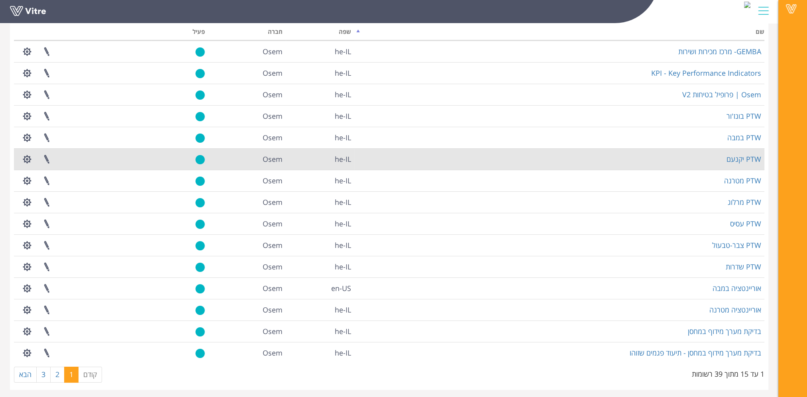
scroll to position [62, 0]
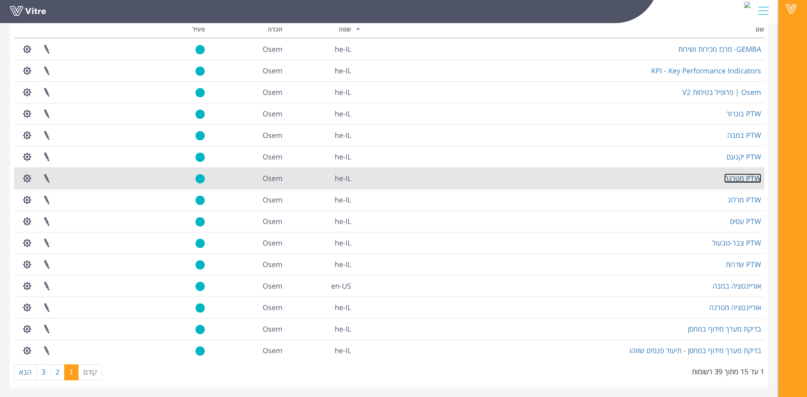
click at [738, 179] on link "PTW מטרנה" at bounding box center [742, 178] width 37 height 10
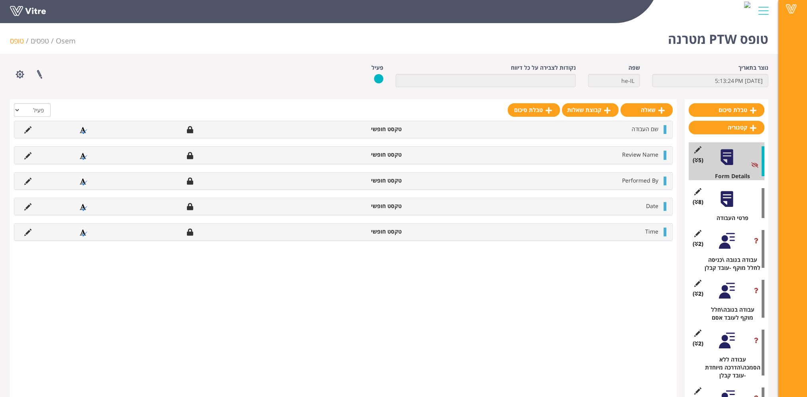
click at [725, 198] on div at bounding box center [727, 199] width 18 height 18
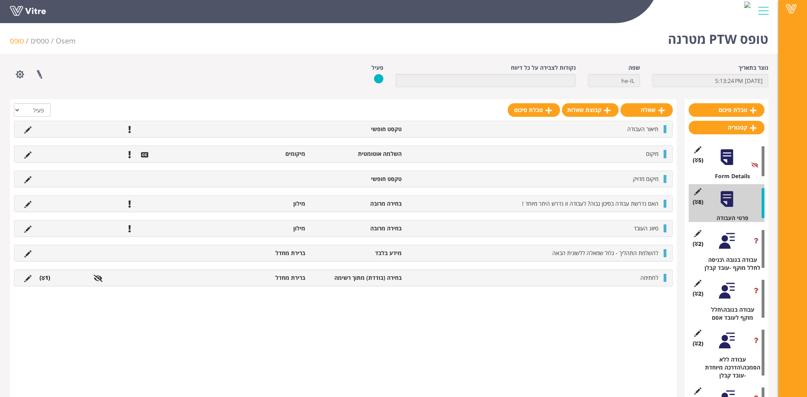
scroll to position [40, 0]
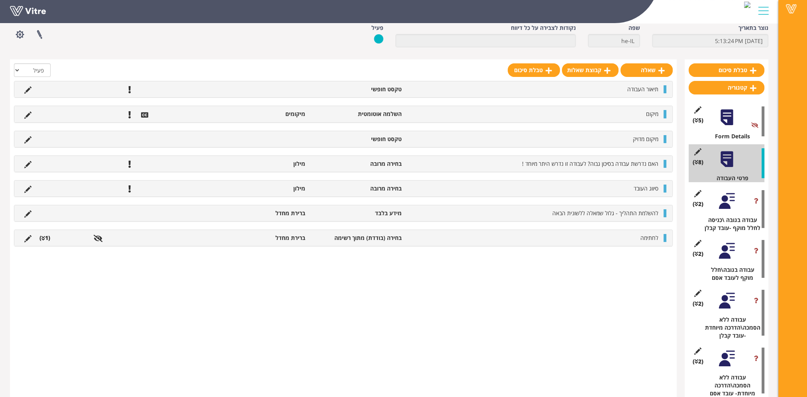
click at [726, 199] on div at bounding box center [727, 201] width 18 height 18
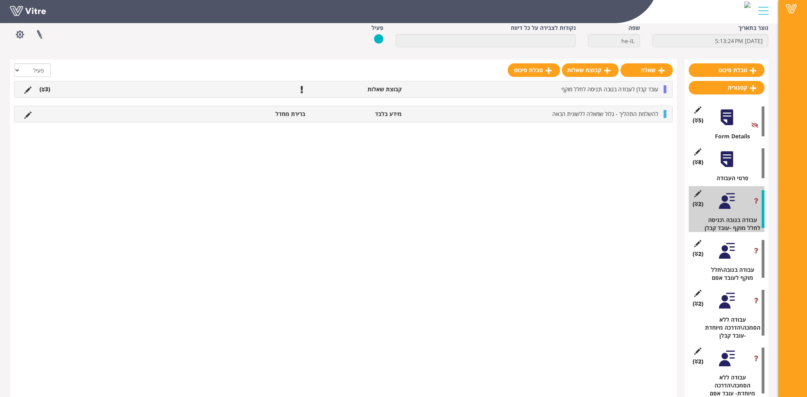
click at [45, 90] on li "(3 )" at bounding box center [44, 89] width 19 height 8
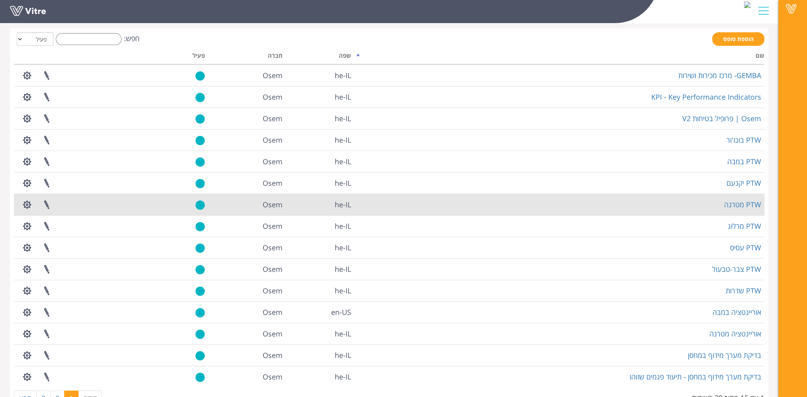
scroll to position [22, 0]
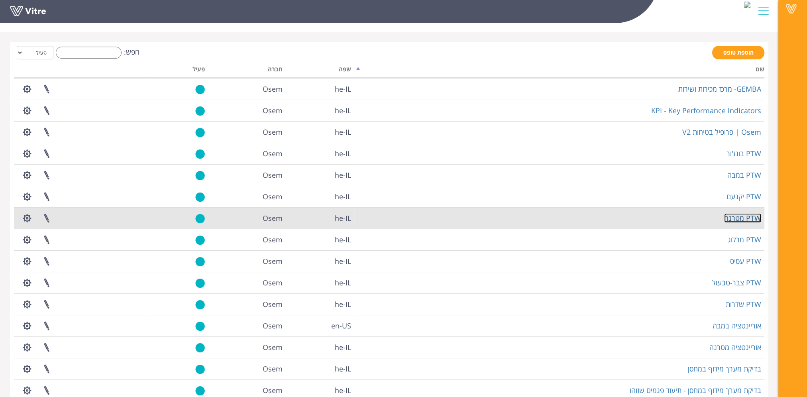
click at [747, 220] on link "PTW מטרנה" at bounding box center [742, 218] width 37 height 10
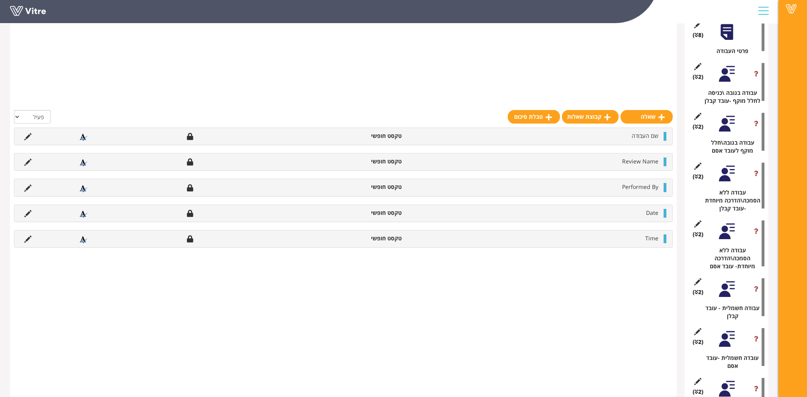
scroll to position [80, 0]
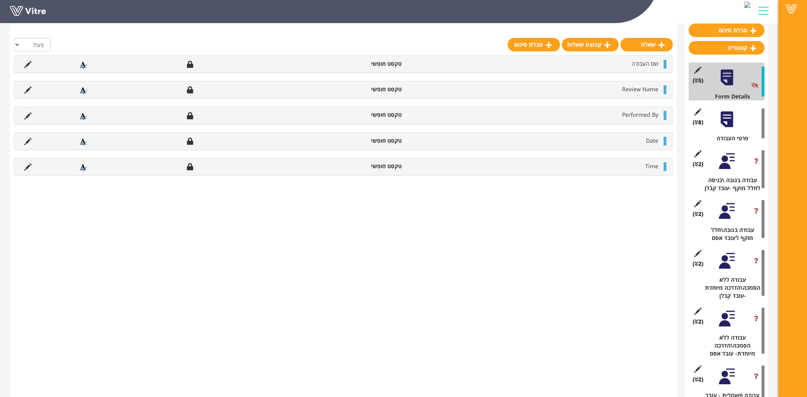
click at [725, 217] on div at bounding box center [727, 211] width 18 height 18
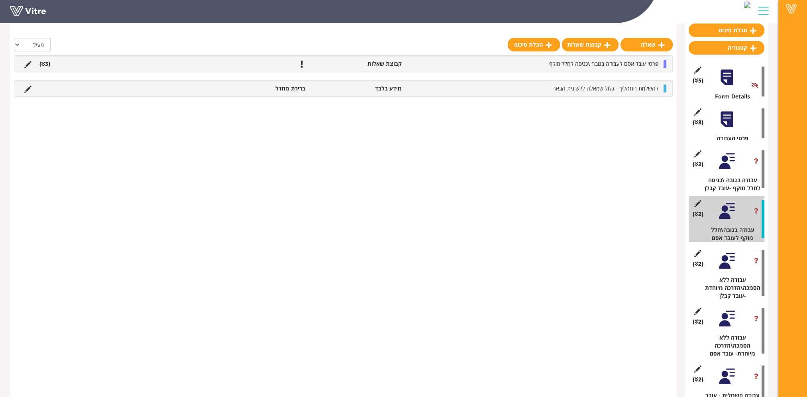
click at [43, 63] on icon at bounding box center [43, 64] width 4 height 6
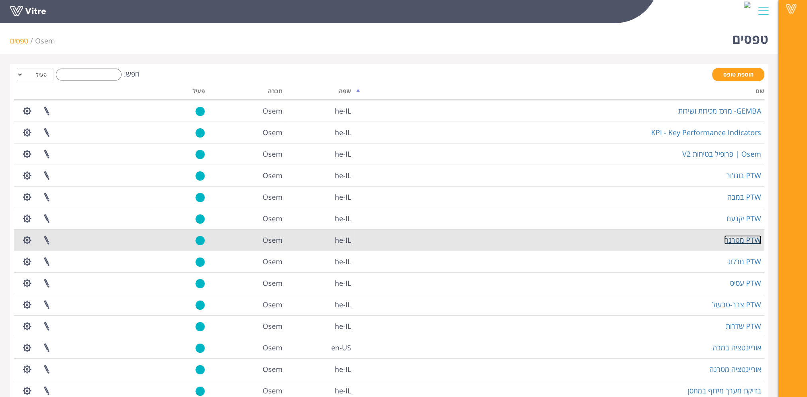
click at [736, 238] on link "PTW מטרנה" at bounding box center [742, 240] width 37 height 10
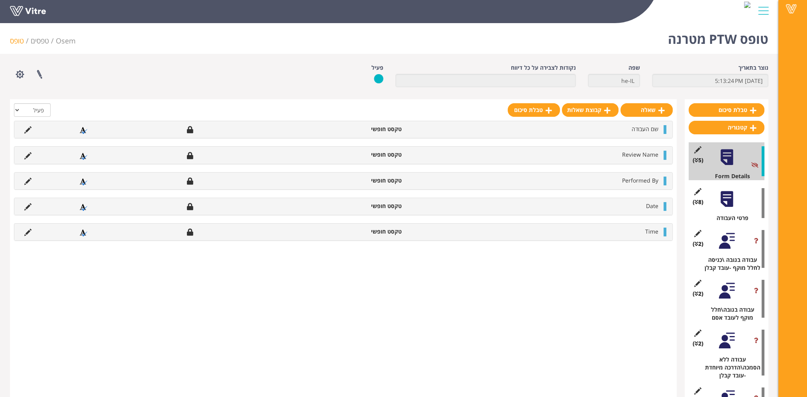
click at [725, 241] on div at bounding box center [727, 241] width 18 height 18
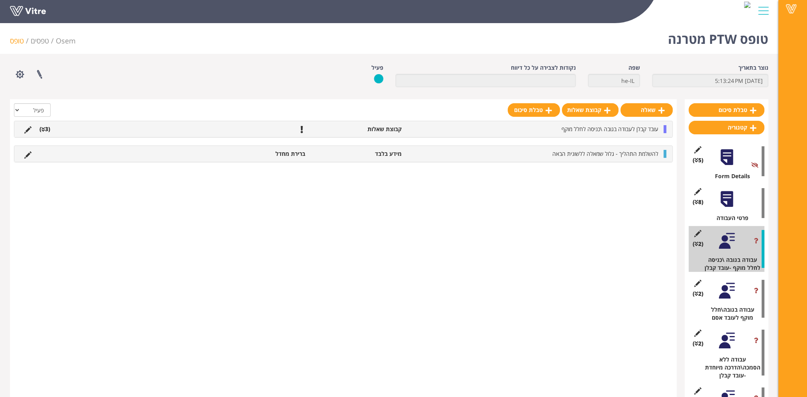
click at [48, 128] on li "(3 )" at bounding box center [44, 129] width 19 height 8
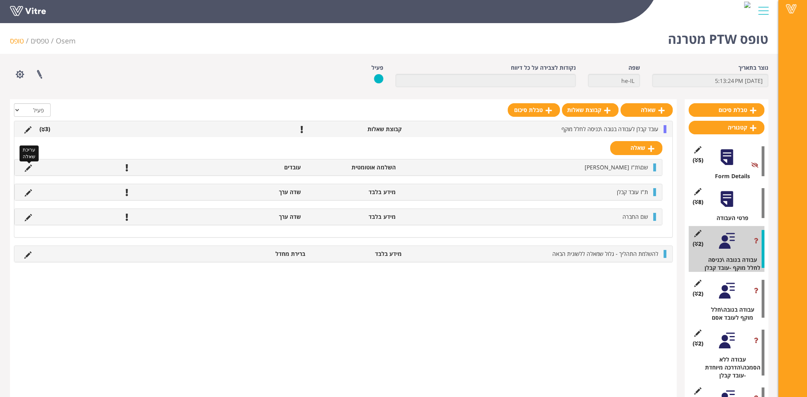
click at [28, 167] on icon at bounding box center [28, 168] width 7 height 7
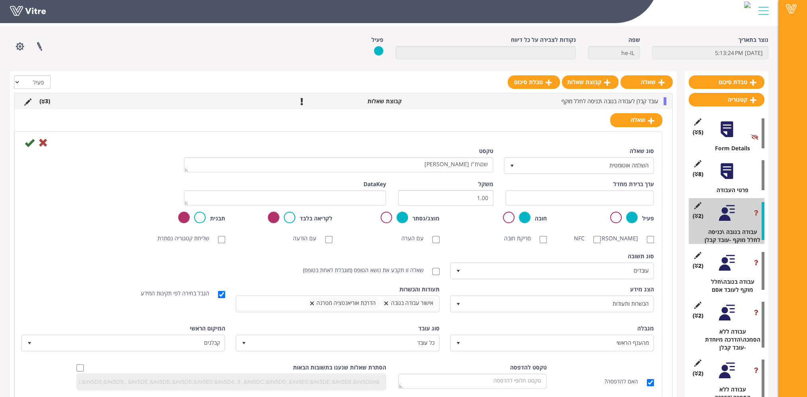
scroll to position [40, 0]
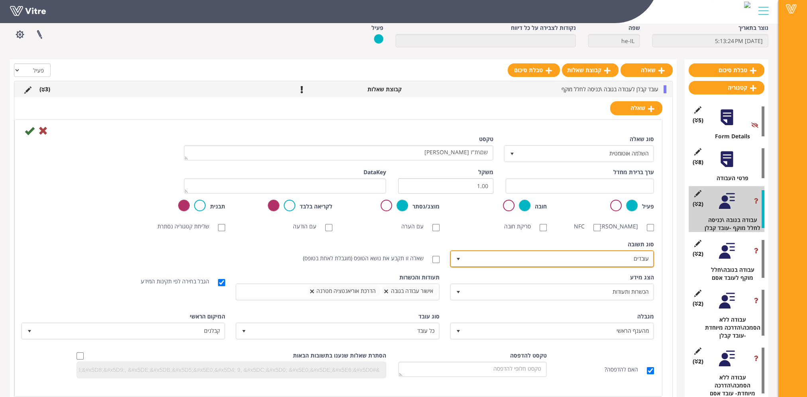
click at [509, 266] on span "עובדים" at bounding box center [559, 258] width 188 height 14
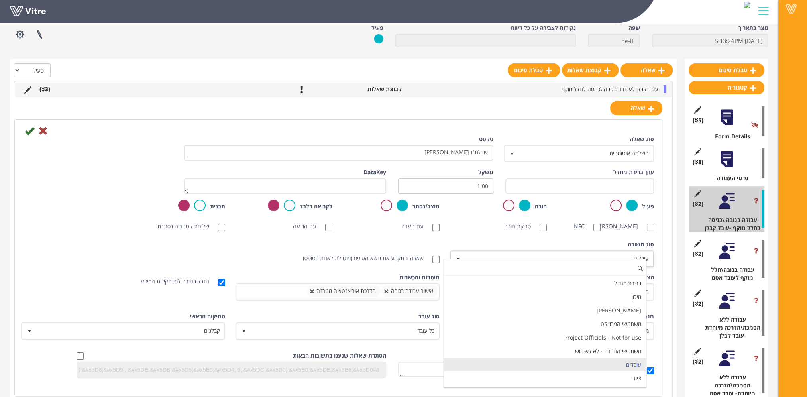
click at [515, 245] on div "סוג שאלה השלמה אוטומטית 11 טקסט שם\ת"ז עובד קבלן ערך ברירת מחדל משקל 1.00 DataK…" at bounding box center [338, 259] width 631 height 249
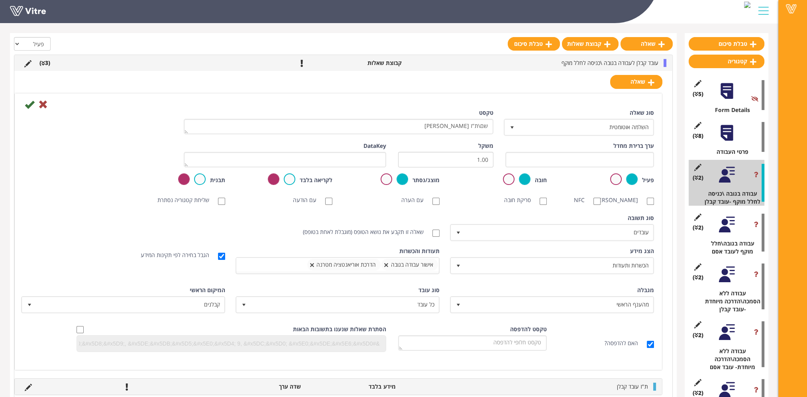
scroll to position [80, 0]
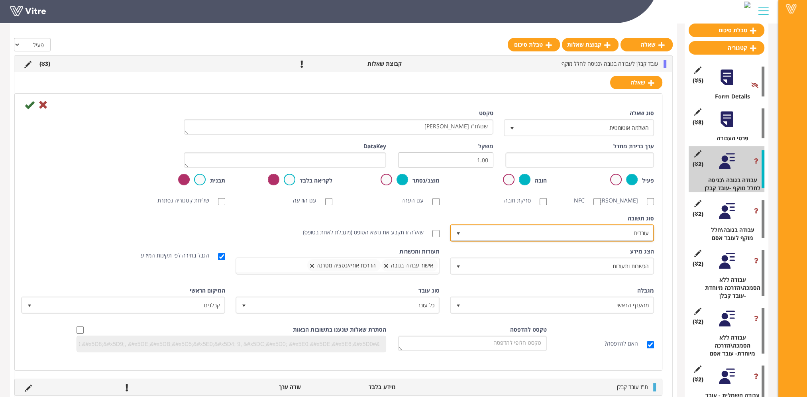
click at [573, 233] on span "עובדים" at bounding box center [559, 233] width 188 height 14
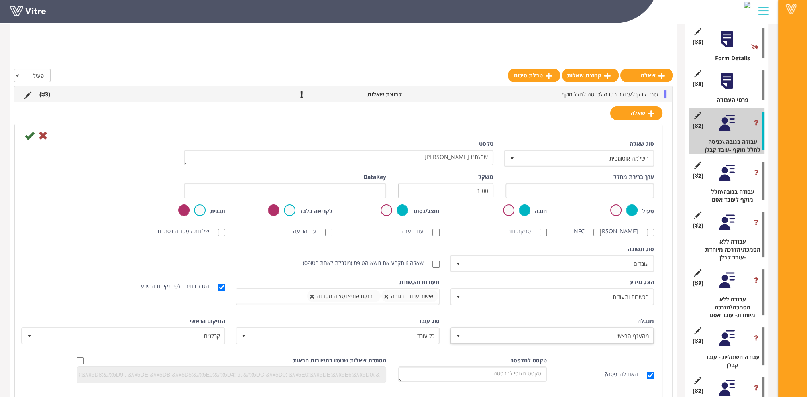
scroll to position [159, 0]
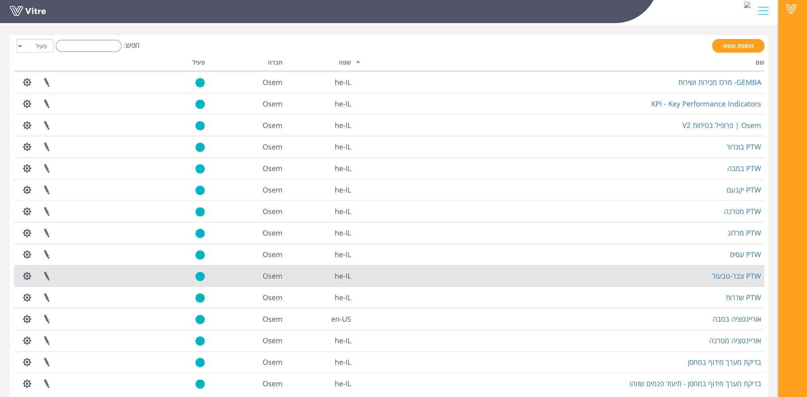
scroll to position [62, 0]
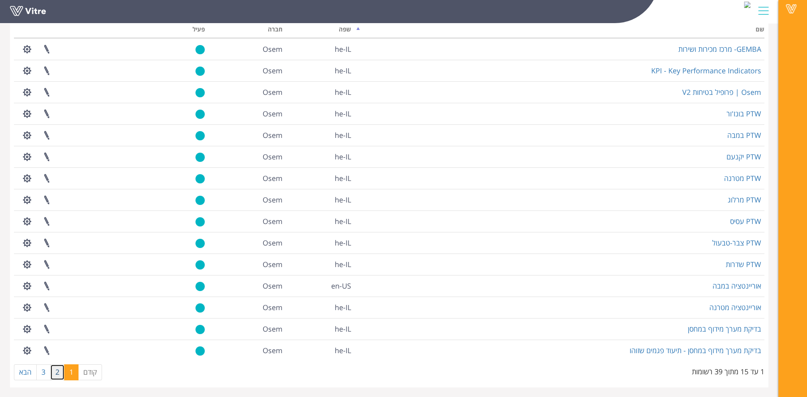
click at [53, 375] on link "2" at bounding box center [57, 372] width 14 height 16
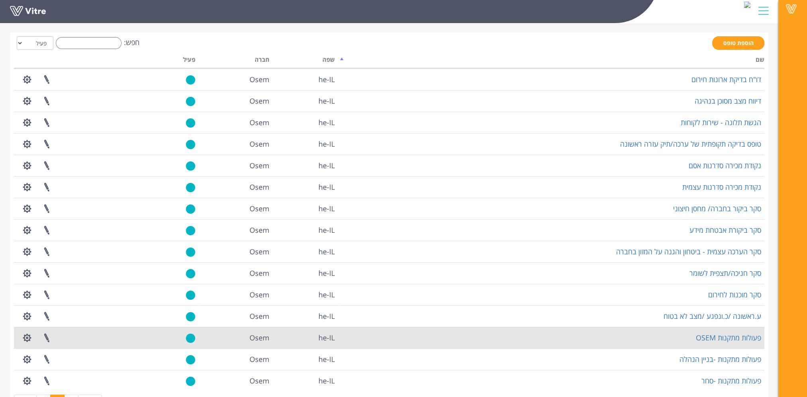
scroll to position [0, 0]
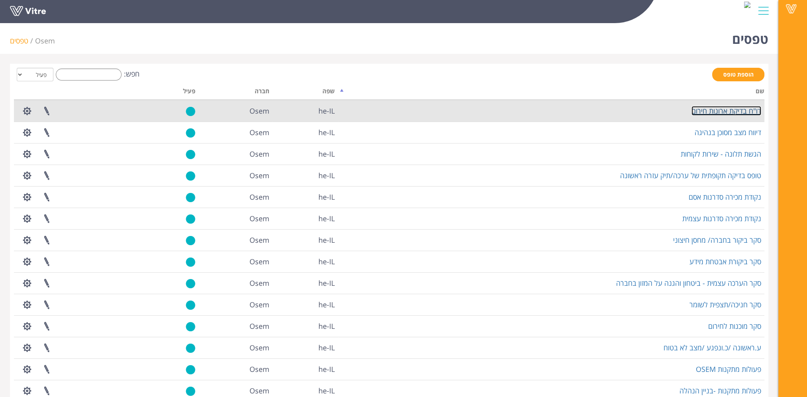
click at [717, 113] on link "דו"ח בדיקת ארונות חירום" at bounding box center [726, 111] width 70 height 10
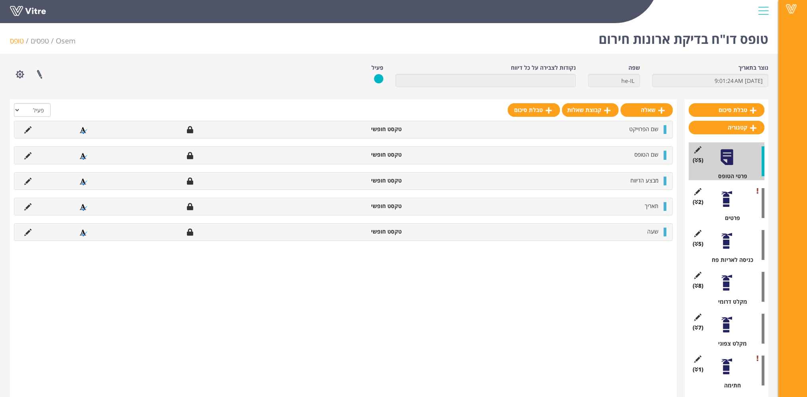
click at [728, 199] on div at bounding box center [727, 199] width 18 height 18
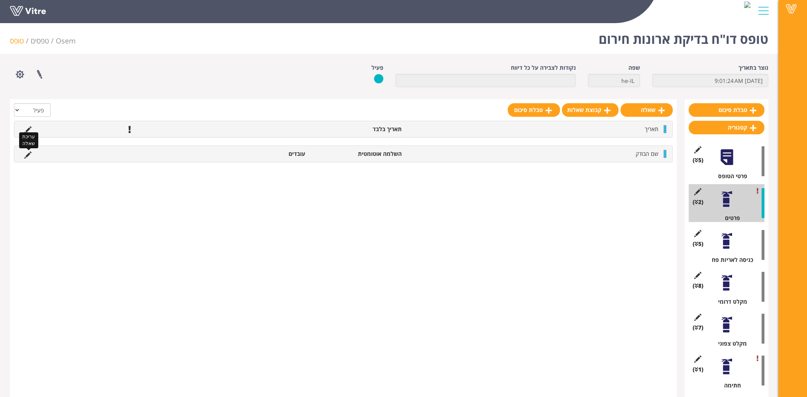
click at [27, 155] on icon at bounding box center [27, 154] width 7 height 7
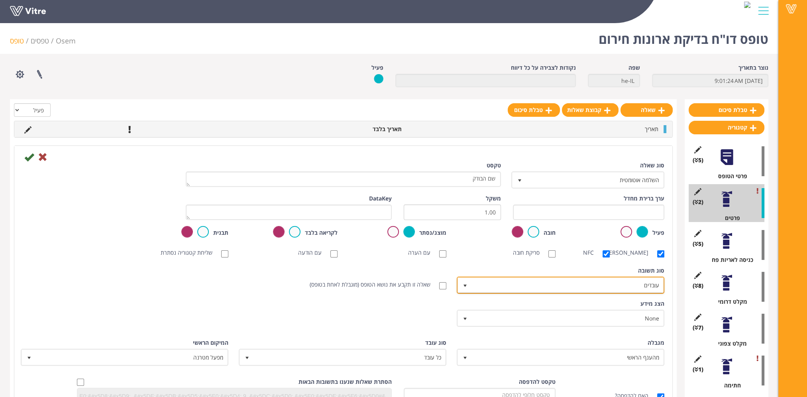
click at [617, 292] on span "עובדים" at bounding box center [568, 285] width 192 height 14
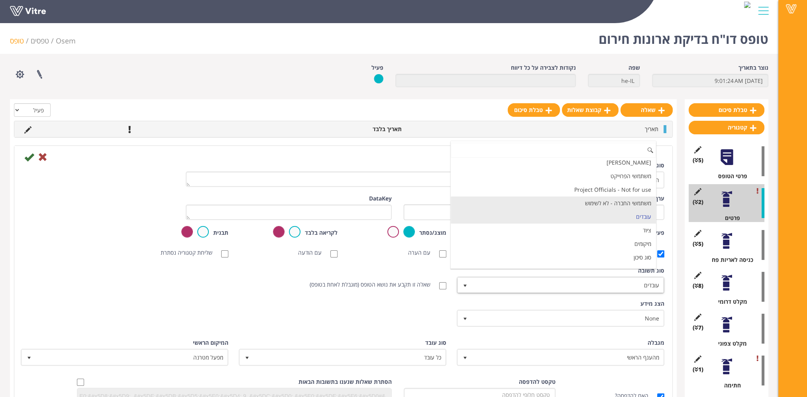
scroll to position [40, 0]
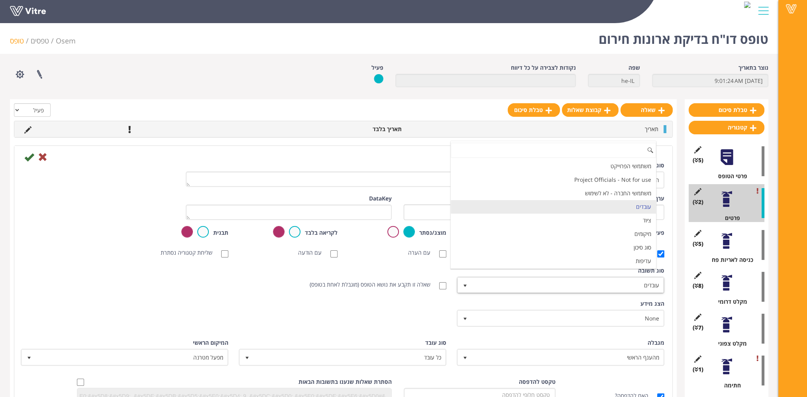
click at [173, 289] on div "סוג [PERSON_NAME] ברירת מחדל 0 סוג [PERSON_NAME] עובדים 6 מודול בחירה שאלה זו ת…" at bounding box center [343, 283] width 654 height 33
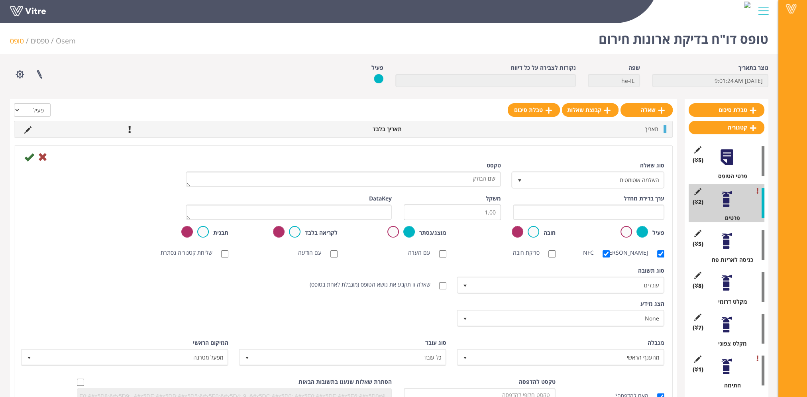
click at [727, 164] on div at bounding box center [727, 157] width 18 height 18
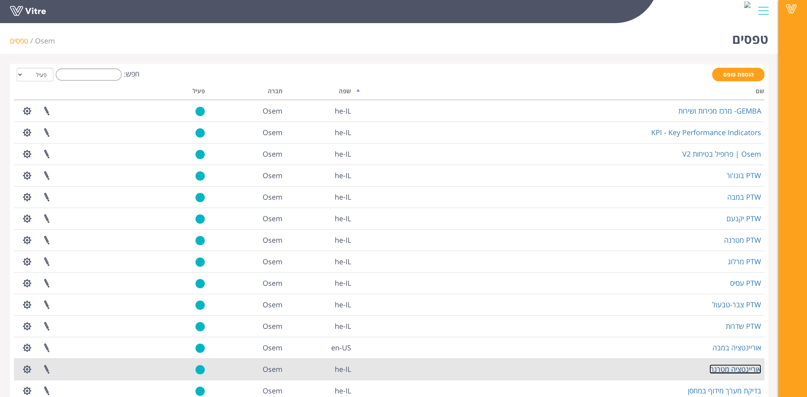
click at [720, 369] on link "אוריינטציה מטרנה" at bounding box center [735, 369] width 52 height 10
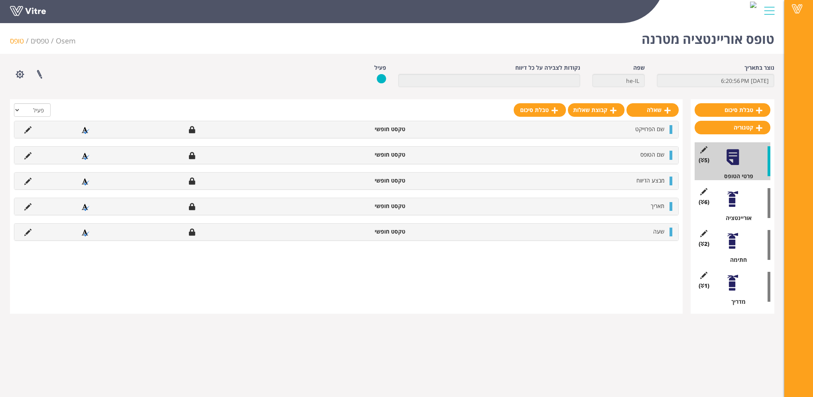
click at [734, 243] on div at bounding box center [733, 241] width 18 height 18
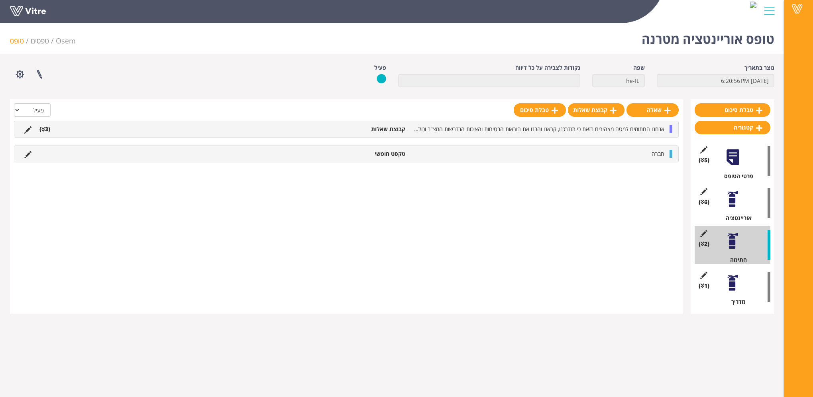
click at [43, 127] on icon at bounding box center [43, 130] width 4 height 6
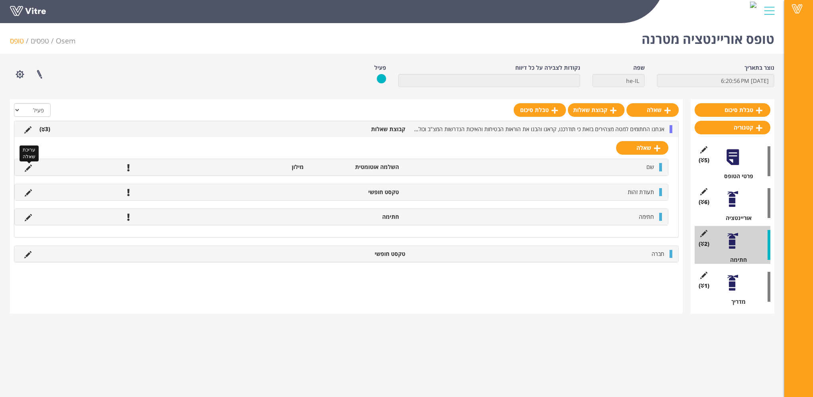
click at [26, 169] on icon at bounding box center [28, 168] width 7 height 7
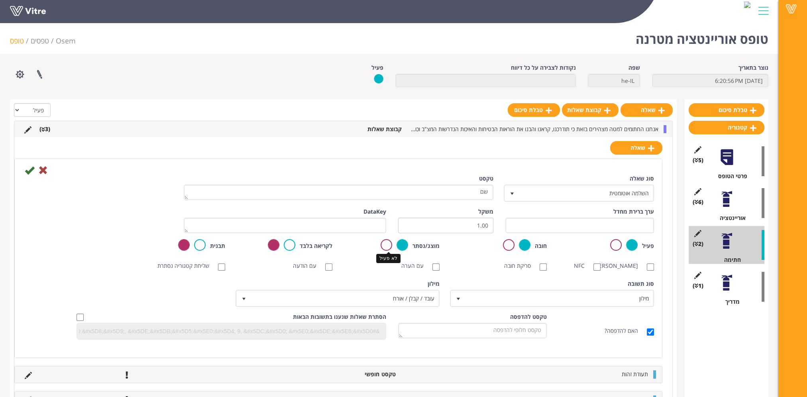
click at [385, 243] on label at bounding box center [387, 245] width 12 height 12
click at [0, 0] on input "radio" at bounding box center [0, 0] width 0 height 0
click at [506, 243] on label at bounding box center [509, 245] width 12 height 12
click at [0, 0] on input "radio" at bounding box center [0, 0] width 0 height 0
click at [30, 169] on icon at bounding box center [30, 170] width 10 height 10
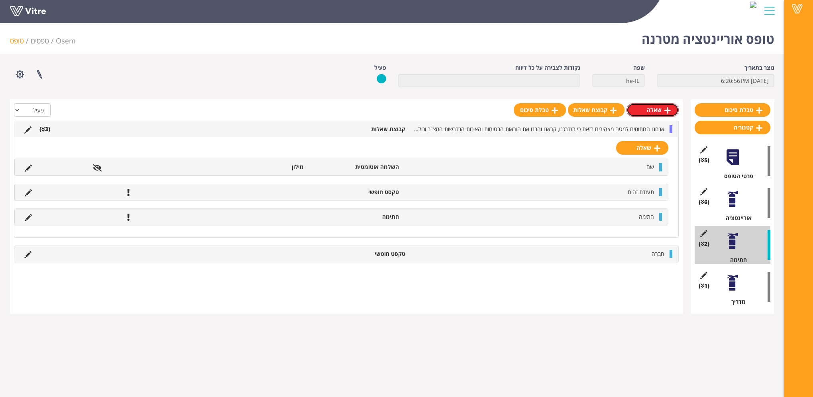
click at [651, 110] on link "שאלה" at bounding box center [652, 110] width 52 height 14
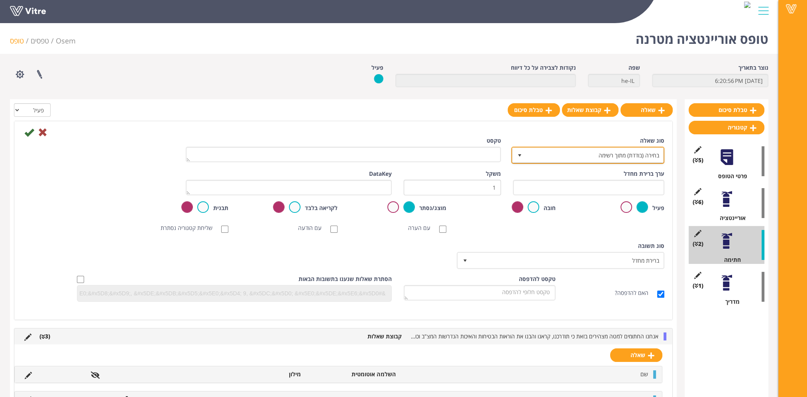
click at [620, 155] on span "בחירה (בודדת) מתוך רשימה" at bounding box center [594, 155] width 137 height 14
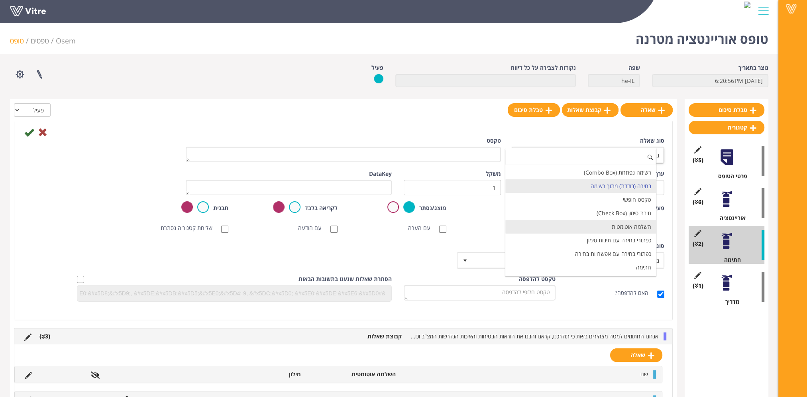
click at [628, 223] on li "השלמה אוטומטית" at bounding box center [580, 227] width 151 height 14
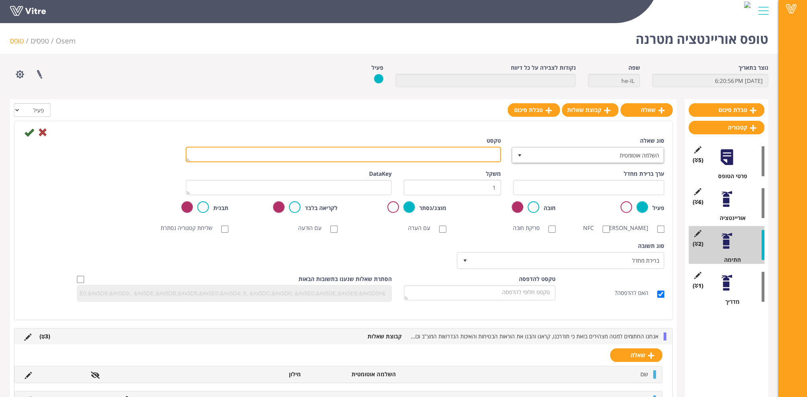
click at [481, 158] on textarea "טקסט" at bounding box center [343, 155] width 315 height 16
type textarea "שם"
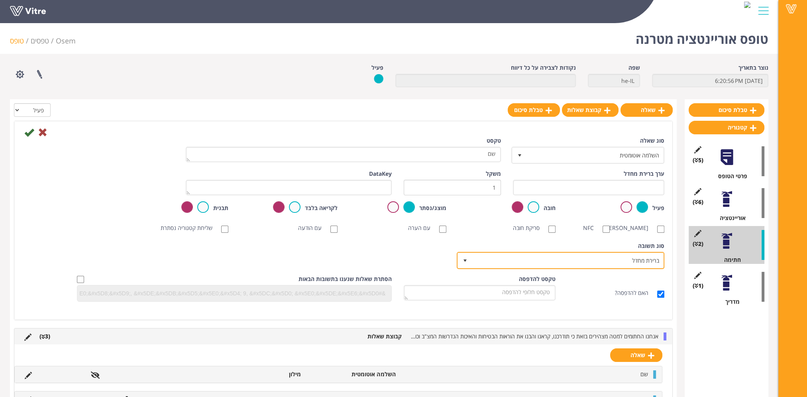
click at [593, 267] on span "ברירת מחדל" at bounding box center [568, 260] width 192 height 14
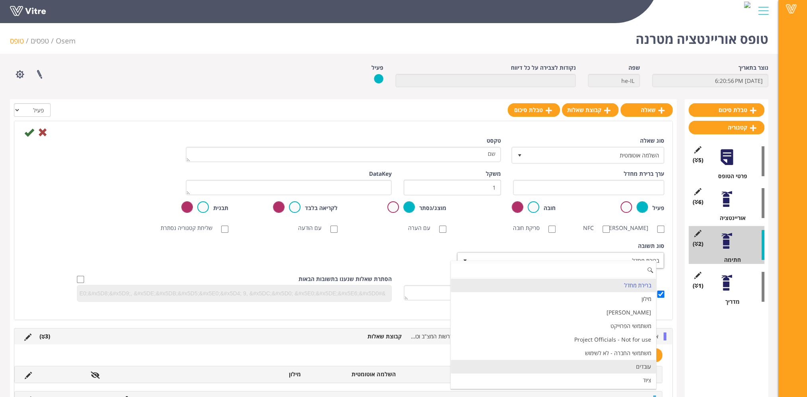
click at [618, 363] on li "עובדים" at bounding box center [553, 367] width 205 height 14
checkbox input "true"
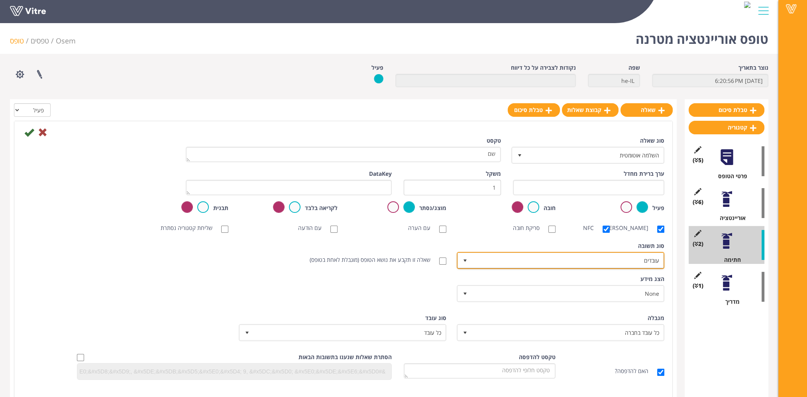
click at [508, 264] on span "עובדים" at bounding box center [568, 260] width 192 height 14
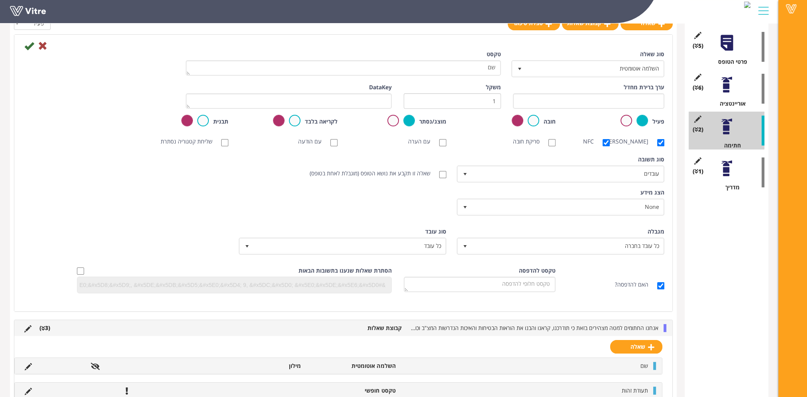
scroll to position [120, 0]
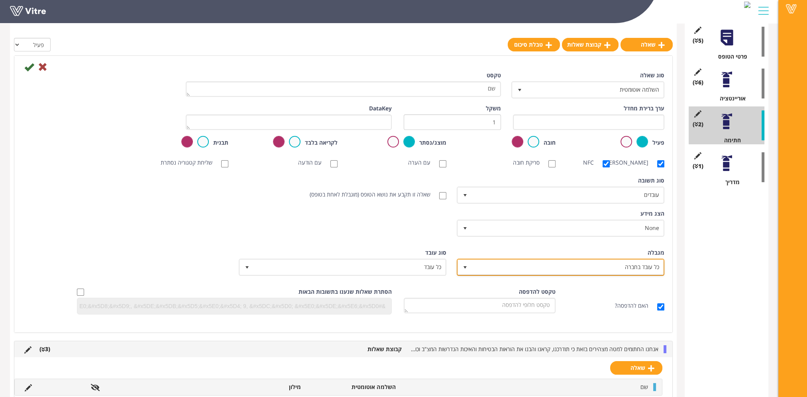
click at [613, 273] on span "כל עובד בחברה" at bounding box center [568, 267] width 192 height 14
click at [615, 259] on div "מגבלה כל עובד בחברה 0" at bounding box center [561, 262] width 206 height 27
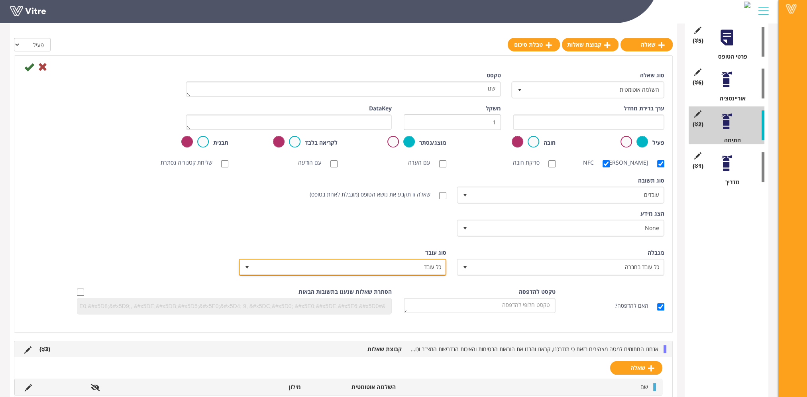
click at [429, 269] on span "כל עובד" at bounding box center [350, 267] width 192 height 14
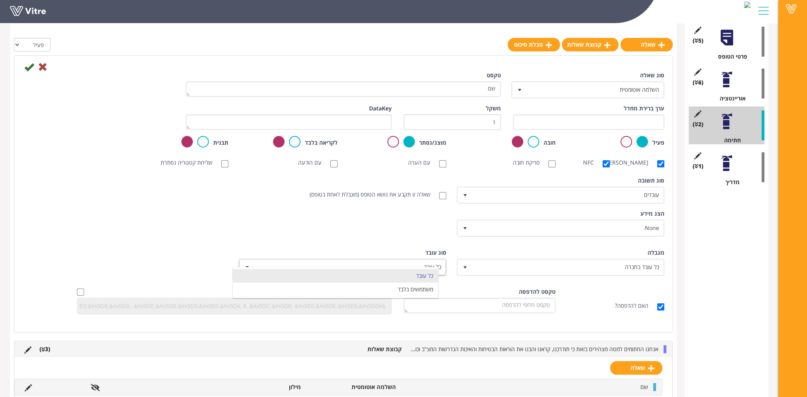
click at [508, 264] on div "מגבלה כל עובד בחברה 0" at bounding box center [561, 262] width 206 height 27
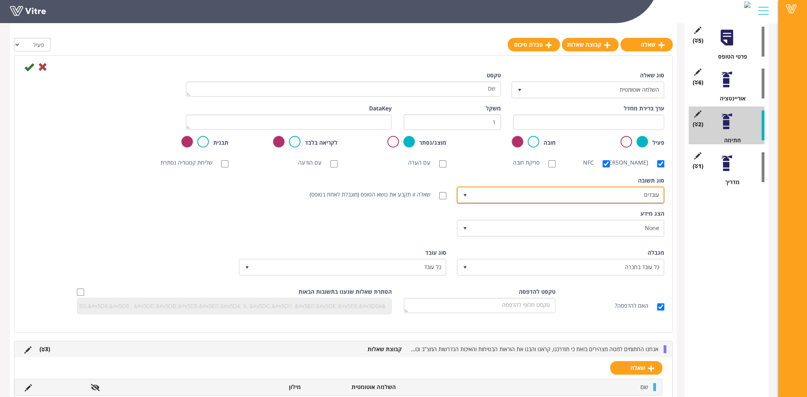
click at [601, 202] on span "עובדים" at bounding box center [568, 195] width 192 height 14
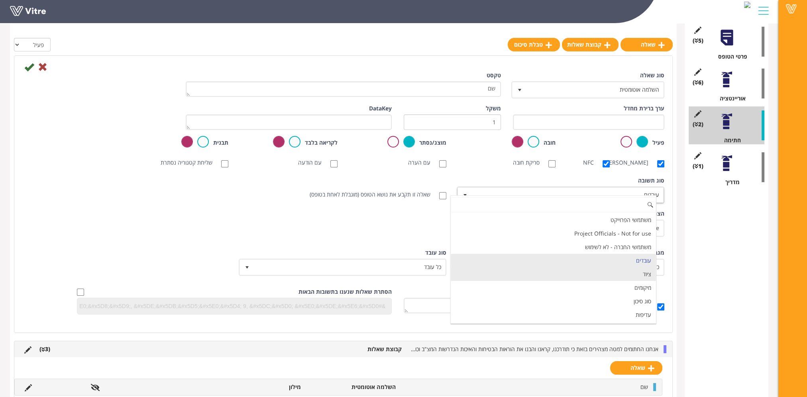
scroll to position [0, 0]
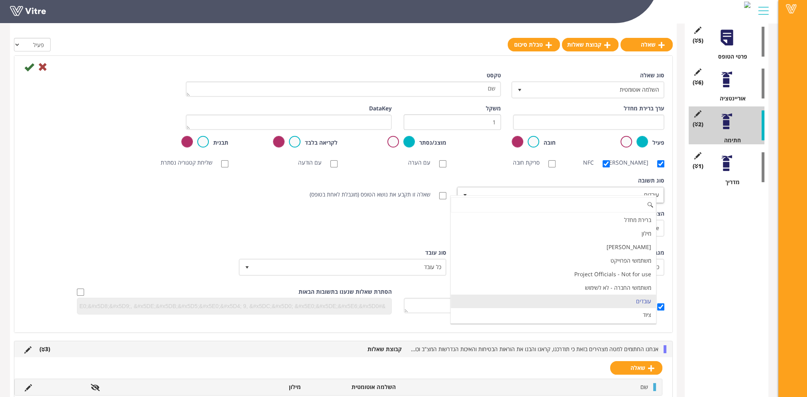
click at [430, 220] on div "הצג מידע None 0 תעודות והכשרות MODE4 ואדם כשיר הדרכה שנתית קבלנים לא רלוונטי נה…" at bounding box center [343, 226] width 654 height 33
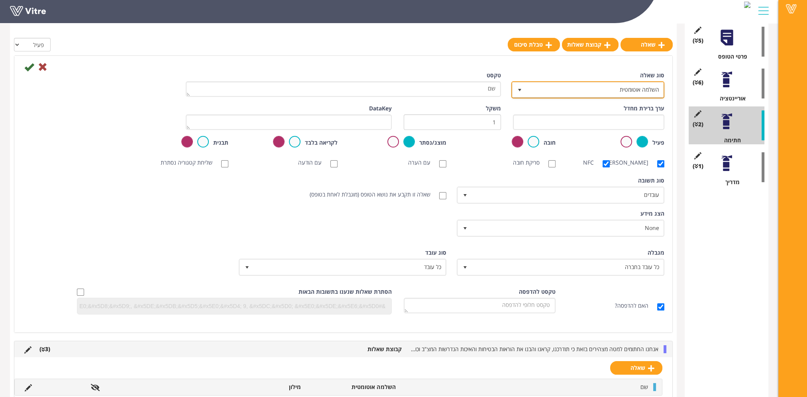
click at [597, 90] on span "השלמה אוטומטית" at bounding box center [594, 89] width 137 height 14
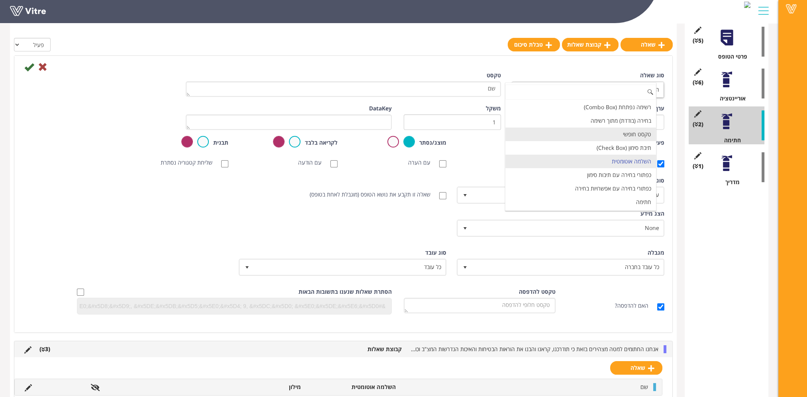
click at [629, 135] on li "טקסט חופשי" at bounding box center [580, 135] width 151 height 14
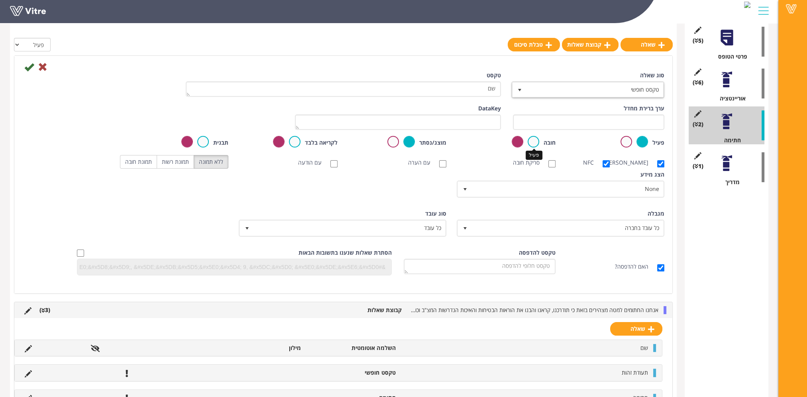
click at [530, 140] on label at bounding box center [534, 142] width 12 height 12
click at [0, 0] on input "radio" at bounding box center [0, 0] width 0 height 0
click at [30, 68] on icon at bounding box center [29, 67] width 10 height 10
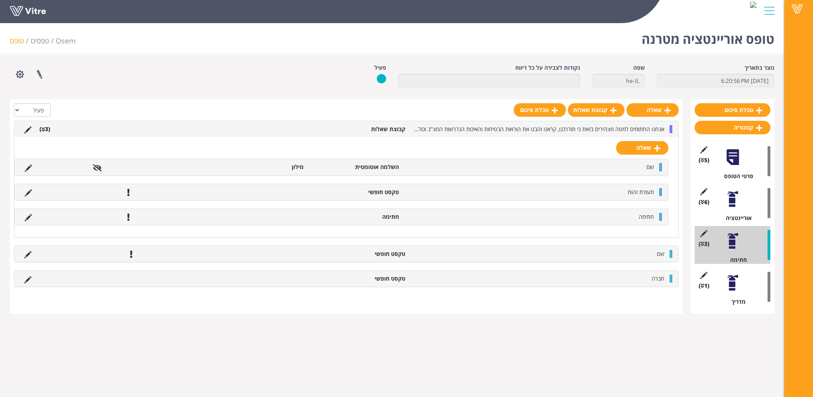
click at [730, 289] on div at bounding box center [733, 283] width 18 height 18
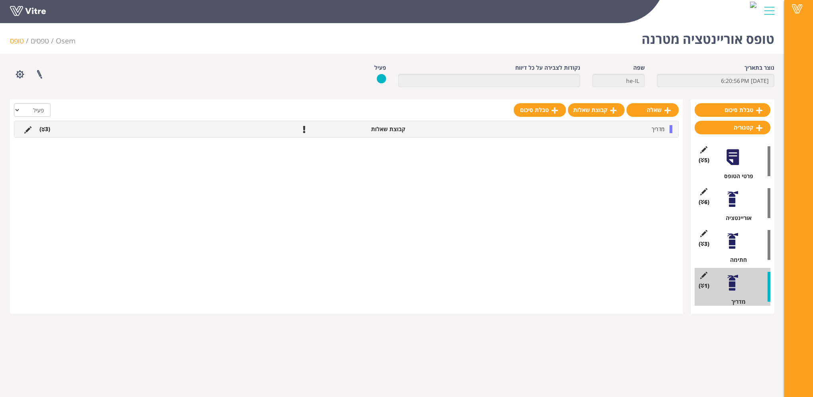
click at [48, 130] on li "(3 )" at bounding box center [44, 129] width 19 height 8
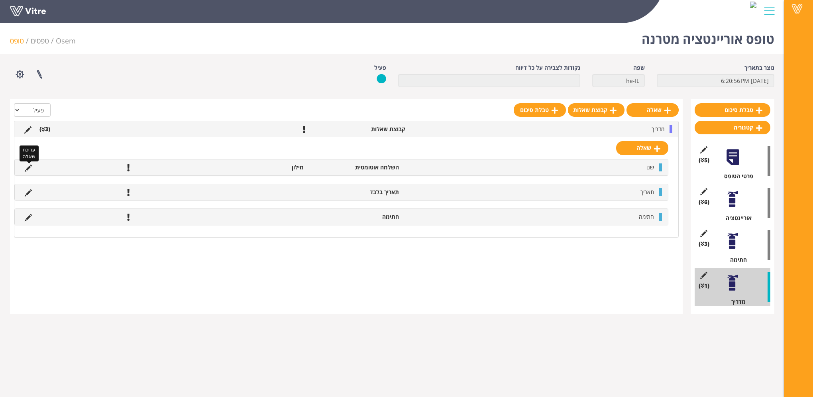
click at [29, 170] on icon at bounding box center [28, 168] width 7 height 7
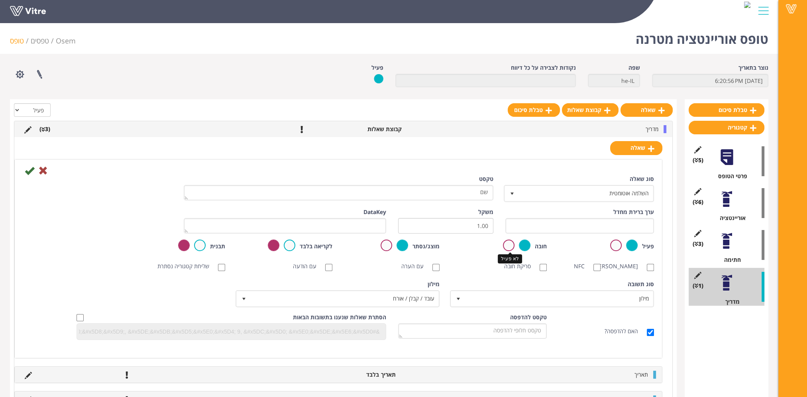
click at [512, 246] on label at bounding box center [509, 246] width 12 height 12
click at [0, 0] on input "radio" at bounding box center [0, 0] width 0 height 0
click at [386, 247] on label at bounding box center [387, 246] width 12 height 12
click at [0, 0] on input "radio" at bounding box center [0, 0] width 0 height 0
click at [30, 171] on icon at bounding box center [30, 171] width 10 height 10
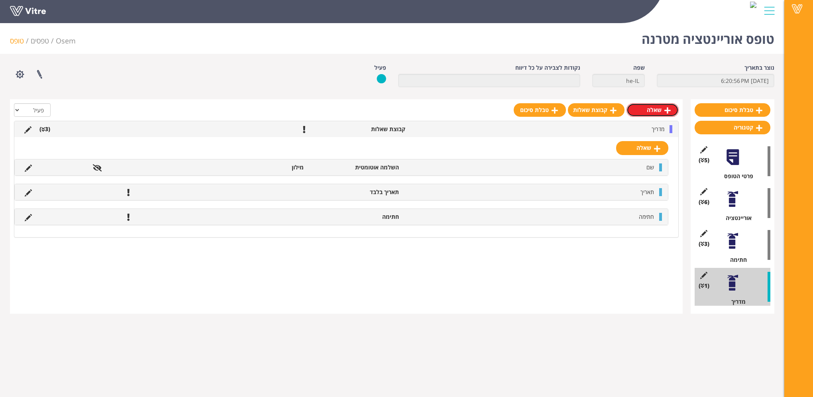
click at [656, 115] on link "שאלה" at bounding box center [652, 110] width 52 height 14
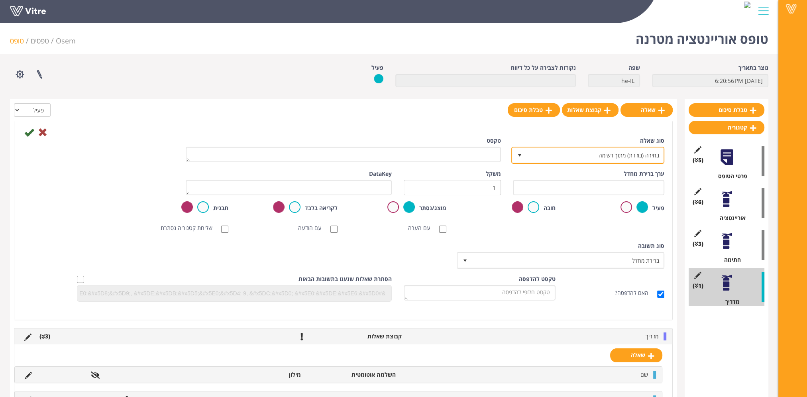
click at [581, 157] on span "בחירה (בודדת) מתוך רשימה" at bounding box center [594, 155] width 137 height 14
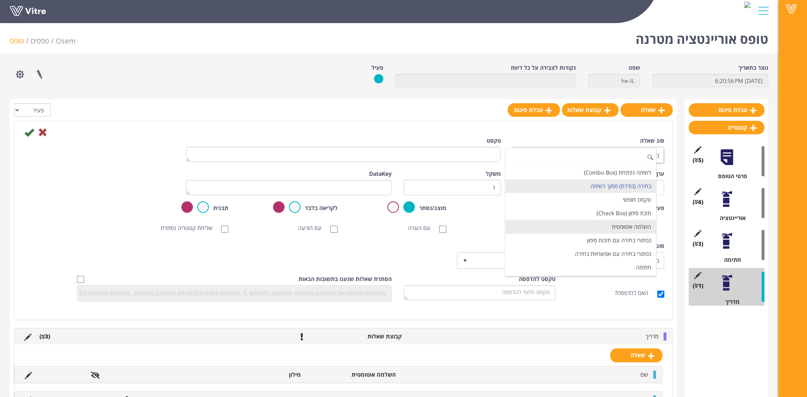
click at [614, 225] on li "השלמה אוטומטית" at bounding box center [580, 227] width 151 height 14
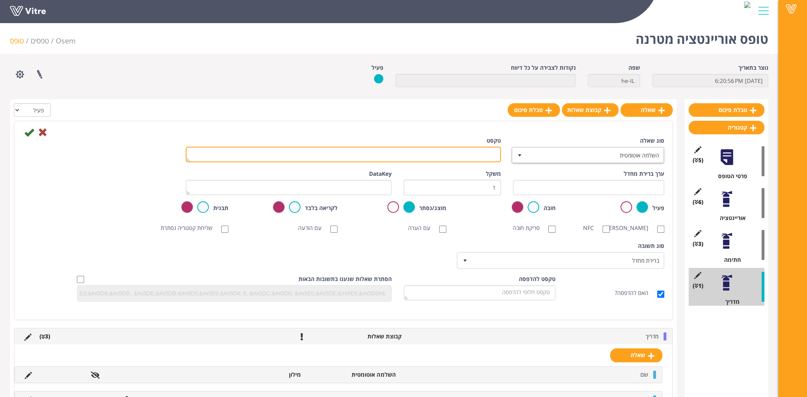
click at [491, 156] on textarea "טקסט" at bounding box center [343, 155] width 315 height 16
type textarea "שם"
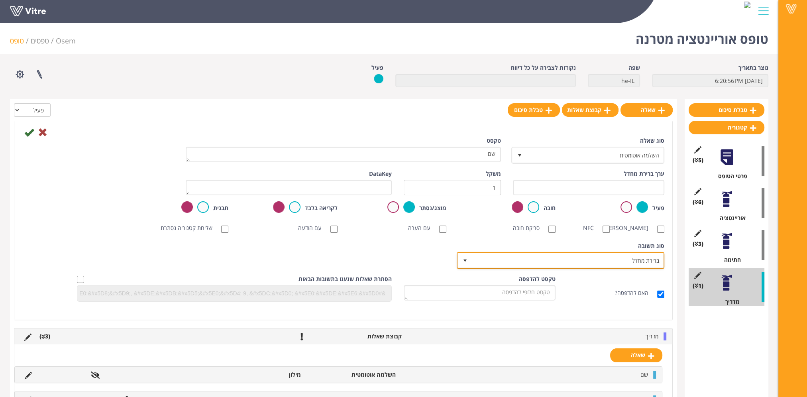
click at [616, 267] on span "ברירת מחדל" at bounding box center [568, 260] width 192 height 14
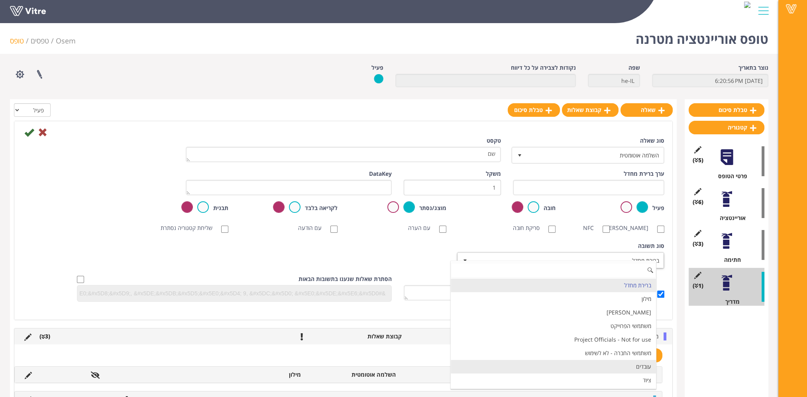
click at [630, 360] on li "עובדים" at bounding box center [553, 367] width 205 height 14
checkbox input "true"
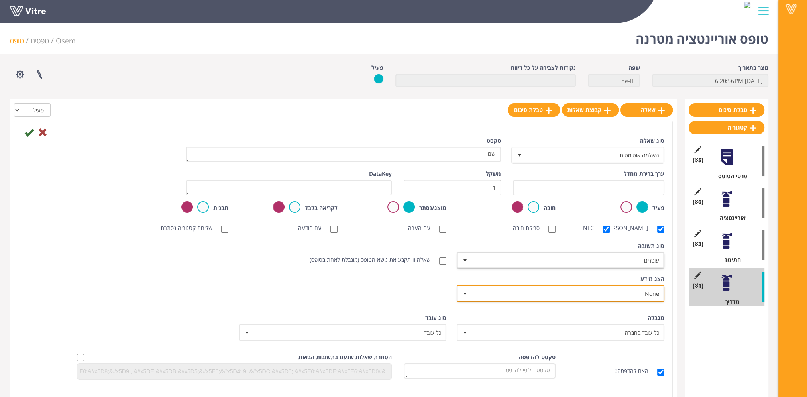
click at [630, 300] on span "None" at bounding box center [568, 293] width 192 height 14
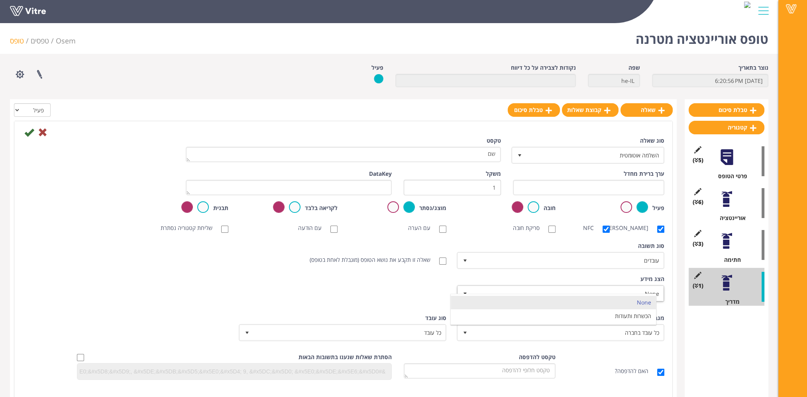
click at [624, 282] on div "הצג מידע None 0" at bounding box center [561, 288] width 206 height 27
click at [29, 132] on icon at bounding box center [29, 133] width 10 height 10
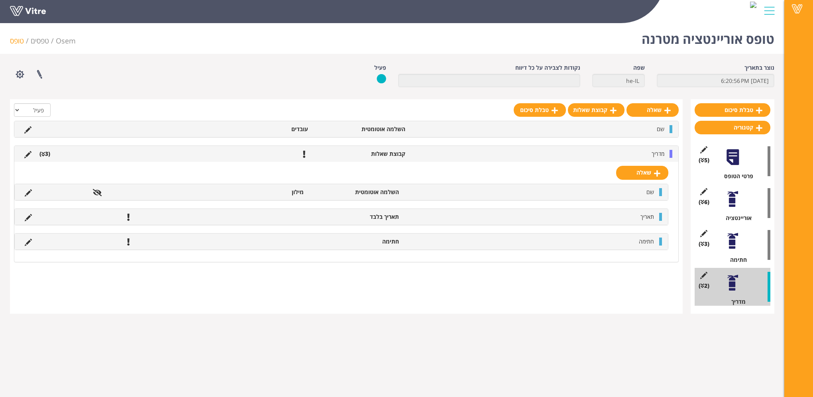
click at [732, 244] on div at bounding box center [733, 241] width 18 height 18
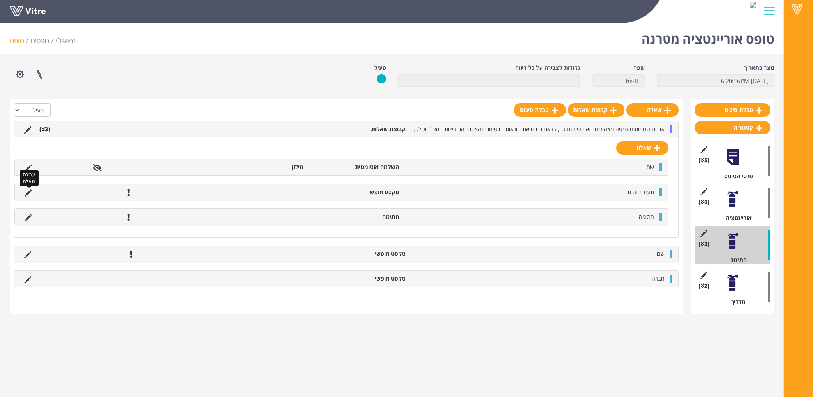
click at [27, 192] on icon at bounding box center [28, 192] width 7 height 7
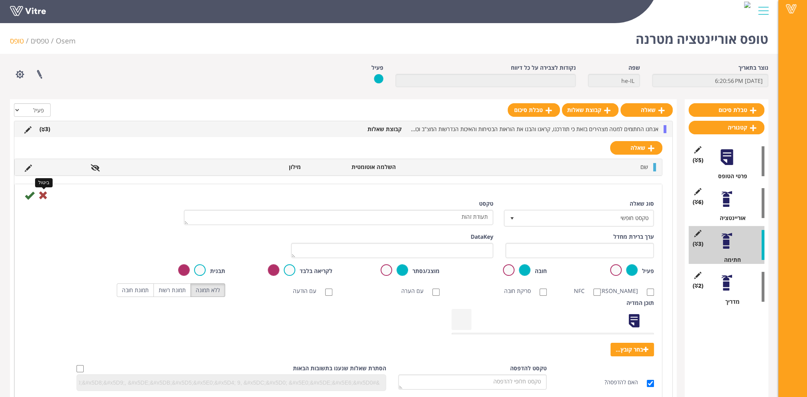
click at [41, 195] on icon at bounding box center [43, 195] width 10 height 10
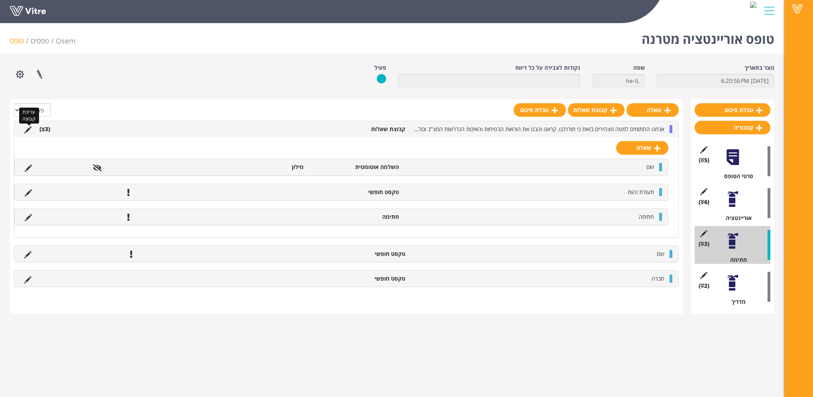
click at [29, 129] on icon at bounding box center [27, 129] width 7 height 7
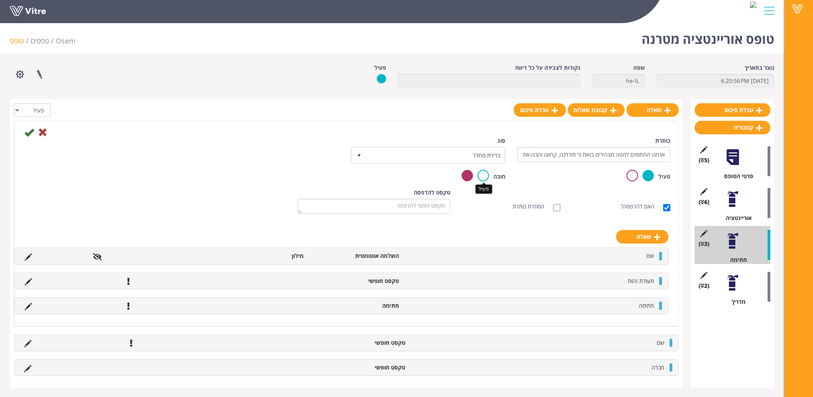
drag, startPoint x: 484, startPoint y: 176, endPoint x: 447, endPoint y: 178, distance: 37.1
click at [484, 176] on label at bounding box center [483, 176] width 12 height 12
click at [0, 0] on input "radio" at bounding box center [0, 0] width 0 height 0
click at [30, 133] on icon at bounding box center [29, 133] width 10 height 10
